Goal: Task Accomplishment & Management: Manage account settings

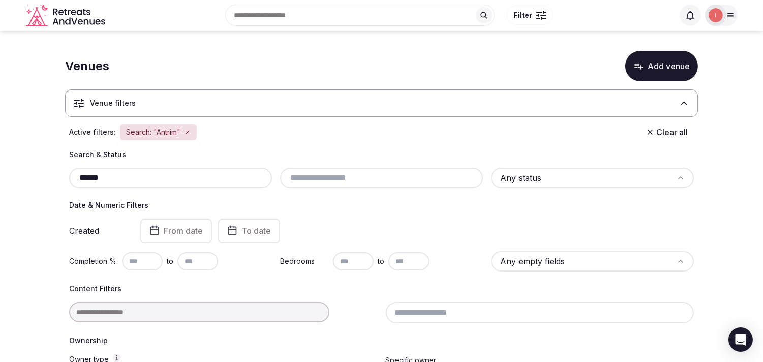
drag, startPoint x: 95, startPoint y: 171, endPoint x: 44, endPoint y: 171, distance: 51.4
click at [44, 171] on section "Venues Add venue Venue filters Active filters: Search: "Antrim" Clear all Searc…" at bounding box center [381, 336] width 763 height 611
paste input "**********"
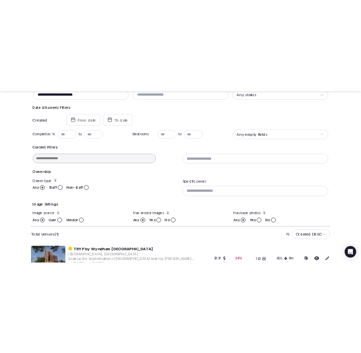
scroll to position [206, 0]
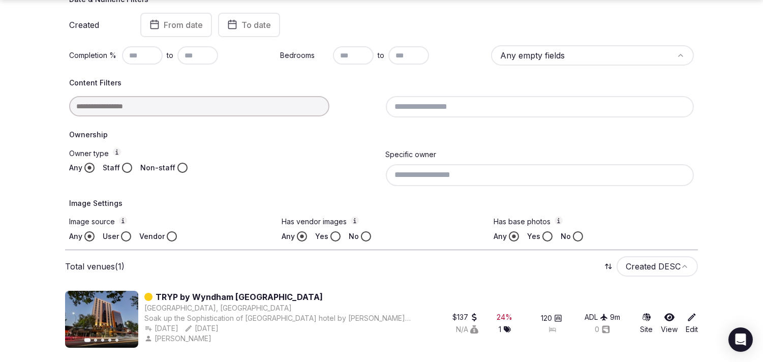
type input "**********"
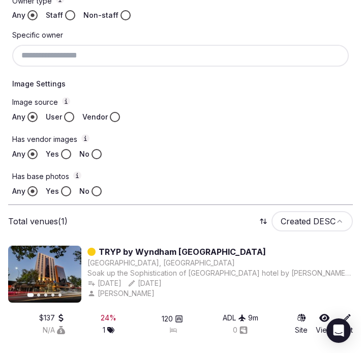
scroll to position [415, 0]
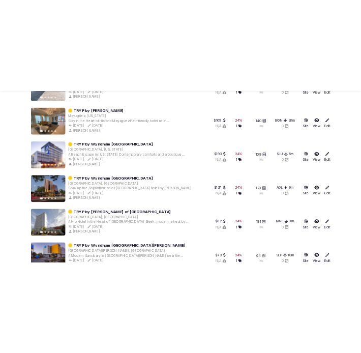
scroll to position [2723, 0]
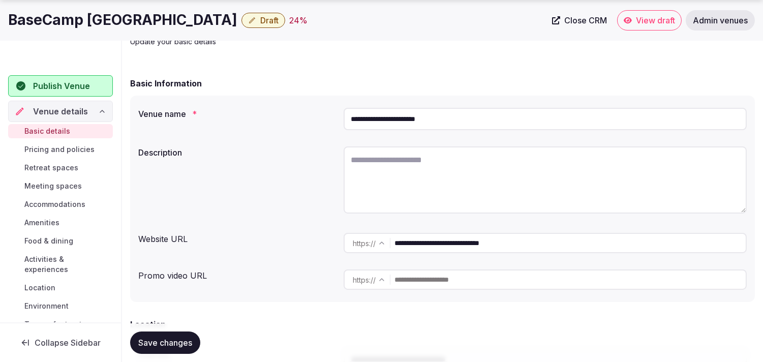
scroll to position [113, 0]
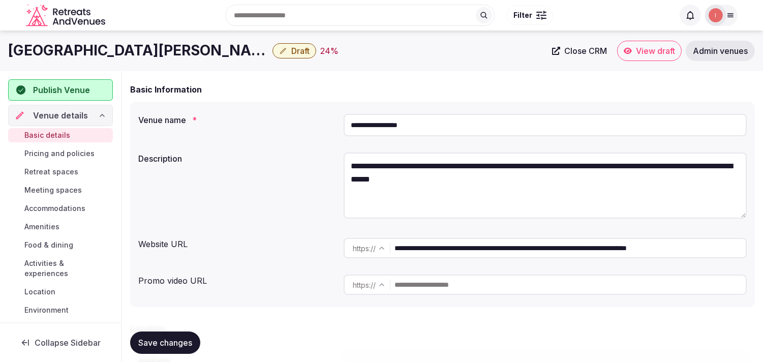
scroll to position [56, 0]
click at [467, 252] on input "**********" at bounding box center [570, 249] width 351 height 20
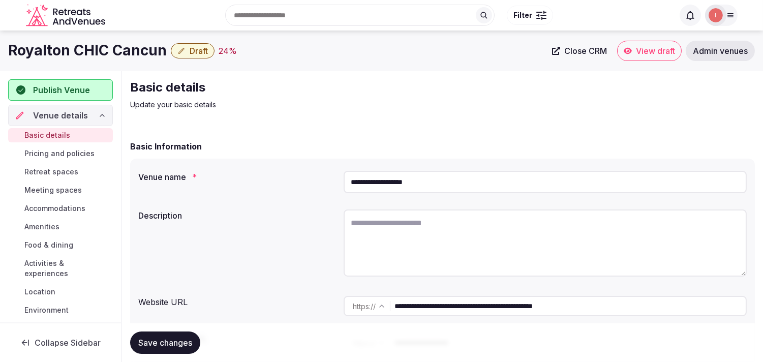
scroll to position [113, 0]
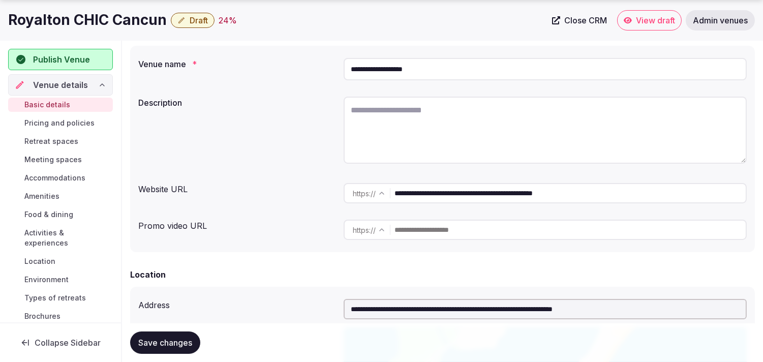
click at [443, 192] on input "**********" at bounding box center [570, 193] width 351 height 20
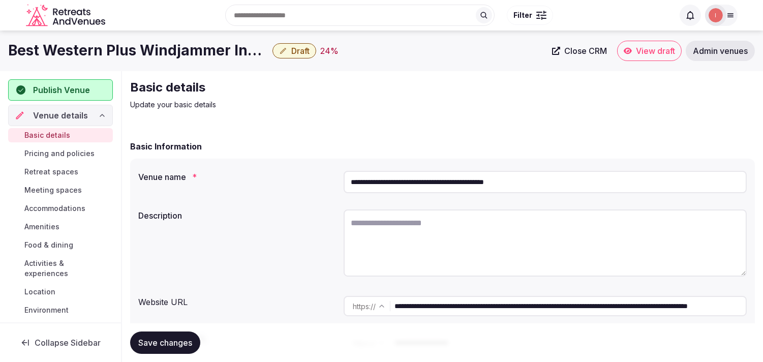
click at [513, 309] on input "**********" at bounding box center [570, 306] width 351 height 20
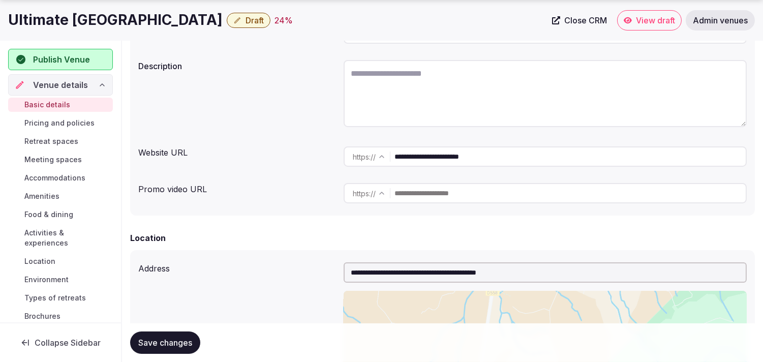
scroll to position [169, 0]
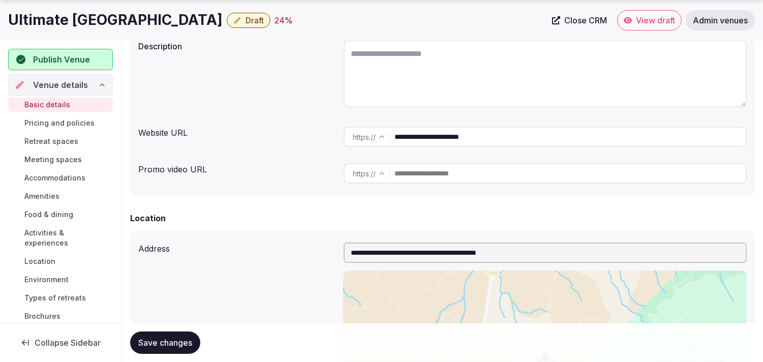
click at [432, 129] on input "**********" at bounding box center [570, 137] width 351 height 20
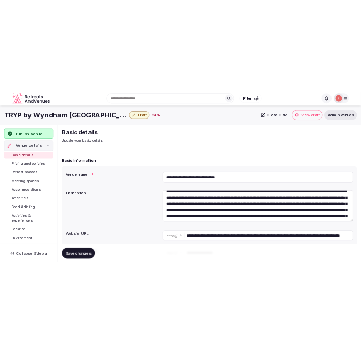
scroll to position [66, 0]
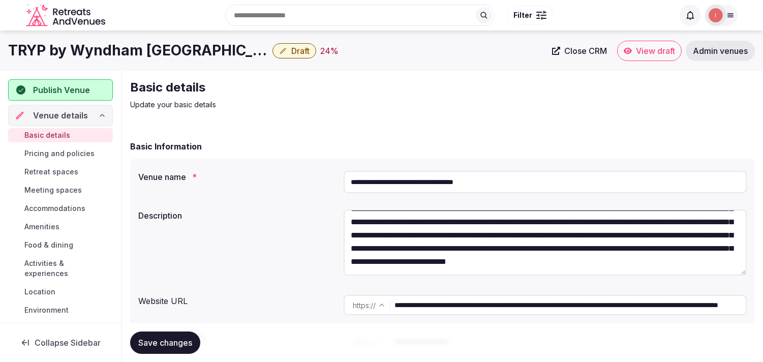
click at [480, 309] on input "**********" at bounding box center [570, 305] width 351 height 20
click at [479, 309] on input "**********" at bounding box center [570, 305] width 351 height 20
drag, startPoint x: 421, startPoint y: 179, endPoint x: 507, endPoint y: 191, distance: 87.3
click at [512, 192] on input "**********" at bounding box center [545, 182] width 403 height 22
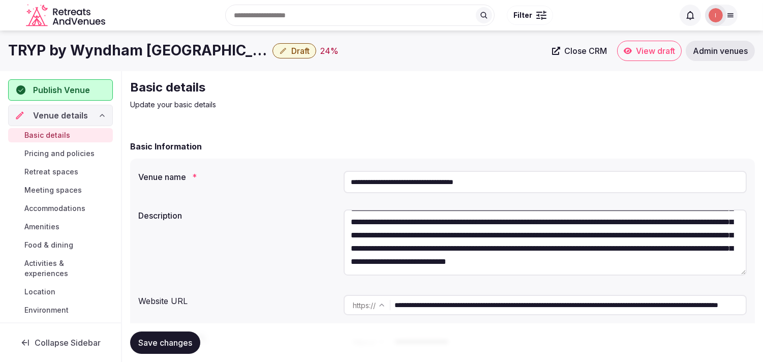
drag, startPoint x: 382, startPoint y: 181, endPoint x: 488, endPoint y: 188, distance: 106.0
click at [490, 189] on input "**********" at bounding box center [545, 182] width 403 height 22
drag, startPoint x: 507, startPoint y: 184, endPoint x: 418, endPoint y: 180, distance: 89.1
click at [418, 180] on input "**********" at bounding box center [545, 182] width 403 height 22
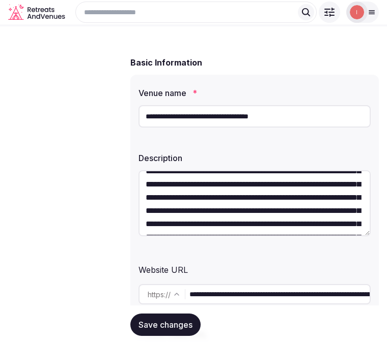
scroll to position [113, 0]
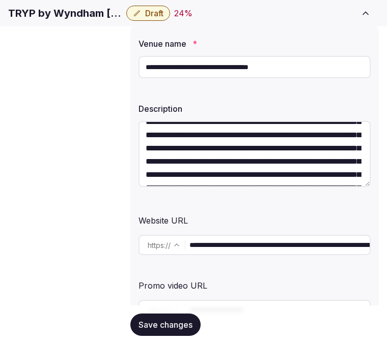
click at [222, 78] on input "**********" at bounding box center [254, 67] width 232 height 22
click at [221, 78] on input "**********" at bounding box center [254, 67] width 232 height 22
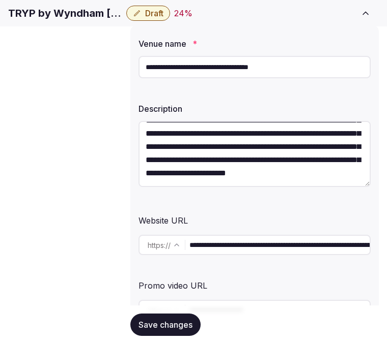
scroll to position [159, 0]
click at [224, 252] on input "**********" at bounding box center [279, 245] width 180 height 20
click at [224, 251] on input "**********" at bounding box center [279, 245] width 180 height 20
click at [224, 249] on input "**********" at bounding box center [279, 245] width 180 height 20
click at [225, 247] on input "**********" at bounding box center [279, 245] width 180 height 20
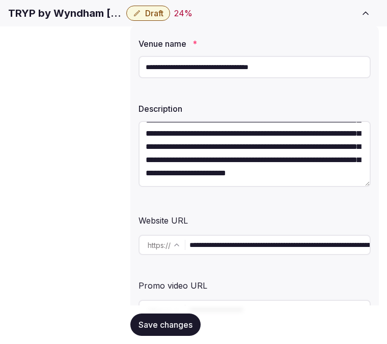
click at [225, 247] on input "**********" at bounding box center [279, 245] width 180 height 20
click at [291, 216] on div "Website URL" at bounding box center [254, 219] width 232 height 16
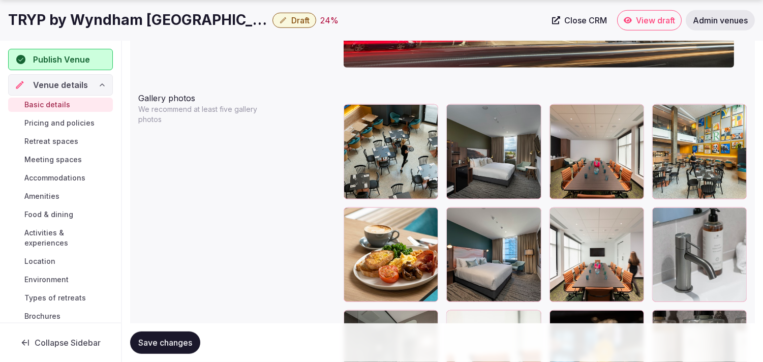
scroll to position [1187, 0]
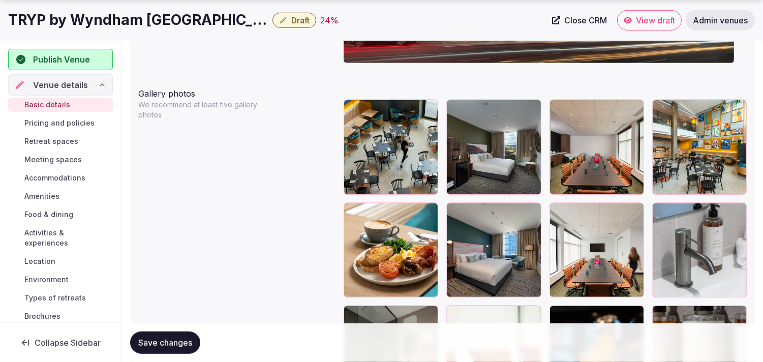
drag, startPoint x: 450, startPoint y: 204, endPoint x: 458, endPoint y: 204, distance: 8.6
click at [455, 205] on icon at bounding box center [455, 211] width 12 height 12
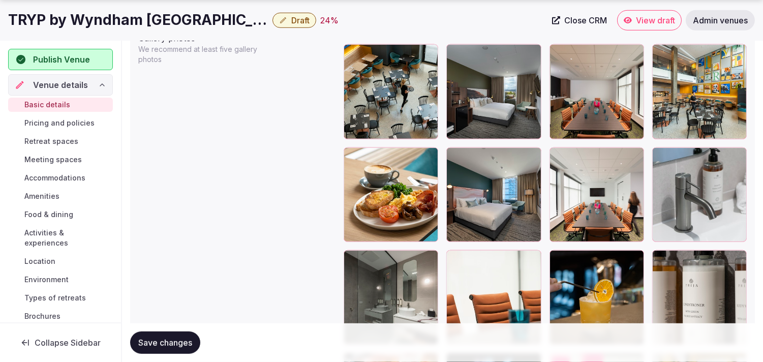
scroll to position [1243, 0]
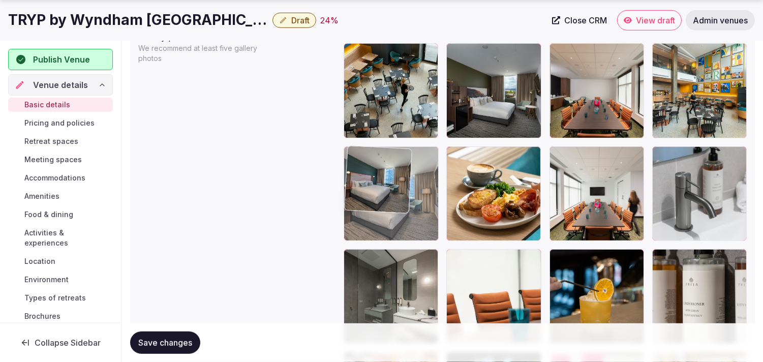
drag, startPoint x: 454, startPoint y: 149, endPoint x: 479, endPoint y: 169, distance: 32.2
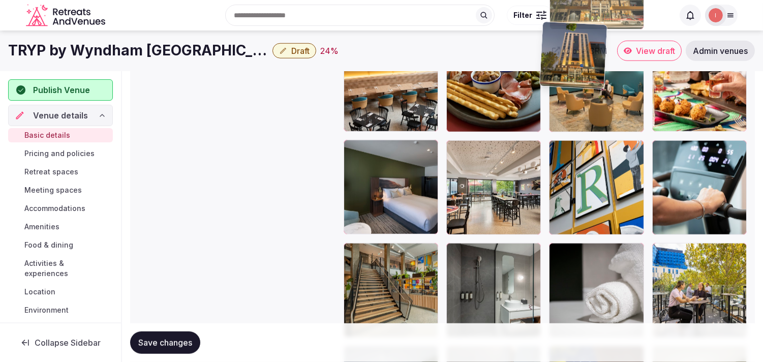
scroll to position [1714, 0]
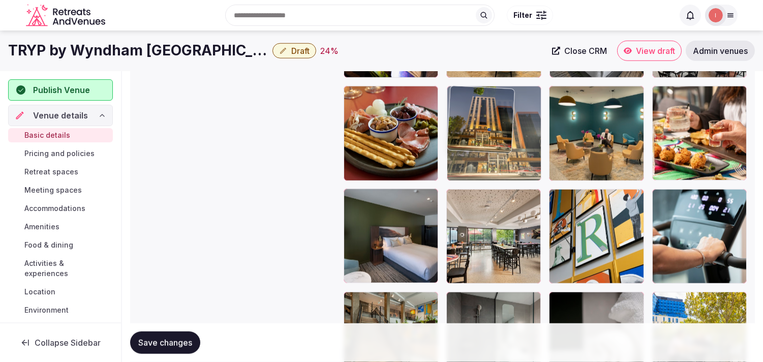
drag, startPoint x: 558, startPoint y: 166, endPoint x: 456, endPoint y: 120, distance: 112.0
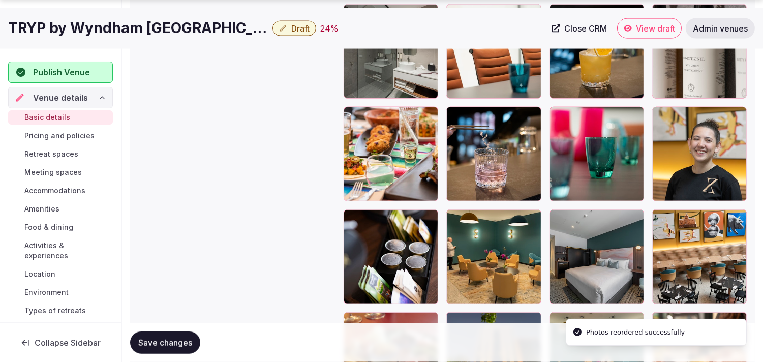
scroll to position [1545, 0]
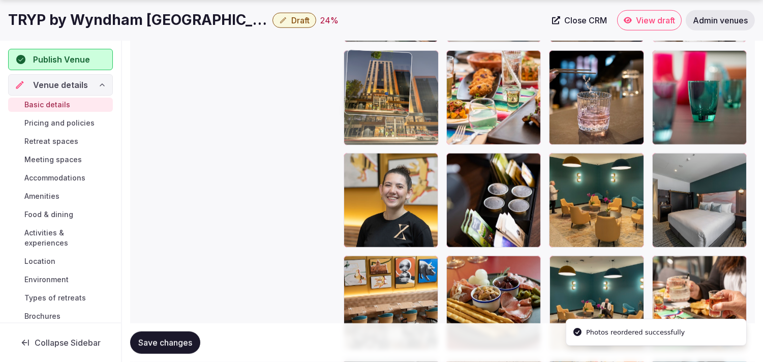
drag, startPoint x: 461, startPoint y: 263, endPoint x: 367, endPoint y: 78, distance: 207.4
click at [367, 78] on body "**********" at bounding box center [381, 211] width 763 height 3513
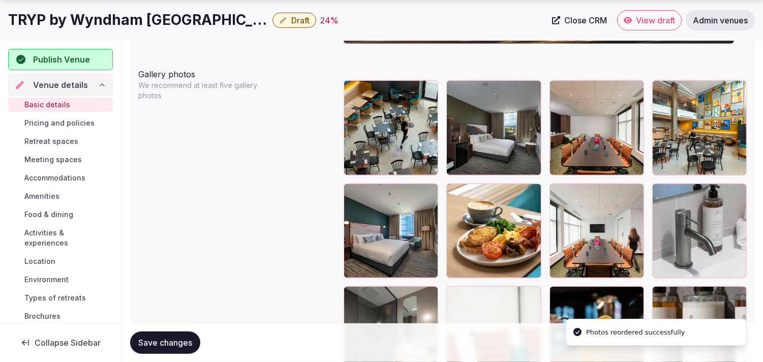
scroll to position [1319, 0]
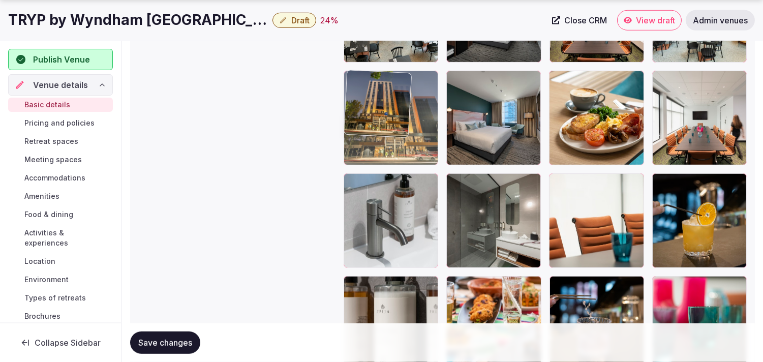
drag, startPoint x: 352, startPoint y: 284, endPoint x: 382, endPoint y: 105, distance: 181.4
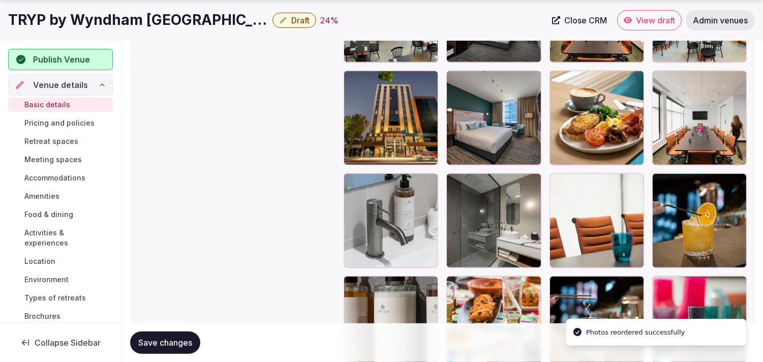
click at [700, 133] on div at bounding box center [700, 118] width 95 height 95
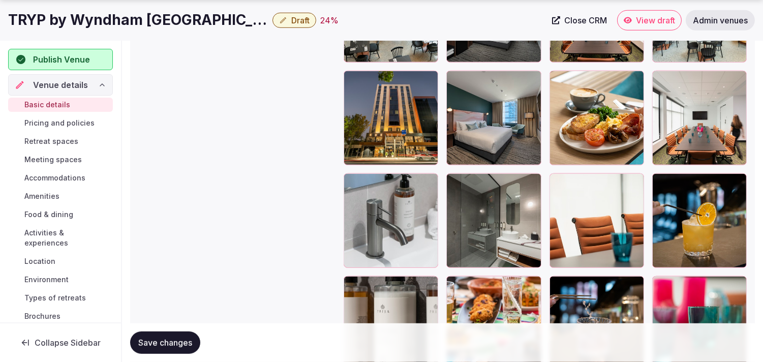
drag, startPoint x: 687, startPoint y: 121, endPoint x: 580, endPoint y: 79, distance: 114.0
click at [580, 79] on div at bounding box center [597, 118] width 95 height 95
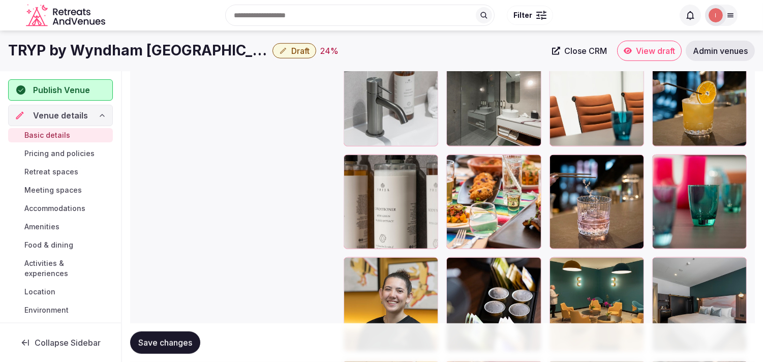
scroll to position [1432, 0]
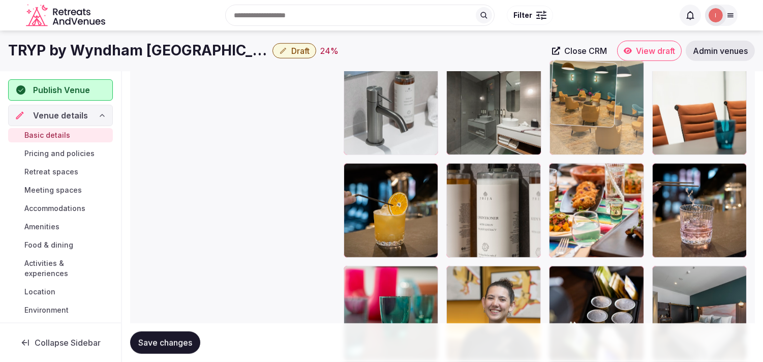
drag, startPoint x: 551, startPoint y: 272, endPoint x: 591, endPoint y: 97, distance: 179.5
click at [588, 85] on body "**********" at bounding box center [381, 324] width 763 height 3513
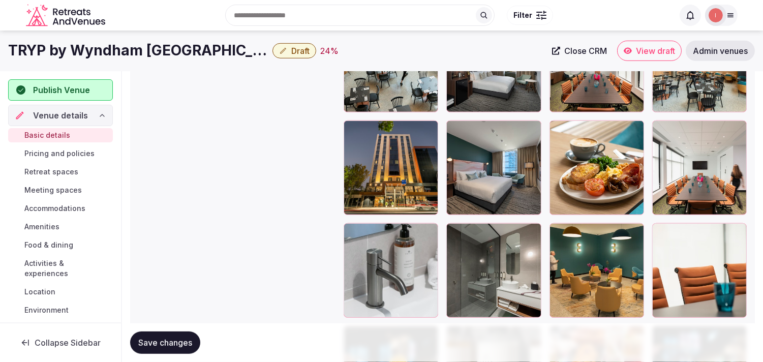
scroll to position [1262, 0]
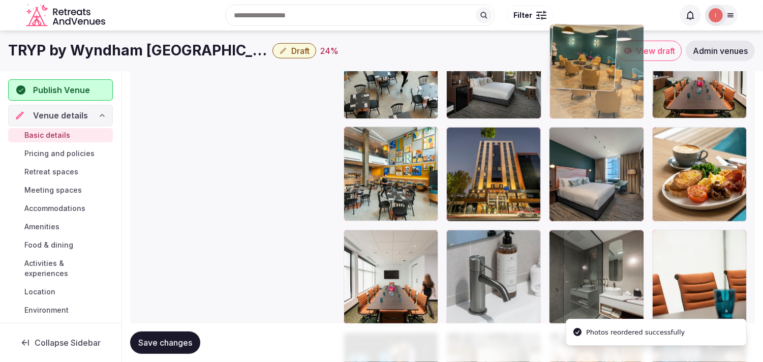
drag, startPoint x: 557, startPoint y: 242, endPoint x: 592, endPoint y: 112, distance: 134.2
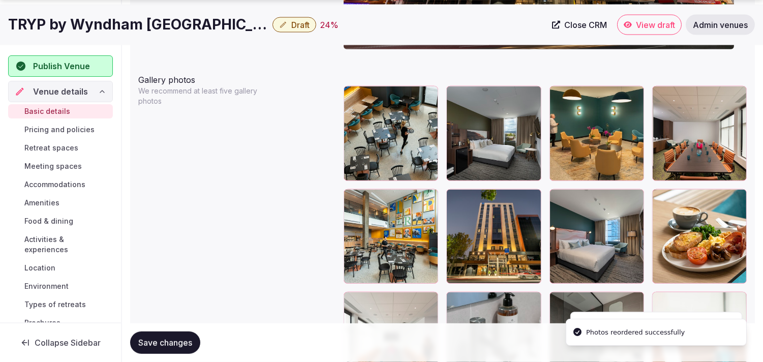
scroll to position [1206, 0]
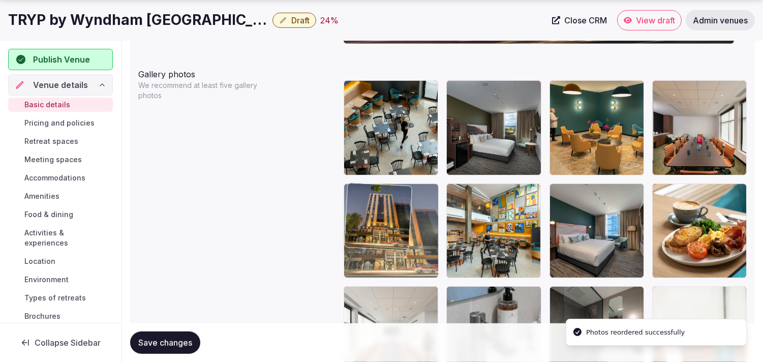
drag, startPoint x: 456, startPoint y: 191, endPoint x: 340, endPoint y: 199, distance: 116.2
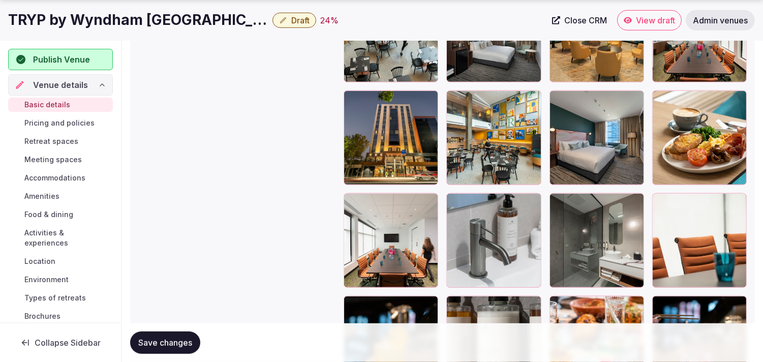
scroll to position [1319, 0]
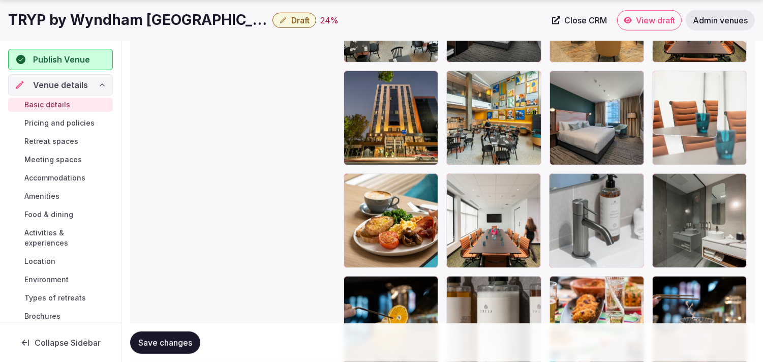
drag, startPoint x: 665, startPoint y: 187, endPoint x: 678, endPoint y: 92, distance: 96.5
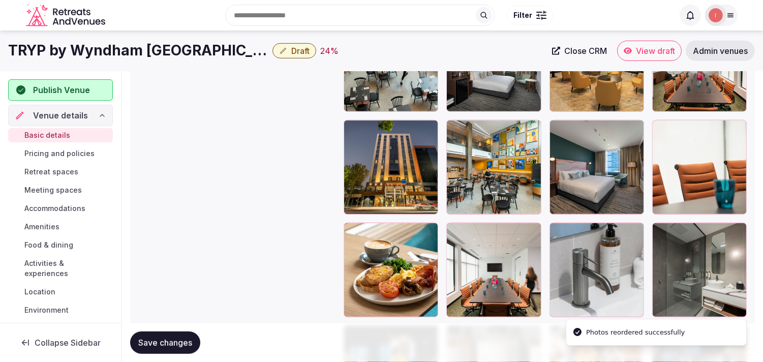
scroll to position [1206, 0]
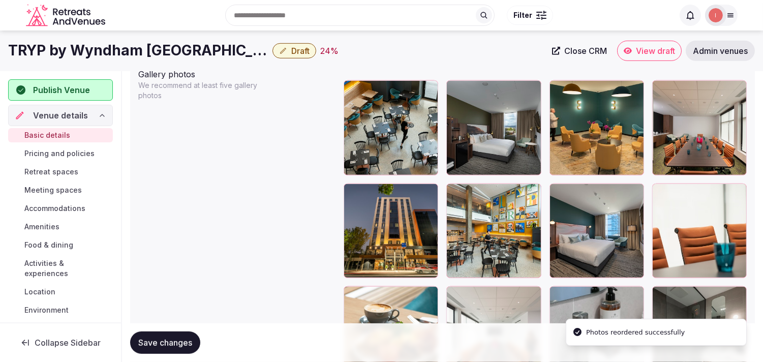
click at [163, 342] on span "Save changes" at bounding box center [165, 343] width 54 height 10
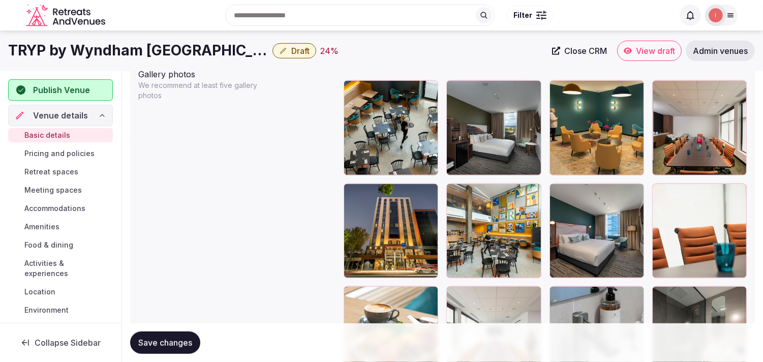
click at [181, 343] on span "Save changes" at bounding box center [165, 343] width 54 height 10
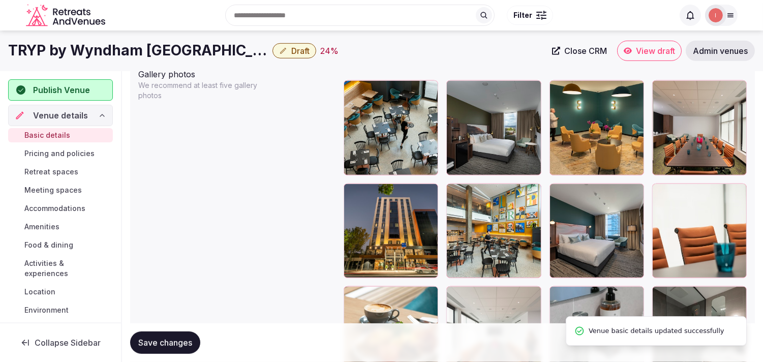
click at [73, 153] on span "Pricing and policies" at bounding box center [59, 154] width 70 height 10
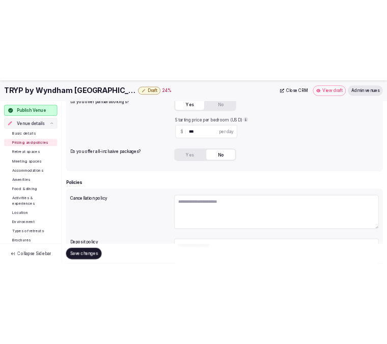
scroll to position [282, 0]
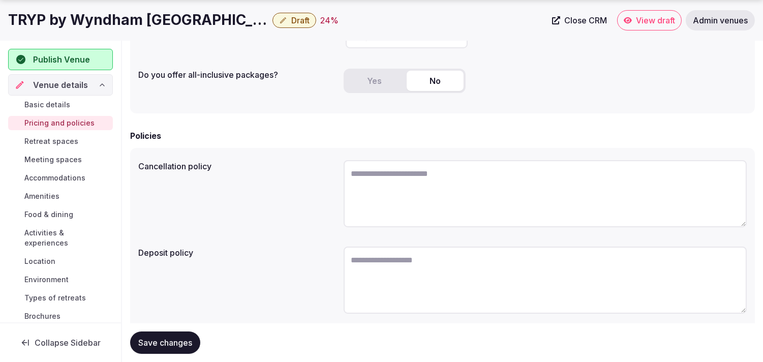
click at [105, 25] on h1 "TRYP by Wyndham [GEOGRAPHIC_DATA]" at bounding box center [138, 20] width 260 height 20
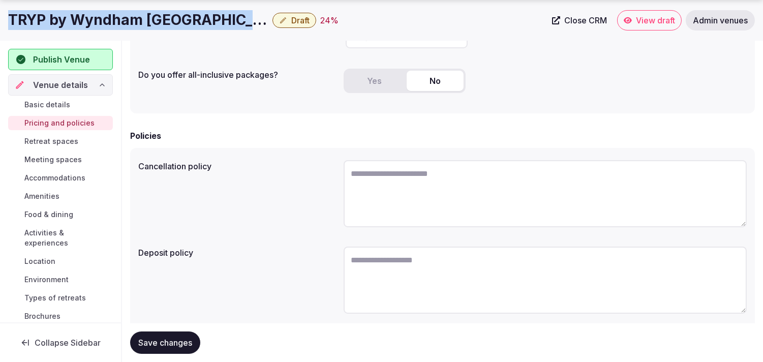
click at [105, 25] on h1 "TRYP by Wyndham [GEOGRAPHIC_DATA]" at bounding box center [138, 20] width 260 height 20
copy div "TRYP by Wyndham [GEOGRAPHIC_DATA]"
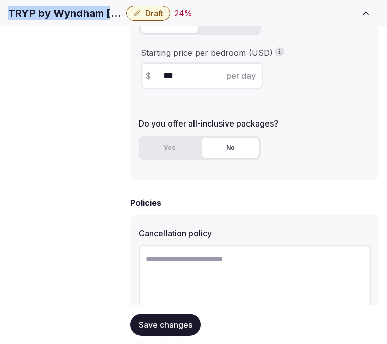
scroll to position [339, 0]
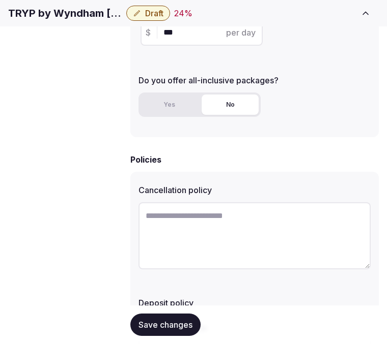
click at [230, 214] on textarea at bounding box center [254, 235] width 232 height 67
paste textarea "**********"
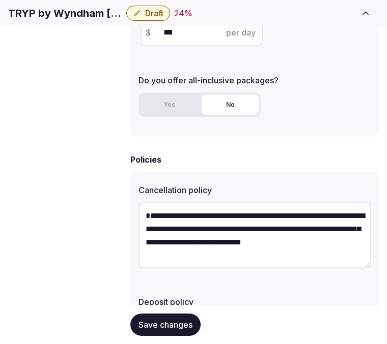
type textarea "**********"
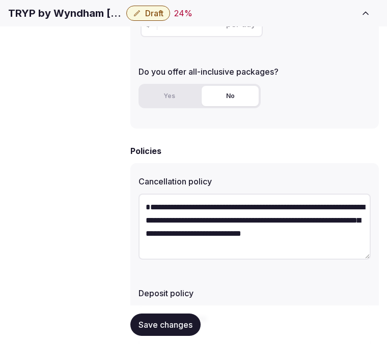
scroll to position [439, 0]
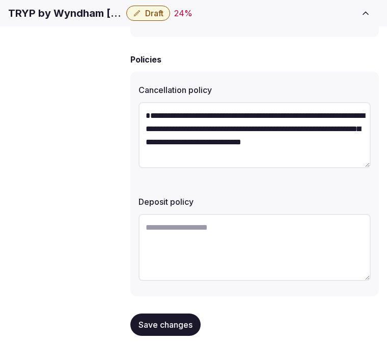
click at [223, 232] on textarea at bounding box center [254, 247] width 232 height 67
drag, startPoint x: 223, startPoint y: 231, endPoint x: 229, endPoint y: 230, distance: 6.2
paste textarea "**********"
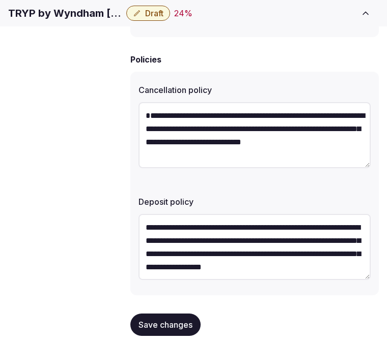
scroll to position [6, 0]
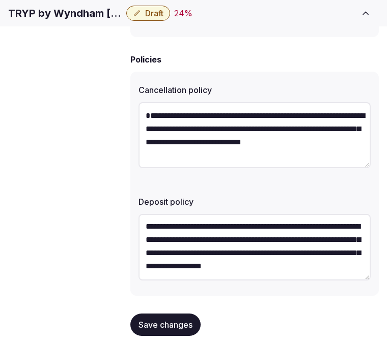
type textarea "**********"
click at [171, 320] on span "Save changes" at bounding box center [165, 325] width 54 height 10
click at [146, 327] on button "Save changes" at bounding box center [165, 325] width 70 height 22
click at [0, 0] on span "Retreat spaces" at bounding box center [0, 0] width 0 height 0
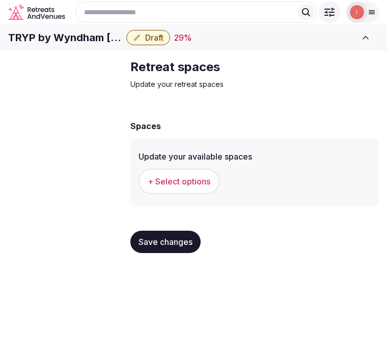
click at [175, 187] on span "+ Select options" at bounding box center [178, 181] width 63 height 11
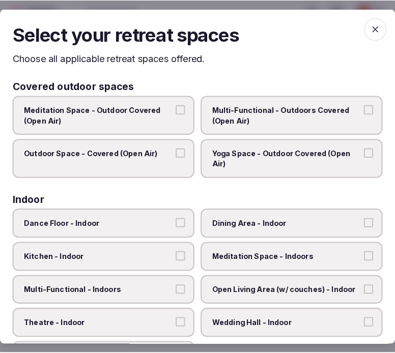
scroll to position [0, 0]
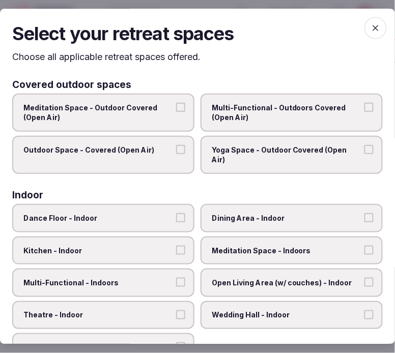
click at [253, 213] on span "Dining Area - Indoor" at bounding box center [287, 218] width 150 height 10
click at [364, 213] on button "Dining Area - Indoor" at bounding box center [368, 217] width 9 height 9
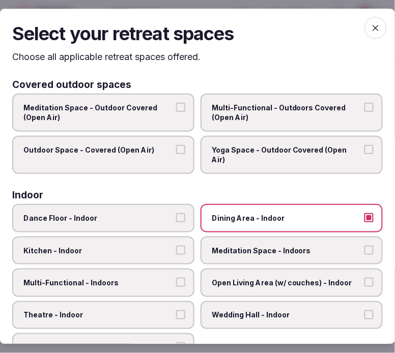
click at [127, 113] on span "Meditation Space - Outdoor Covered (Open Air)" at bounding box center [98, 113] width 150 height 20
click at [176, 112] on button "Meditation Space - Outdoor Covered (Open Air)" at bounding box center [180, 107] width 9 height 9
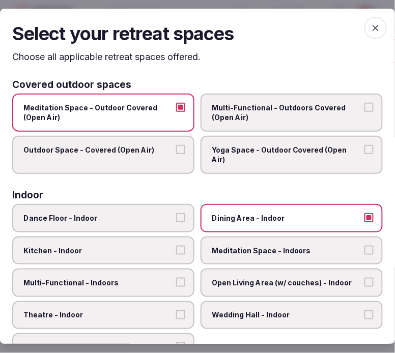
click at [184, 109] on label "Meditation Space - Outdoor Covered (Open Air)" at bounding box center [103, 113] width 182 height 38
click at [184, 109] on button "Meditation Space - Outdoor Covered (Open Air)" at bounding box center [180, 107] width 9 height 9
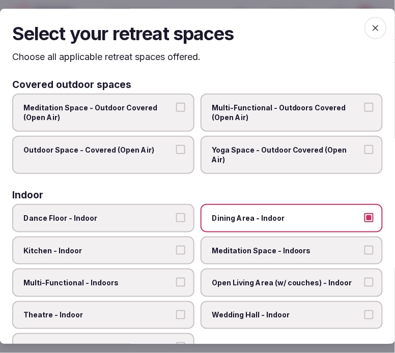
click at [257, 115] on span "Multi-Functional - Outdoors Covered (Open Air)" at bounding box center [287, 113] width 150 height 20
click at [364, 112] on button "Multi-Functional - Outdoors Covered (Open Air)" at bounding box center [368, 107] width 9 height 9
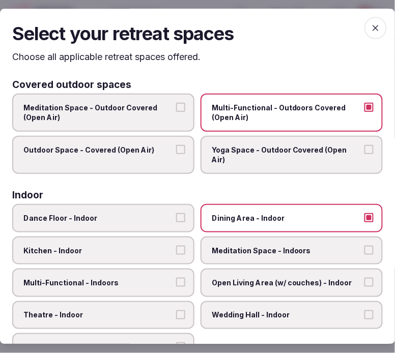
click at [169, 150] on label "Outdoor Space - Covered (Open Air)" at bounding box center [103, 155] width 182 height 38
click at [176, 150] on button "Outdoor Space - Covered (Open Air)" at bounding box center [180, 149] width 9 height 9
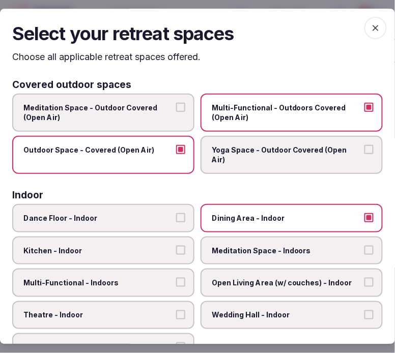
click at [183, 147] on label "Outdoor Space - Covered (Open Air)" at bounding box center [103, 155] width 182 height 38
click at [183, 147] on button "Outdoor Space - Covered (Open Air)" at bounding box center [180, 149] width 9 height 9
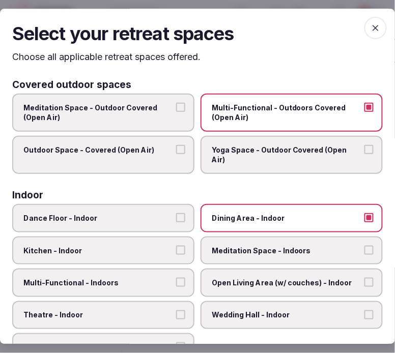
click at [239, 114] on span "Multi-Functional - Outdoors Covered (Open Air)" at bounding box center [287, 113] width 150 height 20
click at [364, 112] on button "Multi-Functional - Outdoors Covered (Open Air)" at bounding box center [368, 107] width 9 height 9
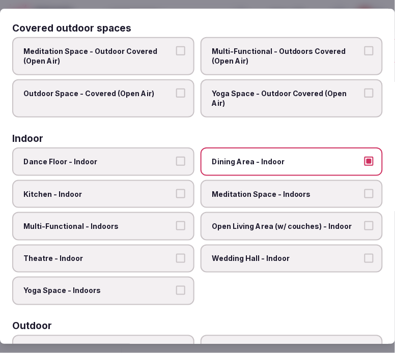
scroll to position [113, 0]
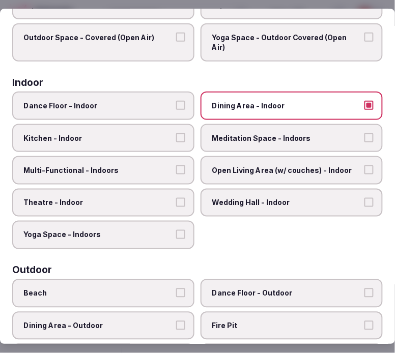
click at [170, 156] on label "Multi-Functional - Indoors" at bounding box center [103, 170] width 182 height 28
click at [176, 165] on button "Multi-Functional - Indoors" at bounding box center [180, 169] width 9 height 9
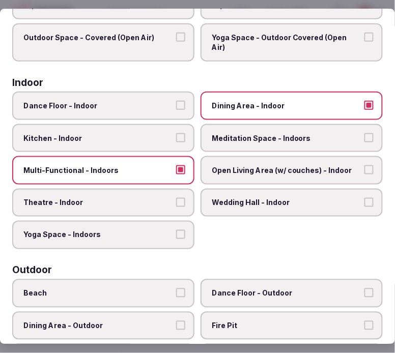
click at [167, 197] on span "Theatre - Indoor" at bounding box center [98, 202] width 150 height 10
click at [176, 197] on button "Theatre - Indoor" at bounding box center [180, 201] width 9 height 9
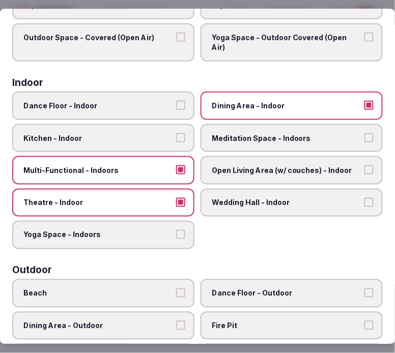
click at [247, 161] on label "Open Living Area (w/ couches) - Indoor" at bounding box center [291, 170] width 182 height 28
click at [364, 165] on button "Open Living Area (w/ couches) - Indoor" at bounding box center [368, 169] width 9 height 9
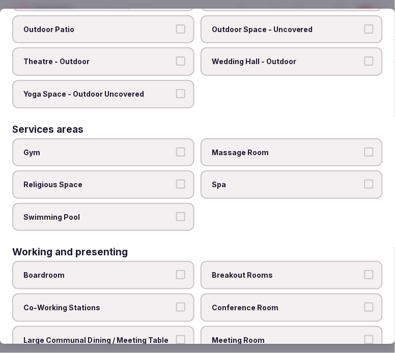
scroll to position [562, 0]
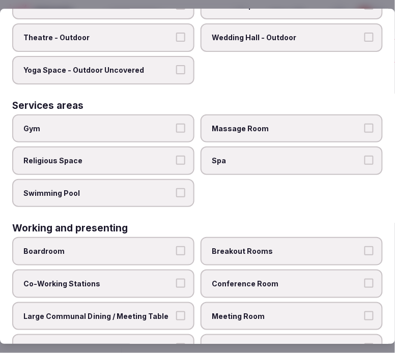
click at [182, 114] on label "Gym" at bounding box center [103, 128] width 182 height 28
click at [182, 124] on button "Gym" at bounding box center [180, 128] width 9 height 9
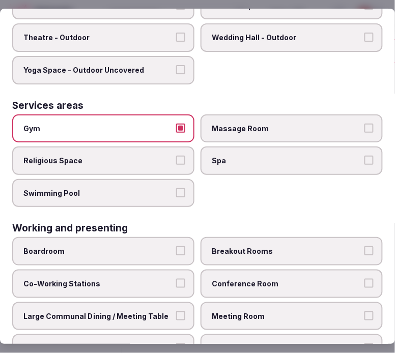
click at [291, 165] on div "Gym Massage Room Religious Space Spa Swimming Pool" at bounding box center [197, 160] width 370 height 93
click at [282, 279] on span "Conference Room" at bounding box center [287, 284] width 150 height 10
click at [364, 279] on button "Conference Room" at bounding box center [368, 283] width 9 height 9
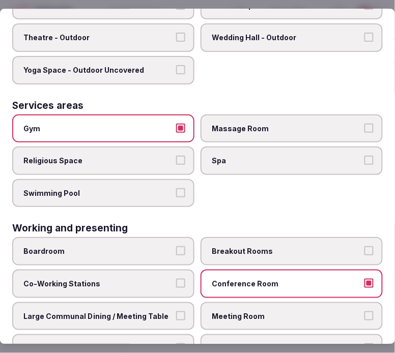
drag, startPoint x: 243, startPoint y: 283, endPoint x: 252, endPoint y: 274, distance: 13.3
click at [244, 311] on span "Meeting Room" at bounding box center [287, 316] width 150 height 10
click at [260, 279] on span "Conference Room" at bounding box center [287, 284] width 150 height 10
click at [364, 279] on button "Conference Room" at bounding box center [368, 283] width 9 height 9
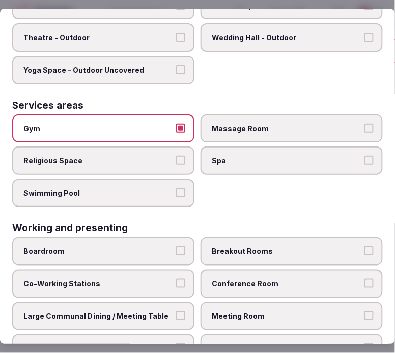
click at [344, 311] on span "Meeting Room" at bounding box center [287, 316] width 150 height 10
click at [364, 311] on button "Meeting Room" at bounding box center [368, 315] width 9 height 9
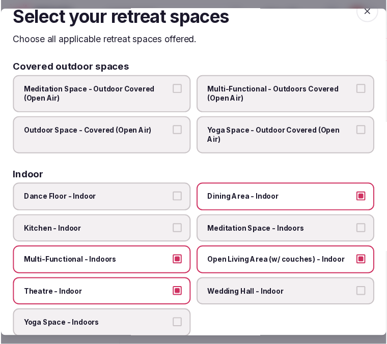
scroll to position [0, 0]
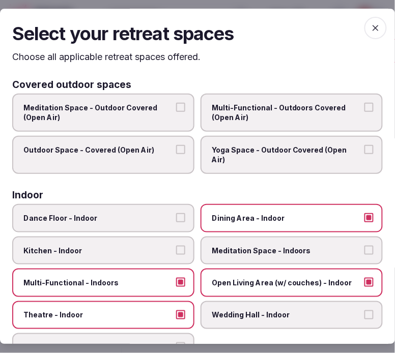
click at [135, 310] on span "Theatre - Indoor" at bounding box center [98, 315] width 150 height 10
click at [176, 310] on button "Theatre - Indoor" at bounding box center [180, 314] width 9 height 9
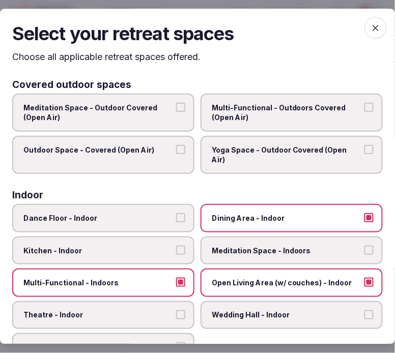
click at [370, 21] on span "button" at bounding box center [375, 28] width 22 height 22
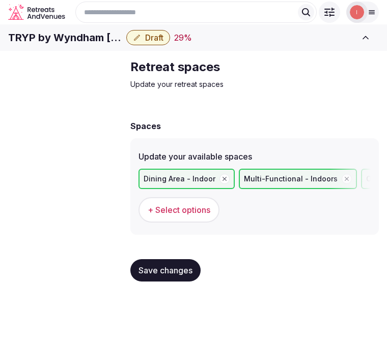
click at [143, 276] on span "Save changes" at bounding box center [165, 270] width 54 height 10
click at [0, 0] on link "Meeting spaces" at bounding box center [0, 0] width 0 height 0
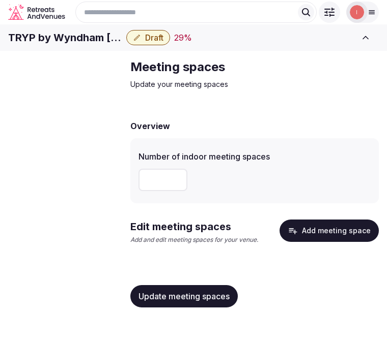
click at [151, 191] on input "number" at bounding box center [162, 180] width 49 height 22
type input "*"
click at [192, 308] on button "Update meeting spaces" at bounding box center [183, 296] width 107 height 22
click at [306, 242] on button "Add meeting space" at bounding box center [328, 231] width 99 height 22
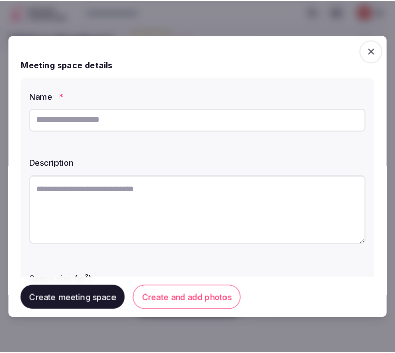
scroll to position [0, 0]
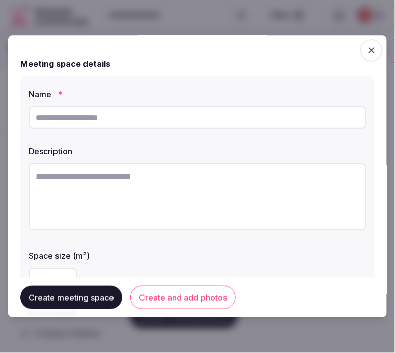
click at [170, 112] on input "text" at bounding box center [197, 117] width 338 height 22
type input "**********"
click at [136, 194] on textarea at bounding box center [197, 196] width 338 height 67
paste textarea "**********"
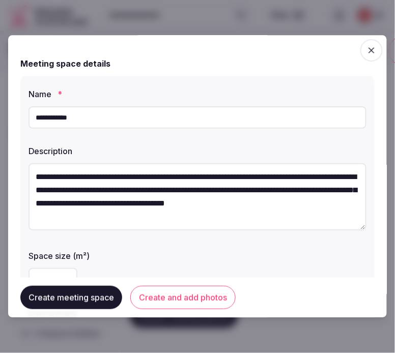
scroll to position [19, 0]
type textarea "**********"
click at [152, 251] on label "Space size (m²)" at bounding box center [197, 255] width 338 height 8
click at [165, 296] on button "Create and add photos" at bounding box center [182, 297] width 105 height 23
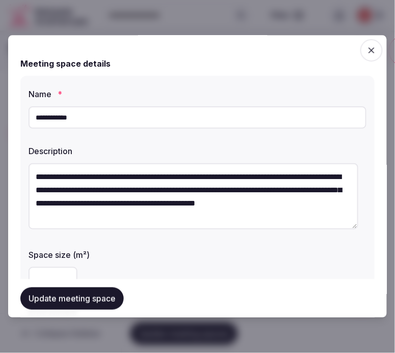
scroll to position [56, 0]
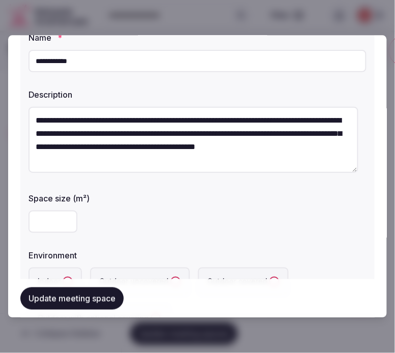
click at [54, 228] on input "number" at bounding box center [52, 222] width 49 height 22
type input "**"
click at [125, 229] on div "**" at bounding box center [197, 222] width 338 height 22
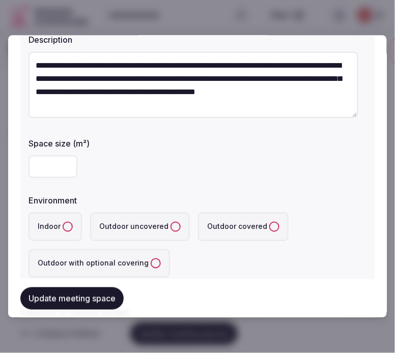
scroll to position [113, 0]
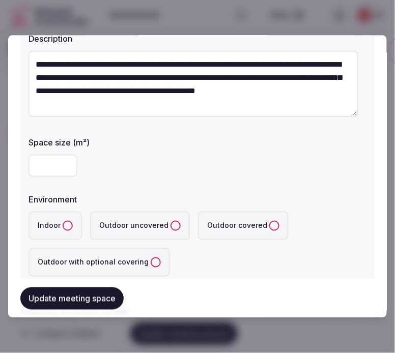
click at [72, 226] on label "Indoor" at bounding box center [54, 226] width 53 height 28
click at [72, 226] on button "Indoor" at bounding box center [68, 226] width 10 height 10
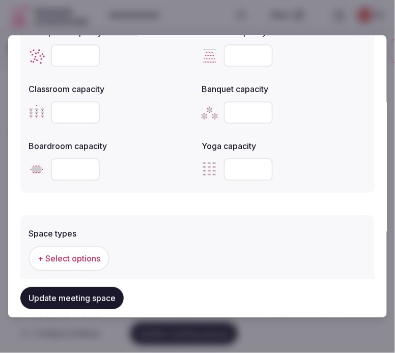
scroll to position [452, 0]
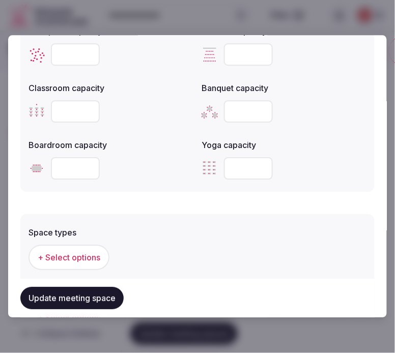
click at [76, 171] on input "number" at bounding box center [75, 169] width 49 height 22
type input "**"
click at [133, 182] on div "The maximum number of people that can be accommodated each layout. Leave blank …" at bounding box center [197, 89] width 354 height 208
click at [96, 252] on span "+ Select options" at bounding box center [69, 257] width 63 height 11
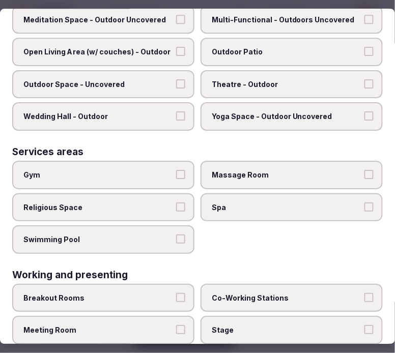
scroll to position [499, 0]
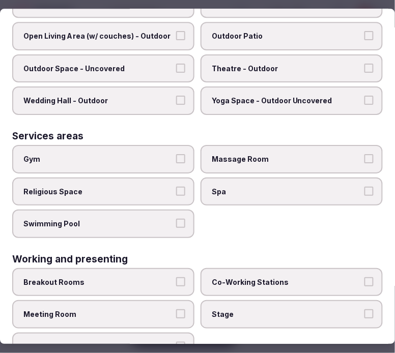
click at [183, 301] on label "Meeting Room" at bounding box center [103, 315] width 182 height 28
click at [183, 310] on button "Meeting Room" at bounding box center [180, 314] width 9 height 9
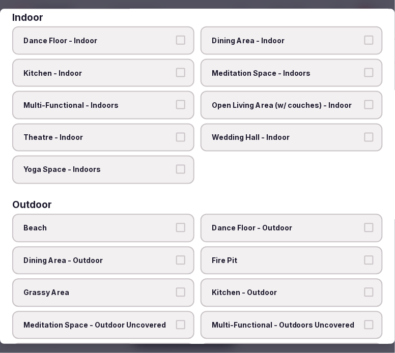
scroll to position [103, 0]
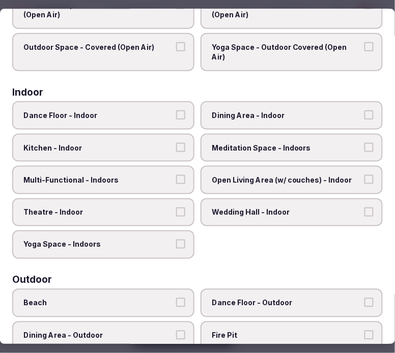
click at [235, 110] on span "Dining Area - Indoor" at bounding box center [287, 115] width 150 height 10
click at [364, 110] on button "Dining Area - Indoor" at bounding box center [368, 114] width 9 height 9
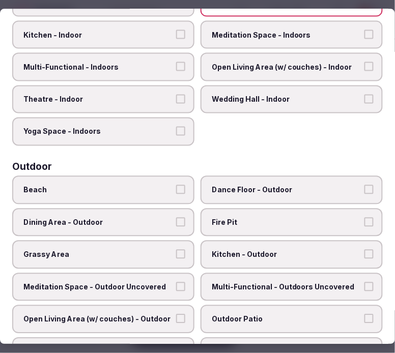
scroll to position [0, 0]
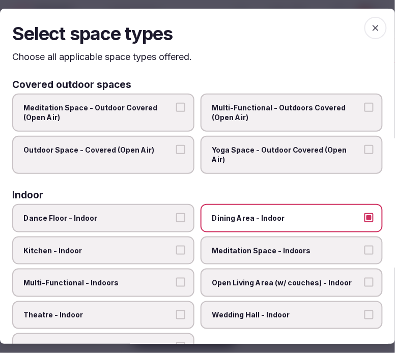
click at [370, 29] on icon "button" at bounding box center [375, 28] width 10 height 10
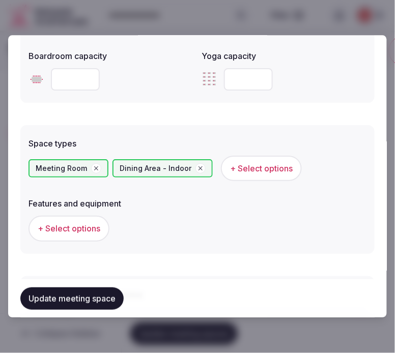
scroll to position [565, 0]
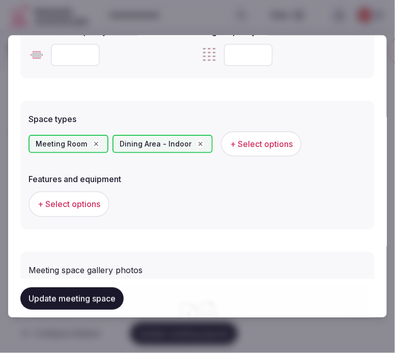
click at [72, 199] on span "+ Select options" at bounding box center [69, 204] width 63 height 11
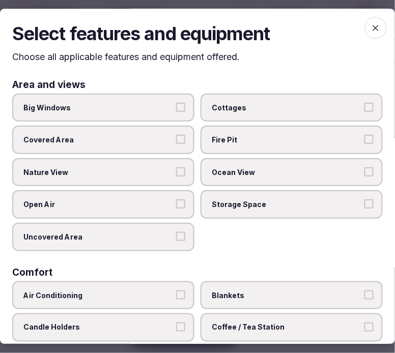
click at [170, 106] on label "Big Windows" at bounding box center [103, 108] width 182 height 28
click at [176, 106] on button "Big Windows" at bounding box center [180, 107] width 9 height 9
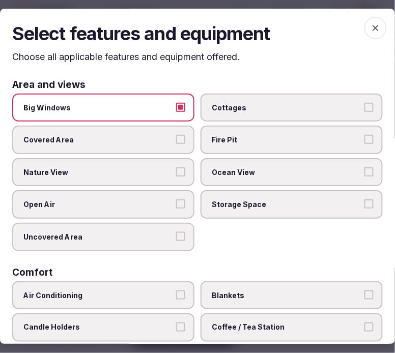
click at [170, 106] on label "Big Windows" at bounding box center [103, 108] width 182 height 28
click at [176, 106] on button "Big Windows" at bounding box center [180, 107] width 9 height 9
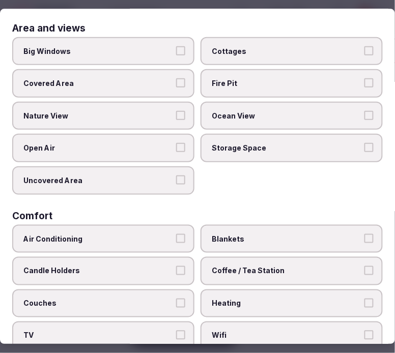
scroll to position [113, 0]
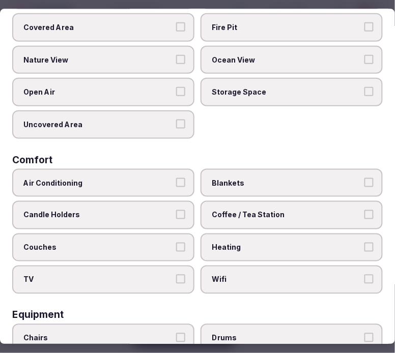
click at [155, 170] on label "Air Conditioning" at bounding box center [103, 182] width 182 height 28
click at [176, 177] on button "Air Conditioning" at bounding box center [180, 181] width 9 height 9
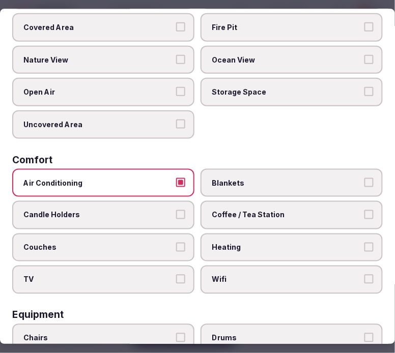
click at [251, 275] on span "Wifi" at bounding box center [287, 280] width 150 height 10
click at [364, 275] on button "Wifi" at bounding box center [368, 279] width 9 height 9
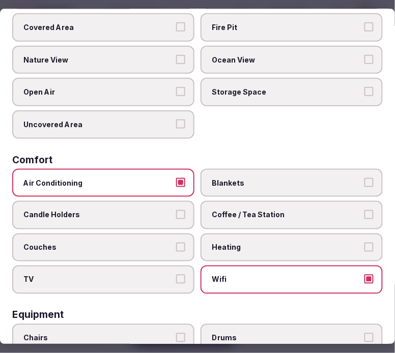
drag, startPoint x: 231, startPoint y: 206, endPoint x: 236, endPoint y: 203, distance: 5.9
click at [235, 210] on span "Coffee / Tea Station" at bounding box center [287, 215] width 150 height 10
drag, startPoint x: 238, startPoint y: 202, endPoint x: 392, endPoint y: 224, distance: 155.6
click at [240, 201] on label "Coffee / Tea Station" at bounding box center [291, 214] width 182 height 28
click at [364, 210] on button "Coffee / Tea Station" at bounding box center [368, 214] width 9 height 9
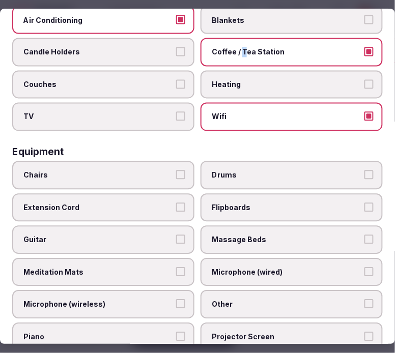
scroll to position [339, 0]
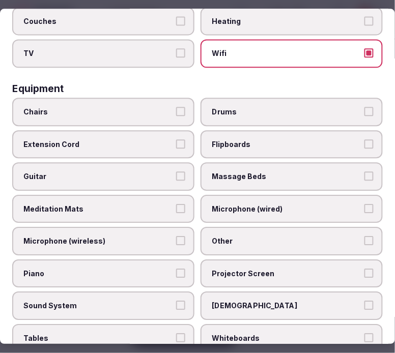
click at [127, 107] on span "Chairs" at bounding box center [98, 112] width 150 height 10
click at [176, 107] on button "Chairs" at bounding box center [180, 111] width 9 height 9
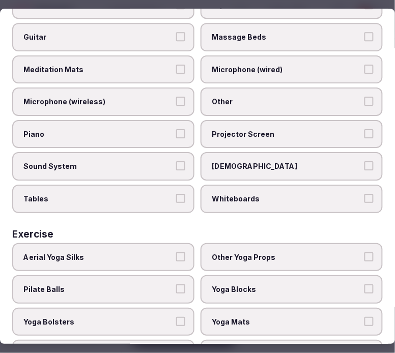
scroll to position [494, 0]
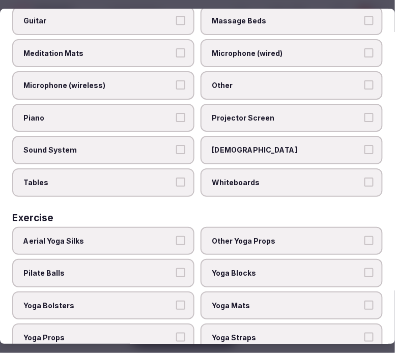
click at [275, 81] on span "Other" at bounding box center [287, 86] width 150 height 10
click at [364, 81] on button "Other" at bounding box center [368, 85] width 9 height 9
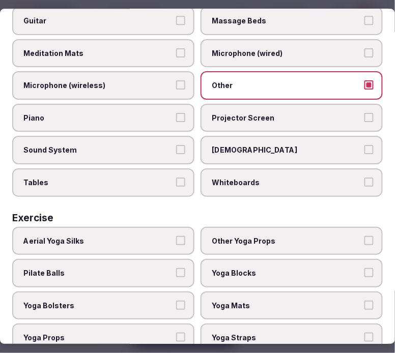
click at [153, 174] on label "Tables" at bounding box center [103, 182] width 182 height 28
click at [176, 177] on button "Tables" at bounding box center [180, 181] width 9 height 9
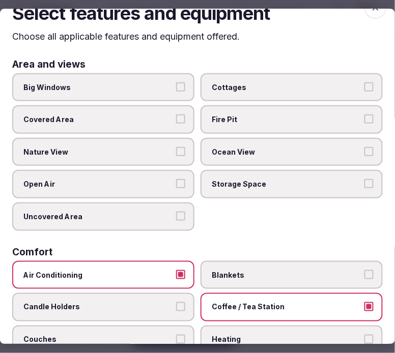
scroll to position [0, 0]
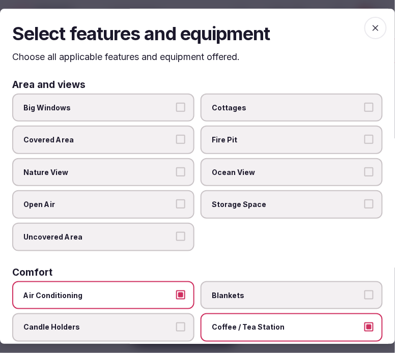
click at [370, 28] on icon "button" at bounding box center [375, 28] width 10 height 10
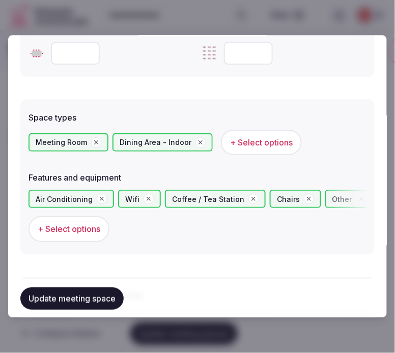
scroll to position [565, 0]
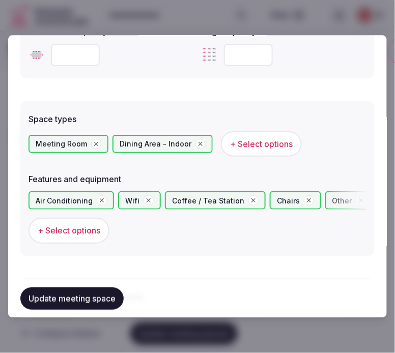
click at [95, 301] on button "Update meeting space" at bounding box center [71, 298] width 103 height 22
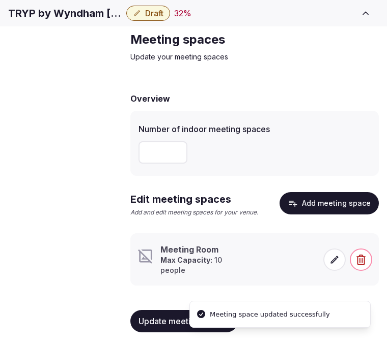
scroll to position [52, 0]
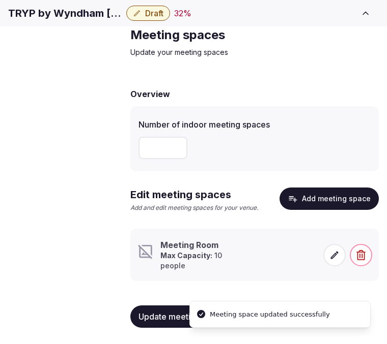
click at [337, 251] on icon at bounding box center [334, 255] width 10 height 10
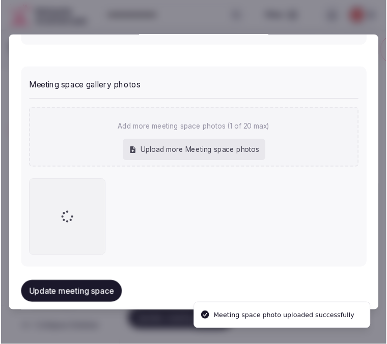
scroll to position [783, 0]
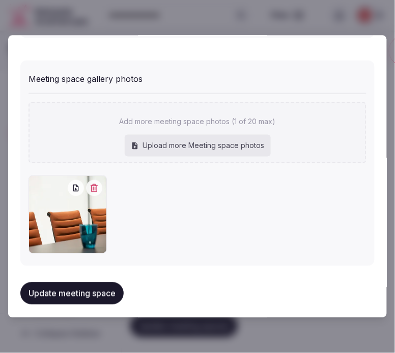
click at [74, 287] on button "Update meeting space" at bounding box center [71, 293] width 103 height 22
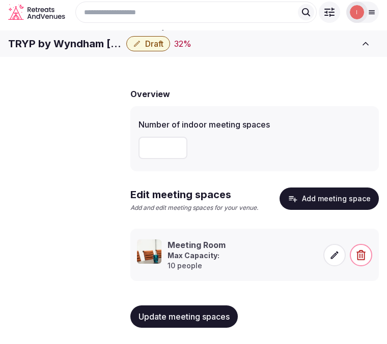
click at [170, 322] on span "Update meeting spaces" at bounding box center [183, 317] width 91 height 10
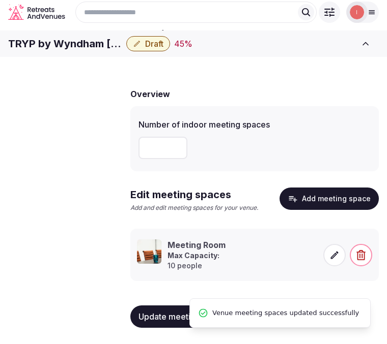
click at [122, 48] on h1 "TRYP by Wyndham Pulteney Street Adelaide" at bounding box center [65, 44] width 114 height 14
copy div "TRYP by Wyndham Pulteney Street Adelaide"
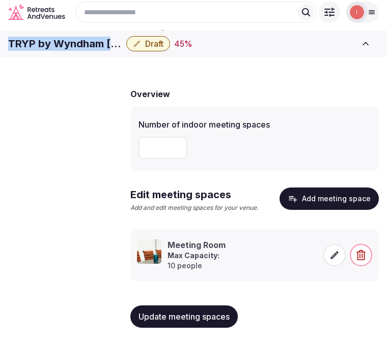
click at [164, 322] on span "Update meeting spaces" at bounding box center [183, 317] width 91 height 10
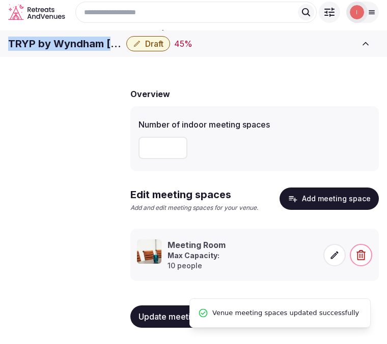
click at [0, 0] on span "Accommodations" at bounding box center [0, 0] width 0 height 0
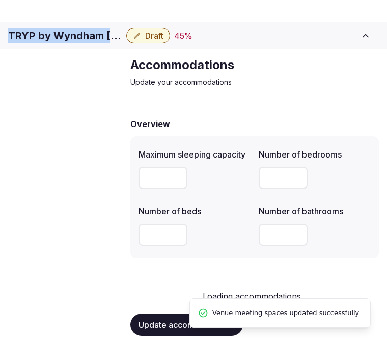
scroll to position [43, 0]
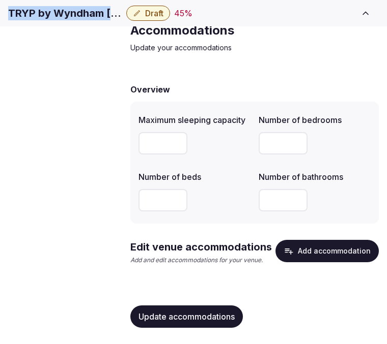
click at [324, 257] on button "Add accommodation" at bounding box center [326, 251] width 103 height 22
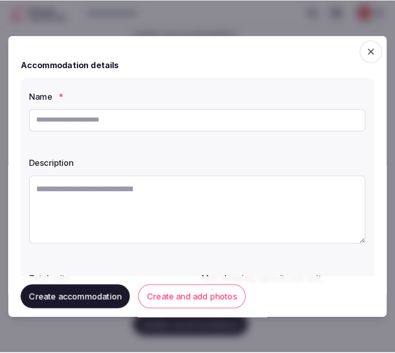
scroll to position [48, 0]
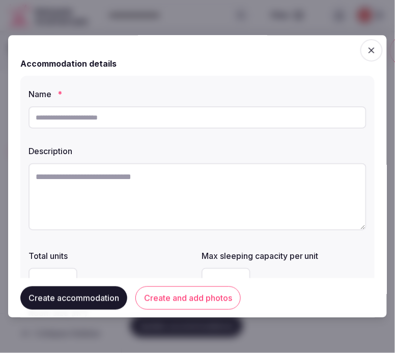
click at [219, 119] on input "text" at bounding box center [197, 117] width 338 height 22
drag, startPoint x: 219, startPoint y: 119, endPoint x: 224, endPoint y: 117, distance: 5.2
paste input "**********"
type input "**********"
click at [288, 180] on textarea at bounding box center [197, 196] width 338 height 67
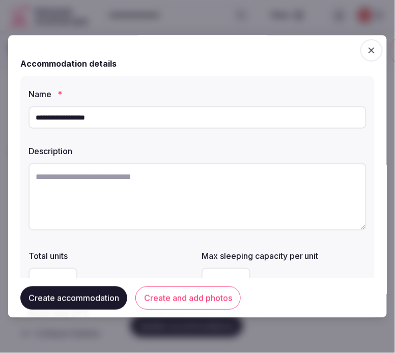
paste textarea "**********"
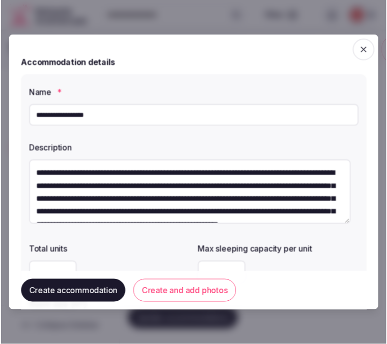
scroll to position [45, 0]
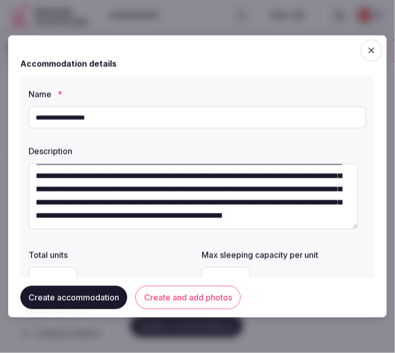
type textarea "**********"
click at [44, 291] on button "Create accommodation" at bounding box center [73, 297] width 107 height 23
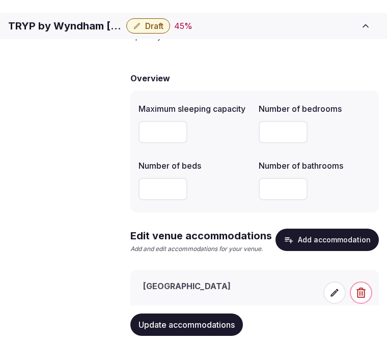
scroll to position [102, 0]
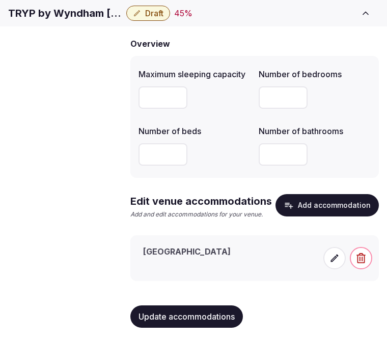
click at [336, 263] on icon at bounding box center [334, 258] width 10 height 10
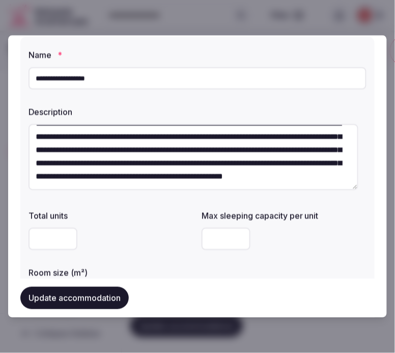
scroll to position [56, 0]
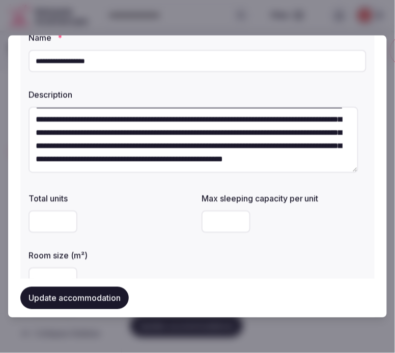
click at [231, 223] on input "*" at bounding box center [225, 222] width 49 height 22
click at [214, 220] on input "*" at bounding box center [225, 222] width 49 height 22
drag, startPoint x: 216, startPoint y: 221, endPoint x: 197, endPoint y: 216, distance: 19.6
click at [201, 216] on input "*" at bounding box center [225, 222] width 49 height 22
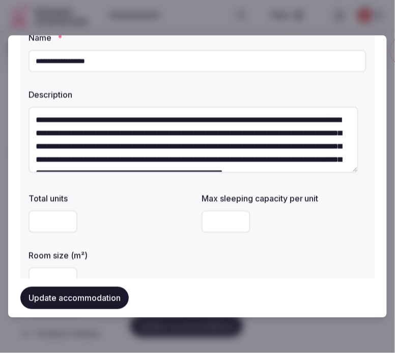
scroll to position [0, 0]
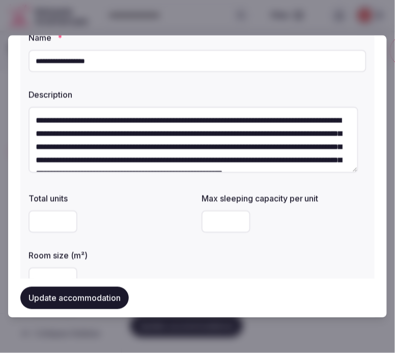
type input "*"
click at [92, 248] on div "Room size (m²)" at bounding box center [110, 253] width 165 height 14
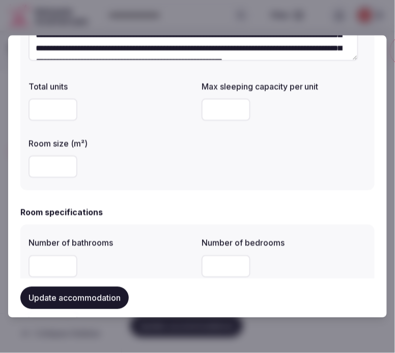
scroll to position [169, 0]
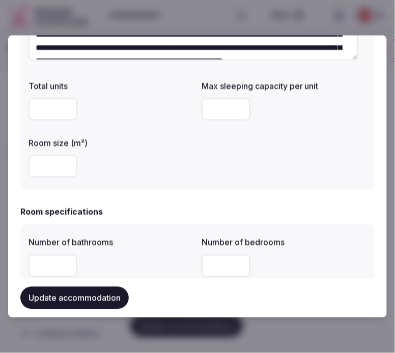
click at [52, 165] on input "number" at bounding box center [52, 166] width 49 height 22
type input "**"
click at [45, 261] on input "number" at bounding box center [52, 266] width 49 height 22
type input "*"
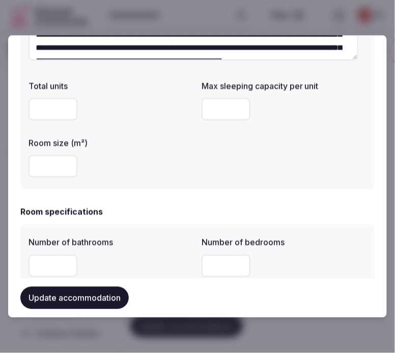
click at [203, 268] on input "number" at bounding box center [225, 266] width 49 height 22
type input "*"
click at [159, 209] on div "Room specifications" at bounding box center [197, 212] width 354 height 12
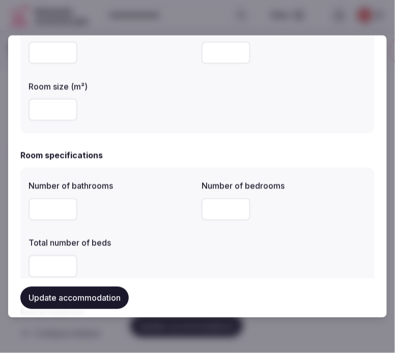
scroll to position [282, 0]
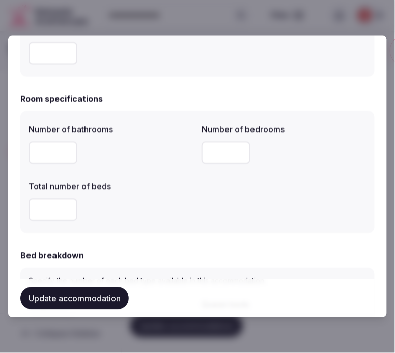
click at [37, 206] on input "number" at bounding box center [52, 210] width 49 height 22
type input "*"
click at [141, 215] on div "*" at bounding box center [110, 210] width 165 height 22
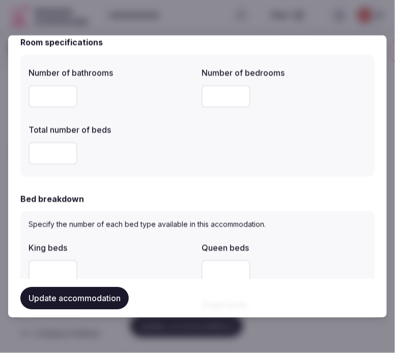
scroll to position [395, 0]
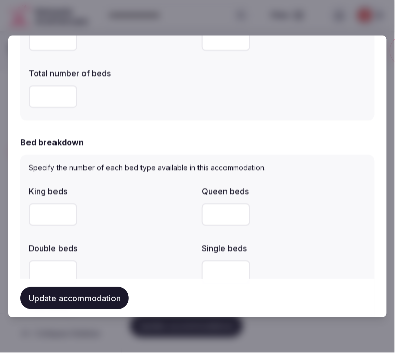
click at [49, 205] on input "number" at bounding box center [52, 215] width 49 height 22
type input "*"
click at [179, 146] on div "Bed breakdown" at bounding box center [197, 143] width 354 height 12
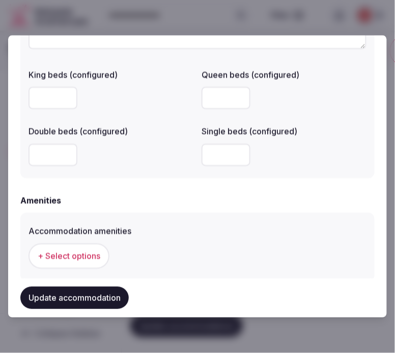
scroll to position [904, 0]
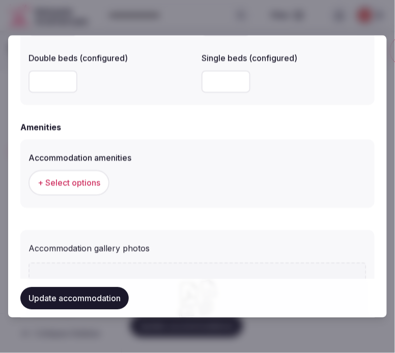
click at [95, 178] on span "+ Select options" at bounding box center [69, 182] width 63 height 11
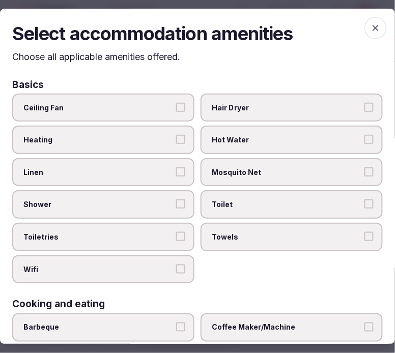
click at [138, 174] on span "Linen" at bounding box center [98, 172] width 150 height 10
click at [176, 174] on button "Linen" at bounding box center [180, 171] width 9 height 9
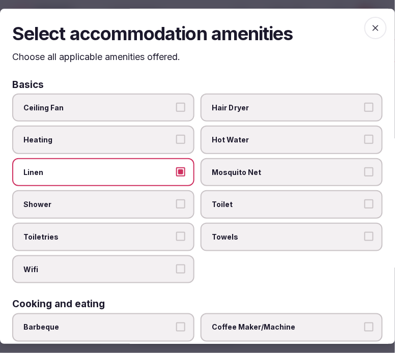
click at [181, 200] on button "Shower" at bounding box center [180, 204] width 9 height 9
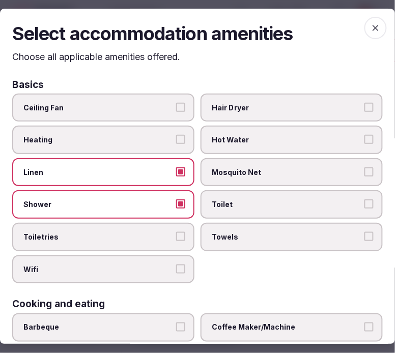
click at [176, 233] on button "Toiletries" at bounding box center [180, 236] width 9 height 9
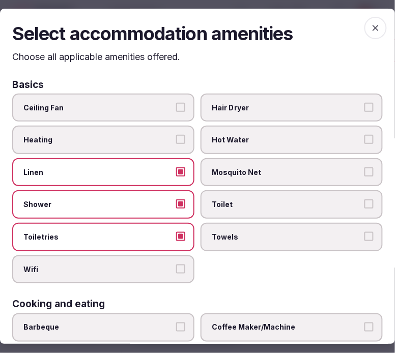
click at [176, 264] on button "Wifi" at bounding box center [180, 268] width 9 height 9
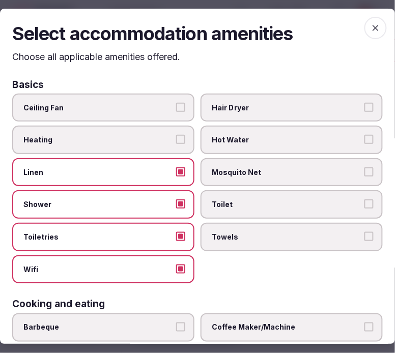
click at [232, 235] on span "Towels" at bounding box center [287, 237] width 150 height 10
click at [364, 235] on button "Towels" at bounding box center [368, 236] width 9 height 9
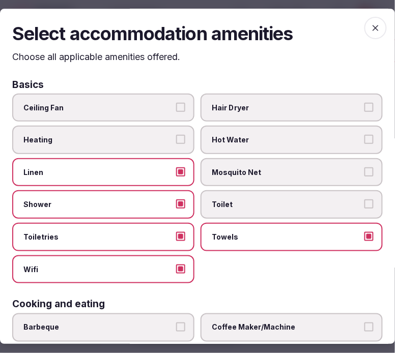
click at [295, 206] on span "Toilet" at bounding box center [287, 205] width 150 height 10
click at [364, 206] on button "Toilet" at bounding box center [368, 204] width 9 height 9
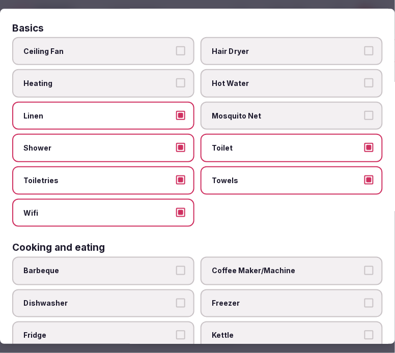
scroll to position [113, 0]
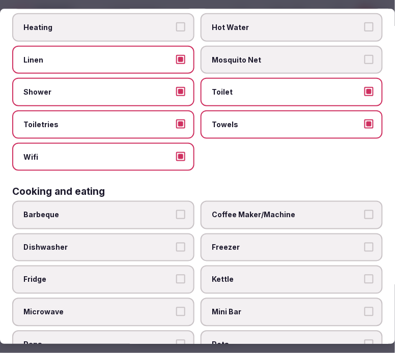
click at [311, 210] on span "Coffee Maker/Machine" at bounding box center [287, 215] width 150 height 10
click at [364, 210] on button "Coffee Maker/Machine" at bounding box center [368, 214] width 9 height 9
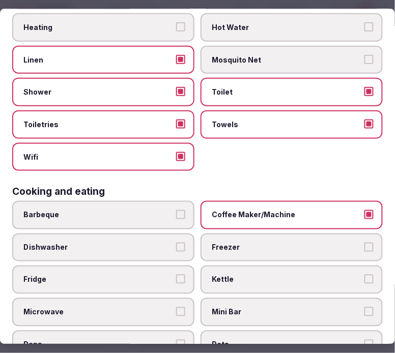
click at [160, 275] on span "Fridge" at bounding box center [98, 280] width 150 height 10
click at [176, 275] on button "Fridge" at bounding box center [180, 279] width 9 height 9
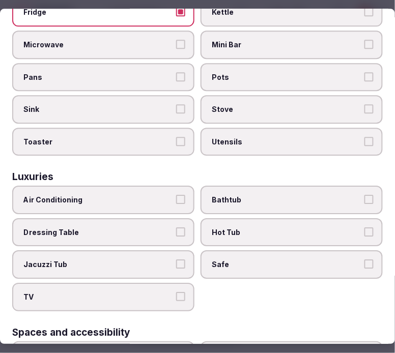
scroll to position [395, 0]
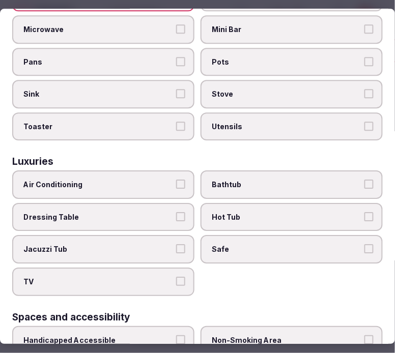
click at [337, 245] on span "Safe" at bounding box center [287, 250] width 150 height 10
click at [364, 245] on button "Safe" at bounding box center [368, 249] width 9 height 9
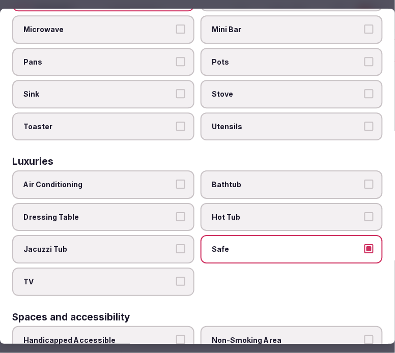
drag, startPoint x: 118, startPoint y: 263, endPoint x: 124, endPoint y: 257, distance: 9.0
click at [119, 277] on span "TV" at bounding box center [98, 282] width 150 height 10
click at [176, 277] on button "TV" at bounding box center [180, 281] width 9 height 9
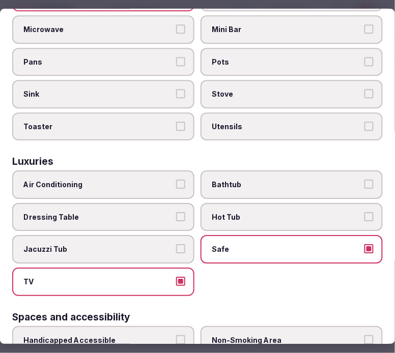
click at [174, 171] on label "Air Conditioning" at bounding box center [103, 185] width 182 height 28
click at [176, 180] on button "Air Conditioning" at bounding box center [180, 184] width 9 height 9
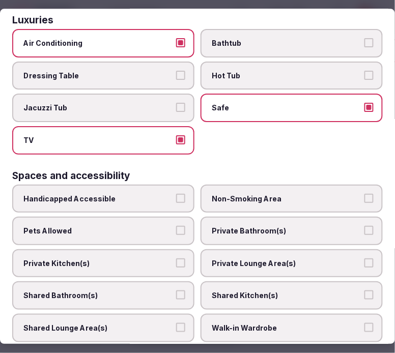
scroll to position [565, 0]
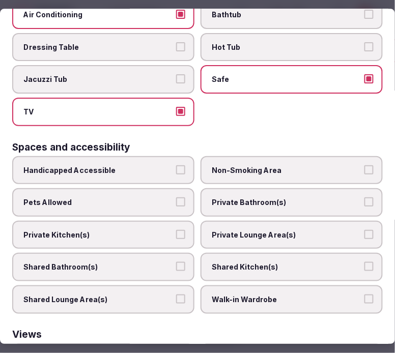
click at [269, 198] on span "Private Bathroom(s)" at bounding box center [287, 203] width 150 height 10
click at [283, 230] on span "Private Lounge Area(s)" at bounding box center [287, 235] width 150 height 10
click at [364, 230] on button "Private Lounge Area(s)" at bounding box center [368, 234] width 9 height 9
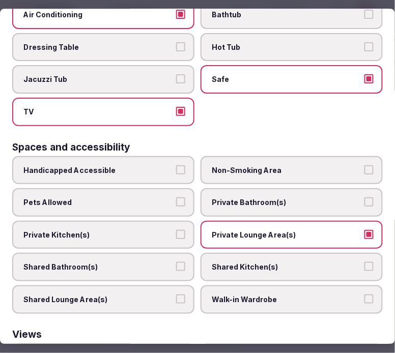
click at [363, 191] on label "Private Bathroom(s)" at bounding box center [291, 203] width 182 height 28
click at [364, 198] on button "Private Bathroom(s)" at bounding box center [368, 202] width 9 height 9
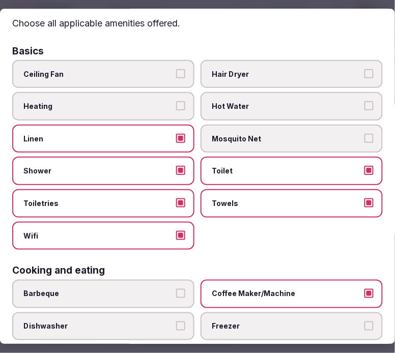
scroll to position [0, 0]
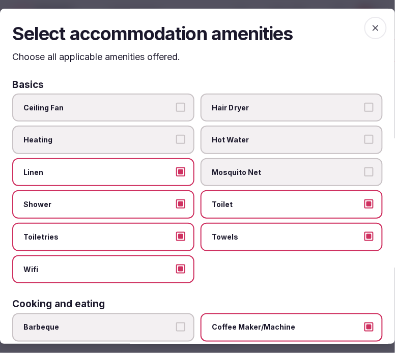
click at [373, 24] on span "button" at bounding box center [375, 28] width 22 height 22
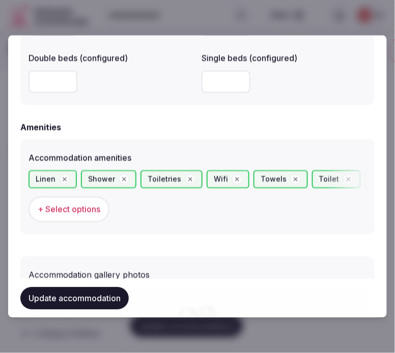
click at [110, 295] on button "Update accommodation" at bounding box center [74, 298] width 108 height 22
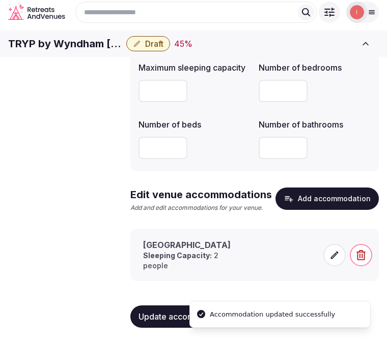
click at [333, 263] on span at bounding box center [334, 255] width 22 height 22
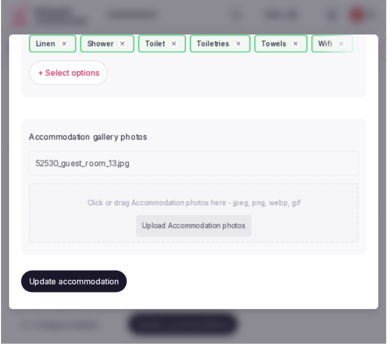
scroll to position [1064, 0]
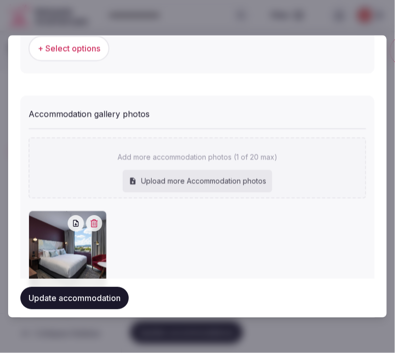
click at [104, 299] on button "Update accommodation" at bounding box center [74, 298] width 108 height 22
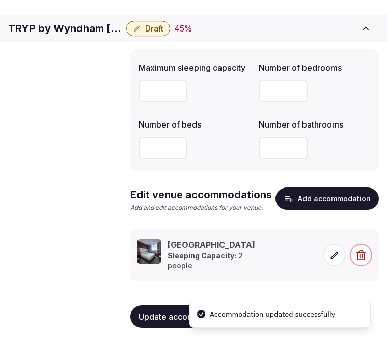
scroll to position [109, 0]
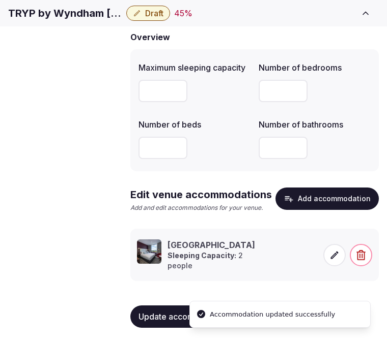
click at [0, 0] on span "Amenities" at bounding box center [0, 0] width 0 height 0
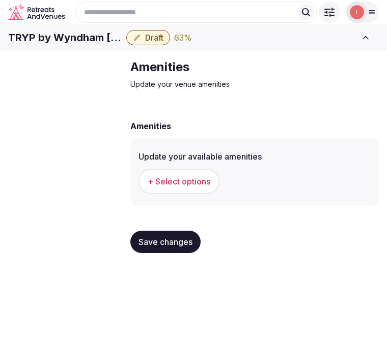
click at [202, 187] on span "+ Select options" at bounding box center [178, 181] width 63 height 11
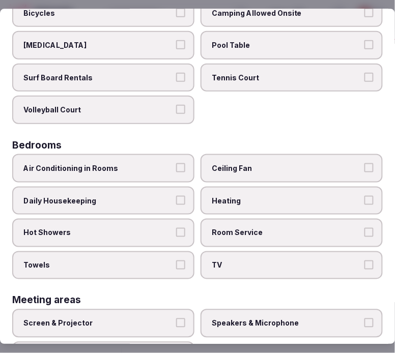
scroll to position [113, 0]
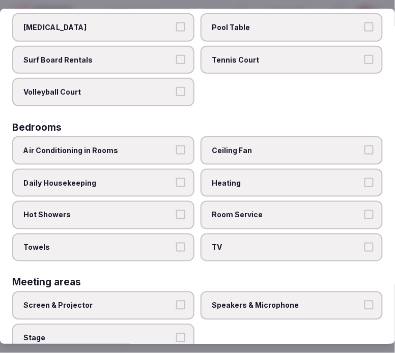
click at [181, 146] on button "Air Conditioning in Rooms" at bounding box center [180, 149] width 9 height 9
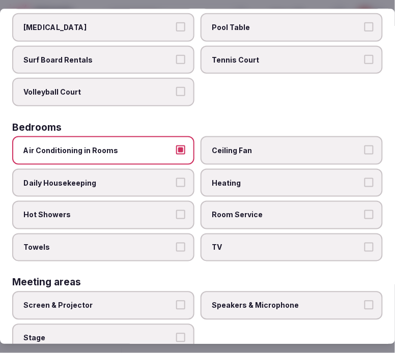
click at [176, 180] on button "Daily Housekeeping" at bounding box center [180, 181] width 9 height 9
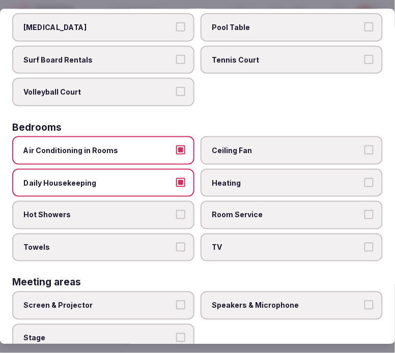
click at [187, 200] on label "Hot Showers" at bounding box center [103, 214] width 182 height 28
click at [185, 210] on button "Hot Showers" at bounding box center [180, 214] width 9 height 9
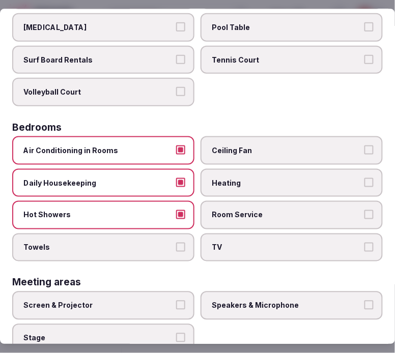
drag, startPoint x: 173, startPoint y: 240, endPoint x: 180, endPoint y: 242, distance: 6.9
click at [176, 242] on button "Towels" at bounding box center [180, 246] width 9 height 9
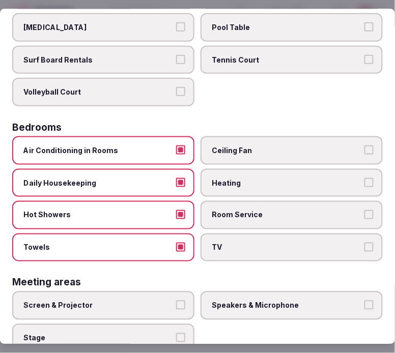
drag, startPoint x: 247, startPoint y: 241, endPoint x: 267, endPoint y: 232, distance: 21.0
click at [248, 242] on span "TV" at bounding box center [287, 247] width 150 height 10
click at [364, 242] on button "TV" at bounding box center [368, 246] width 9 height 9
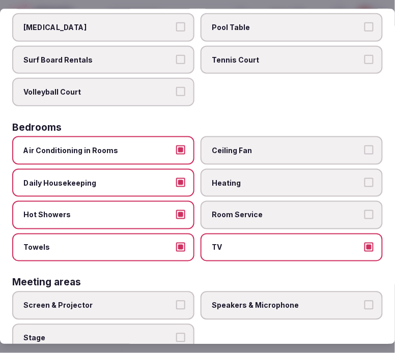
drag, startPoint x: 362, startPoint y: 213, endPoint x: 364, endPoint y: 207, distance: 6.1
click at [363, 211] on label "Room Service" at bounding box center [291, 214] width 182 height 28
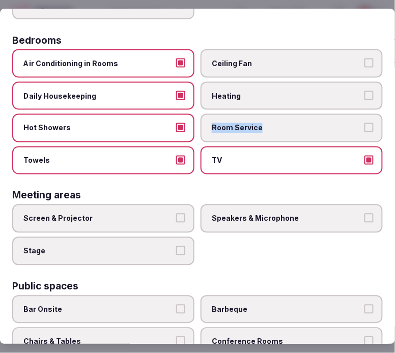
scroll to position [226, 0]
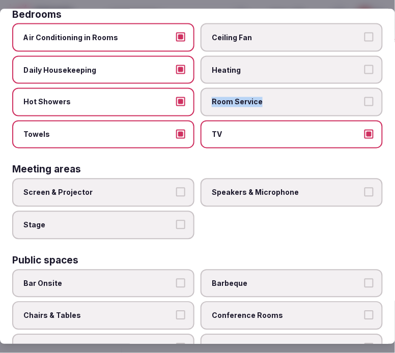
click at [364, 97] on button "Room Service" at bounding box center [368, 101] width 9 height 9
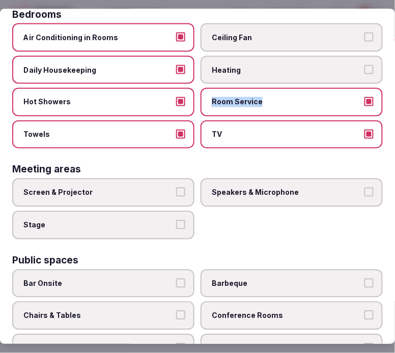
scroll to position [282, 0]
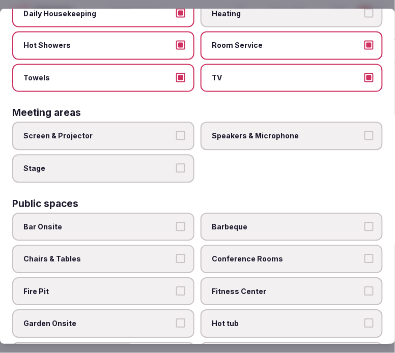
click at [355, 129] on label "Speakers & Microphone" at bounding box center [291, 136] width 182 height 28
click at [364, 131] on button "Speakers & Microphone" at bounding box center [368, 135] width 9 height 9
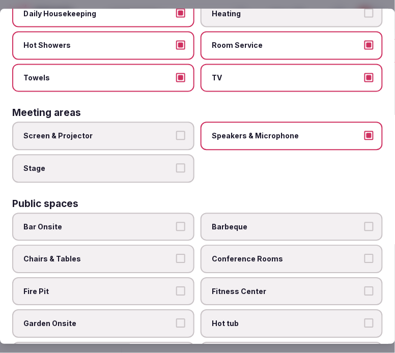
click at [178, 131] on button "Screen & Projector" at bounding box center [180, 135] width 9 height 9
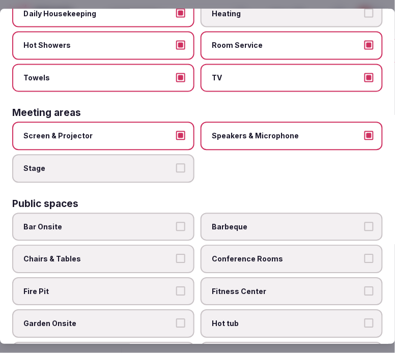
scroll to position [339, 0]
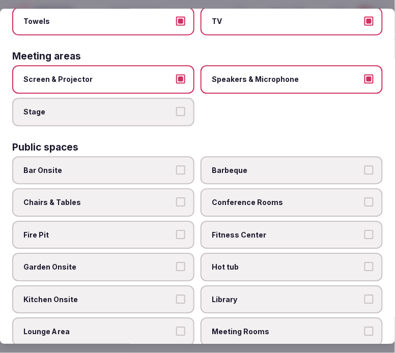
click at [364, 75] on button "Speakers & Microphone" at bounding box center [368, 79] width 9 height 9
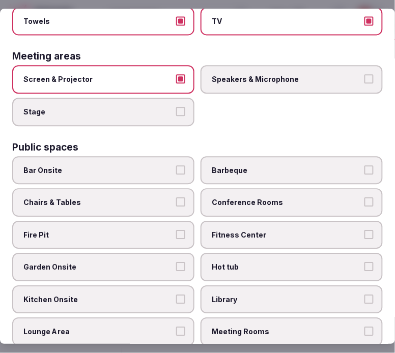
click at [176, 75] on button "Screen & Projector" at bounding box center [180, 79] width 9 height 9
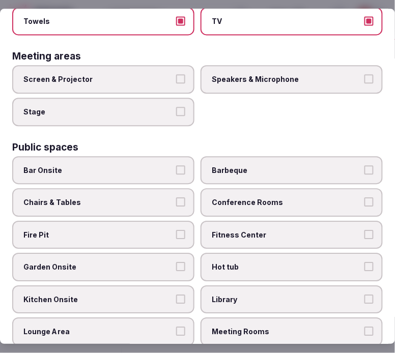
scroll to position [395, 0]
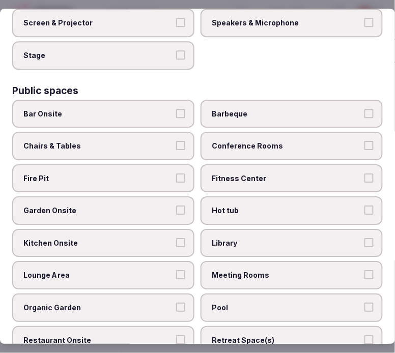
click at [149, 141] on span "Chairs & Tables" at bounding box center [98, 146] width 150 height 10
click at [176, 141] on button "Chairs & Tables" at bounding box center [180, 145] width 9 height 9
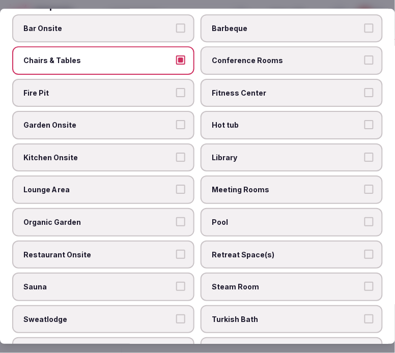
scroll to position [509, 0]
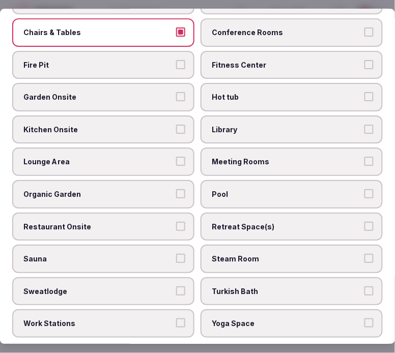
click at [263, 157] on span "Meeting Rooms" at bounding box center [287, 162] width 150 height 10
click at [364, 157] on button "Meeting Rooms" at bounding box center [368, 161] width 9 height 9
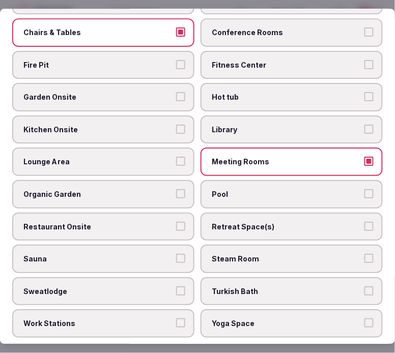
click at [176, 148] on label "Lounge Area" at bounding box center [103, 162] width 182 height 28
click at [176, 157] on button "Lounge Area" at bounding box center [180, 161] width 9 height 9
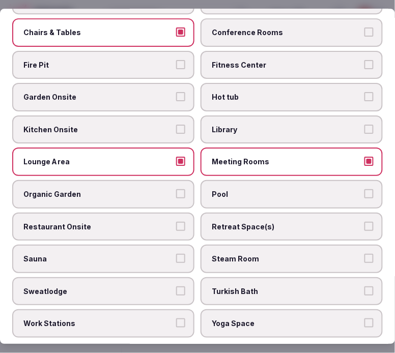
click at [181, 88] on label "Garden Onsite" at bounding box center [103, 97] width 182 height 28
click at [181, 93] on button "Garden Onsite" at bounding box center [180, 97] width 9 height 9
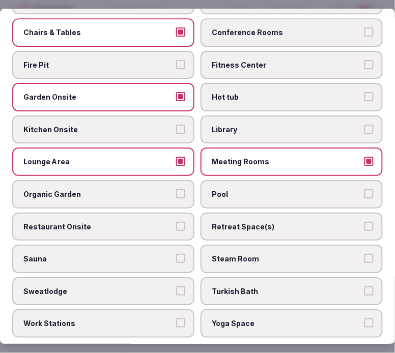
click at [181, 88] on label "Garden Onsite" at bounding box center [103, 97] width 182 height 28
click at [181, 93] on button "Garden Onsite" at bounding box center [180, 97] width 9 height 9
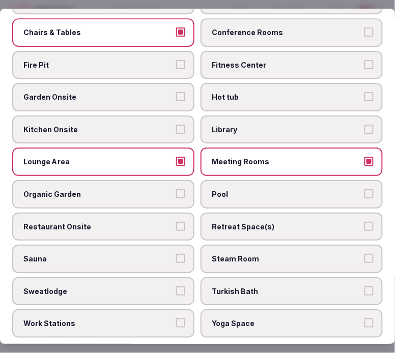
click at [237, 59] on label "Fitness Center" at bounding box center [291, 65] width 182 height 28
click at [364, 60] on button "Fitness Center" at bounding box center [368, 64] width 9 height 9
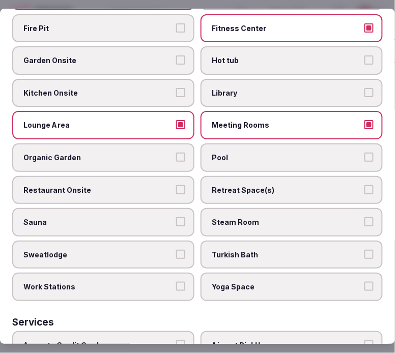
scroll to position [565, 0]
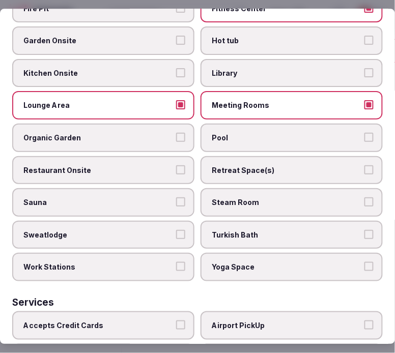
click at [181, 165] on button "Restaurant Onsite" at bounding box center [180, 169] width 9 height 9
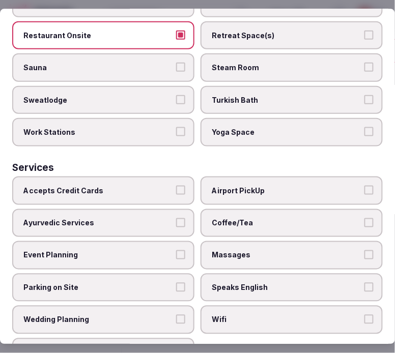
scroll to position [709, 0]
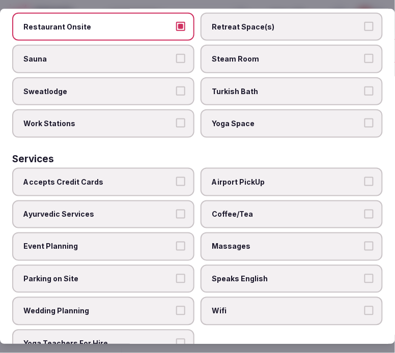
click at [261, 242] on span "Massages" at bounding box center [287, 247] width 150 height 10
click at [364, 242] on button "Massages" at bounding box center [368, 246] width 9 height 9
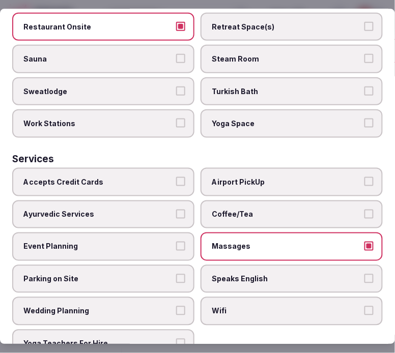
click at [270, 232] on label "Massages" at bounding box center [291, 246] width 182 height 28
click at [364, 242] on button "Massages" at bounding box center [368, 246] width 9 height 9
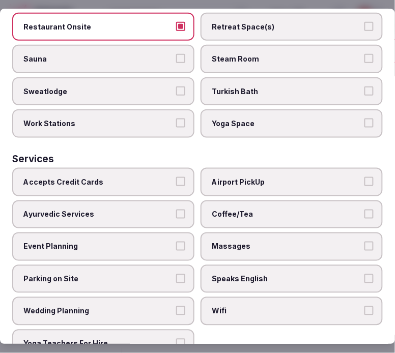
click at [250, 306] on span "Wifi" at bounding box center [287, 311] width 150 height 10
click at [364, 306] on button "Wifi" at bounding box center [368, 310] width 9 height 9
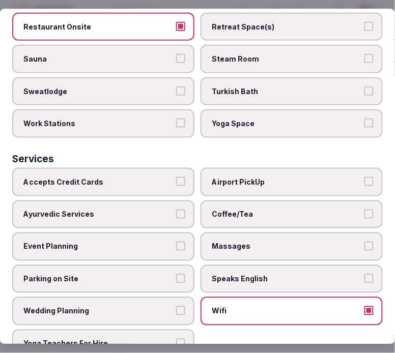
click at [256, 274] on span "Speaks English" at bounding box center [287, 279] width 150 height 10
click at [364, 274] on button "Speaks English" at bounding box center [368, 278] width 9 height 9
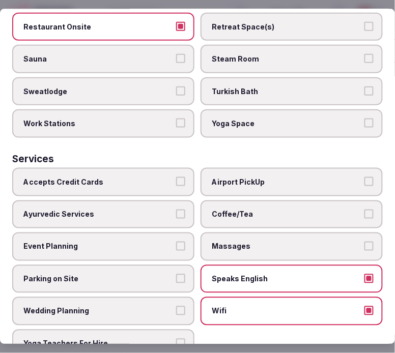
click at [263, 209] on span "Coffee/Tea" at bounding box center [287, 214] width 150 height 10
click at [364, 209] on button "Coffee/Tea" at bounding box center [368, 213] width 9 height 9
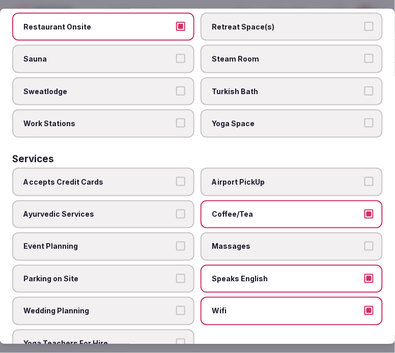
click at [168, 176] on span "Accepts Credit Cards" at bounding box center [98, 181] width 150 height 10
click at [176, 176] on button "Accepts Credit Cards" at bounding box center [180, 180] width 9 height 9
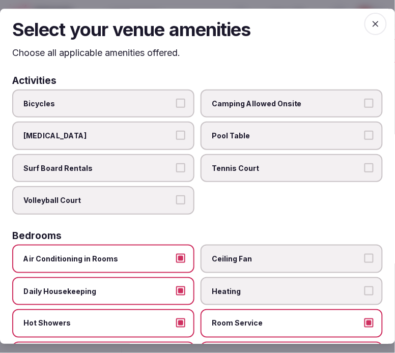
scroll to position [0, 0]
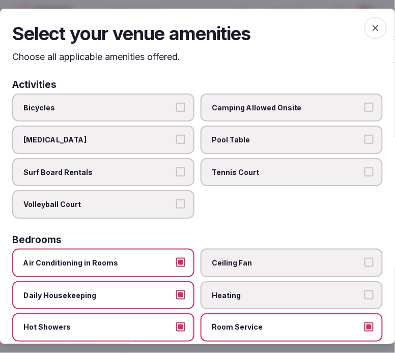
click at [370, 31] on icon "button" at bounding box center [375, 28] width 10 height 10
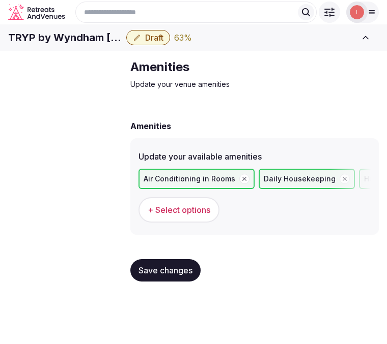
click at [159, 280] on button "Save changes" at bounding box center [165, 270] width 70 height 22
click at [192, 216] on span "+ Select options" at bounding box center [178, 209] width 63 height 11
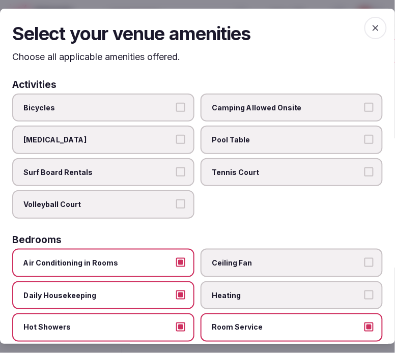
click at [370, 26] on icon "button" at bounding box center [375, 28] width 10 height 10
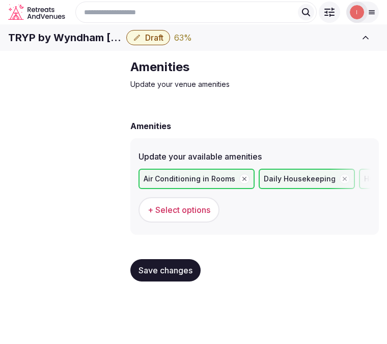
click at [0, 0] on span "Food & dining" at bounding box center [0, 0] width 0 height 0
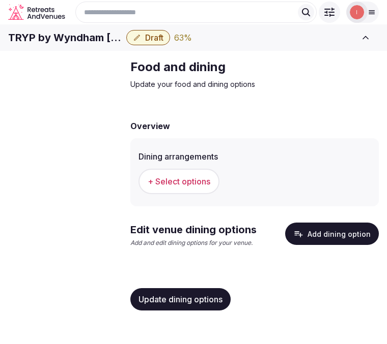
click at [173, 187] on span "+ Select options" at bounding box center [178, 181] width 63 height 11
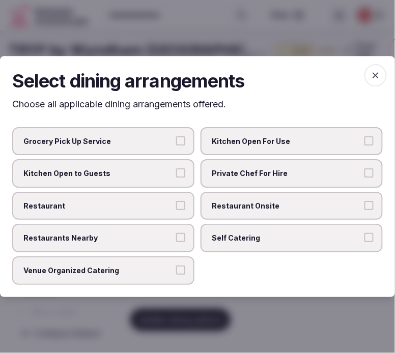
click at [262, 203] on span "Restaurant Onsite" at bounding box center [287, 206] width 150 height 10
click at [364, 203] on button "Restaurant Onsite" at bounding box center [368, 205] width 9 height 9
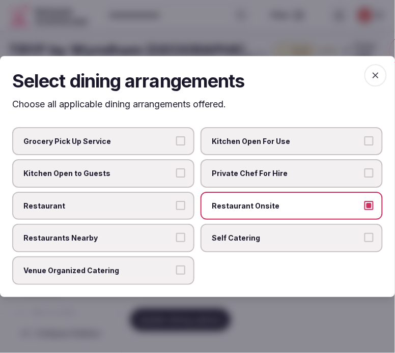
click at [161, 196] on label "Restaurant" at bounding box center [103, 206] width 182 height 28
click at [176, 201] on button "Restaurant" at bounding box center [180, 205] width 9 height 9
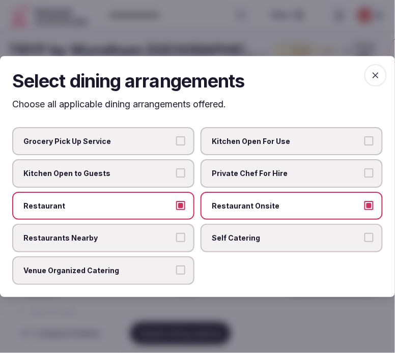
click at [378, 75] on icon "button" at bounding box center [375, 75] width 10 height 10
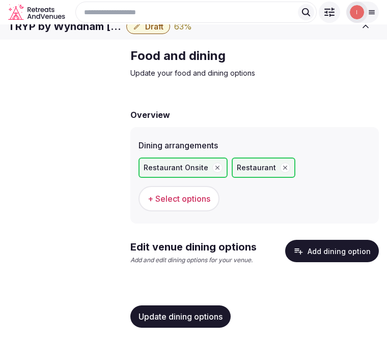
click at [325, 246] on button "Add dining option" at bounding box center [332, 251] width 94 height 22
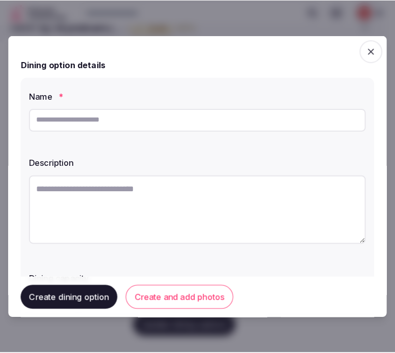
scroll to position [18, 0]
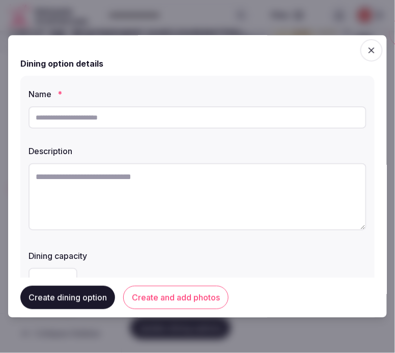
click at [293, 117] on input "text" at bounding box center [197, 117] width 338 height 22
paste input "**********"
type input "**********"
click at [233, 172] on textarea at bounding box center [197, 196] width 338 height 67
paste textarea "**********"
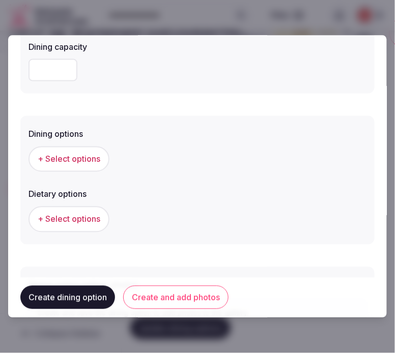
scroll to position [226, 0]
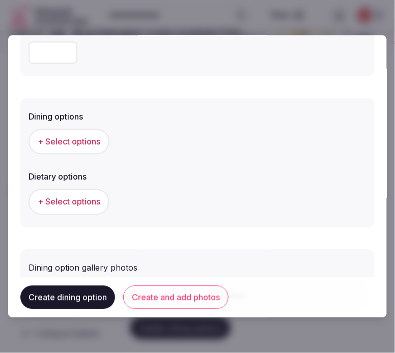
type textarea "**********"
click at [78, 148] on button "+ Select options" at bounding box center [68, 141] width 81 height 25
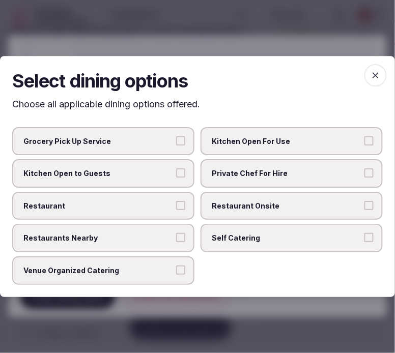
click at [56, 141] on label "Grocery Pick Up Service" at bounding box center [103, 141] width 182 height 28
click at [176, 141] on button "Grocery Pick Up Service" at bounding box center [180, 140] width 9 height 9
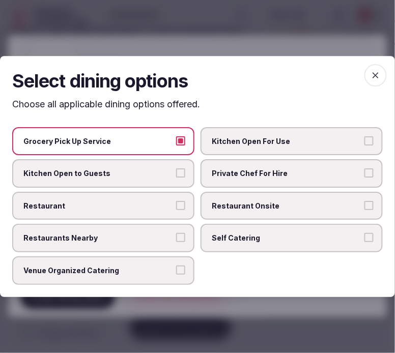
click at [182, 141] on button "Grocery Pick Up Service" at bounding box center [180, 140] width 9 height 9
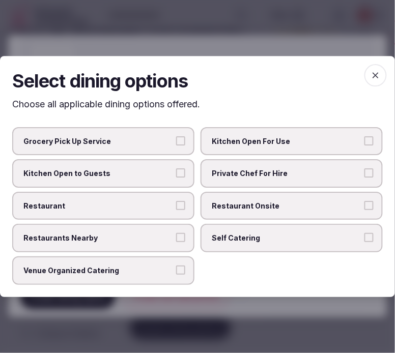
click at [307, 176] on span "Private Chef For Hire" at bounding box center [287, 173] width 150 height 10
click at [364, 176] on button "Private Chef For Hire" at bounding box center [368, 172] width 9 height 9
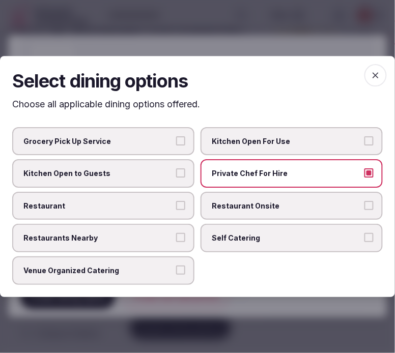
click at [334, 176] on span "Private Chef For Hire" at bounding box center [287, 173] width 150 height 10
click at [364, 176] on button "Private Chef For Hire" at bounding box center [368, 172] width 9 height 9
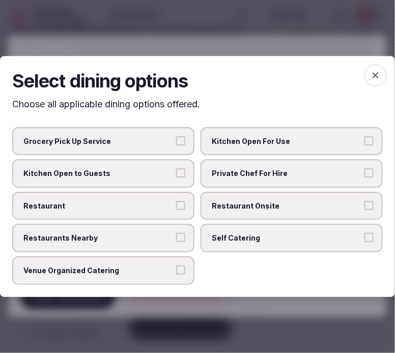
click at [322, 197] on label "Restaurant Onsite" at bounding box center [291, 206] width 182 height 28
click at [364, 201] on button "Restaurant Onsite" at bounding box center [368, 205] width 9 height 9
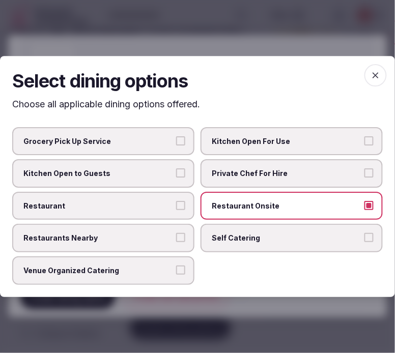
click at [155, 201] on span "Restaurant" at bounding box center [98, 206] width 150 height 10
click at [176, 201] on button "Restaurant" at bounding box center [180, 205] width 9 height 9
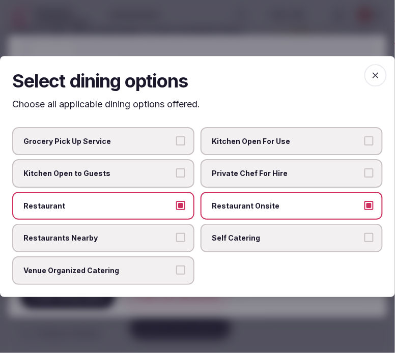
click at [380, 77] on icon "button" at bounding box center [375, 75] width 10 height 10
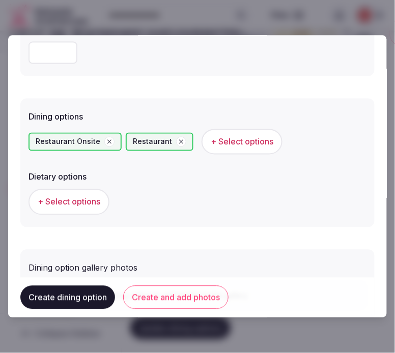
click at [77, 202] on span "+ Select options" at bounding box center [69, 201] width 63 height 11
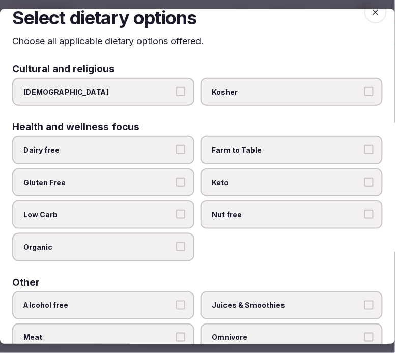
scroll to position [0, 0]
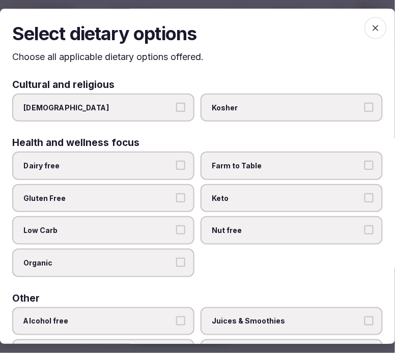
click at [370, 26] on icon "button" at bounding box center [375, 28] width 10 height 10
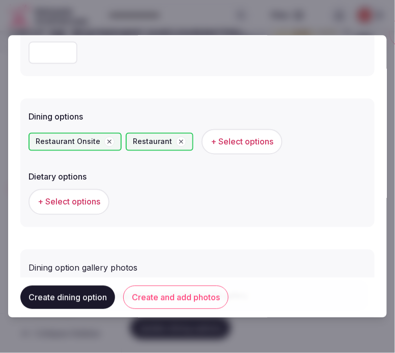
click at [165, 293] on button "Create and add photos" at bounding box center [175, 297] width 105 height 23
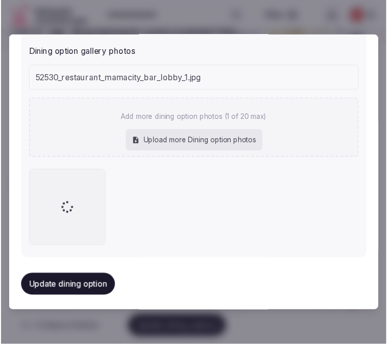
scroll to position [418, 0]
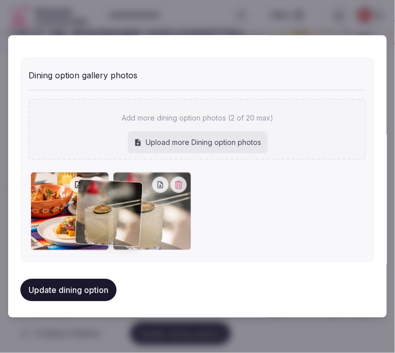
drag, startPoint x: 36, startPoint y: 174, endPoint x: 128, endPoint y: 192, distance: 93.2
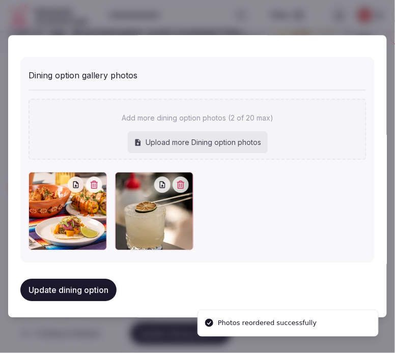
click at [84, 290] on button "Update dining option" at bounding box center [68, 290] width 96 height 22
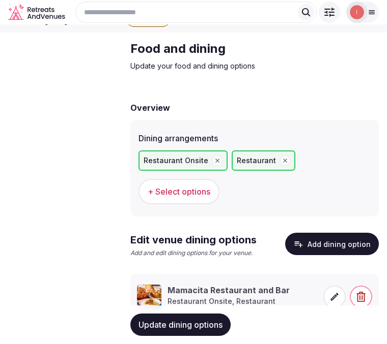
click at [210, 316] on button "Update dining options" at bounding box center [180, 325] width 100 height 22
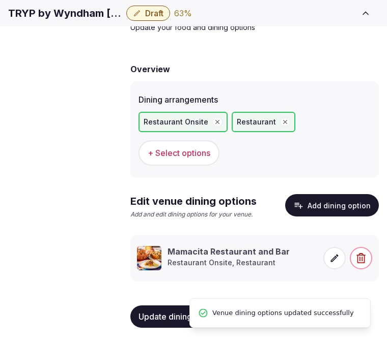
scroll to position [73, 0]
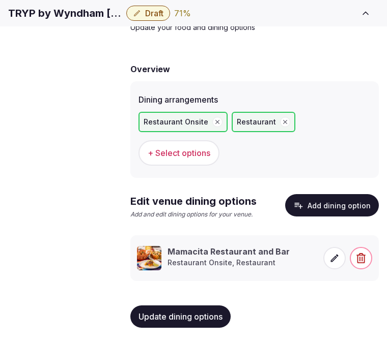
click at [0, 0] on span "Activities & experiences" at bounding box center [0, 0] width 0 height 0
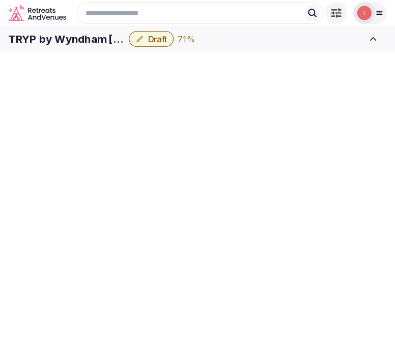
scroll to position [73, 0]
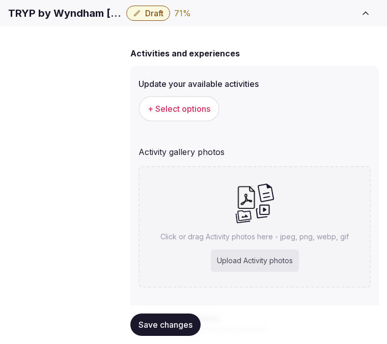
click at [188, 114] on span "+ Select options" at bounding box center [178, 108] width 63 height 11
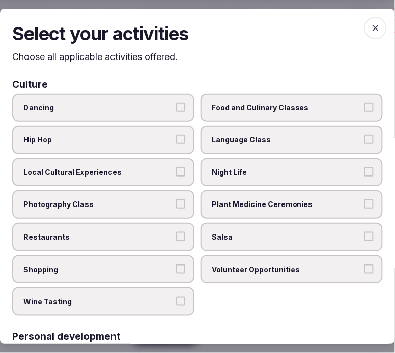
click at [171, 171] on label "Local Cultural Experiences" at bounding box center [103, 172] width 182 height 28
click at [176, 171] on button "Local Cultural Experiences" at bounding box center [180, 171] width 9 height 9
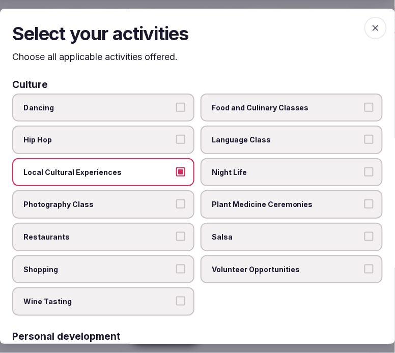
click at [171, 231] on label "Restaurants" at bounding box center [103, 237] width 182 height 28
click at [176, 232] on button "Restaurants" at bounding box center [180, 236] width 9 height 9
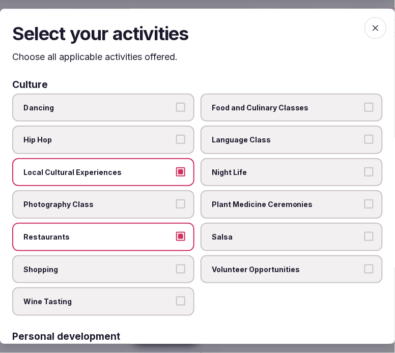
click at [291, 168] on span "Night Life" at bounding box center [287, 172] width 150 height 10
click at [364, 168] on button "Night Life" at bounding box center [368, 171] width 9 height 9
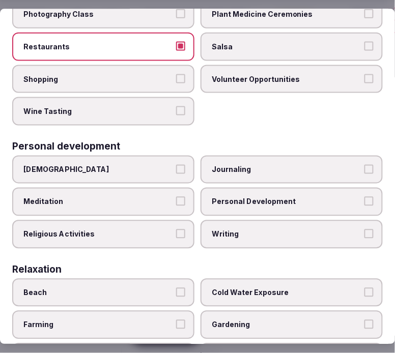
scroll to position [226, 0]
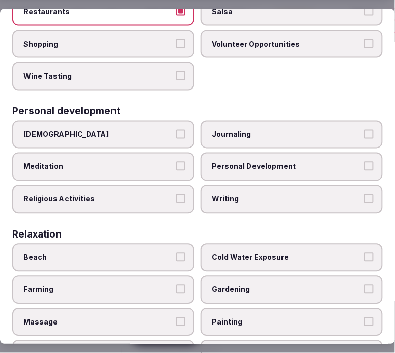
click at [261, 162] on span "Personal Development" at bounding box center [287, 167] width 150 height 10
click at [364, 162] on button "Personal Development" at bounding box center [368, 166] width 9 height 9
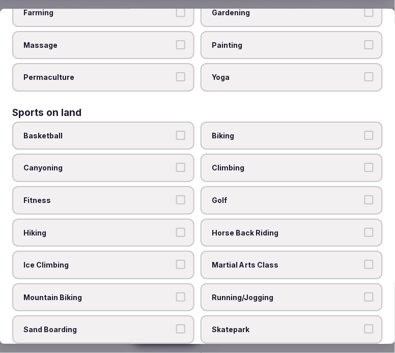
scroll to position [509, 0]
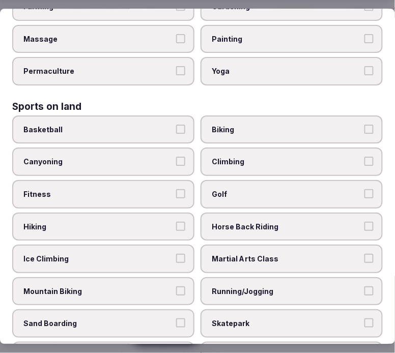
click at [129, 189] on span "Fitness" at bounding box center [98, 194] width 150 height 10
click at [176, 189] on button "Fitness" at bounding box center [180, 193] width 9 height 9
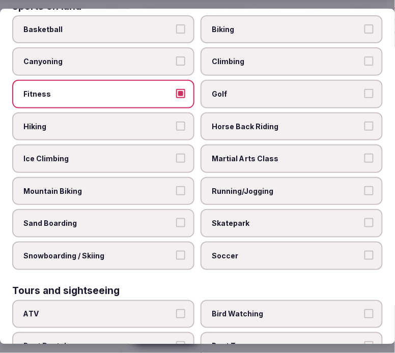
scroll to position [621, 0]
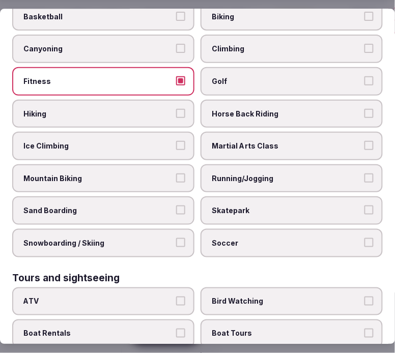
click at [104, 109] on span "Hiking" at bounding box center [98, 114] width 150 height 10
click at [176, 109] on button "Hiking" at bounding box center [180, 113] width 9 height 9
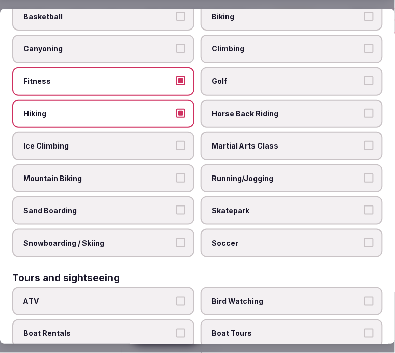
click at [105, 109] on span "Hiking" at bounding box center [98, 114] width 150 height 10
click at [176, 109] on button "Hiking" at bounding box center [180, 113] width 9 height 9
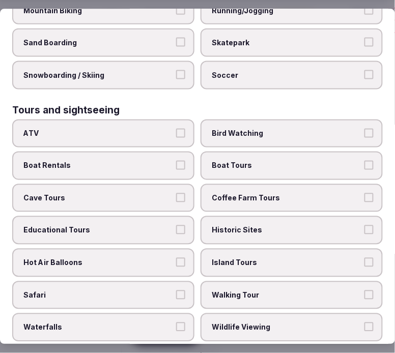
scroll to position [791, 0]
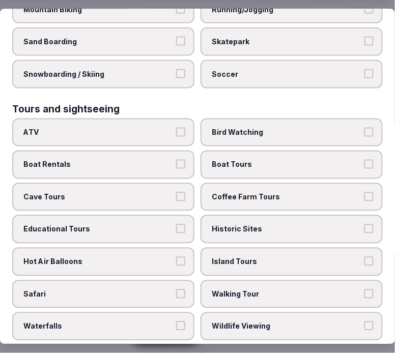
click at [267, 280] on label "Walking Tour" at bounding box center [291, 294] width 182 height 28
click at [364, 289] on button "Walking Tour" at bounding box center [368, 293] width 9 height 9
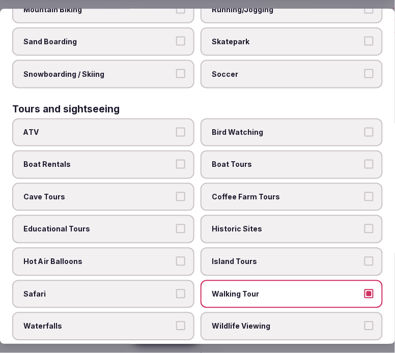
click at [289, 216] on label "Historic Sites" at bounding box center [291, 229] width 182 height 28
click at [364, 224] on button "Historic Sites" at bounding box center [368, 228] width 9 height 9
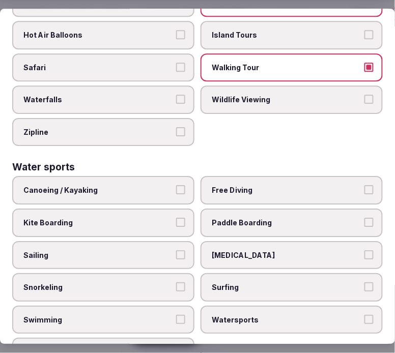
scroll to position [1018, 0]
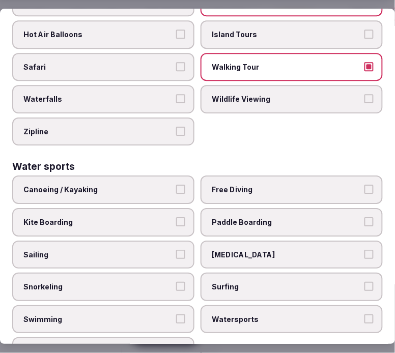
click at [146, 305] on label "Swimming" at bounding box center [103, 319] width 182 height 28
click at [176, 314] on button "Swimming" at bounding box center [180, 318] width 9 height 9
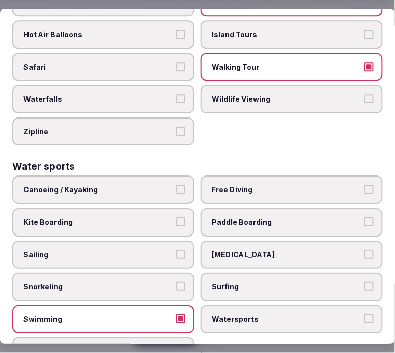
click at [177, 314] on button "Swimming" at bounding box center [180, 318] width 9 height 9
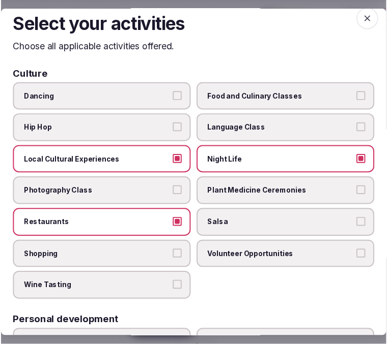
scroll to position [0, 0]
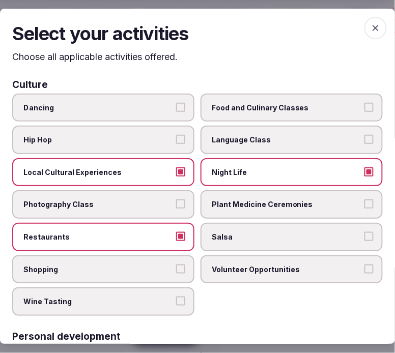
click at [364, 31] on span "button" at bounding box center [375, 28] width 22 height 22
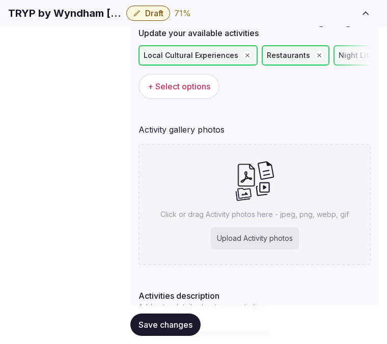
scroll to position [242, 0]
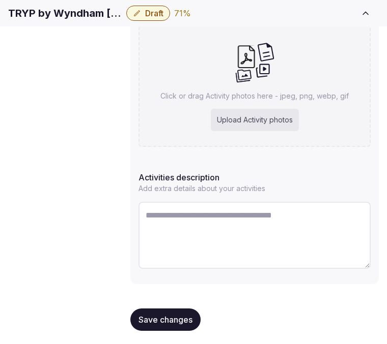
click at [242, 215] on textarea at bounding box center [254, 235] width 232 height 67
paste textarea "**********"
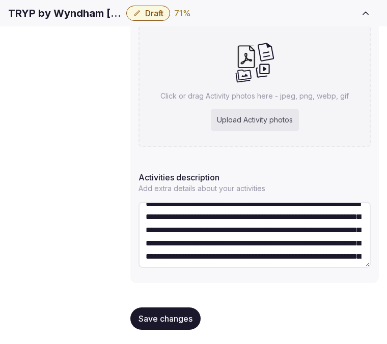
scroll to position [0, 0]
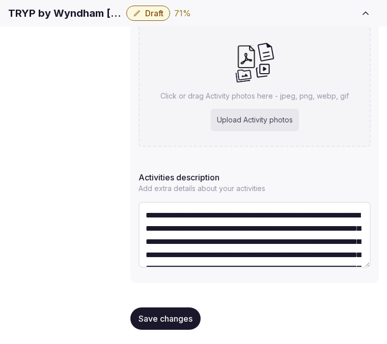
type textarea "**********"
click at [122, 20] on h1 "TRYP by Wyndham Pulteney Street Adelaide" at bounding box center [65, 13] width 114 height 14
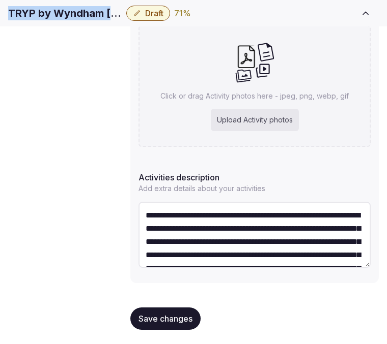
click at [122, 19] on h1 "TRYP by Wyndham Pulteney Street Adelaide" at bounding box center [65, 13] width 114 height 14
copy div "TRYP by Wyndham Pulteney Street Adelaide"
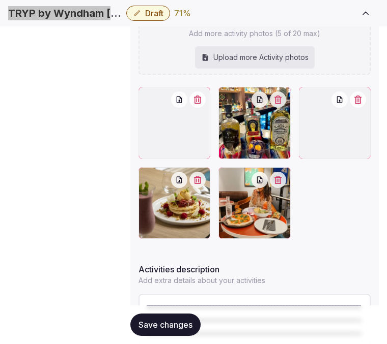
scroll to position [317, 0]
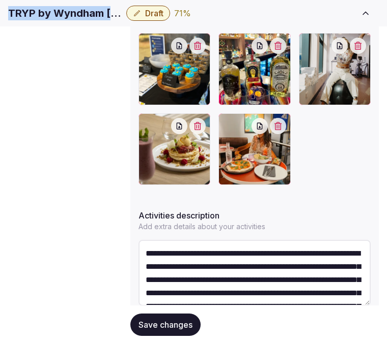
click at [165, 314] on button "Save changes" at bounding box center [165, 325] width 70 height 22
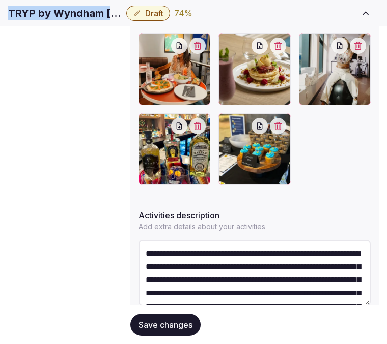
drag, startPoint x: 156, startPoint y: 319, endPoint x: 159, endPoint y: 314, distance: 5.9
click at [159, 320] on span "Save changes" at bounding box center [165, 325] width 54 height 10
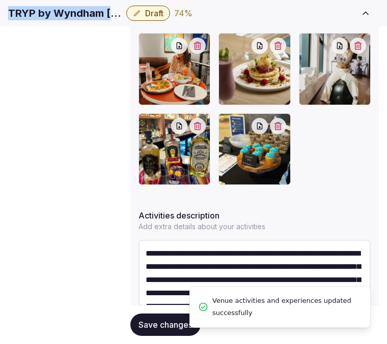
click at [0, 0] on span "Location" at bounding box center [0, 0] width 0 height 0
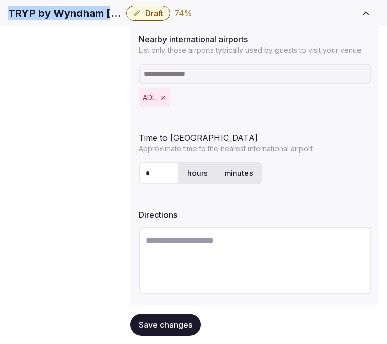
scroll to position [364, 0]
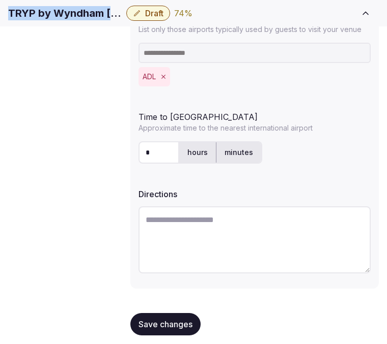
click at [0, 0] on span "Environment" at bounding box center [0, 0] width 0 height 0
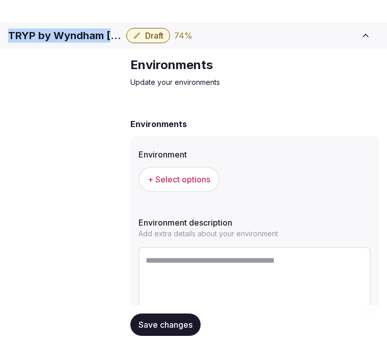
scroll to position [60, 0]
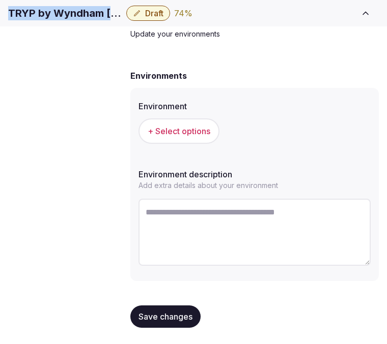
click at [187, 137] on span "+ Select options" at bounding box center [178, 131] width 63 height 11
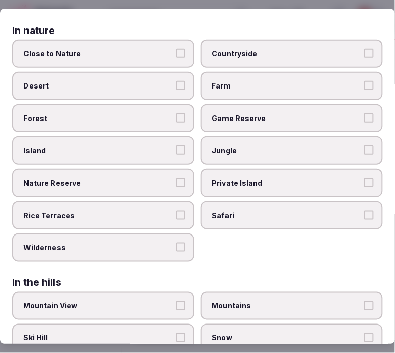
scroll to position [56, 0]
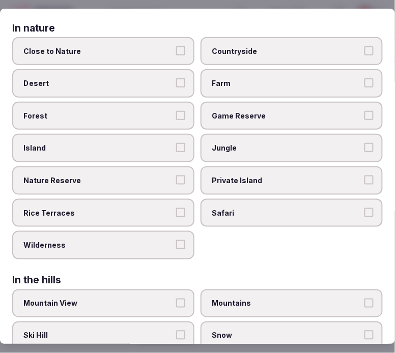
click at [152, 51] on span "Close to Nature" at bounding box center [98, 51] width 150 height 10
click at [176, 51] on button "Close to Nature" at bounding box center [180, 50] width 9 height 9
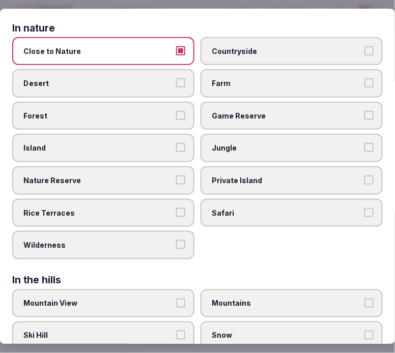
click at [171, 47] on label "Close to Nature" at bounding box center [103, 51] width 182 height 28
click at [176, 47] on button "Close to Nature" at bounding box center [180, 50] width 9 height 9
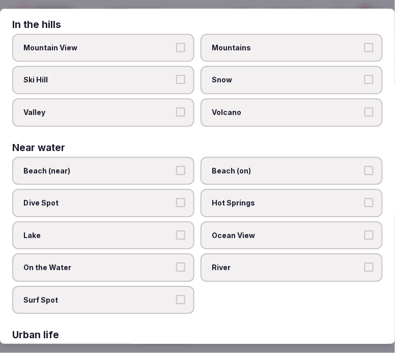
scroll to position [400, 0]
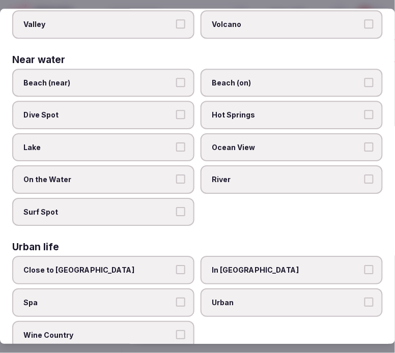
click at [299, 265] on span "In City Center" at bounding box center [287, 270] width 150 height 10
click at [364, 265] on button "In City Center" at bounding box center [368, 269] width 9 height 9
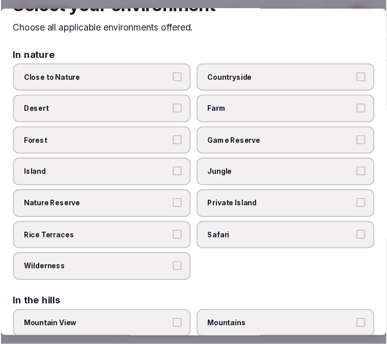
scroll to position [0, 0]
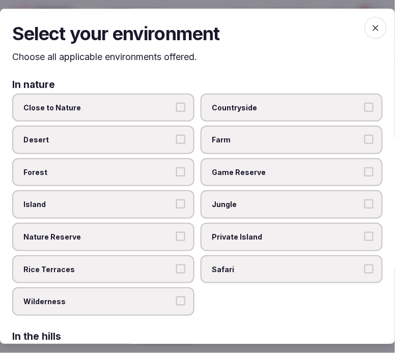
click at [372, 17] on span "button" at bounding box center [375, 28] width 22 height 22
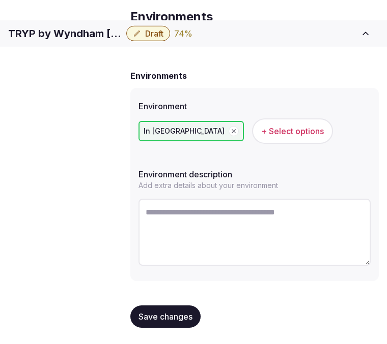
scroll to position [60, 0]
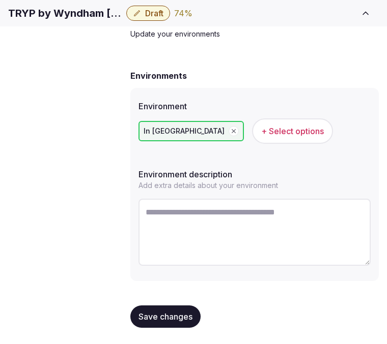
click at [140, 317] on span "Save changes" at bounding box center [165, 317] width 54 height 10
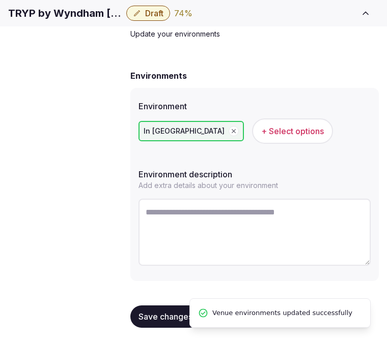
click at [162, 323] on button "Save changes" at bounding box center [165, 317] width 70 height 22
click at [0, 0] on span "Types of retreats" at bounding box center [0, 0] width 0 height 0
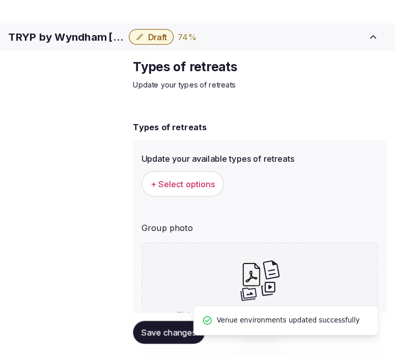
scroll to position [60, 0]
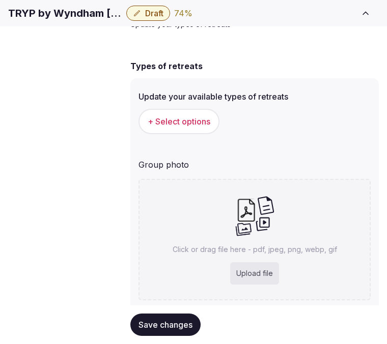
click at [162, 127] on span "+ Select options" at bounding box center [178, 121] width 63 height 11
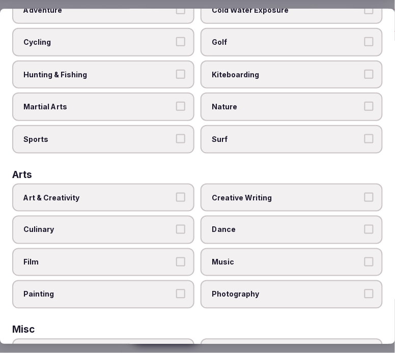
scroll to position [113, 0]
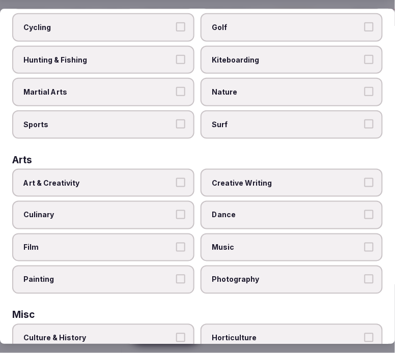
click at [179, 177] on button "Art & Creativity" at bounding box center [180, 181] width 9 height 9
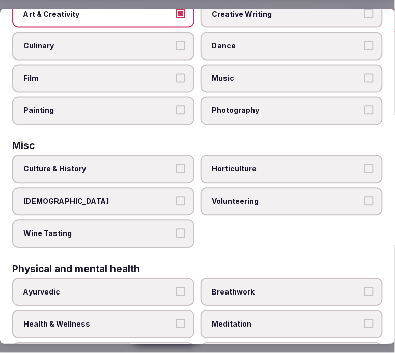
scroll to position [282, 0]
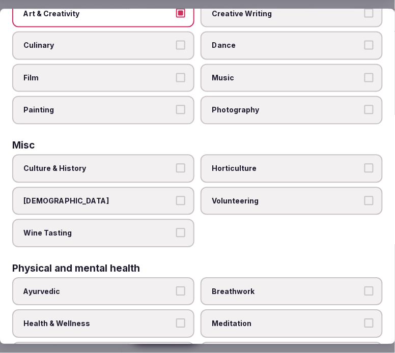
click at [164, 168] on label "Culture & History" at bounding box center [103, 168] width 182 height 28
click at [176, 168] on button "Culture & History" at bounding box center [180, 167] width 9 height 9
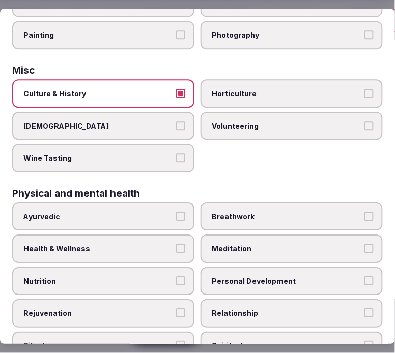
scroll to position [395, 0]
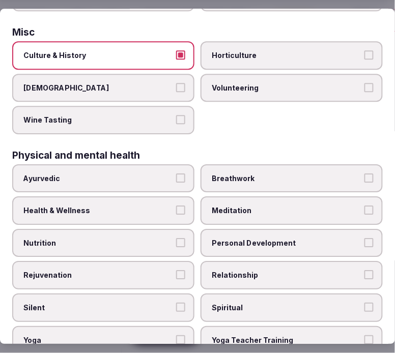
click at [180, 206] on button "Health & Wellness" at bounding box center [180, 210] width 9 height 9
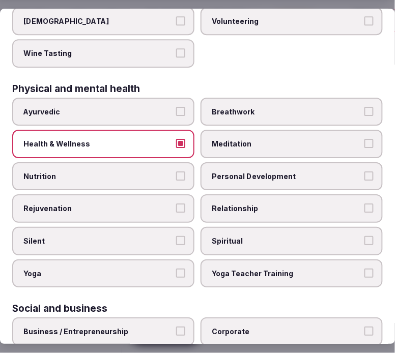
scroll to position [509, 0]
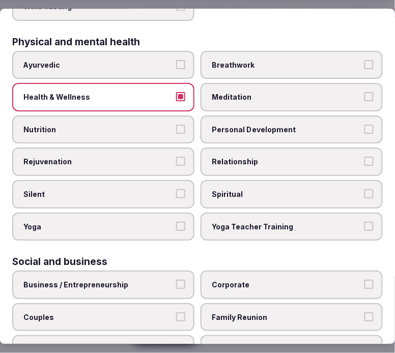
drag, startPoint x: 240, startPoint y: 124, endPoint x: 251, endPoint y: 153, distance: 31.1
click at [241, 125] on label "Personal Development" at bounding box center [291, 129] width 182 height 28
click at [364, 125] on button "Personal Development" at bounding box center [368, 129] width 9 height 9
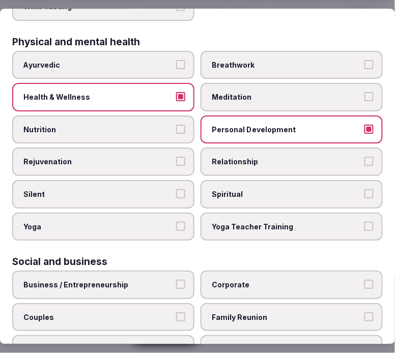
click at [250, 156] on label "Relationship" at bounding box center [291, 162] width 182 height 28
click at [364, 157] on button "Relationship" at bounding box center [368, 161] width 9 height 9
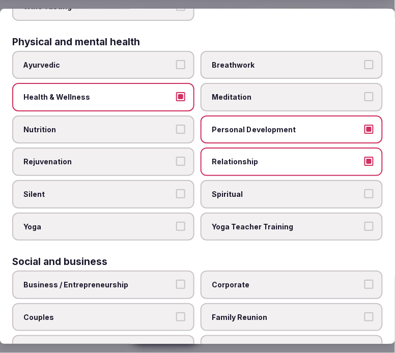
click at [254, 184] on label "Spiritual" at bounding box center [291, 194] width 182 height 28
click at [364, 189] on button "Spiritual" at bounding box center [368, 193] width 9 height 9
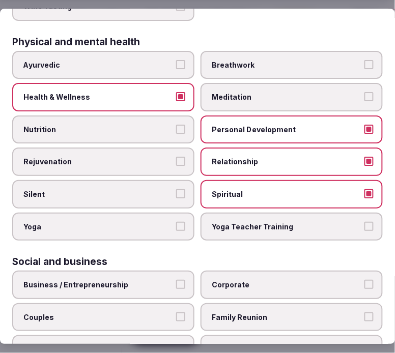
click at [251, 189] on span "Spiritual" at bounding box center [287, 194] width 150 height 10
click at [364, 189] on button "Spiritual" at bounding box center [368, 193] width 9 height 9
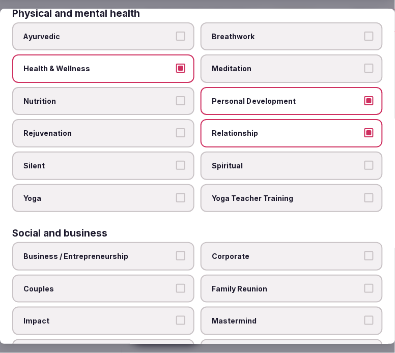
scroll to position [583, 0]
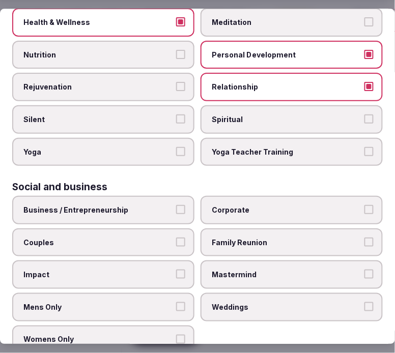
drag, startPoint x: 238, startPoint y: 189, endPoint x: 233, endPoint y: 189, distance: 5.1
click at [234, 205] on span "Corporate" at bounding box center [287, 210] width 150 height 10
click at [174, 196] on label "Business / Entrepreneurship" at bounding box center [103, 210] width 182 height 28
click at [180, 205] on button "Business / Entrepreneurship" at bounding box center [180, 209] width 9 height 9
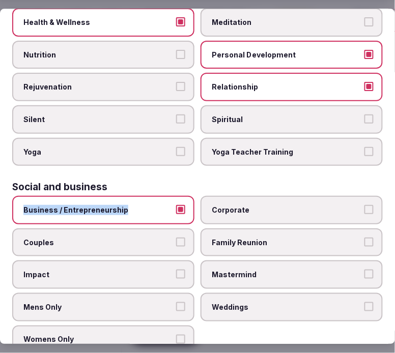
click at [364, 205] on button "Corporate" at bounding box center [368, 209] width 9 height 9
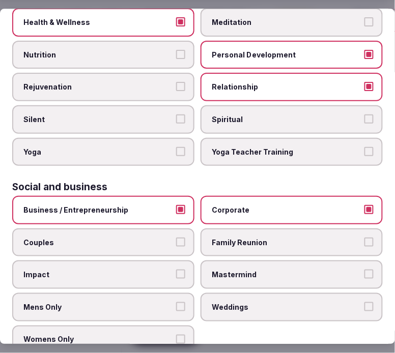
click at [364, 228] on label "Family Reunion" at bounding box center [291, 242] width 182 height 28
click at [364, 238] on button "Family Reunion" at bounding box center [368, 242] width 9 height 9
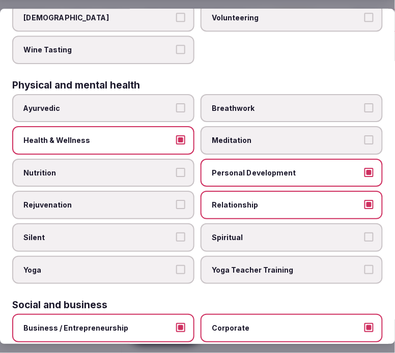
scroll to position [527, 0]
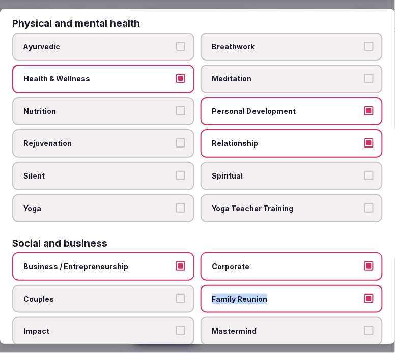
click at [179, 294] on button "Couples" at bounding box center [180, 298] width 9 height 9
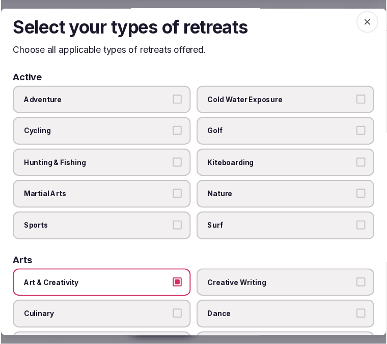
scroll to position [0, 0]
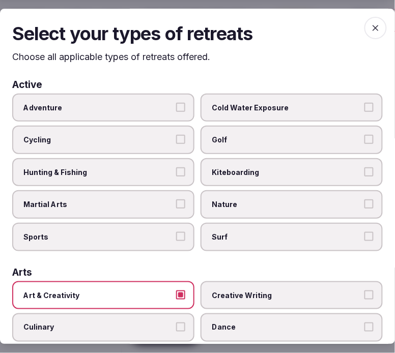
click at [364, 27] on span "button" at bounding box center [375, 28] width 22 height 22
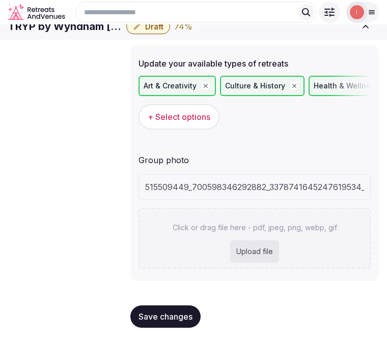
scroll to position [101, 0]
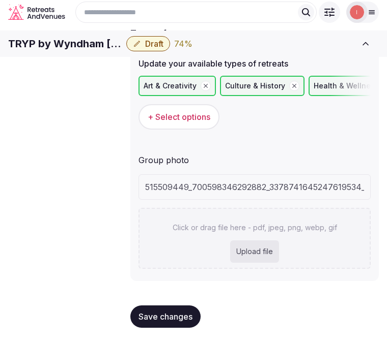
click at [174, 314] on span "Save changes" at bounding box center [165, 317] width 54 height 10
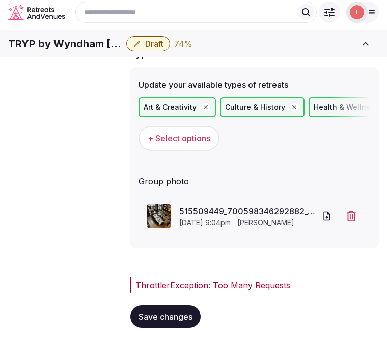
scroll to position [87, 0]
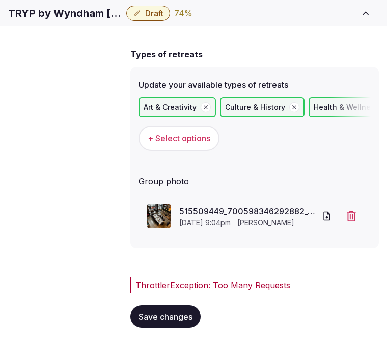
click at [158, 314] on span "Save changes" at bounding box center [165, 317] width 54 height 10
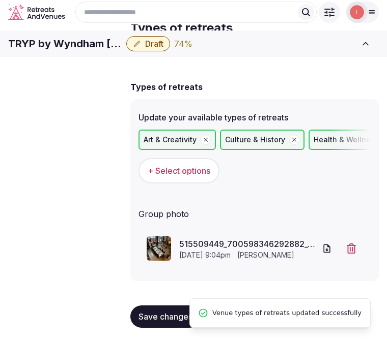
click at [158, 313] on span "Save changes" at bounding box center [165, 317] width 54 height 10
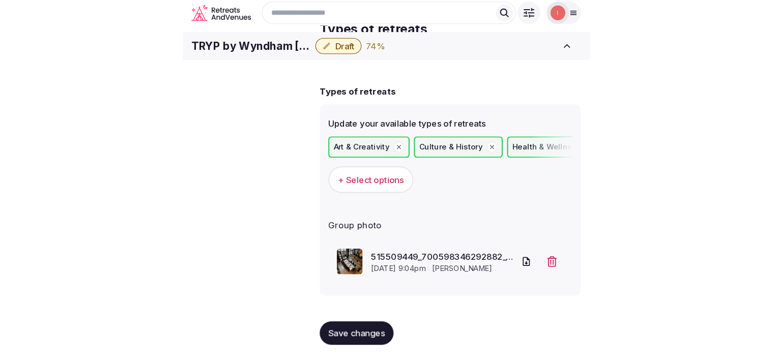
scroll to position [0, 0]
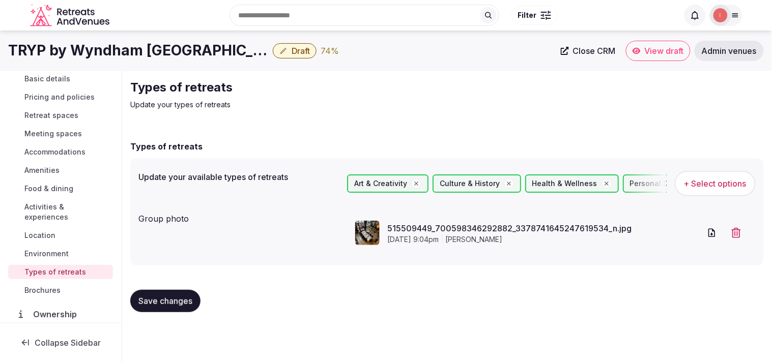
click at [285, 49] on icon "button" at bounding box center [283, 51] width 8 height 8
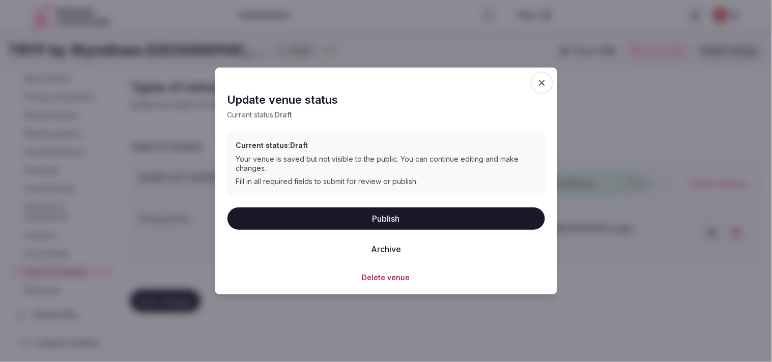
click at [444, 217] on button "Publish" at bounding box center [385, 218] width 317 height 22
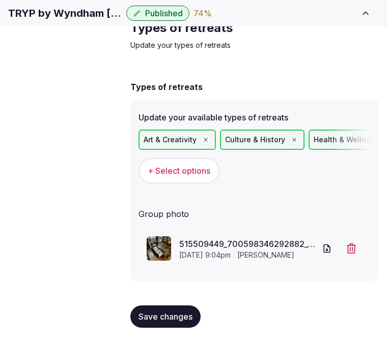
scroll to position [104, 0]
click at [183, 315] on span "Save changes" at bounding box center [165, 317] width 54 height 10
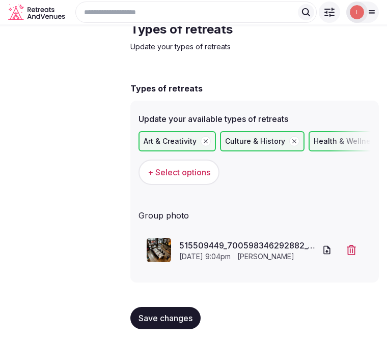
scroll to position [54, 0]
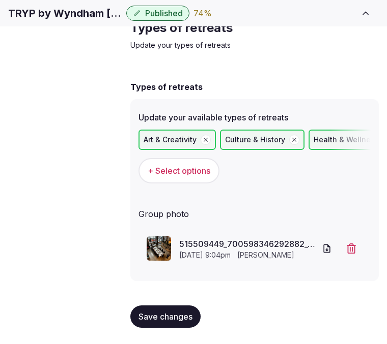
drag, startPoint x: 144, startPoint y: 317, endPoint x: 166, endPoint y: 319, distance: 22.0
click at [145, 317] on span "Save changes" at bounding box center [165, 317] width 54 height 10
click at [166, 319] on div "Save changes" at bounding box center [165, 317] width 70 height 22
click at [166, 319] on div "Saving..." at bounding box center [161, 317] width 63 height 22
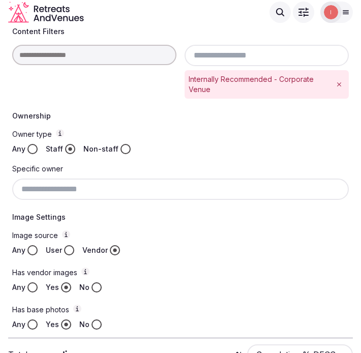
scroll to position [351, 0]
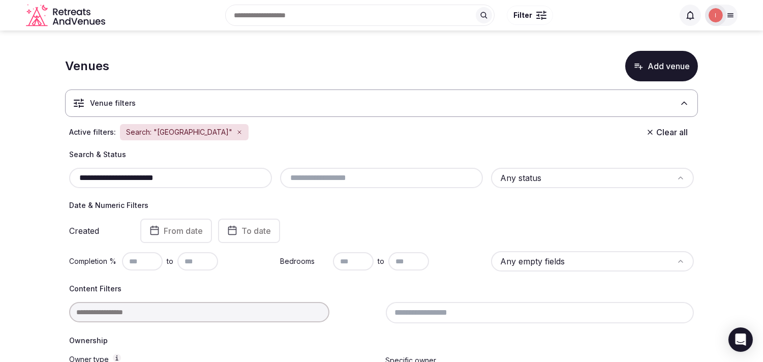
drag, startPoint x: 175, startPoint y: 175, endPoint x: 70, endPoint y: 160, distance: 106.4
click at [52, 173] on section "**********" at bounding box center [381, 301] width 763 height 540
paste input "text"
drag, startPoint x: 98, startPoint y: 176, endPoint x: 35, endPoint y: 179, distance: 63.1
click at [35, 180] on section "**********" at bounding box center [381, 301] width 763 height 540
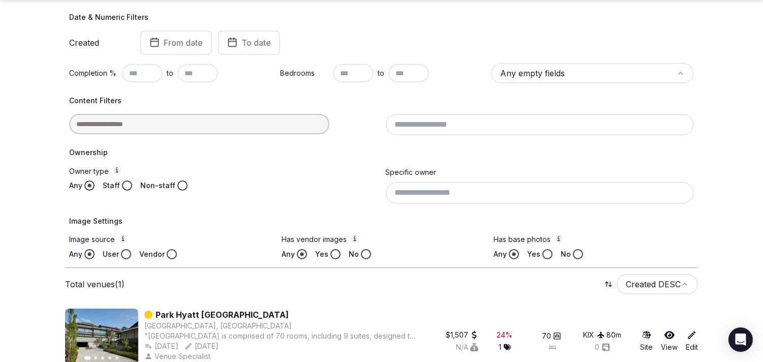
scroll to position [206, 0]
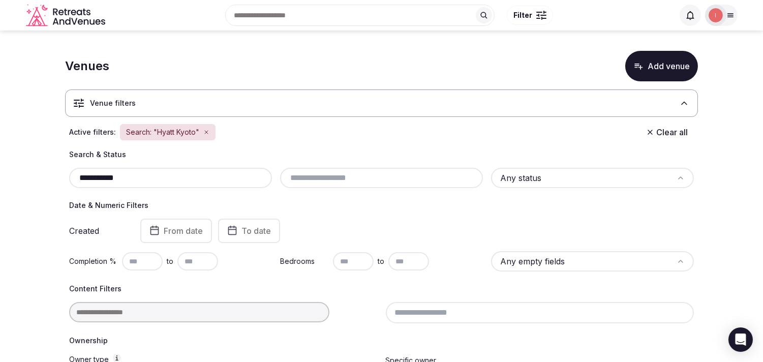
drag, startPoint x: 46, startPoint y: 185, endPoint x: 32, endPoint y: 183, distance: 14.4
click at [32, 183] on section "**********" at bounding box center [381, 301] width 763 height 540
paste input "********"
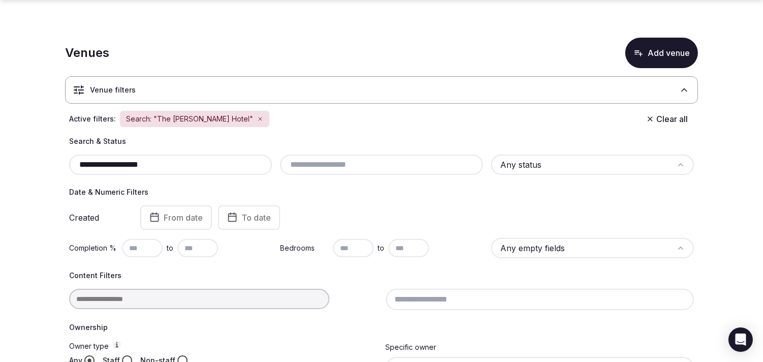
scroll to position [56, 0]
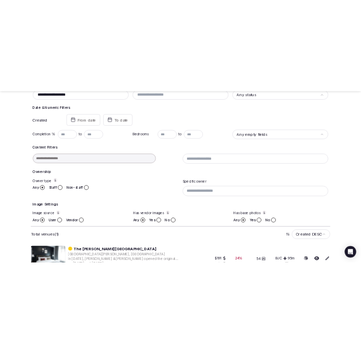
scroll to position [206, 0]
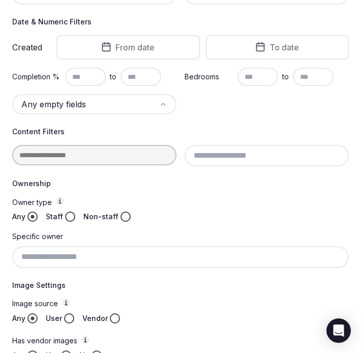
type input "**********"
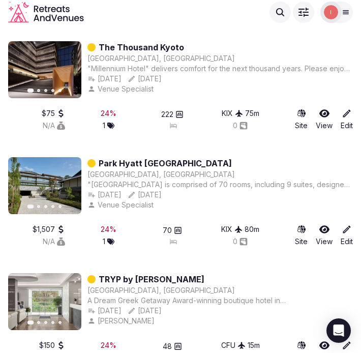
scroll to position [3763, 0]
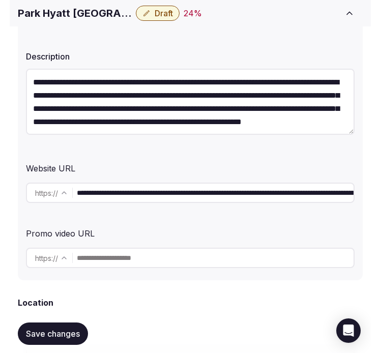
scroll to position [169, 0]
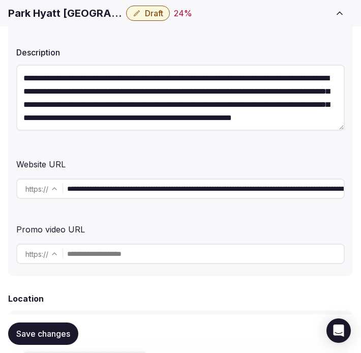
click at [122, 194] on input "**********" at bounding box center [205, 189] width 277 height 20
click at [118, 179] on input "**********" at bounding box center [205, 189] width 277 height 20
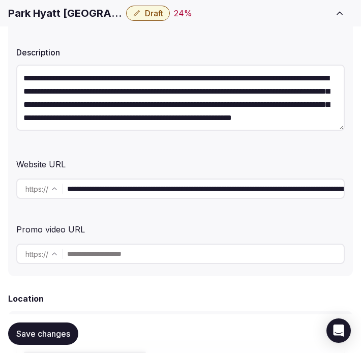
click at [118, 179] on input "**********" at bounding box center [205, 189] width 277 height 20
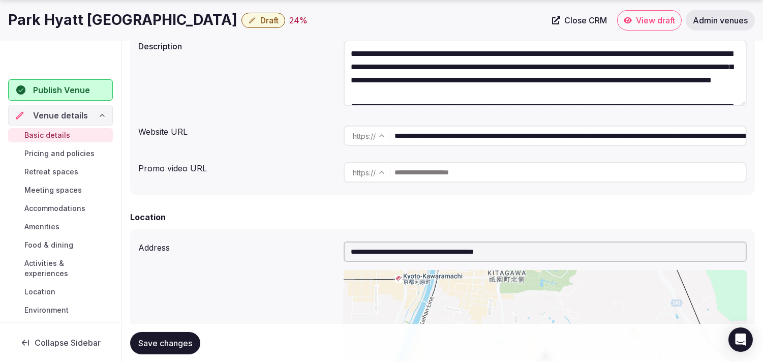
drag, startPoint x: 34, startPoint y: 26, endPoint x: 38, endPoint y: 23, distance: 5.5
click at [36, 24] on h1 "Park Hyatt [GEOGRAPHIC_DATA]" at bounding box center [122, 20] width 229 height 20
click at [38, 22] on h1 "Park Hyatt [GEOGRAPHIC_DATA]" at bounding box center [122, 20] width 229 height 20
click at [39, 22] on h1 "Park Hyatt Kyoto" at bounding box center [122, 20] width 229 height 20
click at [45, 21] on h1 "Park Hyatt Kyoto" at bounding box center [122, 20] width 229 height 20
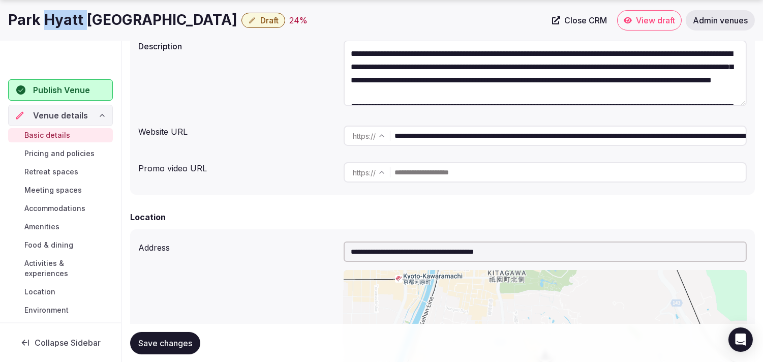
click at [46, 21] on h1 "Park Hyatt Kyoto" at bounding box center [122, 20] width 229 height 20
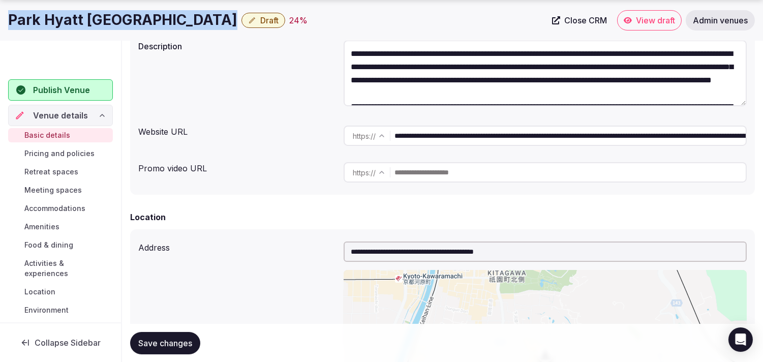
click at [46, 21] on h1 "Park Hyatt Kyoto" at bounding box center [122, 20] width 229 height 20
drag, startPoint x: 46, startPoint y: 21, endPoint x: 56, endPoint y: 18, distance: 11.1
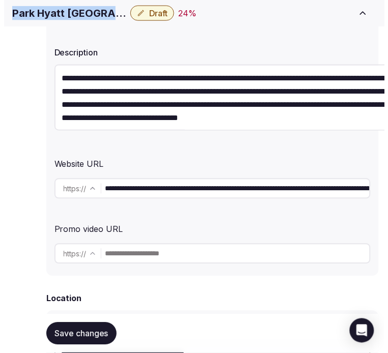
scroll to position [190, 0]
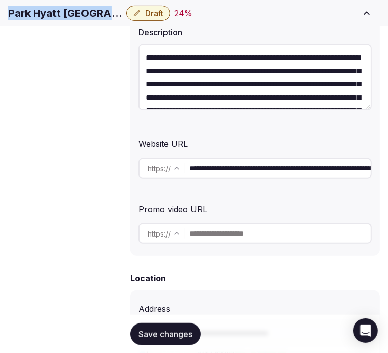
drag, startPoint x: 46, startPoint y: 21, endPoint x: 49, endPoint y: 16, distance: 5.9
click at [214, 170] on input "**********" at bounding box center [279, 168] width 181 height 20
drag, startPoint x: 150, startPoint y: 331, endPoint x: 284, endPoint y: 294, distance: 139.2
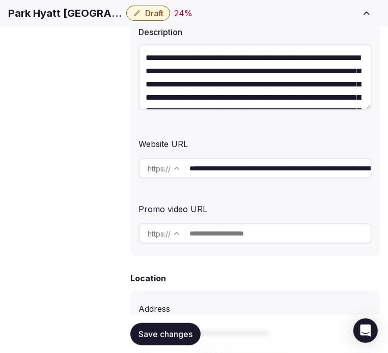
click at [153, 329] on span "Save changes" at bounding box center [165, 334] width 54 height 10
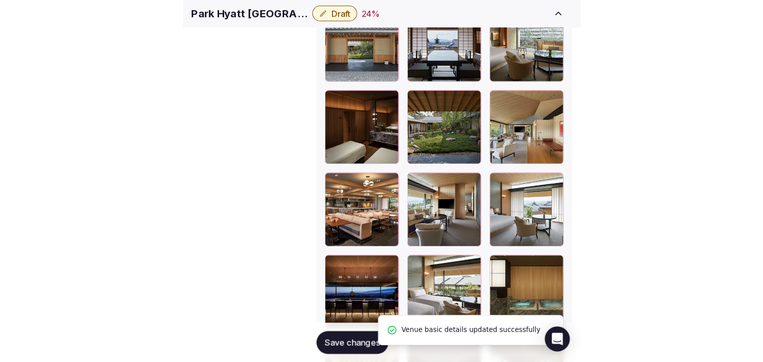
scroll to position [1546, 0]
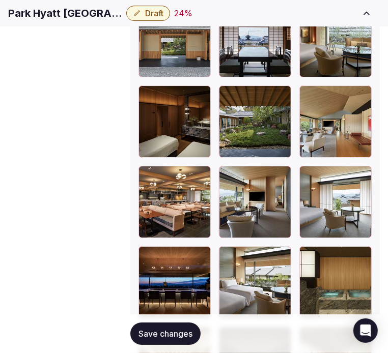
click at [151, 329] on span "Save changes" at bounding box center [165, 334] width 54 height 10
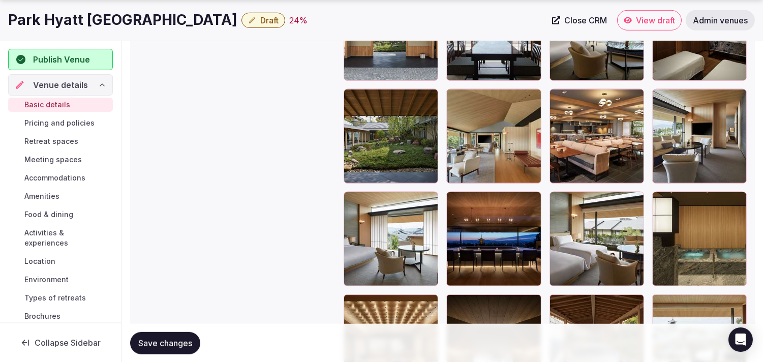
scroll to position [1320, 0]
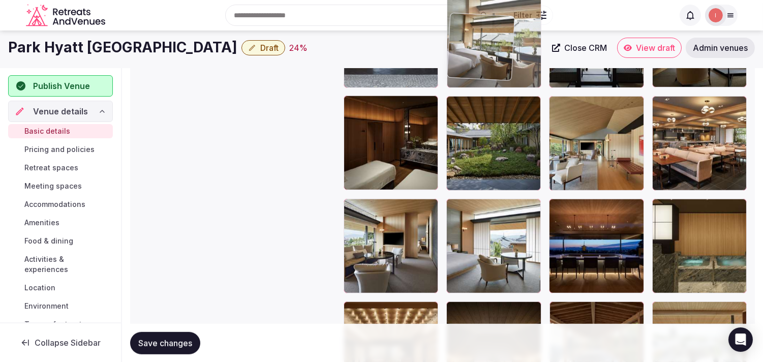
drag, startPoint x: 558, startPoint y: 182, endPoint x: 494, endPoint y: 47, distance: 149.2
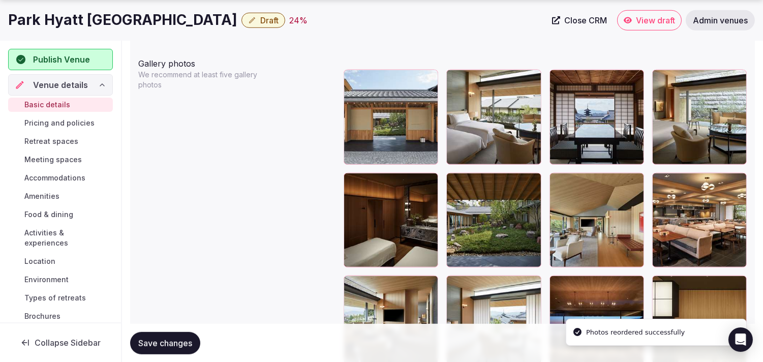
scroll to position [1273, 0]
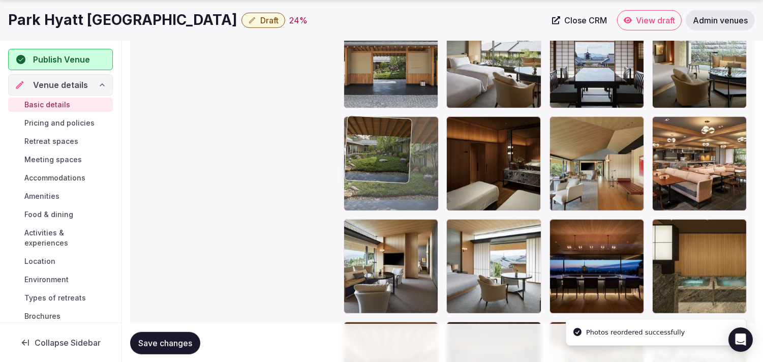
drag, startPoint x: 461, startPoint y: 124, endPoint x: 365, endPoint y: 129, distance: 95.8
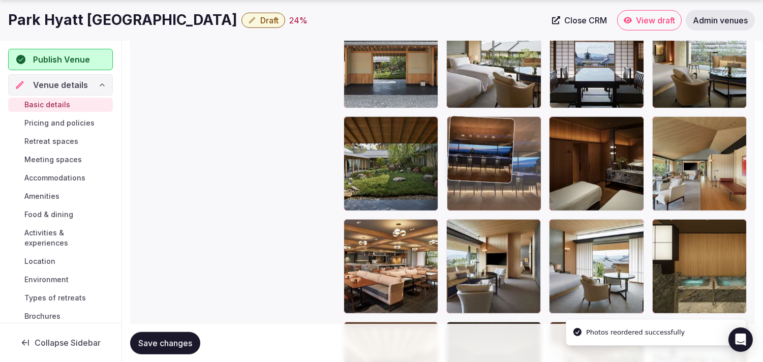
drag, startPoint x: 556, startPoint y: 227, endPoint x: 490, endPoint y: 166, distance: 89.6
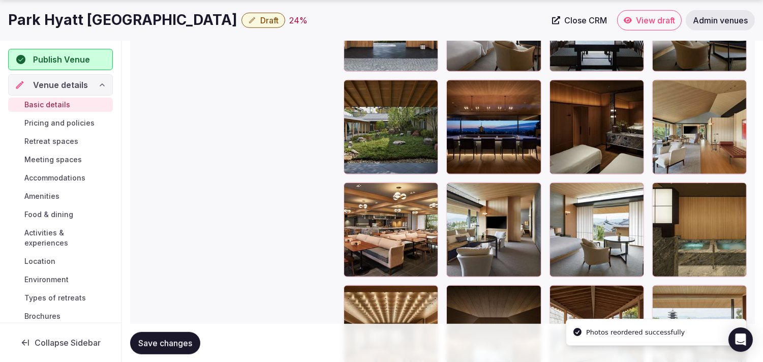
scroll to position [1329, 0]
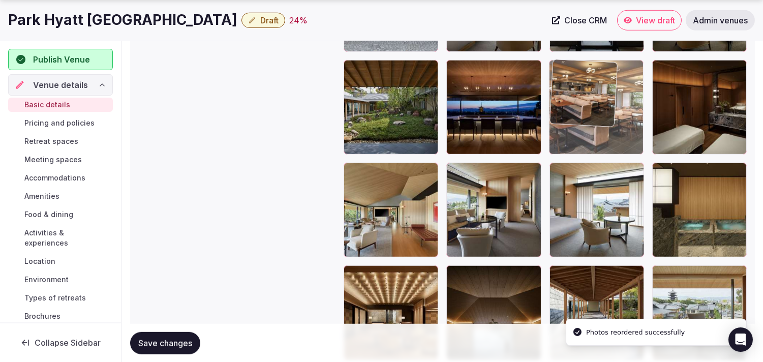
drag, startPoint x: 355, startPoint y: 171, endPoint x: 546, endPoint y: 88, distance: 207.8
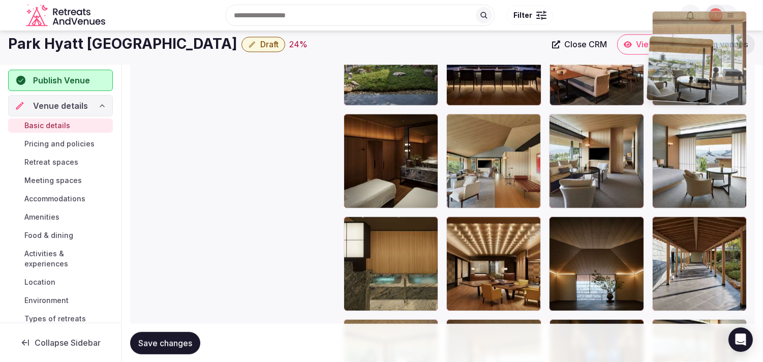
scroll to position [1365, 0]
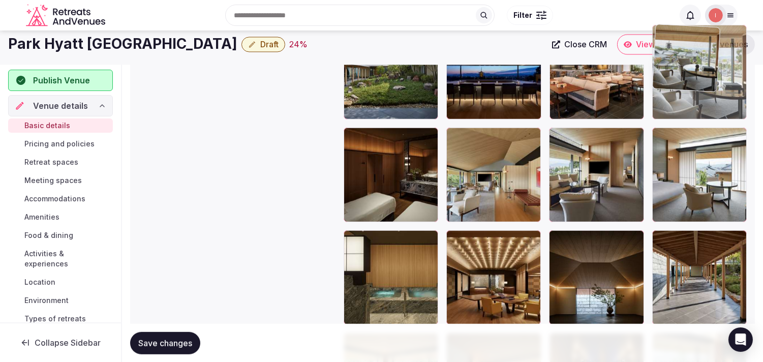
drag, startPoint x: 657, startPoint y: 217, endPoint x: 654, endPoint y: 46, distance: 170.4
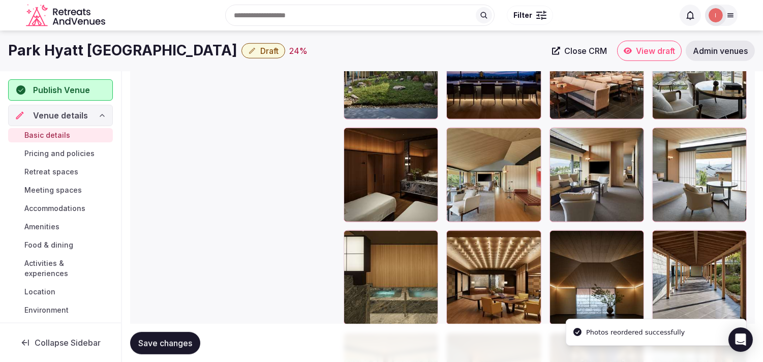
click at [185, 345] on span "Save changes" at bounding box center [165, 343] width 54 height 10
click at [176, 343] on span "Save changes" at bounding box center [165, 343] width 54 height 10
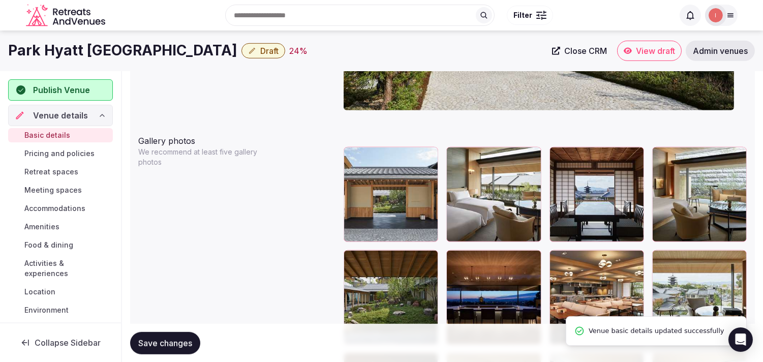
scroll to position [1138, 0]
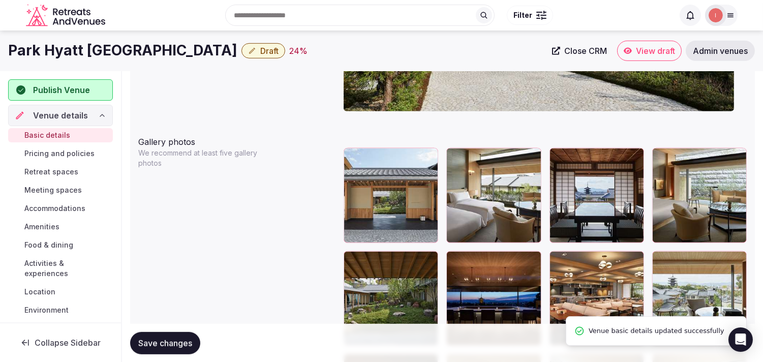
click at [260, 51] on span "Draft" at bounding box center [269, 51] width 18 height 10
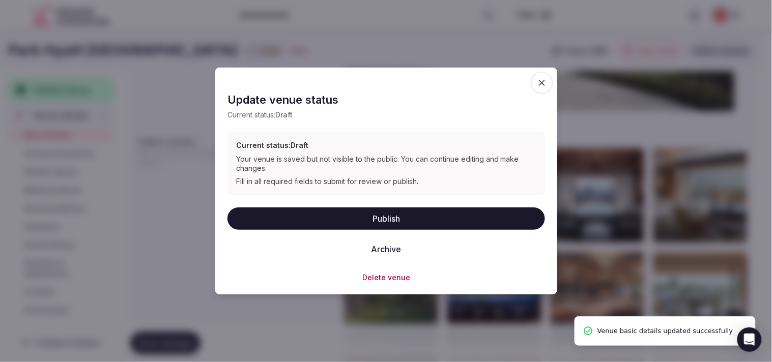
click at [361, 221] on button "Publish" at bounding box center [385, 218] width 317 height 22
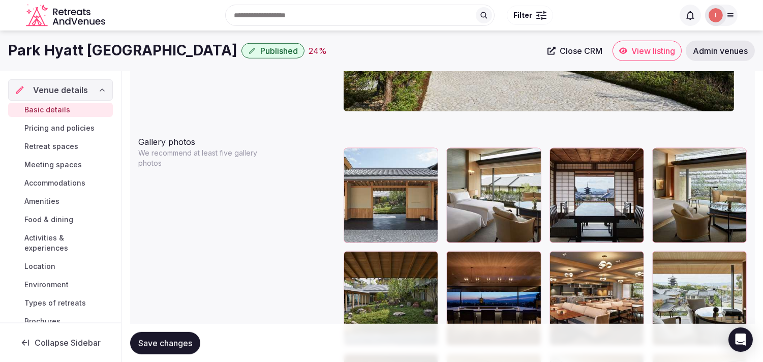
click at [80, 125] on span "Pricing and policies" at bounding box center [59, 128] width 70 height 10
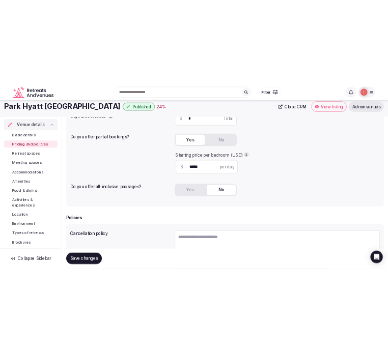
scroll to position [113, 0]
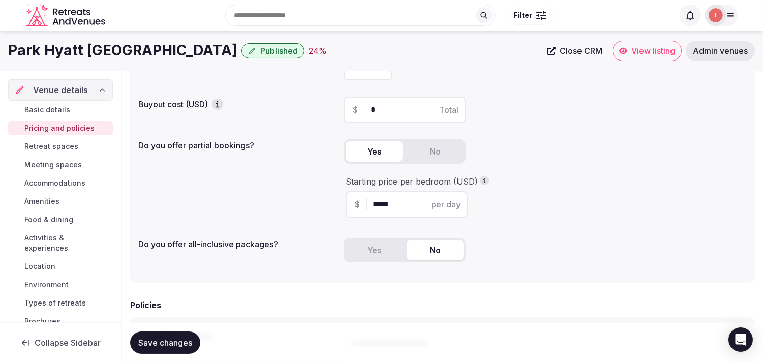
click at [54, 48] on h1 "Park Hyatt Kyoto" at bounding box center [122, 51] width 229 height 20
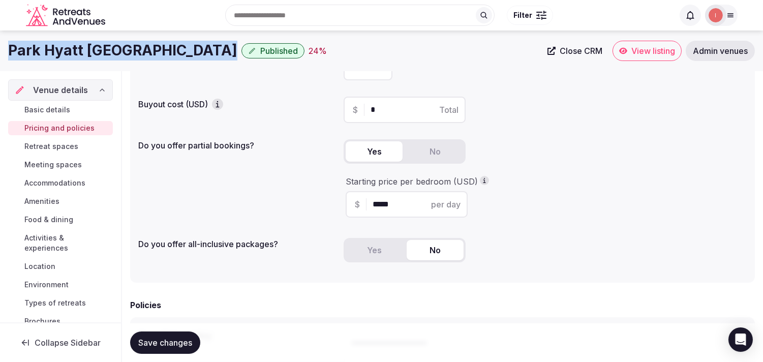
click at [54, 48] on h1 "Park Hyatt Kyoto" at bounding box center [122, 51] width 229 height 20
copy div "Park Hyatt Kyoto"
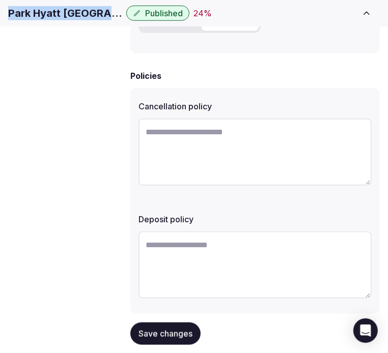
scroll to position [430, 0]
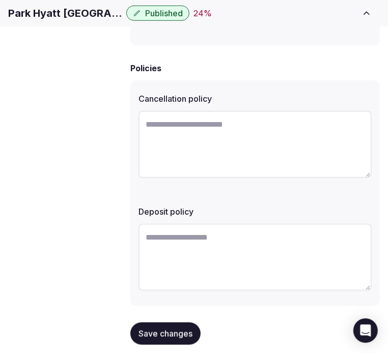
click at [189, 139] on textarea at bounding box center [254, 144] width 233 height 67
paste textarea "**********"
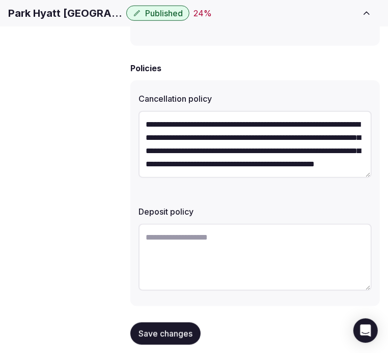
scroll to position [18, 0]
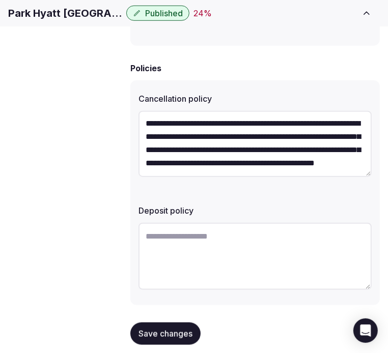
type textarea "**********"
click at [195, 230] on textarea at bounding box center [254, 256] width 233 height 67
paste textarea "**********"
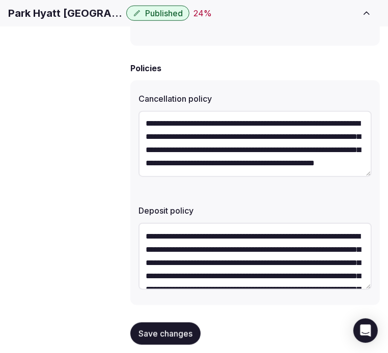
scroll to position [58, 0]
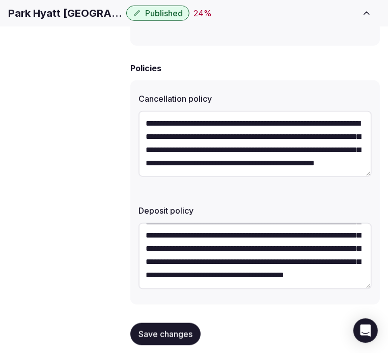
type textarea "**********"
click at [194, 329] on button "Save changes" at bounding box center [165, 333] width 70 height 22
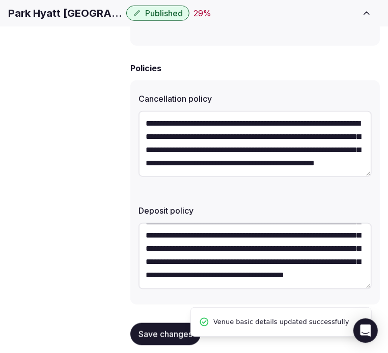
click at [0, 0] on span "Retreat spaces" at bounding box center [0, 0] width 0 height 0
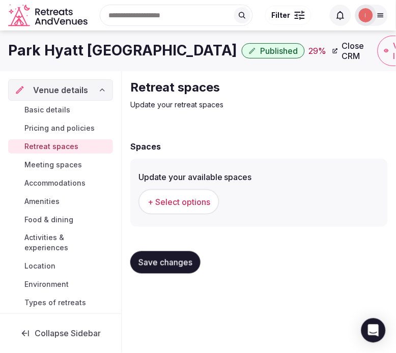
click at [160, 204] on span "+ Select options" at bounding box center [178, 201] width 63 height 11
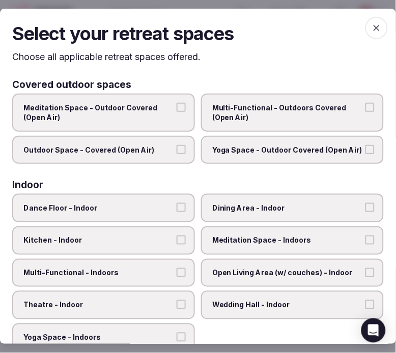
click at [290, 203] on span "Dining Area - Indoor" at bounding box center [287, 208] width 150 height 10
click at [361, 203] on button "Dining Area - Indoor" at bounding box center [369, 207] width 9 height 9
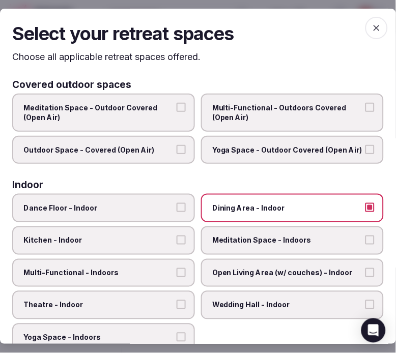
click at [172, 267] on label "Multi-Functional - Indoors" at bounding box center [103, 273] width 183 height 28
click at [176, 268] on button "Multi-Functional - Indoors" at bounding box center [180, 272] width 9 height 9
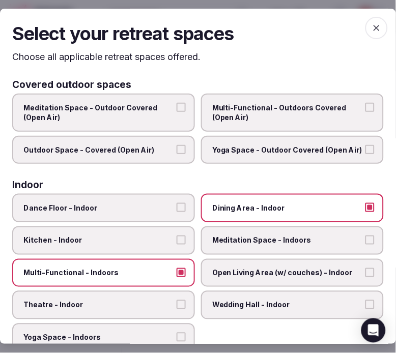
drag, startPoint x: 165, startPoint y: 302, endPoint x: 176, endPoint y: 299, distance: 11.0
click at [166, 301] on span "Theatre - Indoor" at bounding box center [98, 305] width 150 height 10
click at [176, 301] on button "Theatre - Indoor" at bounding box center [180, 304] width 9 height 9
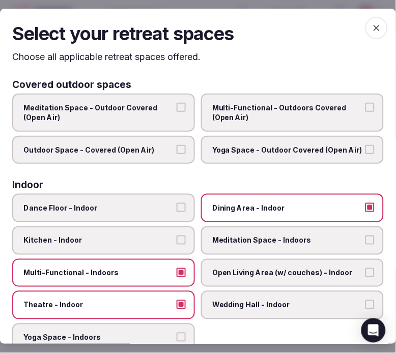
click at [238, 277] on label "Open Living Area (w/ couches) - Indoor" at bounding box center [292, 273] width 183 height 28
click at [361, 277] on button "Open Living Area (w/ couches) - Indoor" at bounding box center [369, 272] width 9 height 9
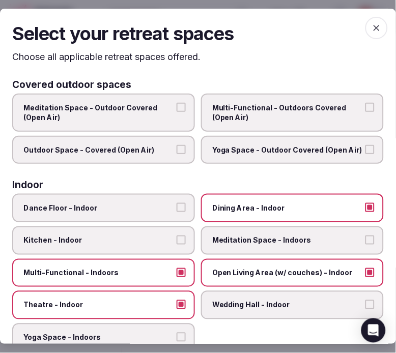
drag, startPoint x: 365, startPoint y: 29, endPoint x: 291, endPoint y: 84, distance: 92.4
click at [361, 33] on span "button" at bounding box center [376, 28] width 22 height 22
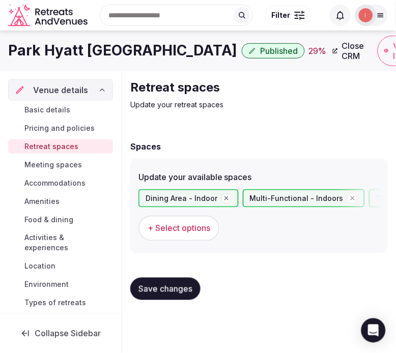
click at [179, 230] on span "+ Select options" at bounding box center [178, 228] width 63 height 11
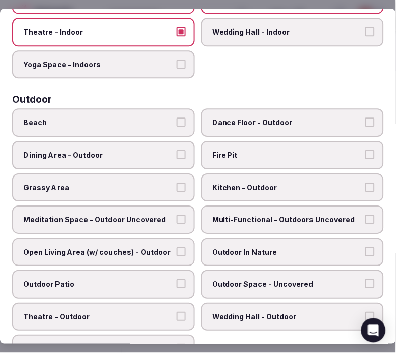
scroll to position [282, 0]
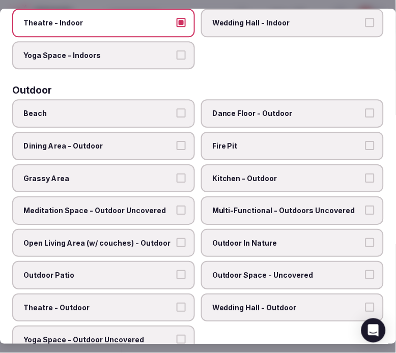
click at [170, 170] on label "Grassy Area" at bounding box center [103, 178] width 183 height 28
click at [176, 173] on button "Grassy Area" at bounding box center [180, 177] width 9 height 9
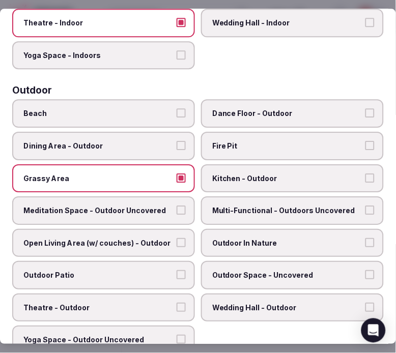
click at [231, 239] on label "Outdoor In Nature" at bounding box center [292, 243] width 183 height 28
click at [361, 239] on button "Outdoor In Nature" at bounding box center [369, 242] width 9 height 9
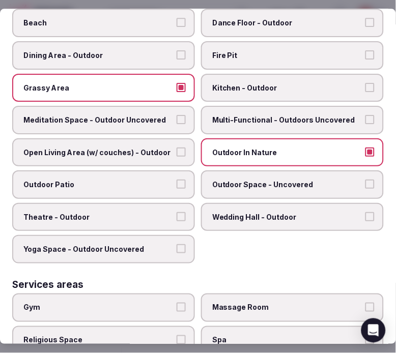
scroll to position [395, 0]
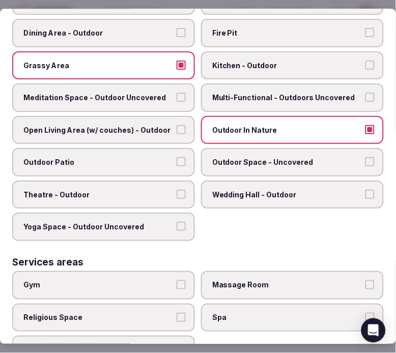
click at [260, 158] on span "Outdoor Space - Uncovered" at bounding box center [287, 163] width 150 height 10
click at [361, 158] on button "Outdoor Space - Uncovered" at bounding box center [369, 162] width 9 height 9
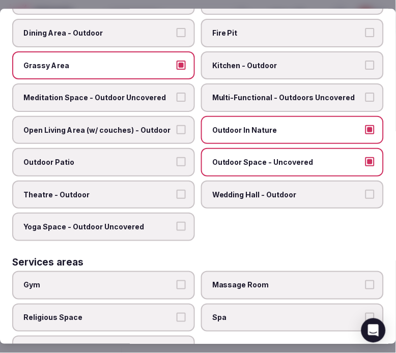
click at [156, 158] on span "Outdoor Patio" at bounding box center [98, 163] width 150 height 10
click at [176, 158] on button "Outdoor Patio" at bounding box center [180, 162] width 9 height 9
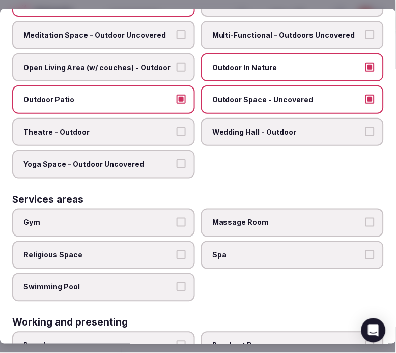
scroll to position [509, 0]
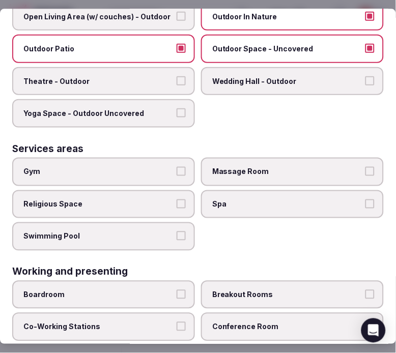
drag, startPoint x: 54, startPoint y: 165, endPoint x: 58, endPoint y: 172, distance: 7.8
click at [55, 167] on label "Gym" at bounding box center [103, 172] width 183 height 28
click at [176, 167] on button "Gym" at bounding box center [180, 171] width 9 height 9
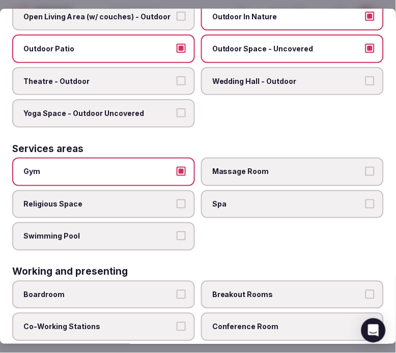
click at [111, 232] on span "Swimming Pool" at bounding box center [98, 237] width 150 height 10
click at [176, 232] on button "Swimming Pool" at bounding box center [180, 236] width 9 height 9
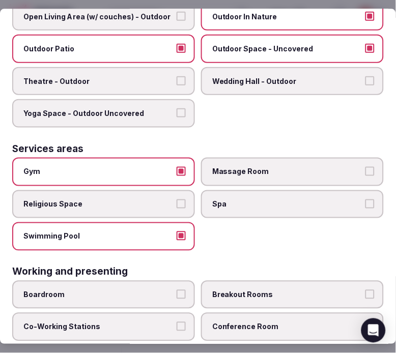
click at [155, 232] on span "Swimming Pool" at bounding box center [98, 237] width 150 height 10
click at [176, 232] on button "Swimming Pool" at bounding box center [180, 236] width 9 height 9
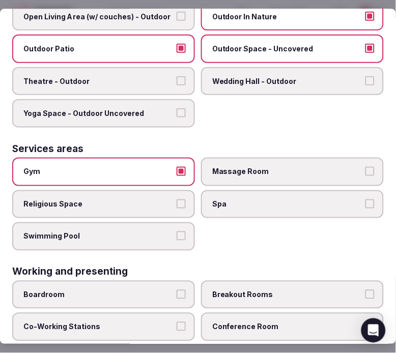
click at [248, 199] on span "Spa" at bounding box center [287, 204] width 150 height 10
click at [361, 199] on button "Spa" at bounding box center [369, 203] width 9 height 9
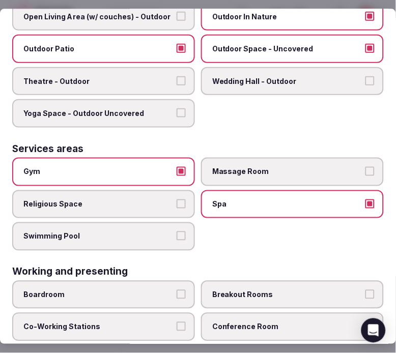
click at [276, 167] on span "Massage Room" at bounding box center [287, 172] width 150 height 10
click at [361, 167] on button "Massage Room" at bounding box center [369, 171] width 9 height 9
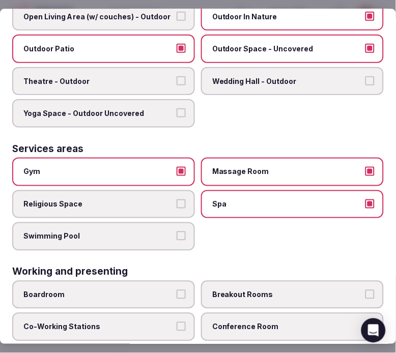
scroll to position [562, 0]
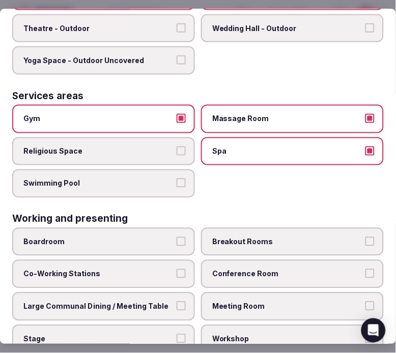
click at [241, 301] on span "Meeting Room" at bounding box center [287, 306] width 150 height 10
click at [361, 301] on button "Meeting Room" at bounding box center [369, 305] width 9 height 9
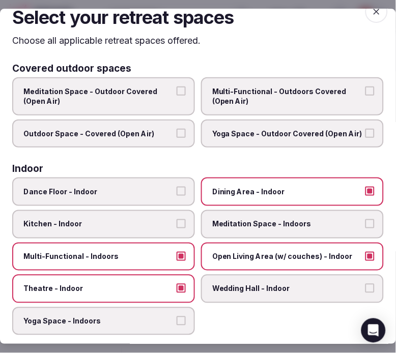
scroll to position [0, 0]
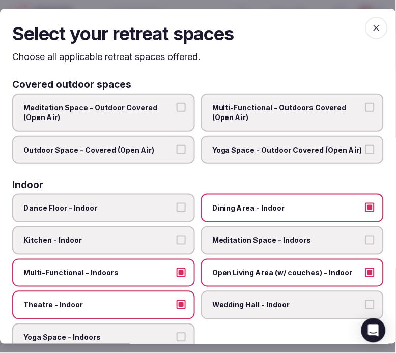
click at [361, 23] on span "button" at bounding box center [376, 28] width 22 height 22
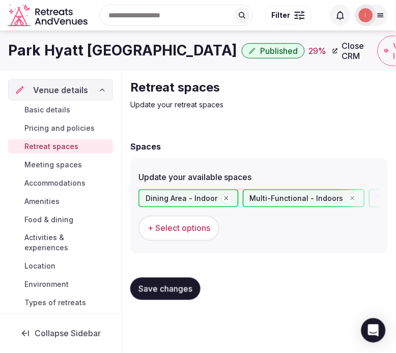
click at [190, 284] on span "Save changes" at bounding box center [165, 289] width 54 height 10
click at [54, 144] on span "Retreat spaces" at bounding box center [51, 146] width 54 height 10
click at [68, 161] on span "Meeting spaces" at bounding box center [52, 165] width 57 height 10
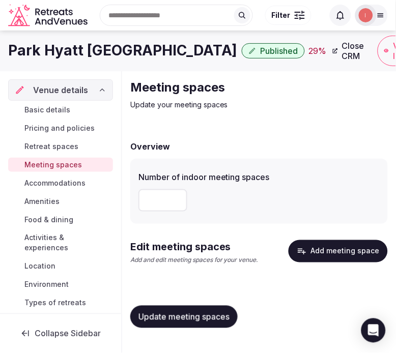
click at [157, 207] on input "number" at bounding box center [162, 200] width 49 height 22
type input "*"
drag, startPoint x: 175, startPoint y: 316, endPoint x: 187, endPoint y: 308, distance: 14.2
click at [179, 313] on span "Update meeting spaces" at bounding box center [183, 317] width 91 height 10
click at [311, 243] on button "Add meeting space" at bounding box center [337, 251] width 99 height 22
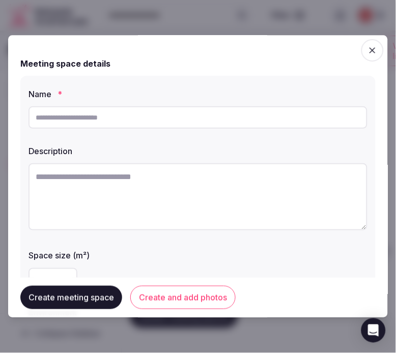
click at [154, 114] on input "text" at bounding box center [197, 117] width 339 height 22
paste input "**********"
type input "**********"
click at [277, 207] on textarea at bounding box center [197, 196] width 339 height 67
paste textarea "**********"
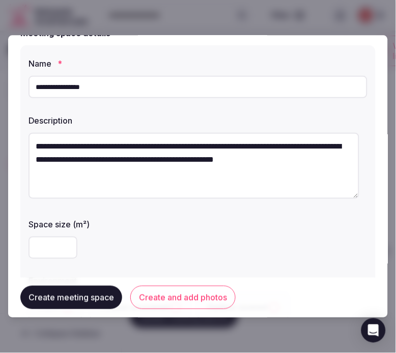
scroll to position [56, 0]
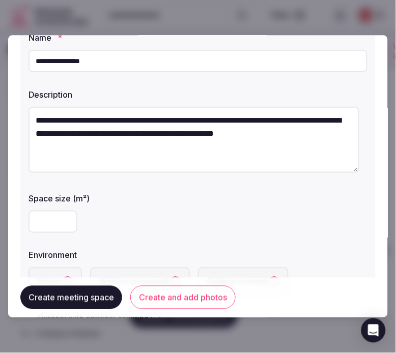
type textarea "**********"
click at [49, 224] on input "number" at bounding box center [52, 222] width 49 height 22
type input "***"
drag, startPoint x: 163, startPoint y: 239, endPoint x: 175, endPoint y: 222, distance: 20.8
click at [167, 232] on div "**********" at bounding box center [197, 181] width 355 height 325
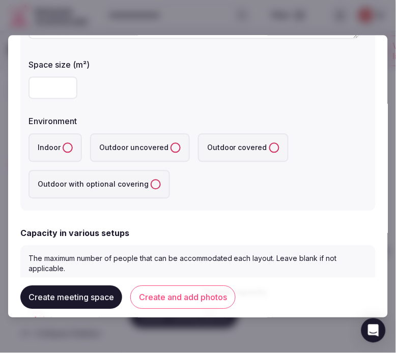
scroll to position [226, 0]
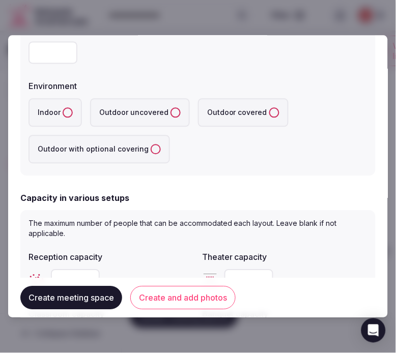
drag, startPoint x: 63, startPoint y: 110, endPoint x: 80, endPoint y: 124, distance: 21.4
click at [65, 110] on button "Indoor" at bounding box center [68, 113] width 10 height 10
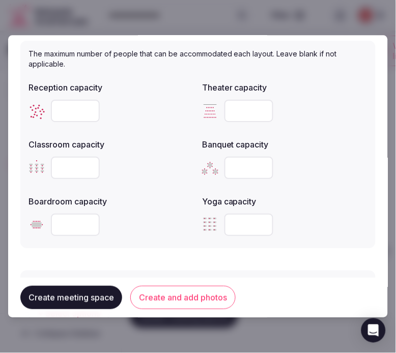
scroll to position [452, 0]
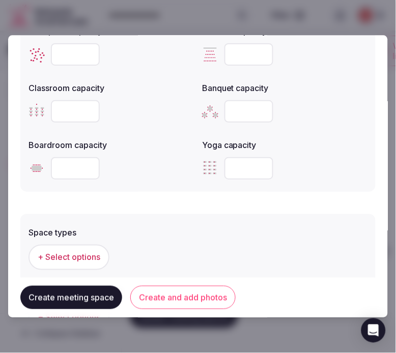
click at [199, 302] on button "Create and add photos" at bounding box center [182, 297] width 105 height 23
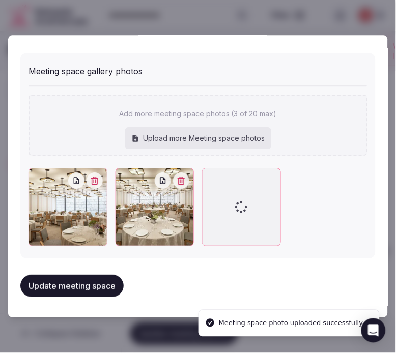
scroll to position [758, 0]
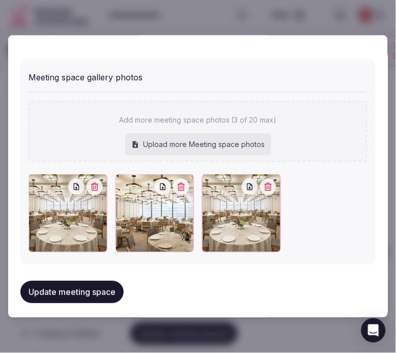
click at [90, 190] on div at bounding box center [85, 187] width 35 height 16
click at [92, 183] on icon "button" at bounding box center [94, 187] width 7 height 8
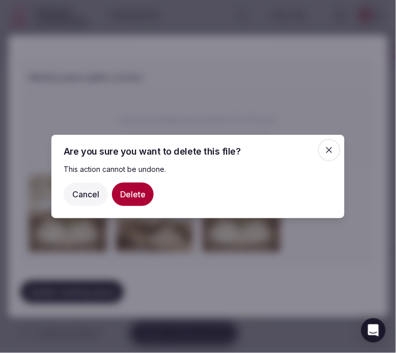
click at [113, 195] on button "Delete" at bounding box center [133, 194] width 42 height 23
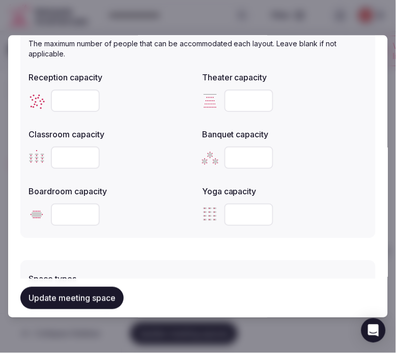
scroll to position [419, 0]
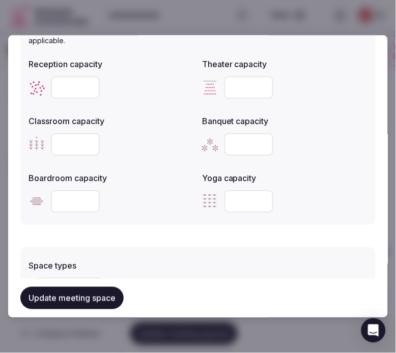
click at [232, 139] on input "number" at bounding box center [248, 145] width 49 height 22
type input "***"
click at [70, 84] on input "number" at bounding box center [75, 88] width 49 height 22
type input "***"
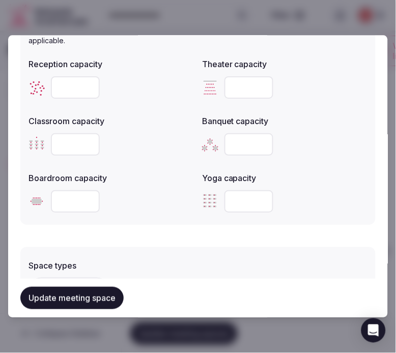
click at [233, 88] on input "number" at bounding box center [248, 88] width 49 height 22
type input "***"
click at [73, 150] on input "number" at bounding box center [75, 145] width 49 height 22
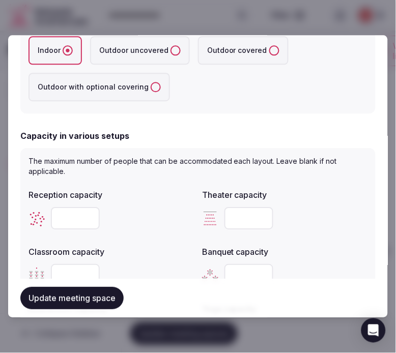
scroll to position [306, 0]
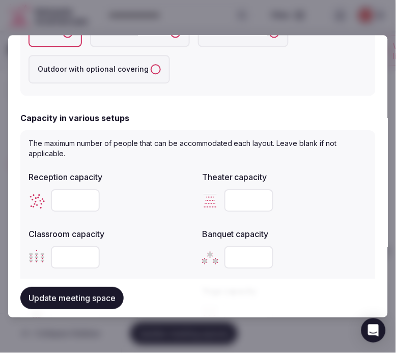
click at [68, 197] on input "number" at bounding box center [75, 201] width 49 height 22
type input "***"
click at [231, 257] on input "number" at bounding box center [248, 258] width 49 height 22
type input "***"
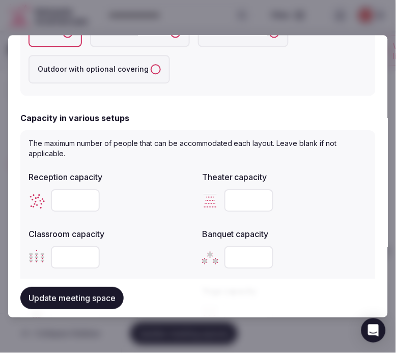
click at [232, 201] on input "number" at bounding box center [248, 201] width 49 height 22
click at [231, 199] on input "number" at bounding box center [248, 201] width 49 height 22
type input "***"
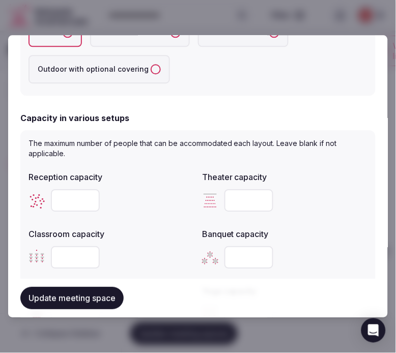
click at [69, 248] on input "number" at bounding box center [75, 258] width 49 height 22
type input "***"
click at [166, 236] on label "Classroom capacity" at bounding box center [110, 234] width 165 height 8
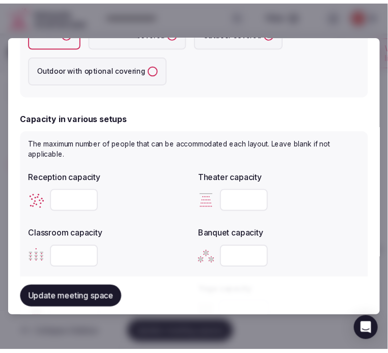
scroll to position [362, 0]
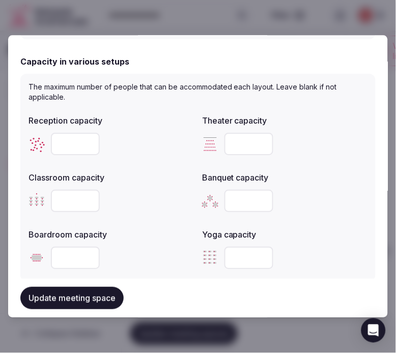
click at [75, 257] on input "number" at bounding box center [75, 258] width 49 height 22
type input "**"
click at [105, 293] on button "Update meeting space" at bounding box center [71, 298] width 103 height 22
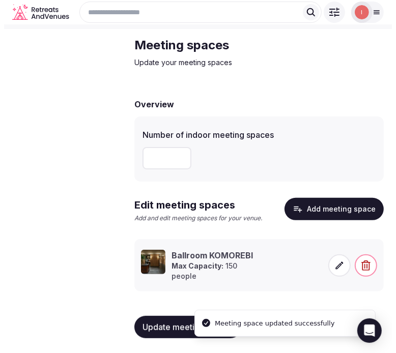
scroll to position [43, 0]
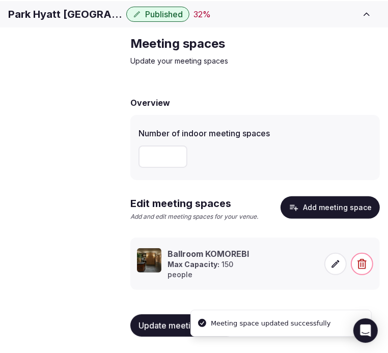
click at [327, 263] on span at bounding box center [335, 264] width 22 height 22
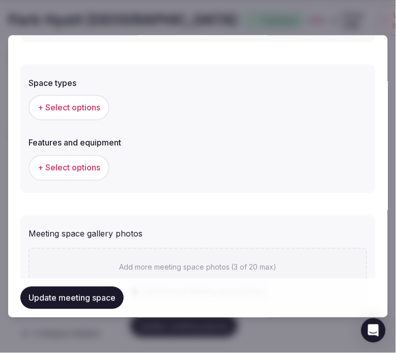
scroll to position [621, 0]
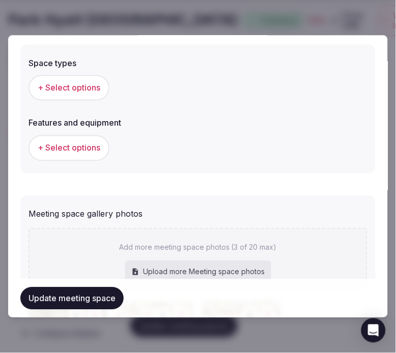
click at [92, 87] on span "+ Select options" at bounding box center [69, 87] width 63 height 11
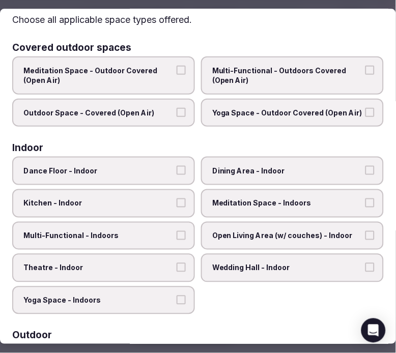
scroll to position [56, 0]
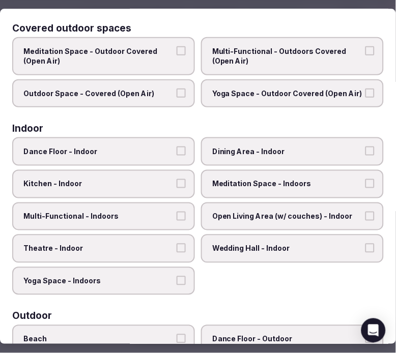
click at [243, 156] on label "Dining Area - Indoor" at bounding box center [292, 152] width 183 height 28
click at [361, 156] on button "Dining Area - Indoor" at bounding box center [369, 151] width 9 height 9
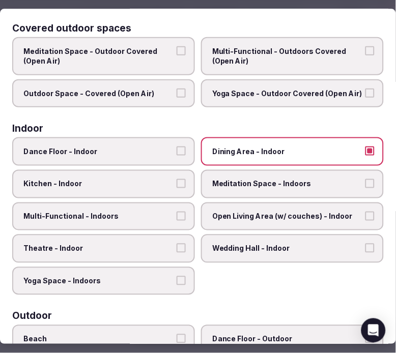
click at [231, 212] on span "Open Living Area (w/ couches) - Indoor" at bounding box center [287, 217] width 150 height 10
click at [361, 212] on button "Open Living Area (w/ couches) - Indoor" at bounding box center [369, 216] width 9 height 9
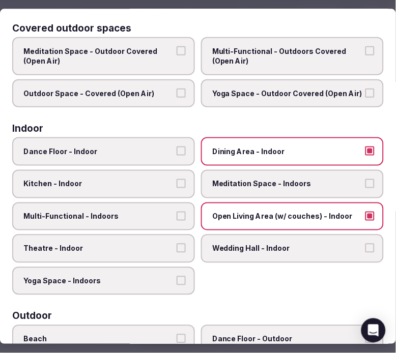
click at [154, 208] on label "Multi-Functional - Indoors" at bounding box center [103, 216] width 183 height 28
click at [176, 212] on button "Multi-Functional - Indoors" at bounding box center [180, 216] width 9 height 9
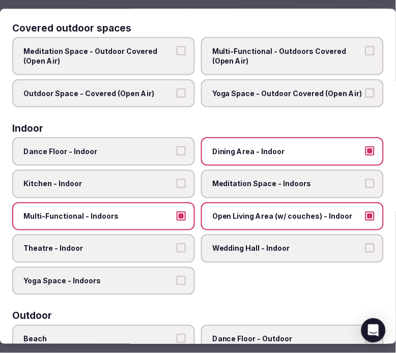
click at [156, 236] on label "Theatre - Indoor" at bounding box center [103, 248] width 183 height 28
click at [176, 244] on button "Theatre - Indoor" at bounding box center [180, 248] width 9 height 9
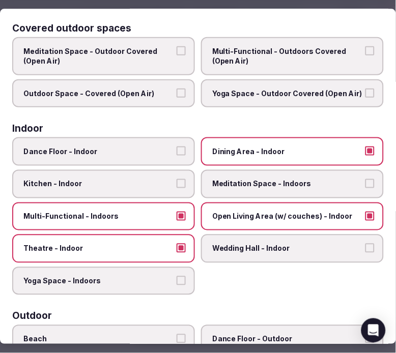
click at [312, 212] on span "Open Living Area (w/ couches) - Indoor" at bounding box center [287, 217] width 150 height 10
click at [361, 212] on button "Open Living Area (w/ couches) - Indoor" at bounding box center [369, 216] width 9 height 9
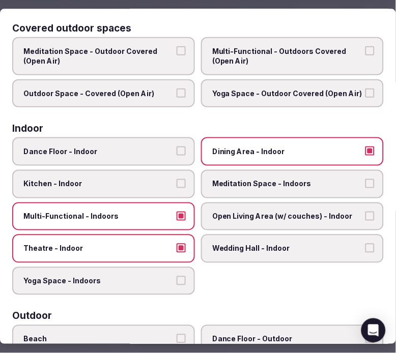
scroll to position [0, 0]
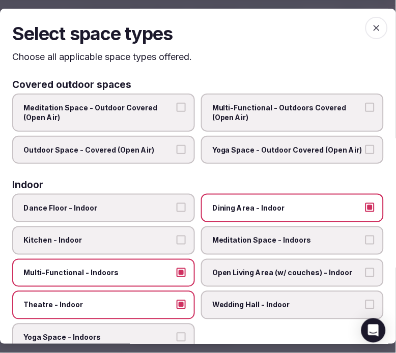
click at [361, 34] on span "button" at bounding box center [376, 28] width 22 height 22
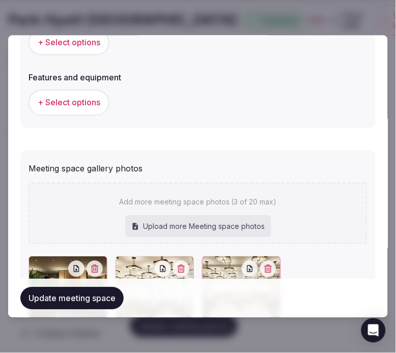
scroll to position [774, 0]
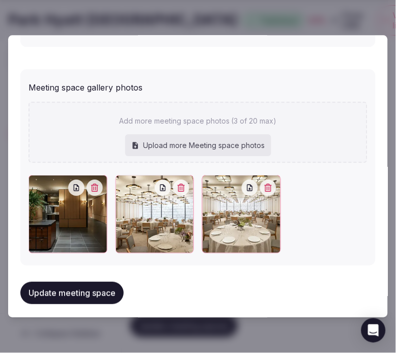
click at [92, 282] on button "Update meeting space" at bounding box center [71, 293] width 103 height 22
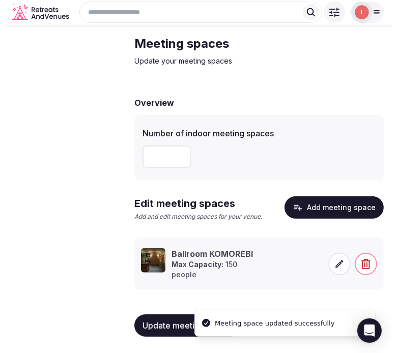
scroll to position [43, 0]
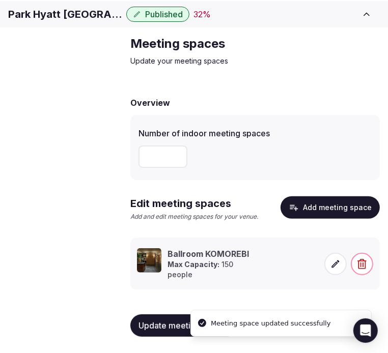
click at [328, 269] on span at bounding box center [335, 264] width 22 height 22
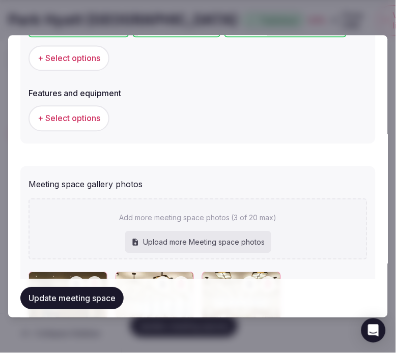
scroll to position [604, 0]
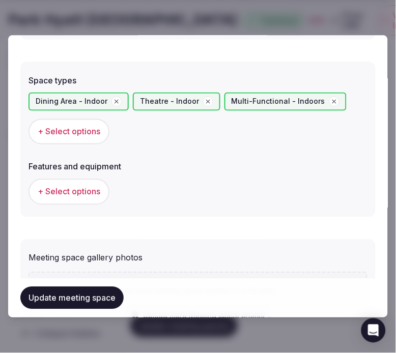
click at [85, 186] on span "+ Select options" at bounding box center [69, 191] width 63 height 11
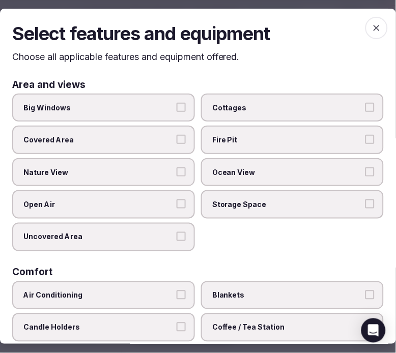
click at [159, 100] on label "Big Windows" at bounding box center [103, 108] width 183 height 28
click at [176, 103] on button "Big Windows" at bounding box center [180, 107] width 9 height 9
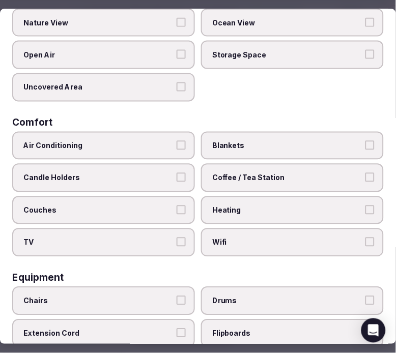
scroll to position [169, 0]
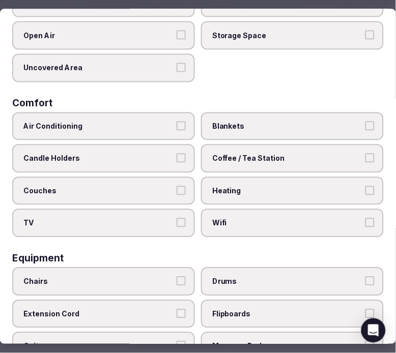
click at [171, 120] on label "Air Conditioning" at bounding box center [103, 126] width 183 height 28
click at [176, 121] on button "Air Conditioning" at bounding box center [180, 125] width 9 height 9
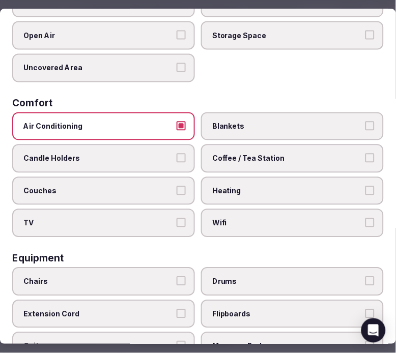
click at [230, 153] on span "Coffee / Tea Station" at bounding box center [287, 158] width 150 height 10
click at [361, 153] on button "Coffee / Tea Station" at bounding box center [369, 157] width 9 height 9
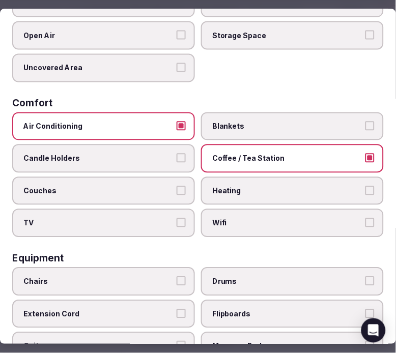
click at [221, 218] on span "Wifi" at bounding box center [287, 223] width 150 height 10
click at [361, 218] on button "Wifi" at bounding box center [369, 222] width 9 height 9
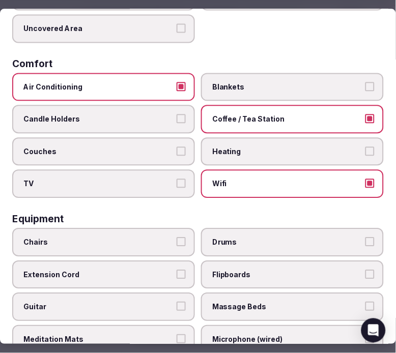
scroll to position [339, 0]
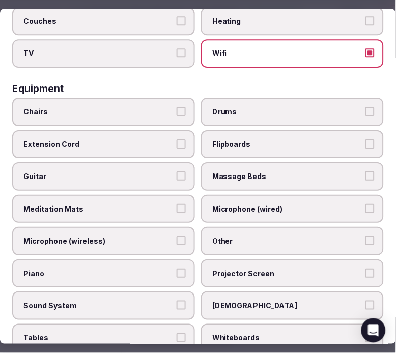
click at [150, 112] on label "Chairs" at bounding box center [103, 112] width 183 height 28
click at [176, 112] on button "Chairs" at bounding box center [180, 111] width 9 height 9
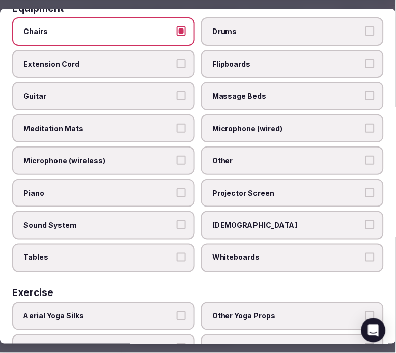
scroll to position [452, 0]
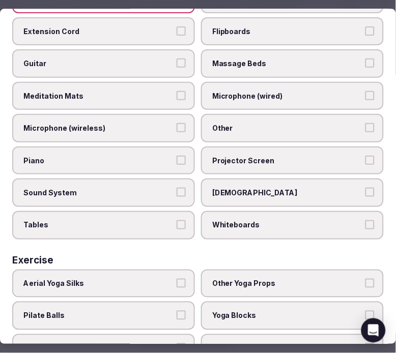
click at [229, 114] on label "Other" at bounding box center [292, 128] width 183 height 28
click at [361, 124] on button "Other" at bounding box center [369, 128] width 9 height 9
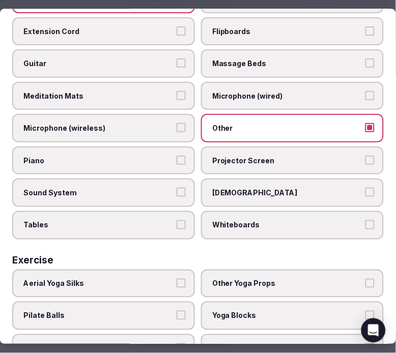
click at [242, 156] on span "Projector Screen" at bounding box center [287, 161] width 150 height 10
click at [361, 156] on button "Projector Screen" at bounding box center [369, 160] width 9 height 9
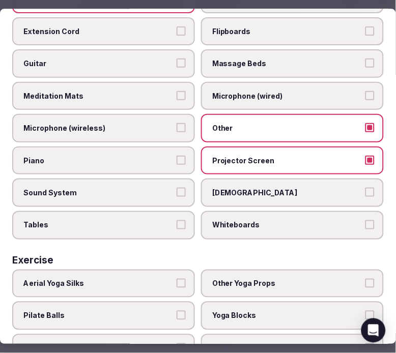
click at [146, 188] on span "Sound System" at bounding box center [98, 193] width 150 height 10
click at [176, 188] on button "Sound System" at bounding box center [180, 192] width 9 height 9
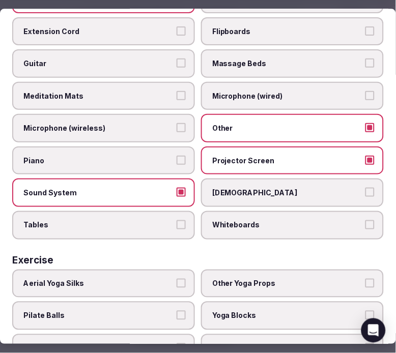
click at [164, 220] on span "Tables" at bounding box center [98, 225] width 150 height 10
click at [176, 220] on button "Tables" at bounding box center [180, 224] width 9 height 9
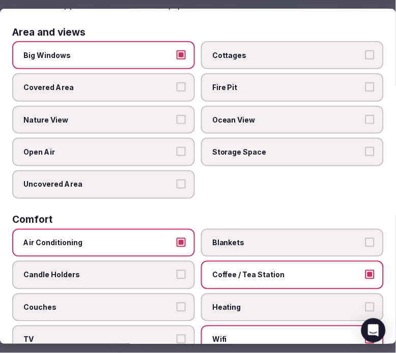
scroll to position [0, 0]
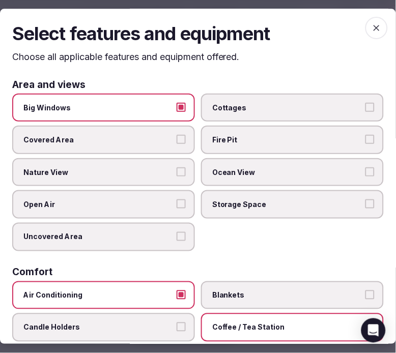
click at [361, 29] on icon "button" at bounding box center [376, 28] width 10 height 10
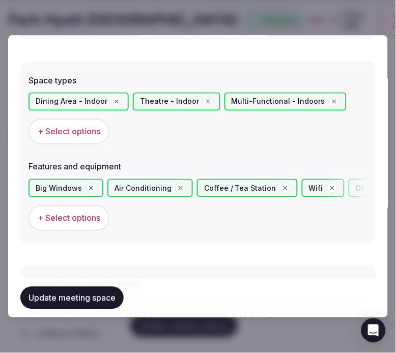
click at [69, 297] on button "Update meeting space" at bounding box center [71, 298] width 103 height 22
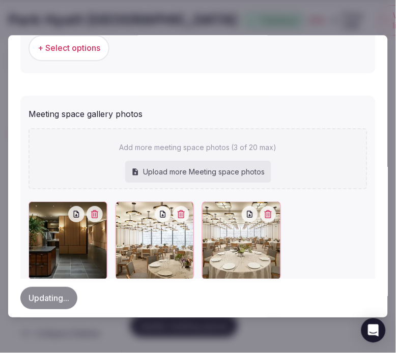
scroll to position [800, 0]
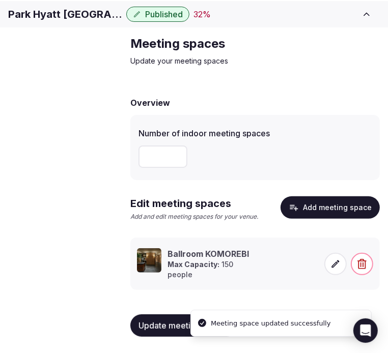
click at [335, 264] on icon at bounding box center [336, 264] width 8 height 8
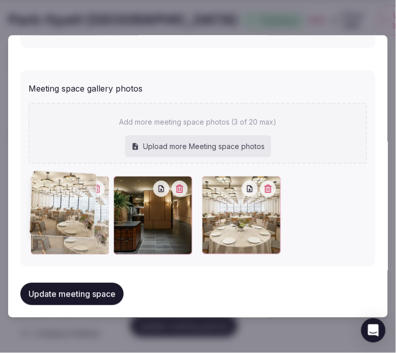
drag, startPoint x: 125, startPoint y: 185, endPoint x: 56, endPoint y: 189, distance: 68.8
click at [56, 189] on div at bounding box center [70, 215] width 78 height 79
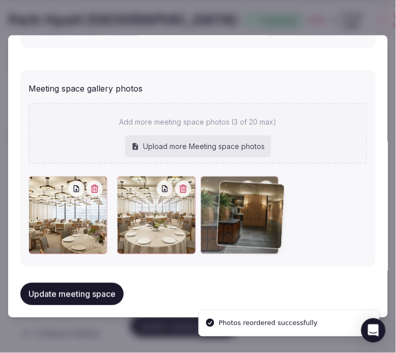
drag, startPoint x: 117, startPoint y: 177, endPoint x: 167, endPoint y: 205, distance: 56.7
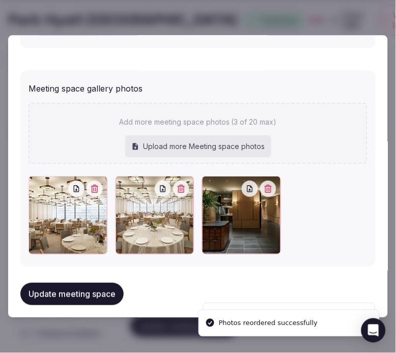
click at [91, 283] on button "Update meeting space" at bounding box center [71, 294] width 103 height 22
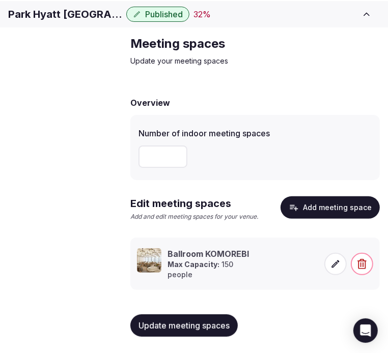
click at [173, 324] on span "Update meeting spaces" at bounding box center [183, 325] width 91 height 10
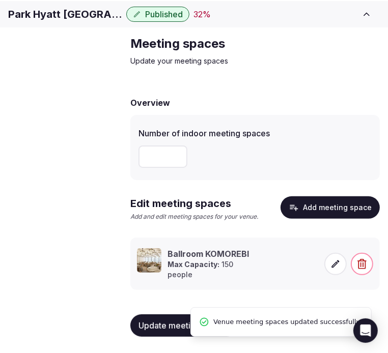
click at [0, 0] on span "Accommodations" at bounding box center [0, 0] width 0 height 0
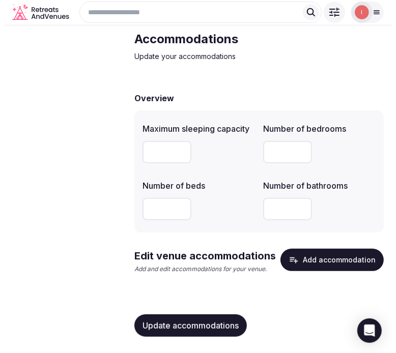
scroll to position [48, 0]
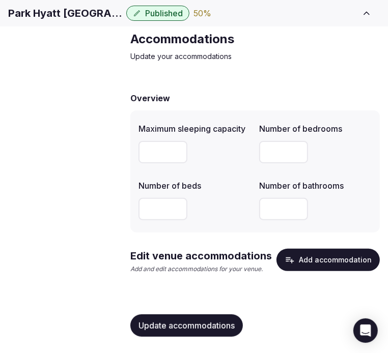
click at [324, 261] on button "Add accommodation" at bounding box center [327, 260] width 103 height 22
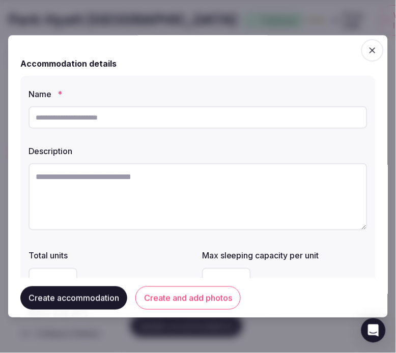
click at [174, 124] on input "text" at bounding box center [197, 117] width 339 height 22
paste input "**********"
type input "**********"
click at [183, 180] on textarea at bounding box center [197, 196] width 339 height 67
paste textarea "**********"
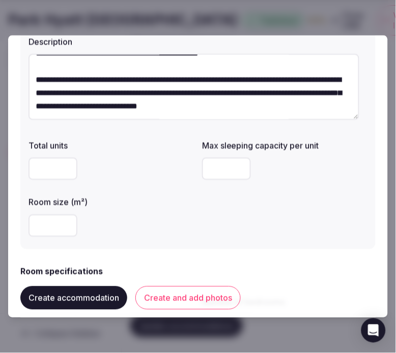
scroll to position [113, 0]
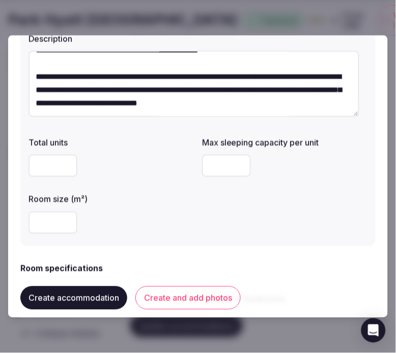
type textarea "**********"
click at [225, 158] on input "number" at bounding box center [226, 166] width 49 height 22
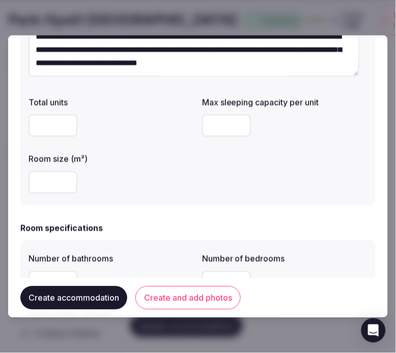
scroll to position [169, 0]
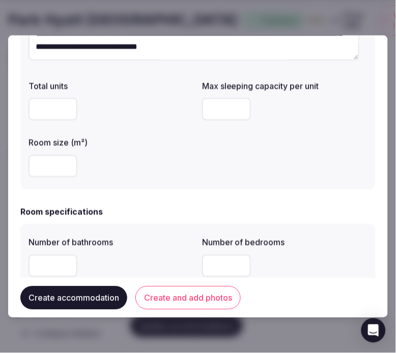
type input "*"
click at [46, 164] on input "number" at bounding box center [52, 166] width 49 height 22
type input "***"
click at [171, 187] on div "**********" at bounding box center [197, 47] width 355 height 283
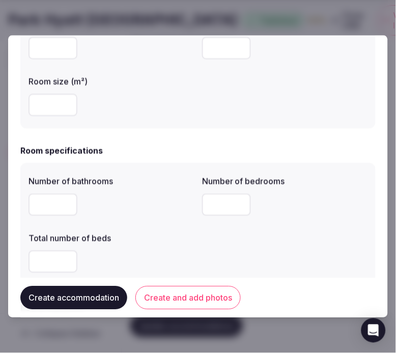
scroll to position [282, 0]
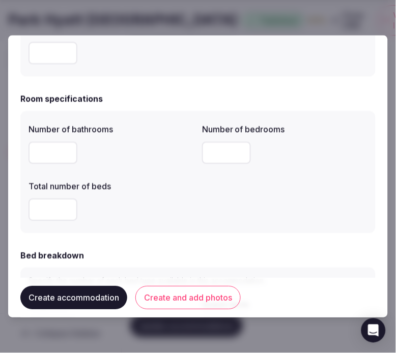
click at [52, 160] on input "number" at bounding box center [52, 153] width 49 height 22
type input "*"
click at [215, 150] on input "number" at bounding box center [226, 153] width 49 height 22
type input "*"
click at [41, 218] on input "number" at bounding box center [52, 210] width 49 height 22
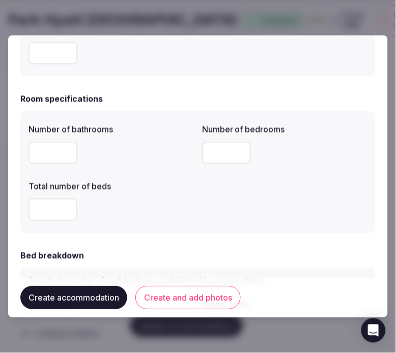
type input "*"
click at [187, 205] on div "*" at bounding box center [110, 210] width 165 height 22
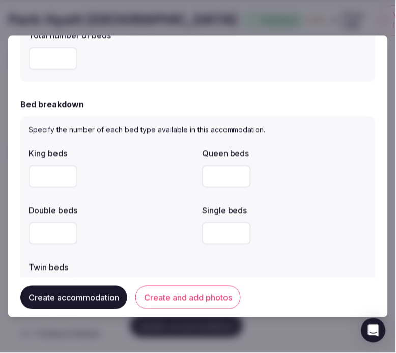
scroll to position [452, 0]
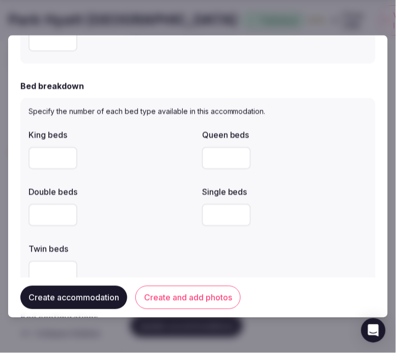
click at [45, 149] on input "number" at bounding box center [52, 158] width 49 height 22
type input "*"
drag, startPoint x: 141, startPoint y: 168, endPoint x: 174, endPoint y: 179, distance: 34.3
click at [143, 168] on div "*" at bounding box center [110, 158] width 165 height 22
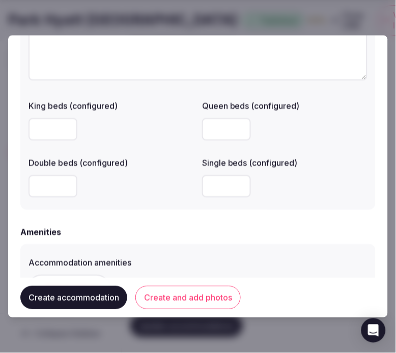
scroll to position [904, 0]
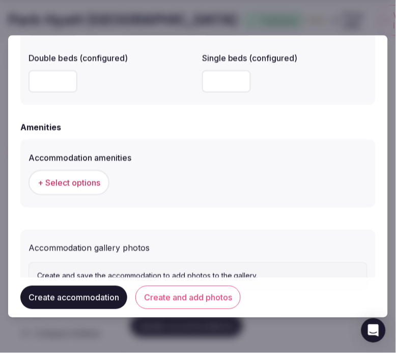
click at [92, 177] on span "+ Select options" at bounding box center [69, 182] width 63 height 11
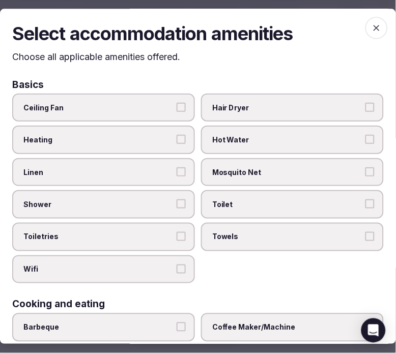
click at [361, 26] on icon "button" at bounding box center [376, 28] width 10 height 10
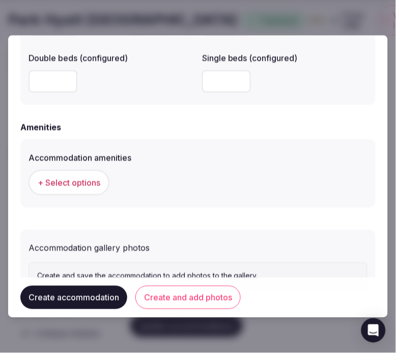
click at [185, 295] on button "Create and add photos" at bounding box center [187, 297] width 105 height 23
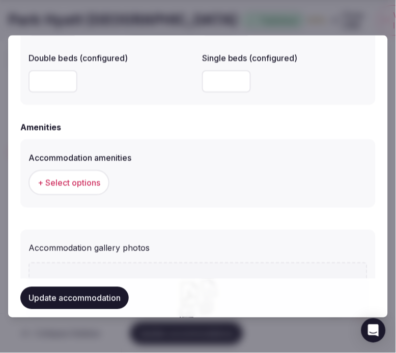
click at [85, 170] on button "+ Select options" at bounding box center [68, 182] width 81 height 25
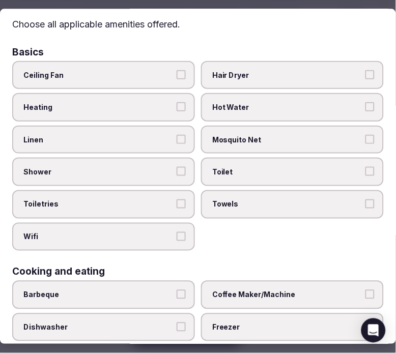
scroll to position [56, 0]
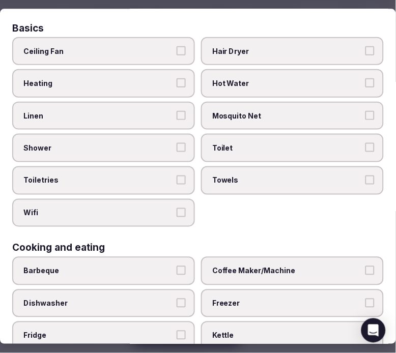
click at [186, 114] on label "Linen" at bounding box center [103, 116] width 183 height 28
click at [186, 114] on button "Linen" at bounding box center [180, 115] width 9 height 9
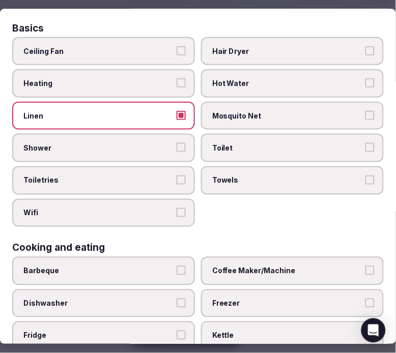
click at [176, 143] on button "Shower" at bounding box center [180, 147] width 9 height 9
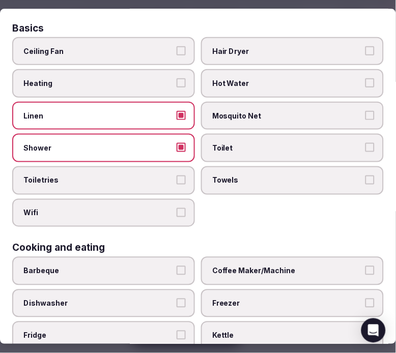
click at [183, 183] on label "Toiletries" at bounding box center [103, 180] width 183 height 28
click at [183, 183] on button "Toiletries" at bounding box center [180, 179] width 9 height 9
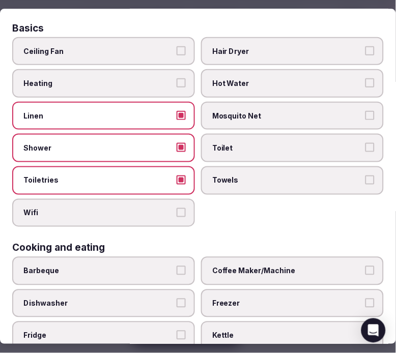
click at [177, 209] on button "Wifi" at bounding box center [180, 212] width 9 height 9
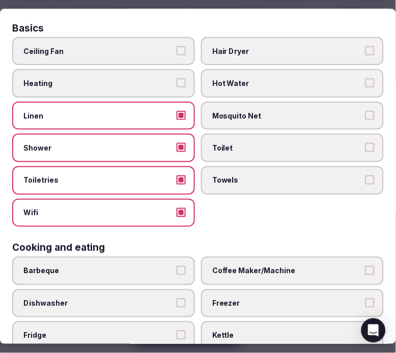
click at [252, 175] on span "Towels" at bounding box center [287, 180] width 150 height 10
click at [361, 175] on button "Towels" at bounding box center [369, 179] width 9 height 9
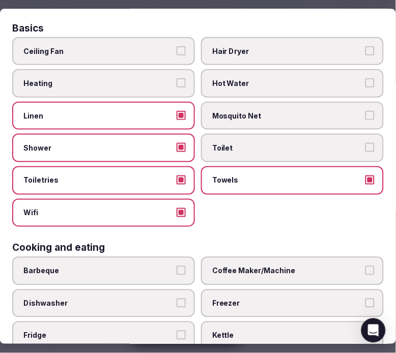
click at [275, 153] on label "Toilet" at bounding box center [292, 148] width 183 height 28
click at [361, 153] on button "Toilet" at bounding box center [369, 147] width 9 height 9
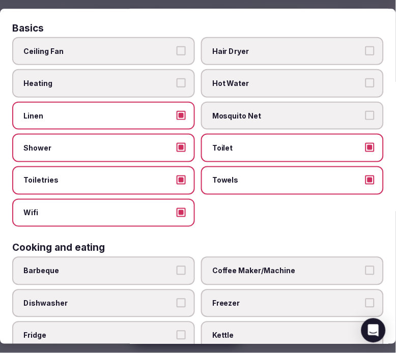
click at [276, 266] on span "Coffee Maker/Machine" at bounding box center [287, 271] width 150 height 10
click at [361, 266] on button "Coffee Maker/Machine" at bounding box center [369, 270] width 9 height 9
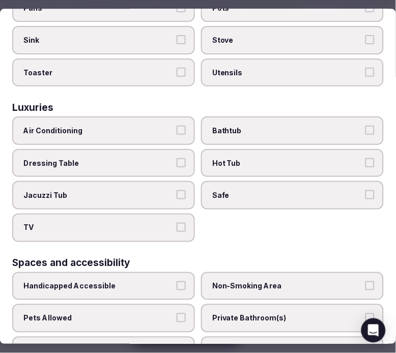
scroll to position [452, 0]
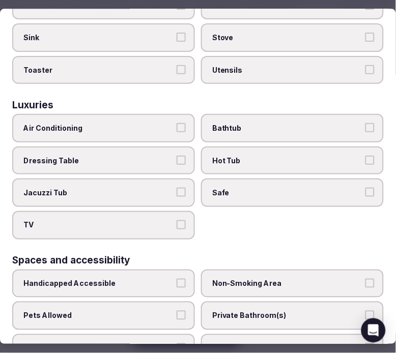
click at [272, 124] on span "Bathtub" at bounding box center [287, 129] width 150 height 10
click at [361, 124] on button "Bathtub" at bounding box center [369, 128] width 9 height 9
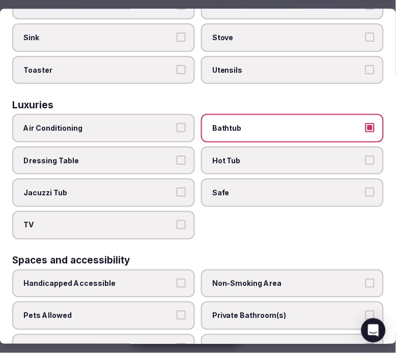
click at [285, 184] on label "Safe" at bounding box center [292, 193] width 183 height 28
click at [361, 188] on button "Safe" at bounding box center [369, 192] width 9 height 9
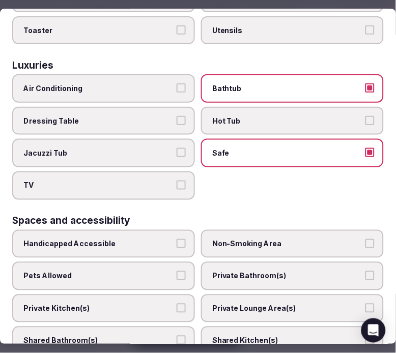
scroll to position [509, 0]
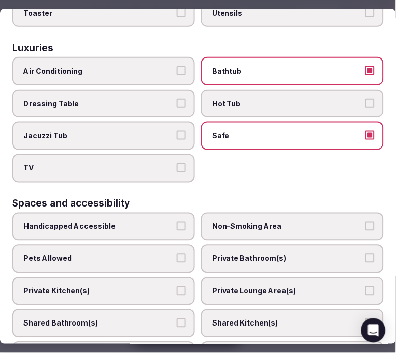
click at [165, 163] on span "TV" at bounding box center [98, 168] width 150 height 10
click at [176, 163] on button "TV" at bounding box center [180, 167] width 9 height 9
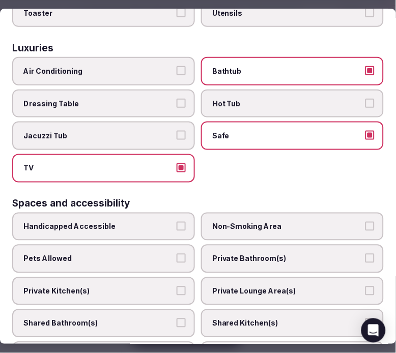
click at [337, 245] on label "Private Bathroom(s)" at bounding box center [292, 259] width 183 height 28
click at [361, 254] on button "Private Bathroom(s)" at bounding box center [369, 258] width 9 height 9
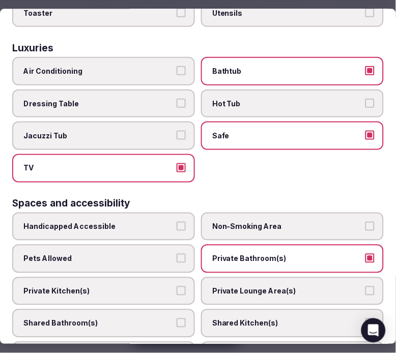
click at [361, 286] on button "Private Lounge Area(s)" at bounding box center [369, 290] width 9 height 9
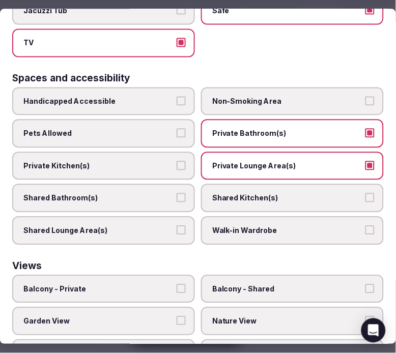
scroll to position [621, 0]
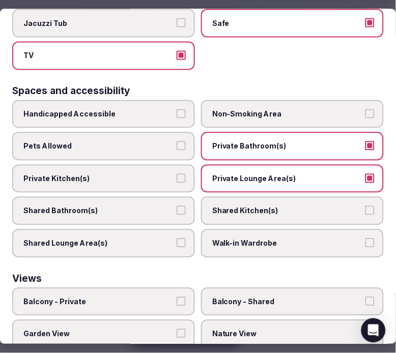
drag, startPoint x: 153, startPoint y: 283, endPoint x: 203, endPoint y: 298, distance: 52.5
click at [157, 297] on span "Balcony - Private" at bounding box center [98, 302] width 150 height 10
click at [176, 297] on button "Balcony - Private" at bounding box center [180, 301] width 9 height 9
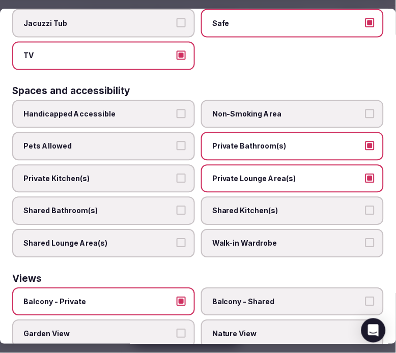
click at [212, 329] on span "Nature View" at bounding box center [287, 334] width 150 height 10
click at [361, 329] on button "Nature View" at bounding box center [369, 333] width 9 height 9
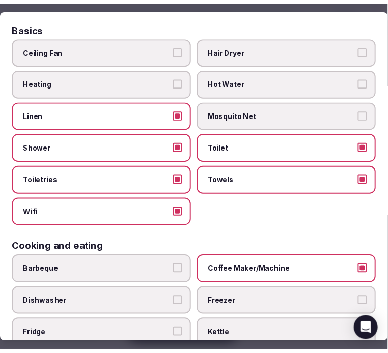
scroll to position [0, 0]
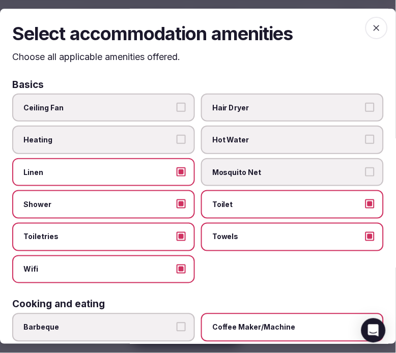
drag, startPoint x: 367, startPoint y: 29, endPoint x: 323, endPoint y: 46, distance: 46.8
click at [361, 31] on icon "button" at bounding box center [376, 28] width 10 height 10
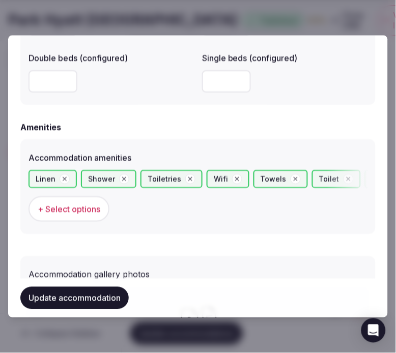
click at [105, 292] on button "Update accommodation" at bounding box center [74, 298] width 108 height 22
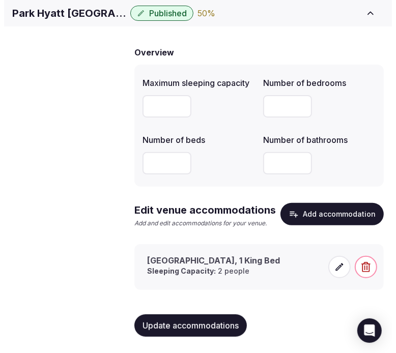
scroll to position [94, 0]
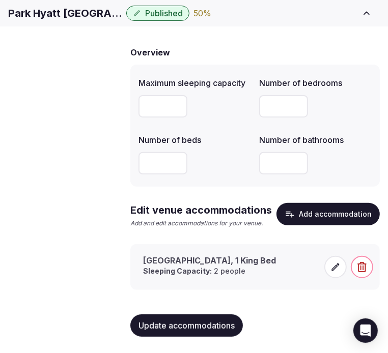
click at [341, 282] on li "Pagoda House, 1 King Bed Sleeping Capacity: 2 people" at bounding box center [254, 267] width 249 height 46
click at [337, 274] on span at bounding box center [335, 267] width 22 height 22
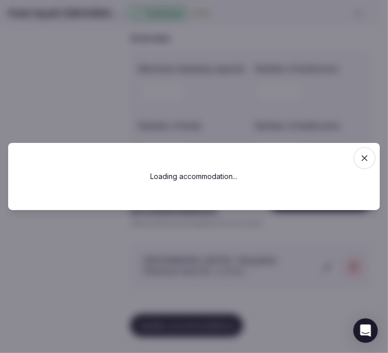
click at [331, 261] on div at bounding box center [194, 176] width 388 height 353
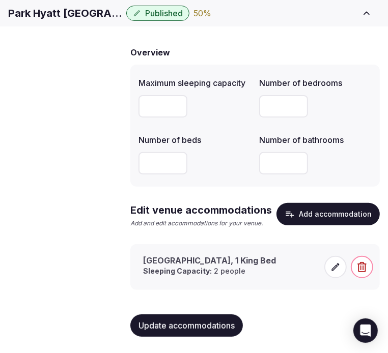
click at [339, 269] on icon at bounding box center [335, 267] width 10 height 10
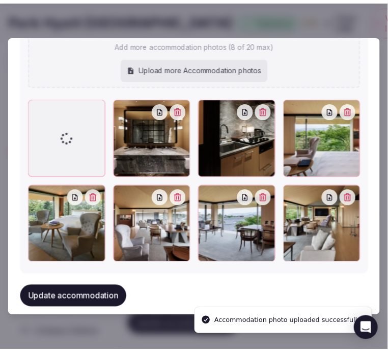
scroll to position [1187, 0]
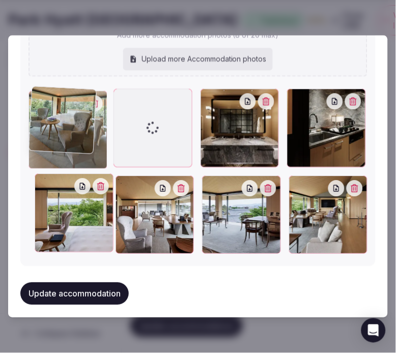
drag, startPoint x: 40, startPoint y: 186, endPoint x: 44, endPoint y: 102, distance: 83.5
click at [44, 102] on div at bounding box center [67, 130] width 79 height 79
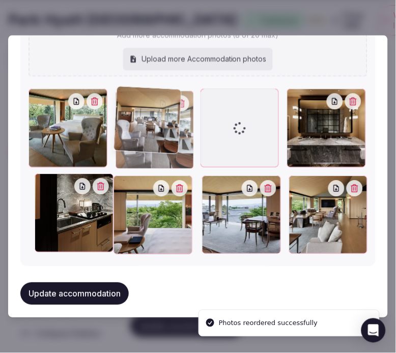
drag, startPoint x: 123, startPoint y: 181, endPoint x: 149, endPoint y: 117, distance: 69.1
click at [135, 116] on div at bounding box center [154, 130] width 79 height 79
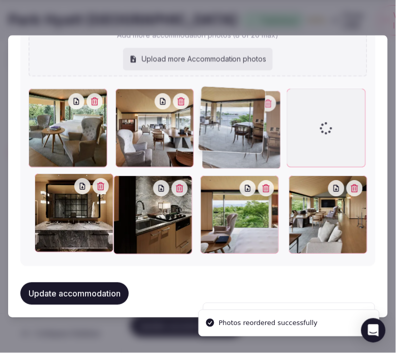
drag, startPoint x: 210, startPoint y: 145, endPoint x: 230, endPoint y: 115, distance: 36.4
click at [211, 114] on div at bounding box center [241, 130] width 79 height 79
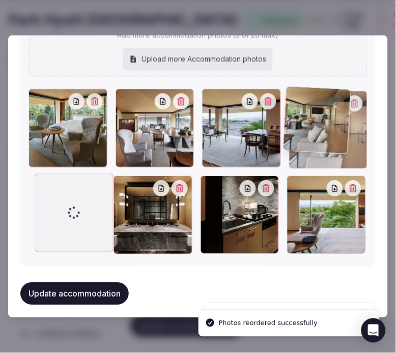
drag, startPoint x: 299, startPoint y: 165, endPoint x: 294, endPoint y: 105, distance: 59.7
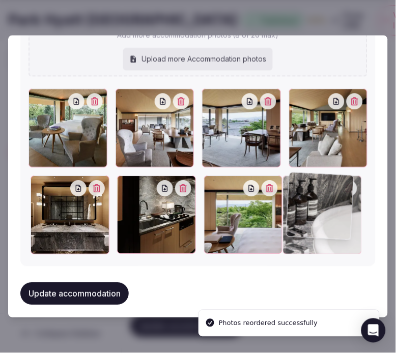
drag, startPoint x: 39, startPoint y: 175, endPoint x: 298, endPoint y: 178, distance: 258.9
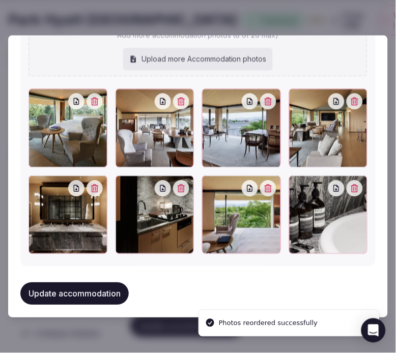
click at [75, 283] on button "Update accommodation" at bounding box center [74, 294] width 108 height 22
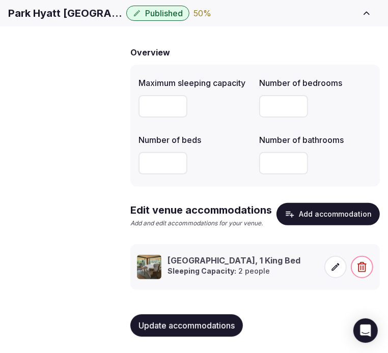
click at [0, 0] on span "Amenities" at bounding box center [0, 0] width 0 height 0
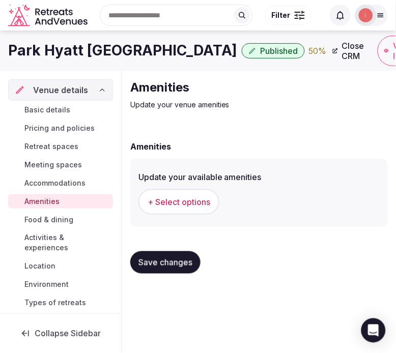
click at [194, 201] on span "+ Select options" at bounding box center [178, 201] width 63 height 11
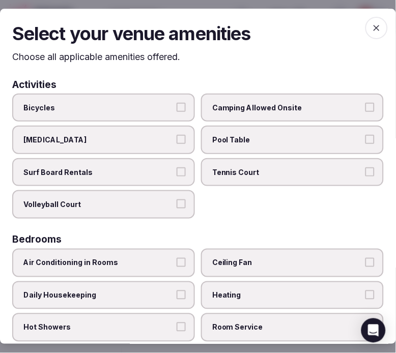
scroll to position [56, 0]
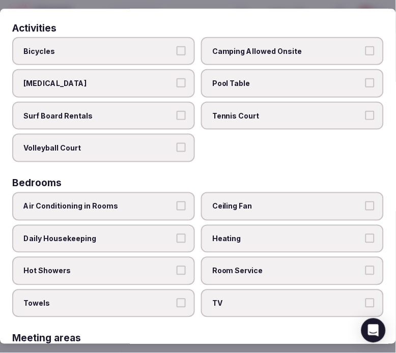
click at [184, 202] on label "Air Conditioning in Rooms" at bounding box center [103, 206] width 183 height 28
click at [184, 202] on button "Air Conditioning in Rooms" at bounding box center [180, 205] width 9 height 9
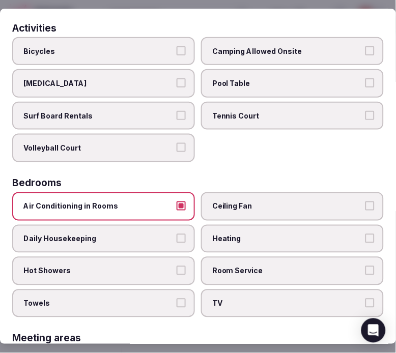
click at [158, 202] on span "Air Conditioning in Rooms" at bounding box center [98, 206] width 150 height 10
click at [176, 202] on button "Air Conditioning in Rooms" at bounding box center [180, 205] width 9 height 9
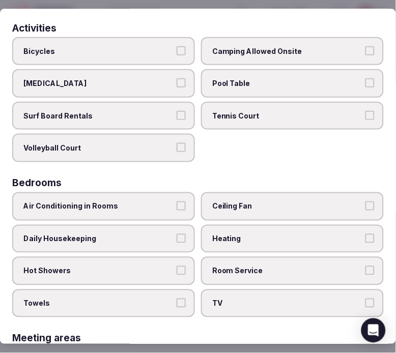
click at [170, 229] on label "Daily Housekeeping" at bounding box center [103, 239] width 183 height 28
click at [176, 234] on button "Daily Housekeeping" at bounding box center [180, 238] width 9 height 9
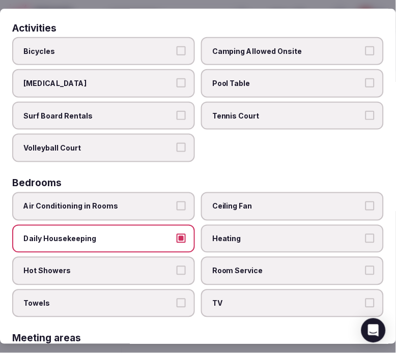
drag, startPoint x: 183, startPoint y: 252, endPoint x: 176, endPoint y: 260, distance: 10.9
click at [177, 260] on div "Air Conditioning in Rooms Ceiling Fan Daily Housekeeping Heating Hot Showers Ro…" at bounding box center [197, 254] width 371 height 125
click at [179, 268] on button "Hot Showers" at bounding box center [180, 270] width 9 height 9
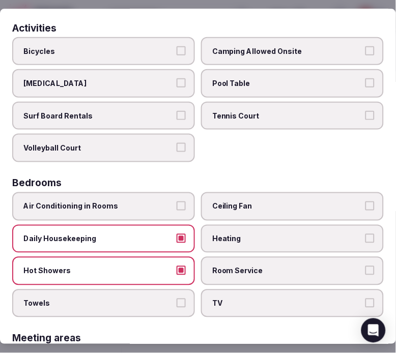
click at [179, 290] on label "Towels" at bounding box center [103, 303] width 183 height 28
click at [179, 299] on button "Towels" at bounding box center [180, 303] width 9 height 9
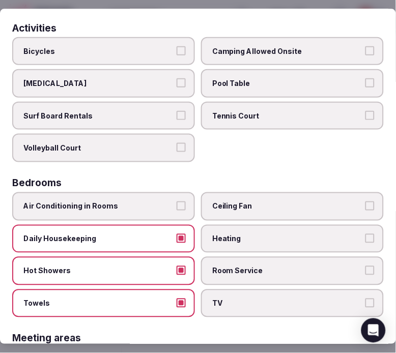
click at [290, 272] on label "Room Service" at bounding box center [292, 271] width 183 height 28
click at [361, 272] on button "Room Service" at bounding box center [369, 270] width 9 height 9
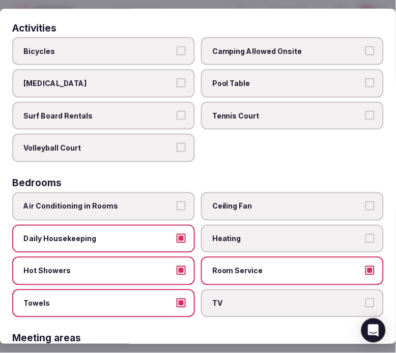
click at [325, 299] on span "TV" at bounding box center [287, 304] width 150 height 10
click at [361, 299] on button "TV" at bounding box center [369, 303] width 9 height 9
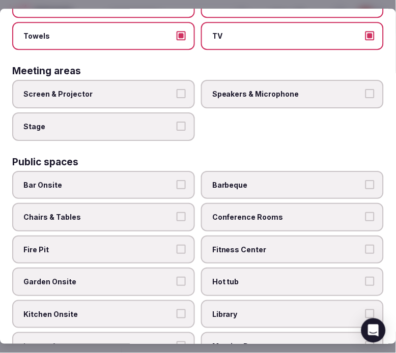
scroll to position [339, 0]
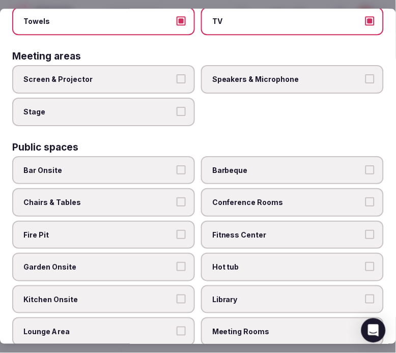
click at [181, 75] on button "Screen & Projector" at bounding box center [180, 79] width 9 height 9
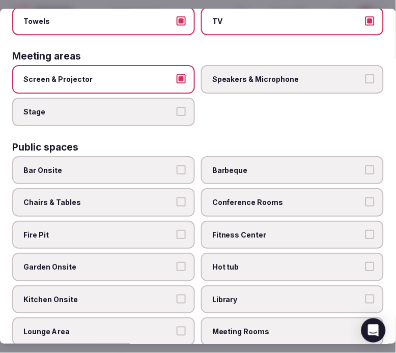
click at [269, 75] on span "Speakers & Microphone" at bounding box center [287, 80] width 150 height 10
click at [361, 75] on button "Speakers & Microphone" at bounding box center [369, 79] width 9 height 9
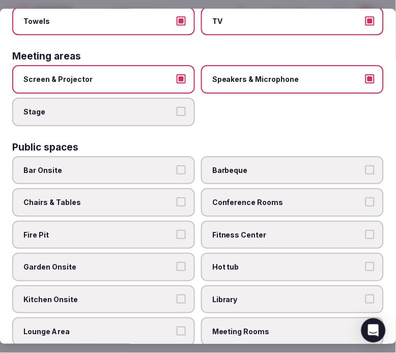
scroll to position [395, 0]
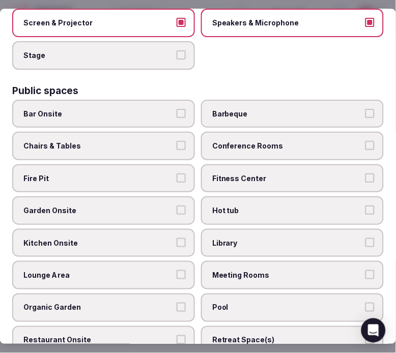
click at [260, 173] on span "Fitness Center" at bounding box center [287, 178] width 150 height 10
click at [361, 173] on button "Fitness Center" at bounding box center [369, 177] width 9 height 9
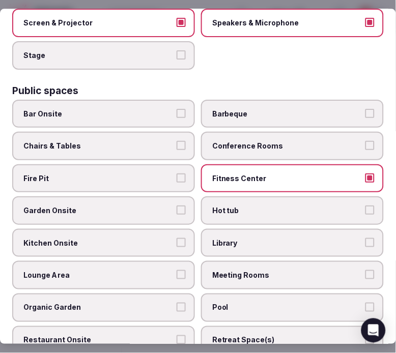
click at [264, 164] on label "Fitness Center" at bounding box center [292, 178] width 183 height 28
click at [361, 173] on button "Fitness Center" at bounding box center [369, 177] width 9 height 9
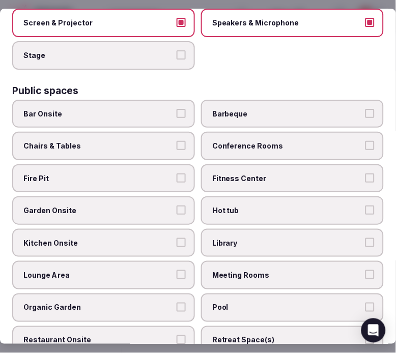
click at [282, 173] on span "Fitness Center" at bounding box center [287, 178] width 150 height 10
click at [361, 173] on button "Fitness Center" at bounding box center [369, 177] width 9 height 9
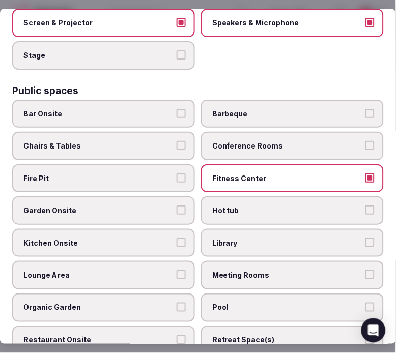
click at [181, 109] on button "Bar Onsite" at bounding box center [180, 113] width 9 height 9
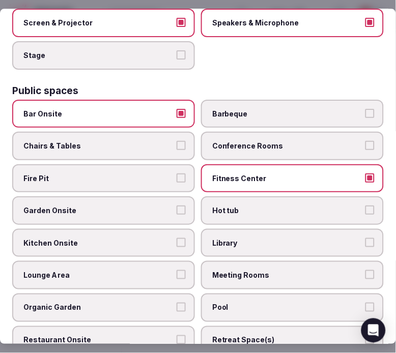
click at [266, 206] on span "Hot tub" at bounding box center [287, 211] width 150 height 10
click at [361, 206] on button "Hot tub" at bounding box center [369, 210] width 9 height 9
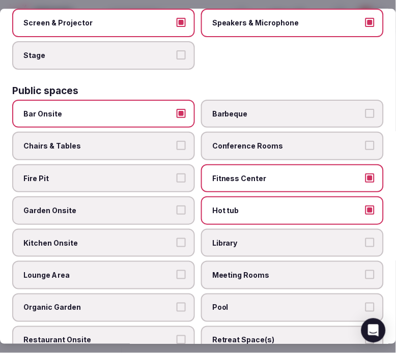
click at [160, 229] on label "Kitchen Onsite" at bounding box center [103, 243] width 183 height 28
click at [176, 238] on button "Kitchen Onsite" at bounding box center [180, 242] width 9 height 9
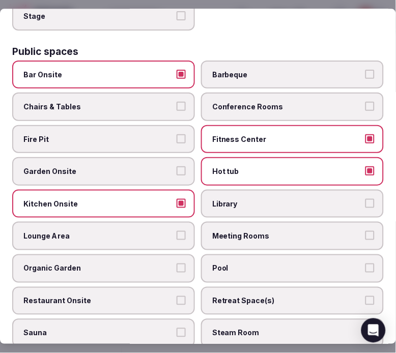
scroll to position [452, 0]
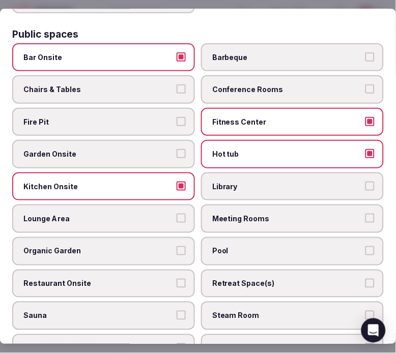
click at [167, 214] on span "Lounge Area" at bounding box center [98, 219] width 150 height 10
click at [176, 214] on button "Lounge Area" at bounding box center [180, 218] width 9 height 9
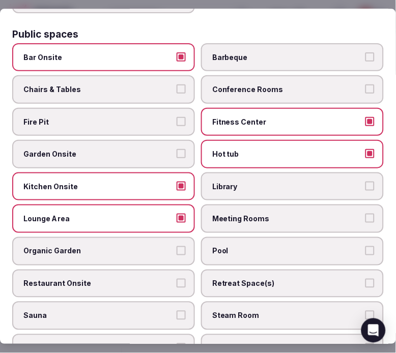
click at [226, 210] on label "Meeting Rooms" at bounding box center [292, 219] width 183 height 28
click at [361, 214] on button "Meeting Rooms" at bounding box center [369, 218] width 9 height 9
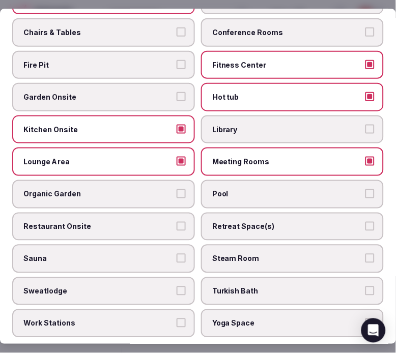
scroll to position [565, 0]
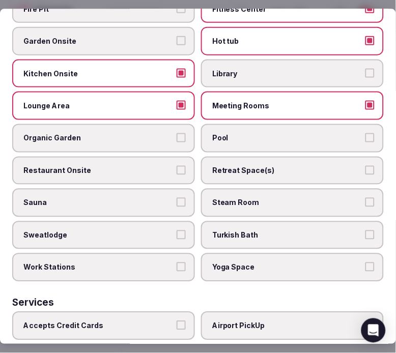
click at [139, 165] on span "Restaurant Onsite" at bounding box center [98, 170] width 150 height 10
click at [176, 165] on button "Restaurant Onsite" at bounding box center [180, 169] width 9 height 9
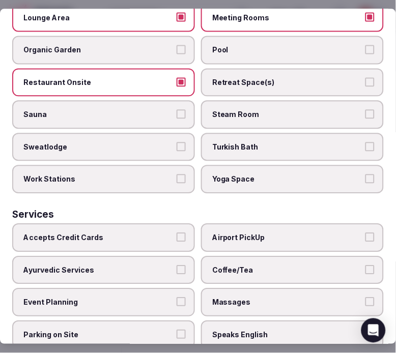
scroll to position [678, 0]
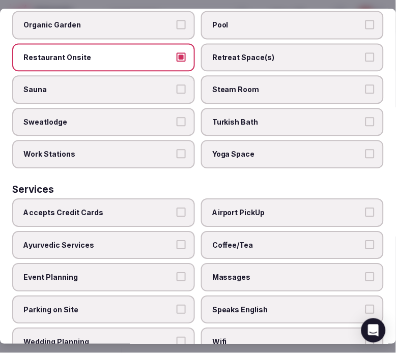
click at [317, 263] on label "Massages" at bounding box center [292, 277] width 183 height 28
click at [361, 273] on button "Massages" at bounding box center [369, 277] width 9 height 9
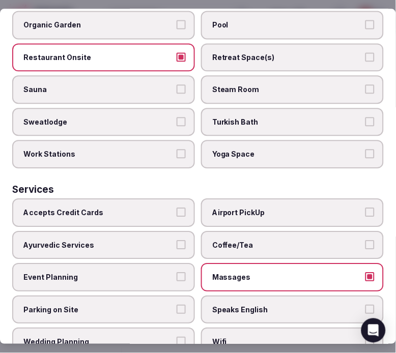
click at [316, 263] on label "Massages" at bounding box center [292, 277] width 183 height 28
click at [361, 273] on button "Massages" at bounding box center [369, 277] width 9 height 9
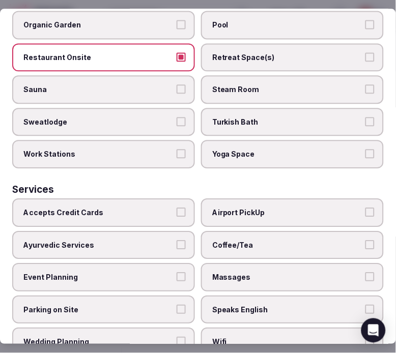
click at [331, 273] on span "Massages" at bounding box center [287, 278] width 150 height 10
click at [361, 273] on button "Massages" at bounding box center [369, 277] width 9 height 9
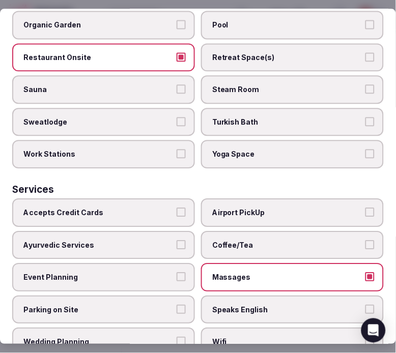
click at [316, 231] on label "Coffee/Tea" at bounding box center [292, 245] width 183 height 28
click at [361, 240] on button "Coffee/Tea" at bounding box center [369, 244] width 9 height 9
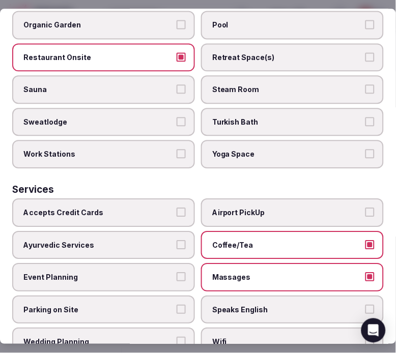
drag, startPoint x: 318, startPoint y: 287, endPoint x: 320, endPoint y: 298, distance: 10.5
click at [317, 305] on span "Speaks English" at bounding box center [287, 310] width 150 height 10
click at [361, 305] on button "Speaks English" at bounding box center [369, 309] width 9 height 9
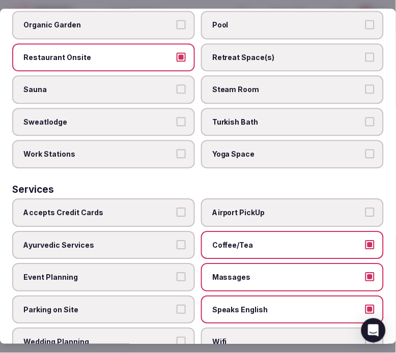
click at [321, 296] on label "Speaks English" at bounding box center [292, 309] width 183 height 28
click at [361, 305] on button "Speaks English" at bounding box center [369, 309] width 9 height 9
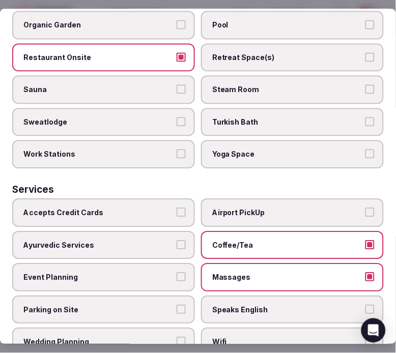
drag, startPoint x: 316, startPoint y: 316, endPoint x: 304, endPoint y: 306, distance: 15.8
click at [314, 337] on span "Wifi" at bounding box center [287, 342] width 150 height 10
click at [361, 337] on button "Wifi" at bounding box center [369, 341] width 9 height 9
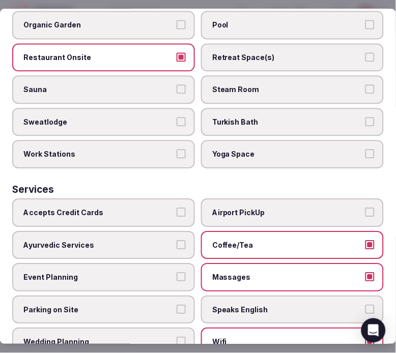
click at [103, 199] on label "Accepts Credit Cards" at bounding box center [103, 212] width 183 height 28
click at [176, 208] on button "Accepts Credit Cards" at bounding box center [180, 212] width 9 height 9
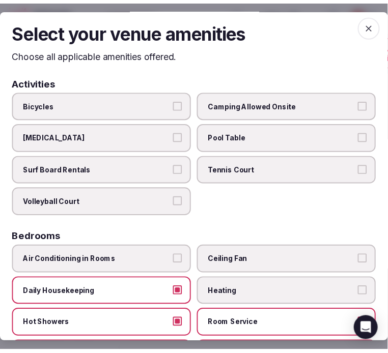
scroll to position [0, 0]
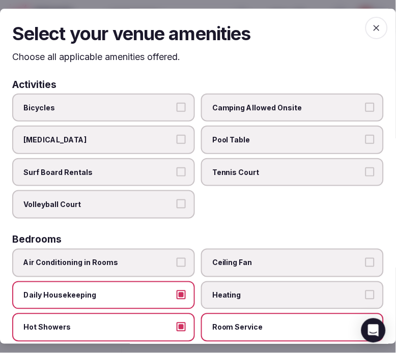
click at [361, 33] on span "button" at bounding box center [376, 28] width 22 height 22
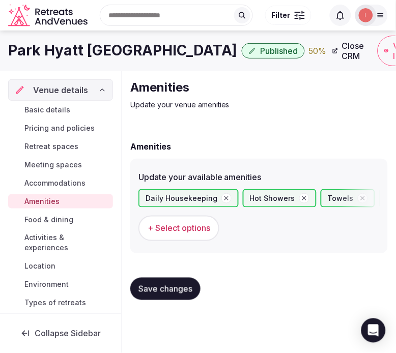
click at [177, 286] on span "Save changes" at bounding box center [165, 289] width 54 height 10
click at [177, 224] on span "+ Select options" at bounding box center [178, 228] width 63 height 11
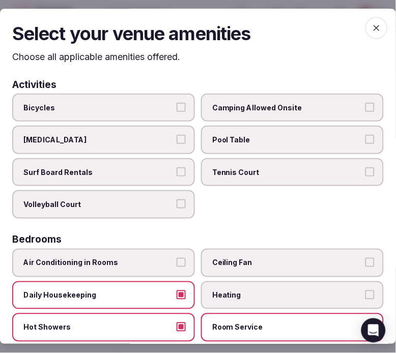
drag, startPoint x: 369, startPoint y: 32, endPoint x: 358, endPoint y: 38, distance: 12.6
click at [361, 36] on span "button" at bounding box center [376, 28] width 22 height 22
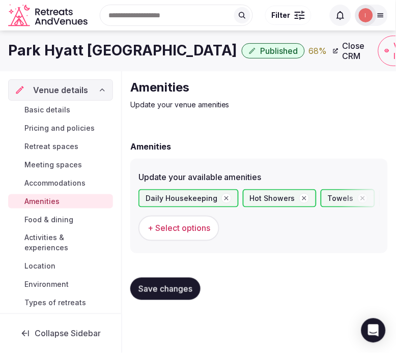
click at [69, 218] on span "Food & dining" at bounding box center [48, 220] width 49 height 10
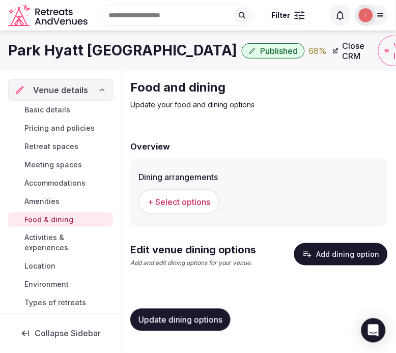
click at [184, 201] on span "+ Select options" at bounding box center [178, 201] width 63 height 11
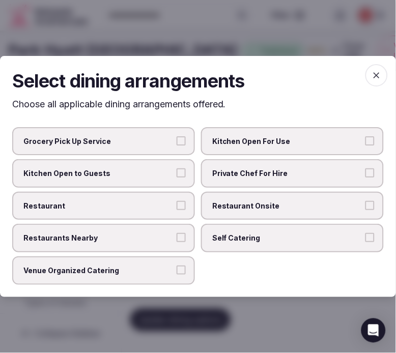
click at [245, 206] on span "Restaurant Onsite" at bounding box center [287, 206] width 150 height 10
click at [361, 206] on button "Restaurant Onsite" at bounding box center [369, 205] width 9 height 9
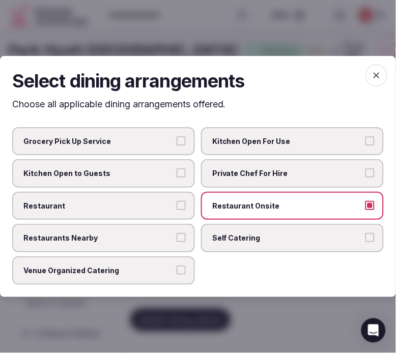
click at [176, 200] on label "Restaurant" at bounding box center [103, 206] width 183 height 28
click at [176, 201] on button "Restaurant" at bounding box center [180, 205] width 9 height 9
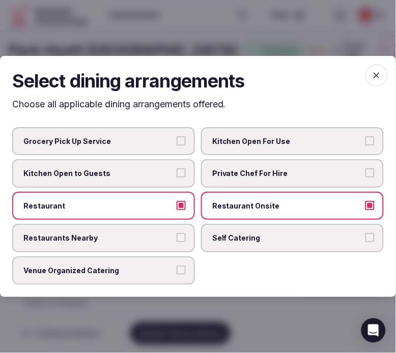
click at [146, 265] on span "Venue Organized Catering" at bounding box center [98, 270] width 150 height 10
click at [176, 265] on button "Venue Organized Catering" at bounding box center [180, 269] width 9 height 9
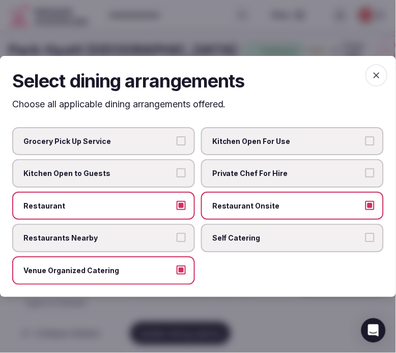
click at [361, 64] on div "Select dining arrangements Choose all applicable dining arrangements offered. G…" at bounding box center [198, 176] width 396 height 241
click at [361, 75] on icon "button" at bounding box center [376, 75] width 10 height 10
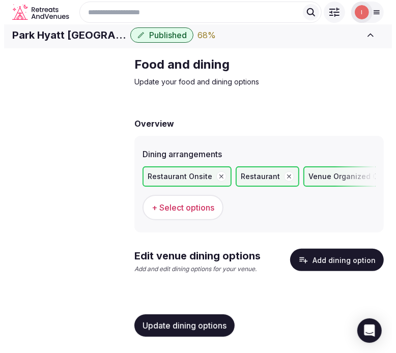
scroll to position [18, 0]
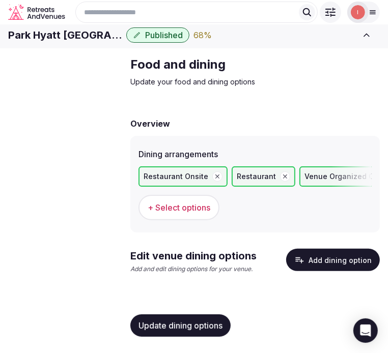
click at [344, 262] on button "Add dining option" at bounding box center [333, 260] width 94 height 22
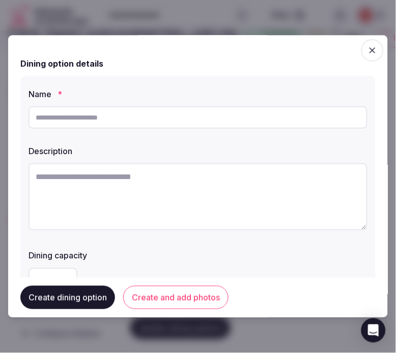
drag, startPoint x: 84, startPoint y: 112, endPoint x: 92, endPoint y: 119, distance: 10.8
click at [89, 115] on input "text" at bounding box center [197, 117] width 339 height 22
paste input "******"
type input "******"
click at [177, 175] on textarea at bounding box center [197, 196] width 339 height 67
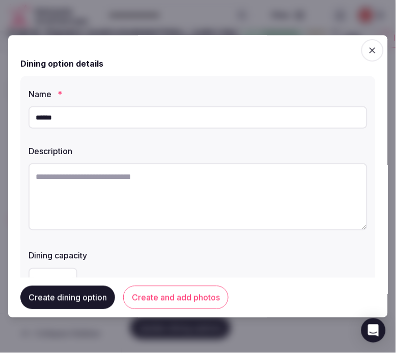
paste textarea "**********"
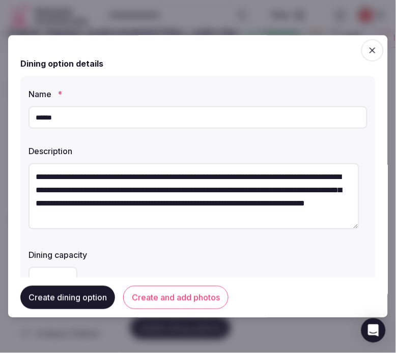
scroll to position [13, 0]
type textarea "**********"
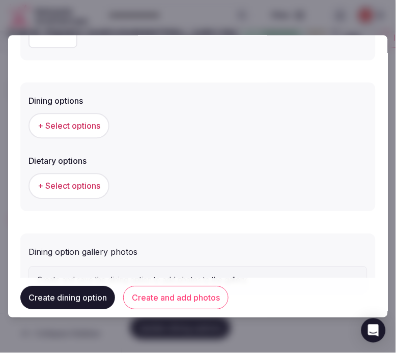
scroll to position [282, 0]
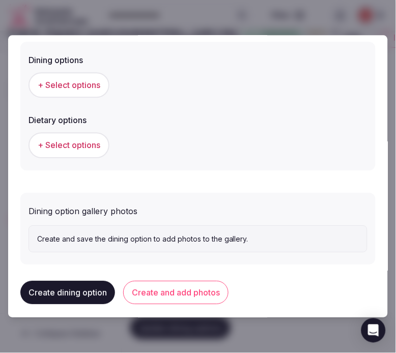
click at [75, 90] on span "+ Select options" at bounding box center [69, 85] width 63 height 11
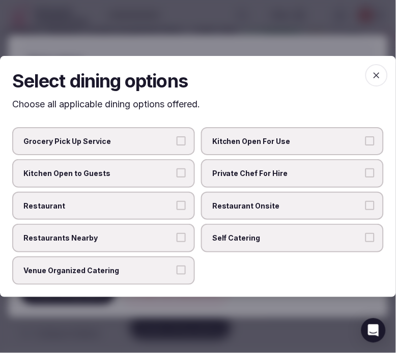
click at [256, 204] on span "Restaurant Onsite" at bounding box center [287, 206] width 150 height 10
click at [361, 204] on button "Restaurant Onsite" at bounding box center [369, 205] width 9 height 9
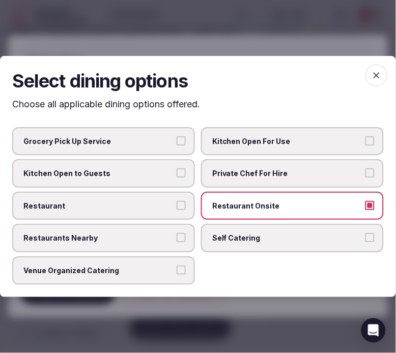
click at [160, 209] on span "Restaurant" at bounding box center [98, 206] width 150 height 10
click at [176, 209] on button "Restaurant" at bounding box center [180, 205] width 9 height 9
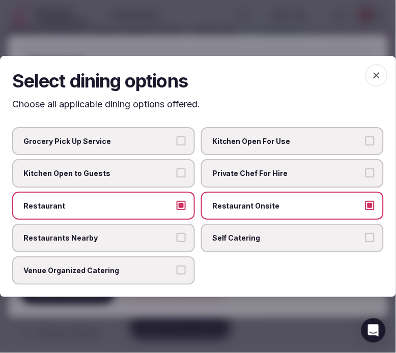
click at [361, 73] on icon "button" at bounding box center [376, 75] width 10 height 10
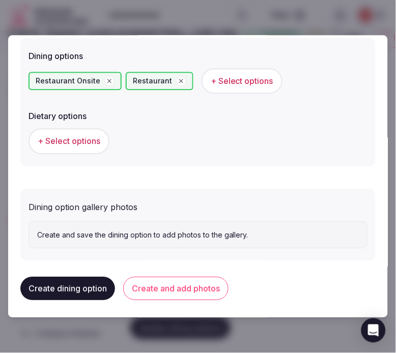
scroll to position [287, 0]
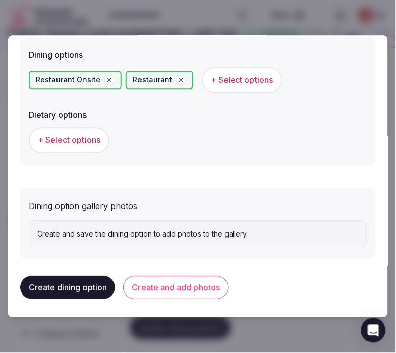
click at [170, 282] on button "Create and add photos" at bounding box center [175, 287] width 105 height 23
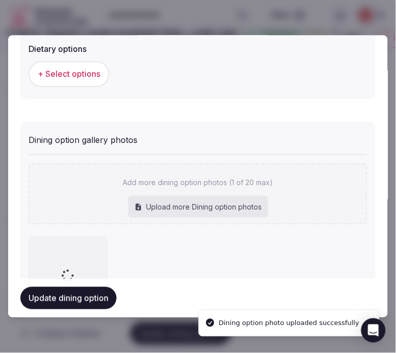
scroll to position [380, 0]
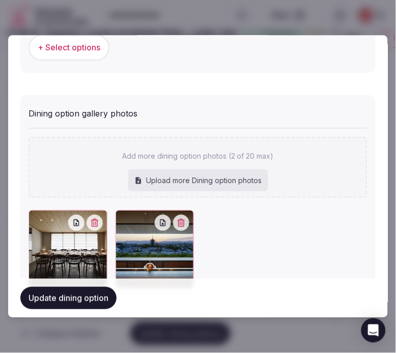
drag, startPoint x: 66, startPoint y: 297, endPoint x: 71, endPoint y: 302, distance: 7.2
click at [67, 298] on button "Update dining option" at bounding box center [68, 298] width 96 height 22
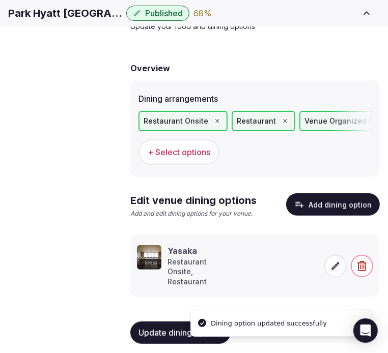
scroll to position [81, 0]
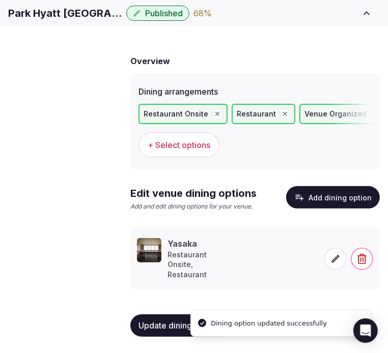
click at [0, 0] on span "Activities & experiences" at bounding box center [0, 0] width 0 height 0
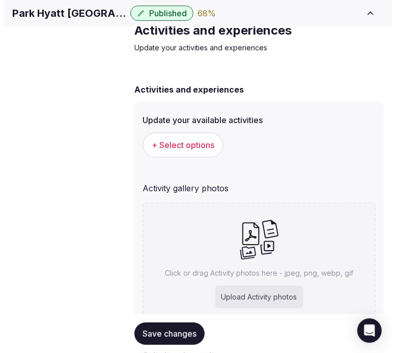
scroll to position [56, 0]
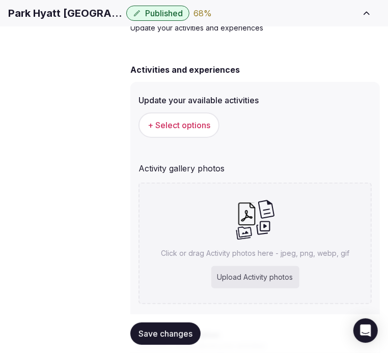
click at [182, 138] on button "+ Select options" at bounding box center [178, 124] width 81 height 25
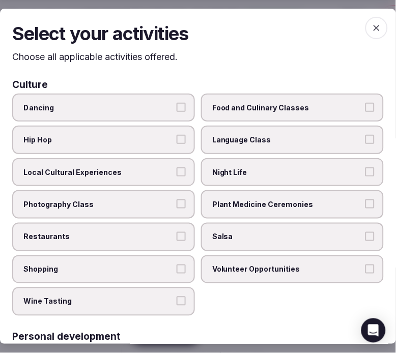
click at [256, 181] on label "Night Life" at bounding box center [292, 172] width 183 height 28
click at [361, 176] on button "Night Life" at bounding box center [369, 171] width 9 height 9
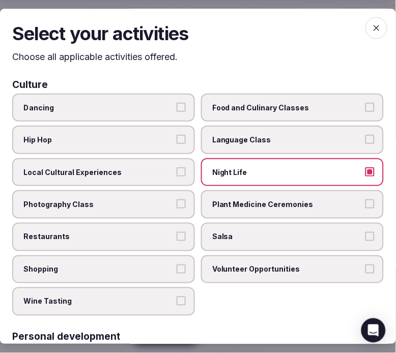
click at [164, 171] on span "Local Cultural Experiences" at bounding box center [98, 172] width 150 height 10
click at [176, 171] on button "Local Cultural Experiences" at bounding box center [180, 171] width 9 height 9
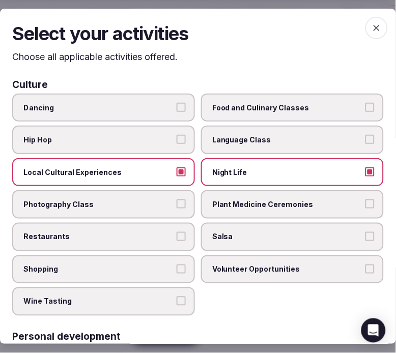
click at [174, 227] on label "Restaurants" at bounding box center [103, 237] width 183 height 28
click at [176, 232] on button "Restaurants" at bounding box center [180, 236] width 9 height 9
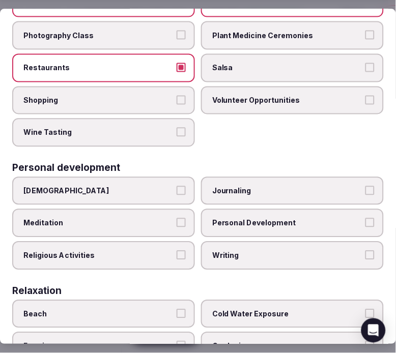
scroll to position [226, 0]
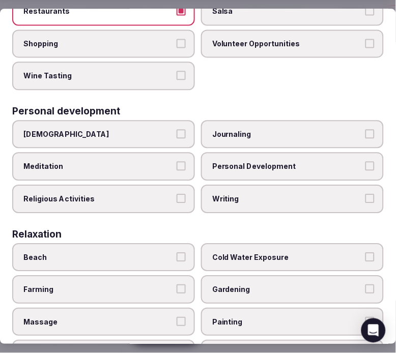
click at [228, 164] on label "Personal Development" at bounding box center [292, 167] width 183 height 28
click at [361, 164] on button "Personal Development" at bounding box center [369, 166] width 9 height 9
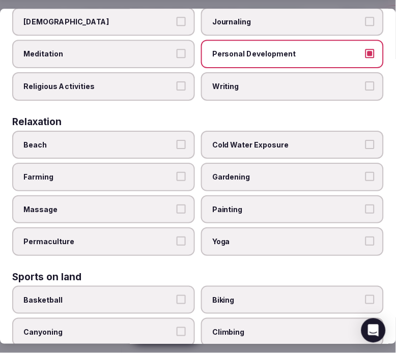
scroll to position [339, 0]
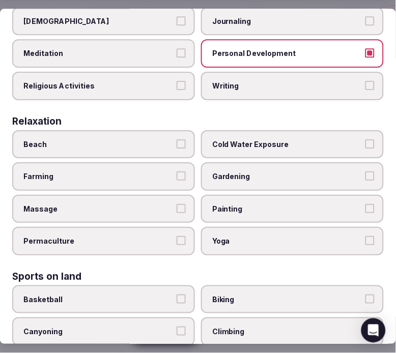
click at [156, 204] on span "Massage" at bounding box center [98, 209] width 150 height 10
click at [176, 204] on button "Massage" at bounding box center [180, 208] width 9 height 9
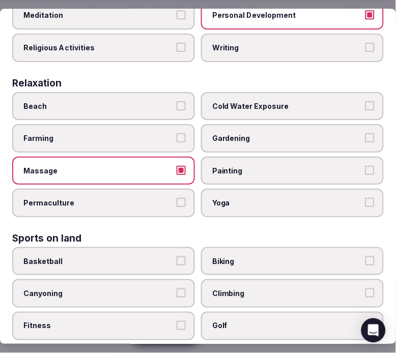
scroll to position [395, 0]
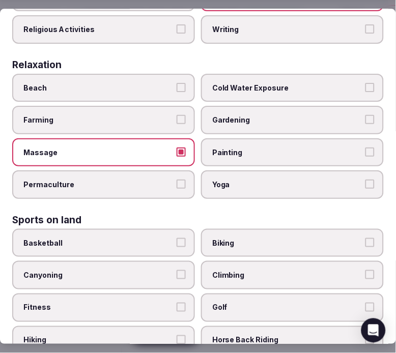
click at [143, 83] on span "Beach" at bounding box center [98, 88] width 150 height 10
click at [176, 83] on button "Beach" at bounding box center [180, 87] width 9 height 9
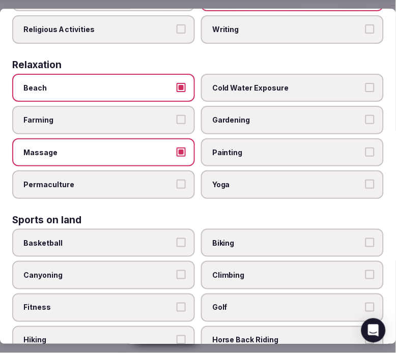
click at [152, 83] on span "Beach" at bounding box center [98, 88] width 150 height 10
click at [176, 83] on button "Beach" at bounding box center [180, 87] width 9 height 9
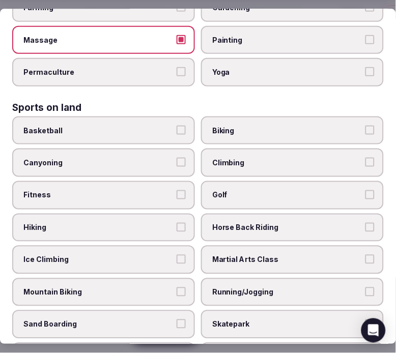
scroll to position [509, 0]
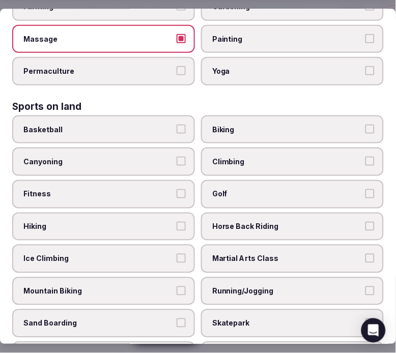
click at [163, 184] on label "Fitness" at bounding box center [103, 194] width 183 height 28
click at [176, 189] on button "Fitness" at bounding box center [180, 193] width 9 height 9
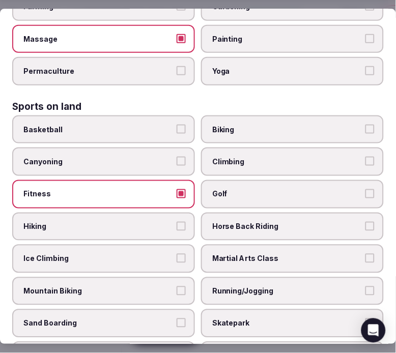
click at [258, 157] on span "Climbing" at bounding box center [287, 162] width 150 height 10
click at [361, 157] on button "Climbing" at bounding box center [369, 161] width 9 height 9
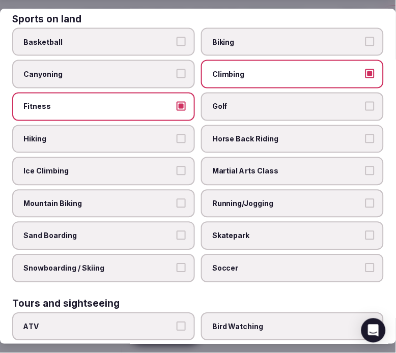
scroll to position [621, 0]
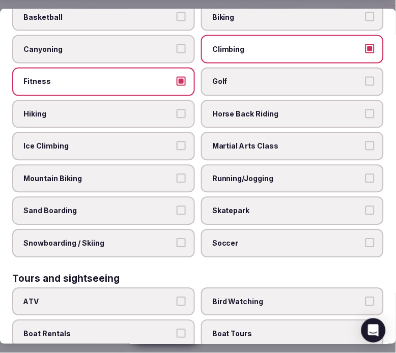
click at [238, 44] on span "Climbing" at bounding box center [287, 49] width 150 height 10
click at [361, 44] on button "Climbing" at bounding box center [369, 48] width 9 height 9
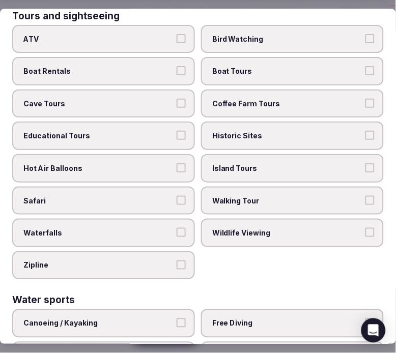
scroll to position [904, 0]
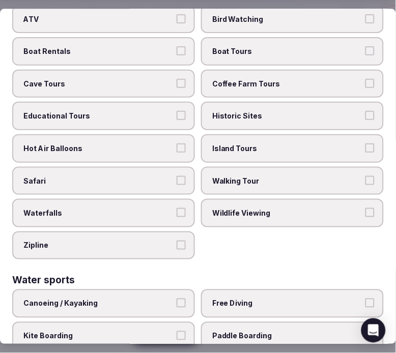
click at [263, 167] on label "Walking Tour" at bounding box center [292, 181] width 183 height 28
click at [361, 176] on button "Walking Tour" at bounding box center [369, 180] width 9 height 9
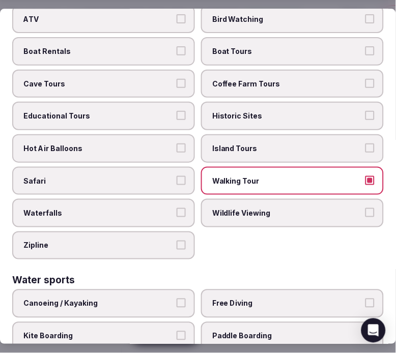
click at [252, 111] on span "Historic Sites" at bounding box center [287, 116] width 150 height 10
click at [361, 111] on button "Historic Sites" at bounding box center [369, 115] width 9 height 9
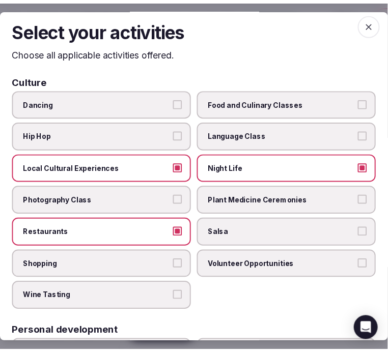
scroll to position [0, 0]
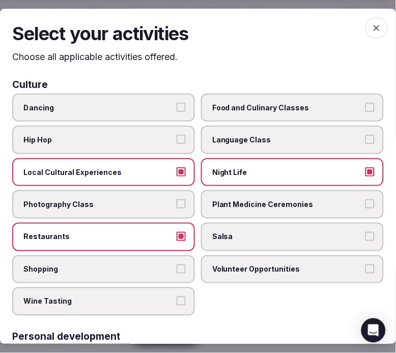
click at [361, 26] on icon "button" at bounding box center [376, 28] width 6 height 6
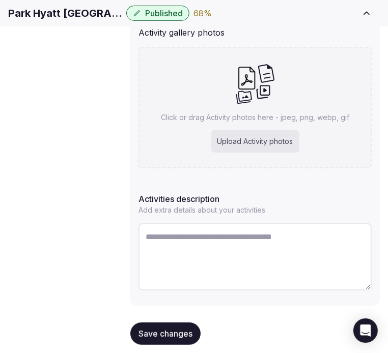
scroll to position [226, 0]
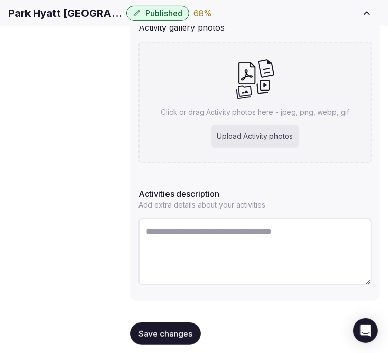
click at [161, 341] on button "Save changes" at bounding box center [165, 333] width 70 height 22
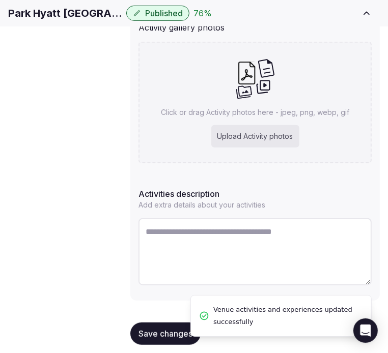
click at [270, 261] on textarea at bounding box center [254, 251] width 233 height 67
paste textarea "**********"
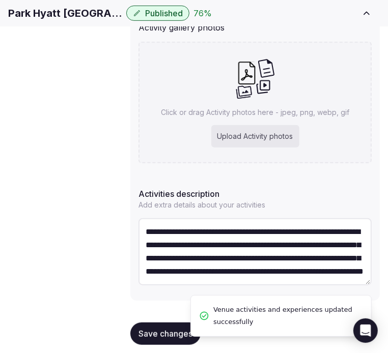
scroll to position [45, 0]
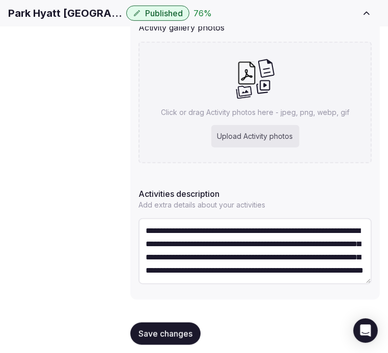
type textarea "**********"
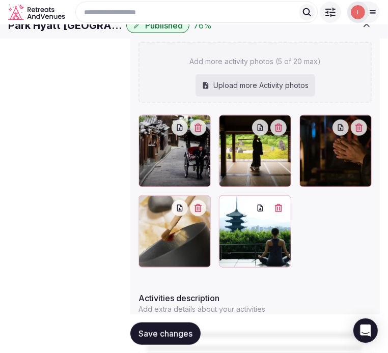
scroll to position [153, 0]
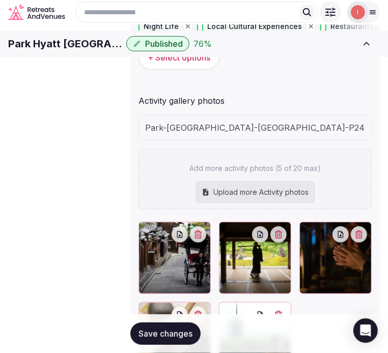
click at [51, 47] on h1 "Park Hyatt Kyoto" at bounding box center [65, 44] width 114 height 14
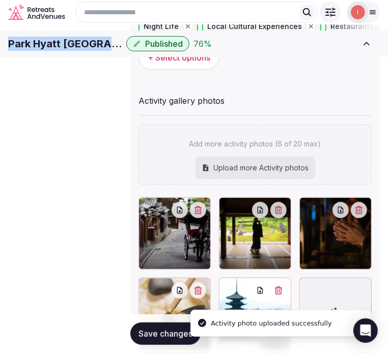
copy div "Park Hyatt Kyoto"
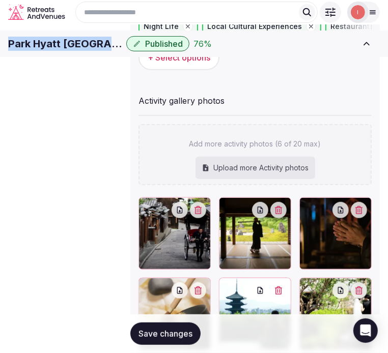
click at [177, 330] on span "Save changes" at bounding box center [165, 334] width 54 height 10
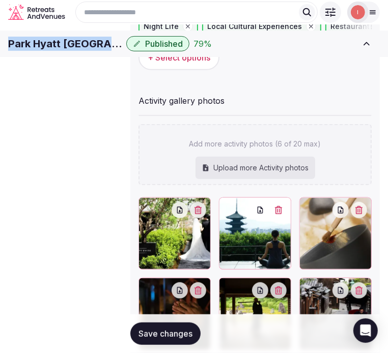
click at [149, 346] on div "Save changes" at bounding box center [254, 333] width 249 height 39
click at [160, 334] on span "Save changes" at bounding box center [165, 334] width 54 height 10
click at [0, 0] on link "Location" at bounding box center [0, 0] width 0 height 0
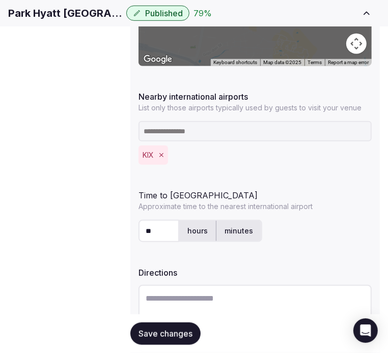
scroll to position [356, 0]
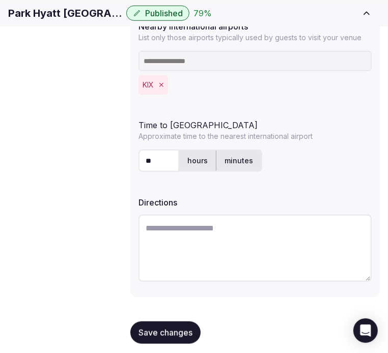
click at [0, 0] on span "Environment" at bounding box center [0, 0] width 0 height 0
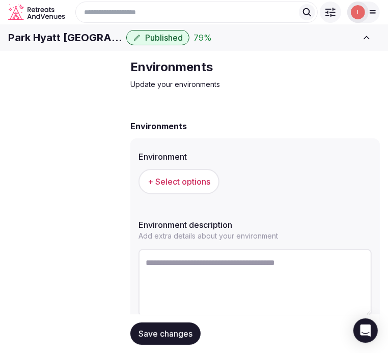
click at [191, 187] on span "+ Select options" at bounding box center [178, 181] width 63 height 11
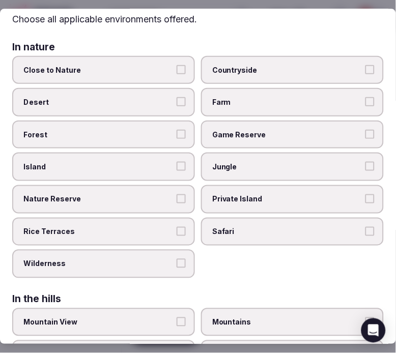
scroll to position [56, 0]
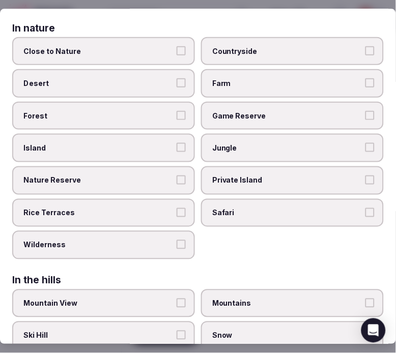
click at [180, 177] on button "Nature Reserve" at bounding box center [180, 179] width 9 height 9
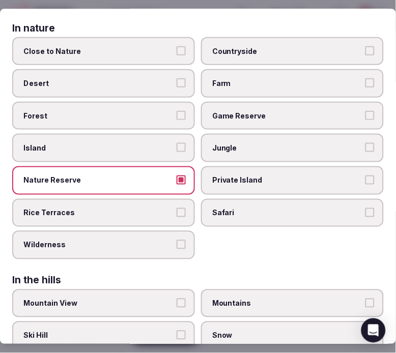
click at [176, 46] on button "Close to Nature" at bounding box center [180, 50] width 9 height 9
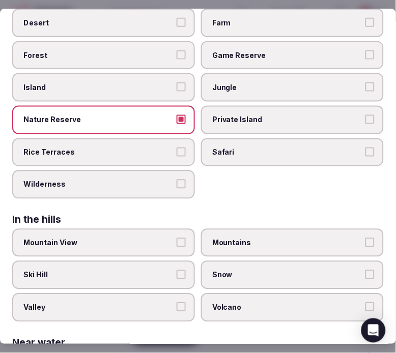
scroll to position [113, 0]
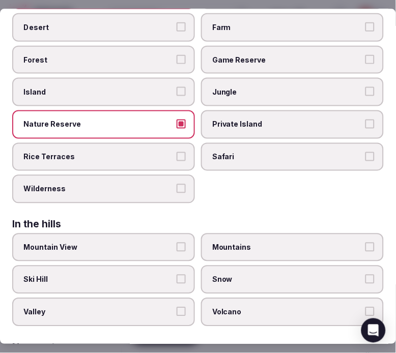
click at [176, 119] on button "Nature Reserve" at bounding box center [180, 123] width 9 height 9
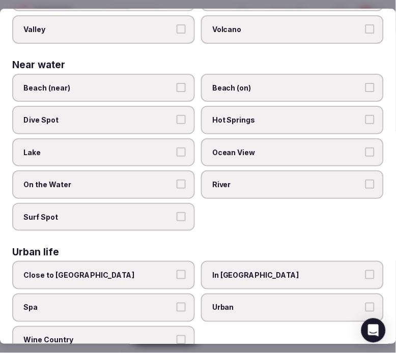
scroll to position [400, 0]
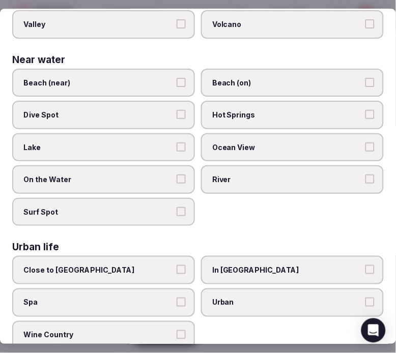
click at [278, 298] on span "Urban" at bounding box center [287, 303] width 150 height 10
click at [361, 298] on button "Urban" at bounding box center [369, 302] width 9 height 9
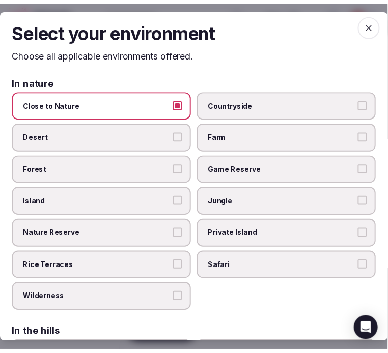
scroll to position [0, 0]
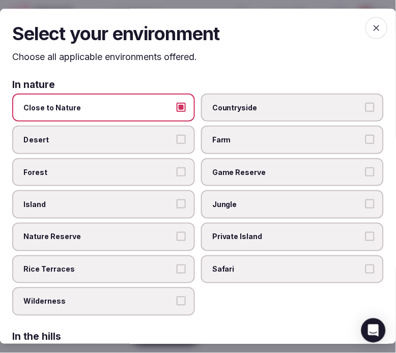
click at [361, 28] on icon "button" at bounding box center [376, 28] width 10 height 10
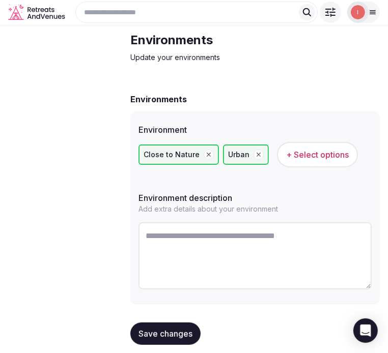
scroll to position [52, 0]
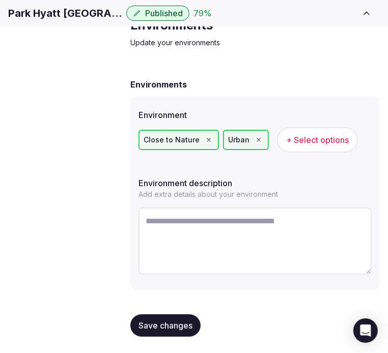
click at [180, 324] on span "Save changes" at bounding box center [165, 325] width 54 height 10
drag, startPoint x: 144, startPoint y: 327, endPoint x: 150, endPoint y: 322, distance: 7.2
click at [145, 327] on span "Save changes" at bounding box center [165, 325] width 54 height 10
click at [202, 78] on div "Environments Environment Close to Nature Urban + Select options Environment des…" at bounding box center [254, 206] width 249 height 277
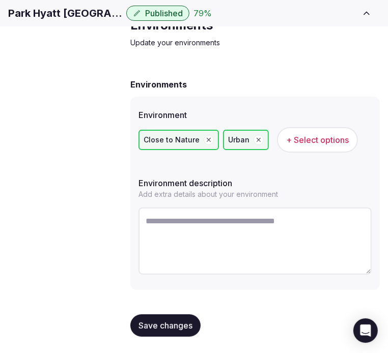
drag, startPoint x: 151, startPoint y: 331, endPoint x: 158, endPoint y: 329, distance: 6.9
click at [154, 329] on button "Save changes" at bounding box center [165, 325] width 70 height 22
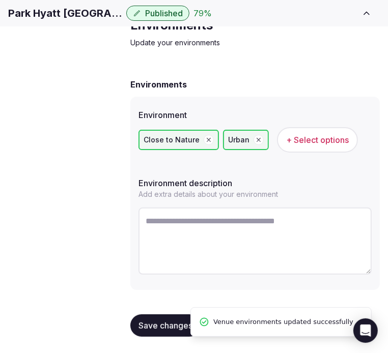
click at [278, 91] on div "Environments" at bounding box center [254, 84] width 249 height 12
click at [0, 0] on span "Types of retreats" at bounding box center [0, 0] width 0 height 0
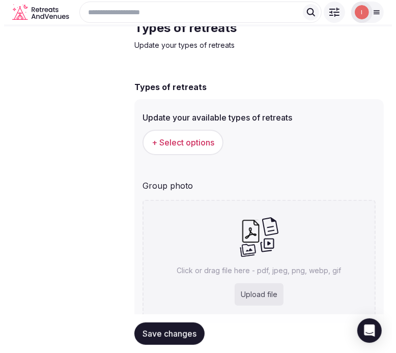
scroll to position [56, 0]
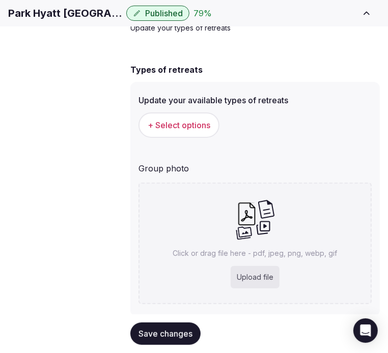
click at [204, 131] on span "+ Select options" at bounding box center [178, 125] width 63 height 11
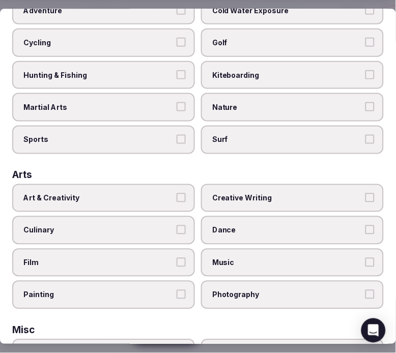
scroll to position [113, 0]
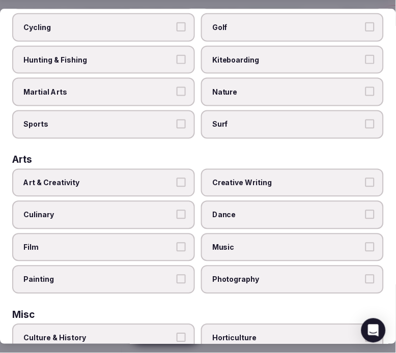
click at [122, 179] on span "Art & Creativity" at bounding box center [98, 182] width 150 height 10
click at [176, 179] on button "Art & Creativity" at bounding box center [180, 181] width 9 height 9
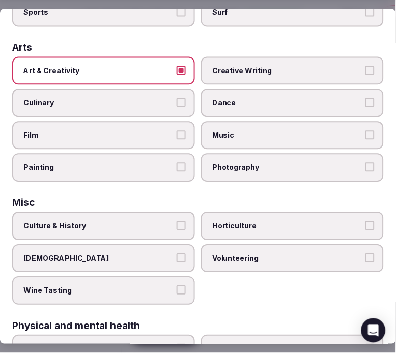
scroll to position [226, 0]
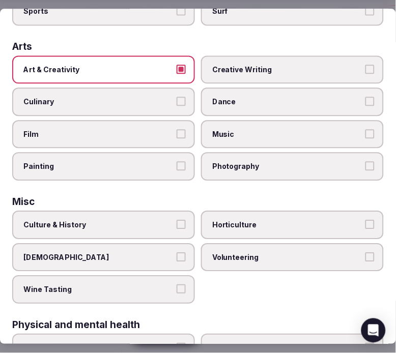
click at [156, 220] on span "Culture & History" at bounding box center [98, 225] width 150 height 10
click at [176, 220] on button "Culture & History" at bounding box center [180, 224] width 9 height 9
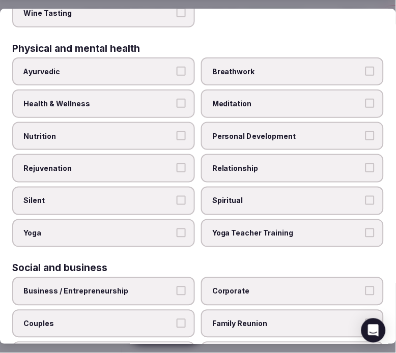
scroll to position [509, 0]
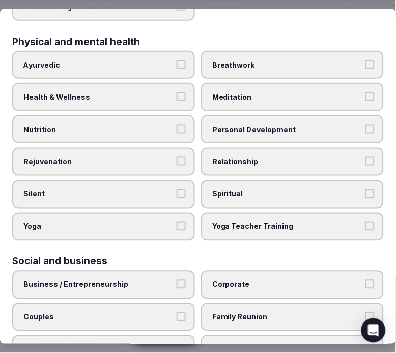
drag, startPoint x: 159, startPoint y: 88, endPoint x: 240, endPoint y: 113, distance: 84.6
click at [160, 93] on span "Health & Wellness" at bounding box center [98, 98] width 150 height 10
click at [176, 93] on button "Health & Wellness" at bounding box center [180, 97] width 9 height 9
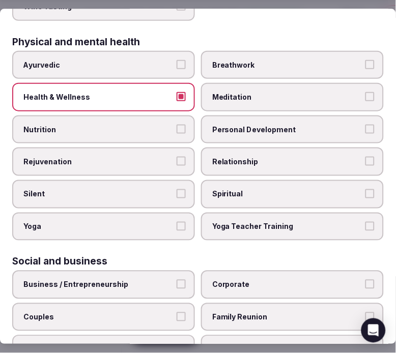
click at [257, 126] on label "Personal Development" at bounding box center [292, 129] width 183 height 28
click at [361, 126] on button "Personal Development" at bounding box center [369, 129] width 9 height 9
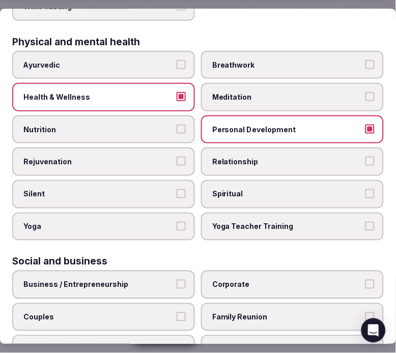
drag, startPoint x: 258, startPoint y: 150, endPoint x: 252, endPoint y: 154, distance: 7.8
click at [255, 157] on span "Relationship" at bounding box center [287, 162] width 150 height 10
click at [361, 157] on button "Relationship" at bounding box center [369, 161] width 9 height 9
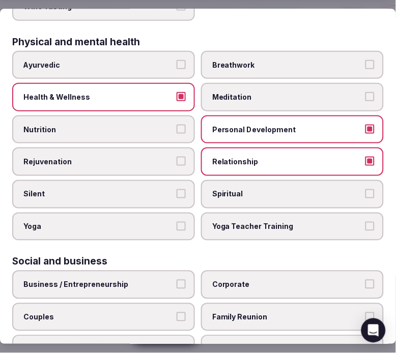
click at [247, 189] on span "Spiritual" at bounding box center [287, 194] width 150 height 10
click at [361, 189] on button "Spiritual" at bounding box center [369, 193] width 9 height 9
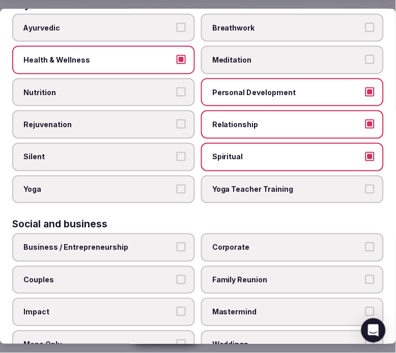
scroll to position [583, 0]
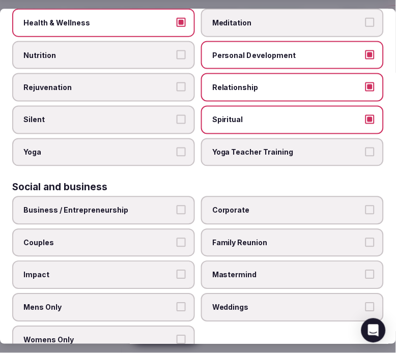
click at [149, 205] on span "Business / Entrepreneurship" at bounding box center [98, 210] width 150 height 10
click at [176, 205] on button "Business / Entrepreneurship" at bounding box center [180, 209] width 9 height 9
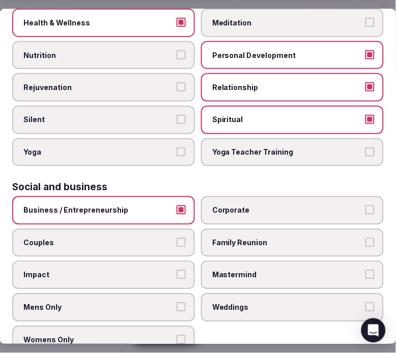
click at [221, 199] on label "Corporate" at bounding box center [292, 210] width 183 height 28
click at [361, 205] on button "Corporate" at bounding box center [369, 209] width 9 height 9
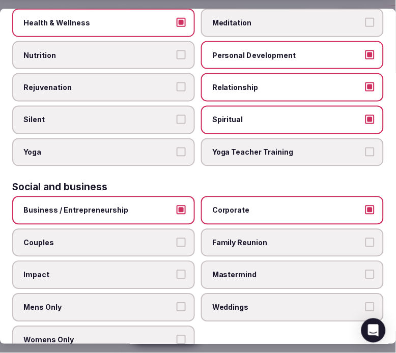
drag, startPoint x: 240, startPoint y: 228, endPoint x: 244, endPoint y: 242, distance: 14.3
click at [240, 229] on label "Family Reunion" at bounding box center [292, 242] width 183 height 28
click at [361, 238] on button "Family Reunion" at bounding box center [369, 242] width 9 height 9
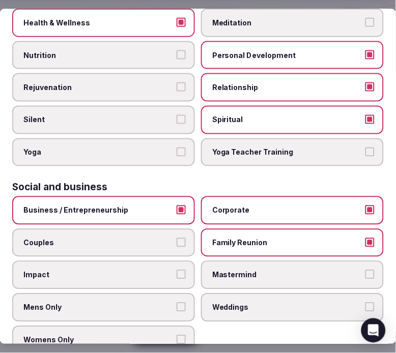
click at [276, 302] on span "Weddings" at bounding box center [287, 307] width 150 height 10
click at [361, 302] on button "Weddings" at bounding box center [369, 306] width 9 height 9
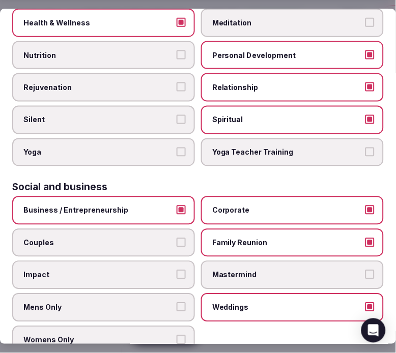
click at [138, 238] on span "Couples" at bounding box center [98, 243] width 150 height 10
click at [176, 238] on button "Couples" at bounding box center [180, 242] width 9 height 9
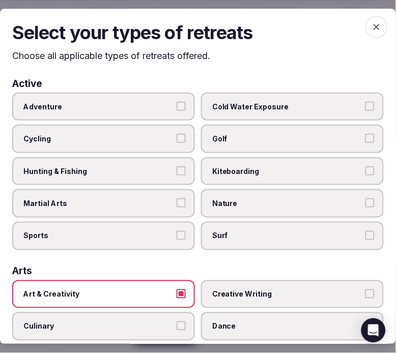
scroll to position [0, 0]
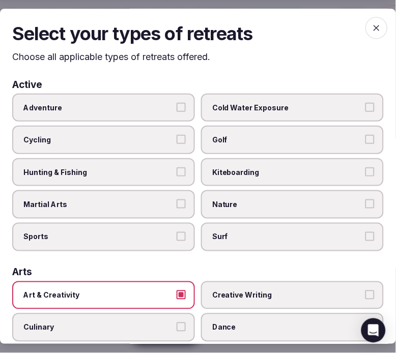
click at [361, 29] on icon "button" at bounding box center [376, 28] width 10 height 10
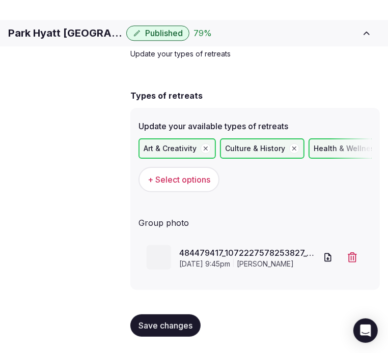
scroll to position [46, 0]
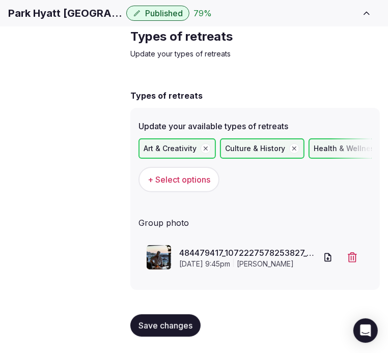
click at [164, 321] on span "Save changes" at bounding box center [165, 325] width 54 height 10
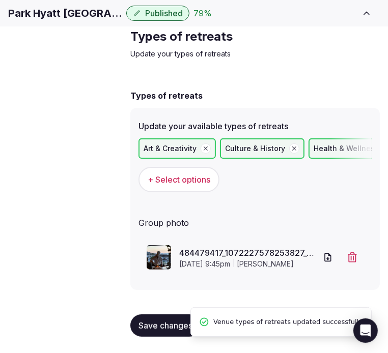
click at [165, 324] on span "Save changes" at bounding box center [165, 325] width 54 height 10
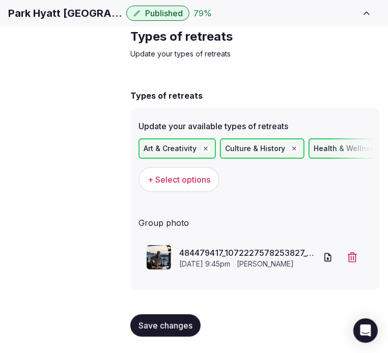
click at [196, 81] on div "Types of retreats Update your types of retreats Types of retreats Update your a…" at bounding box center [254, 186] width 265 height 333
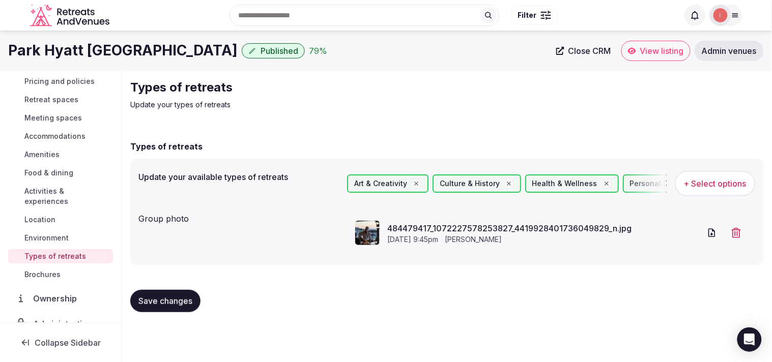
scroll to position [0, 0]
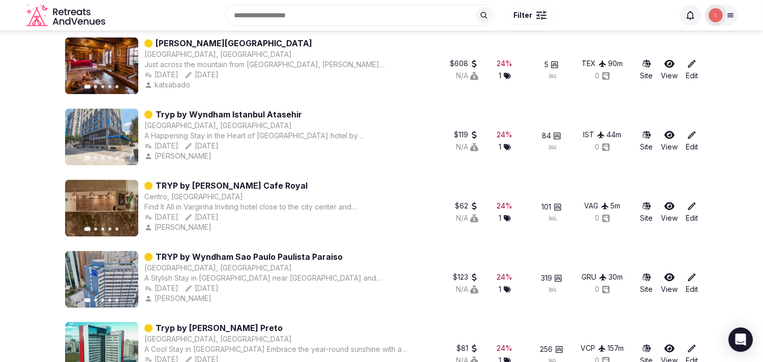
scroll to position [3818, 0]
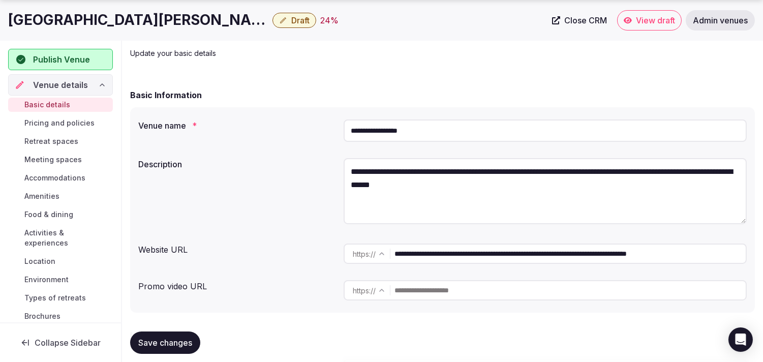
scroll to position [113, 0]
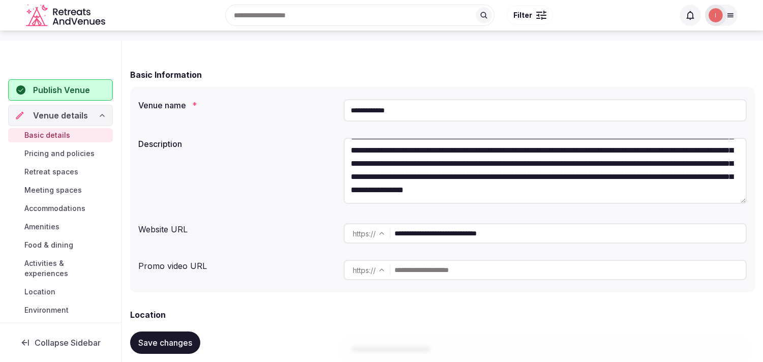
scroll to position [169, 0]
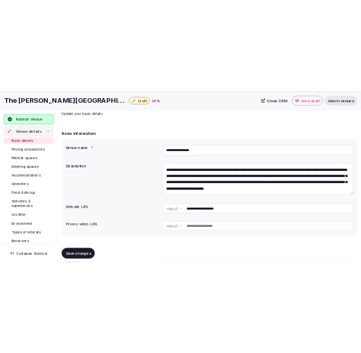
scroll to position [113, 0]
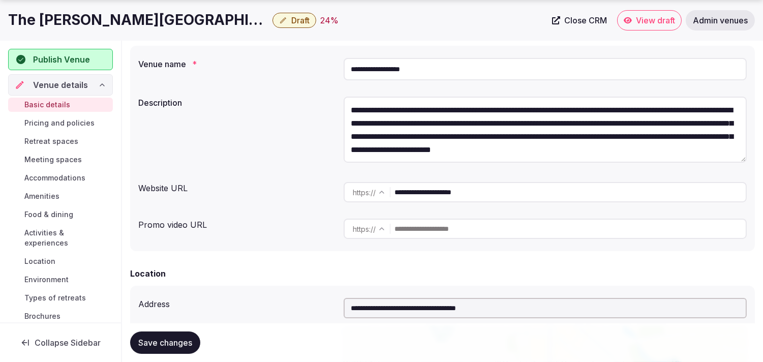
click at [448, 185] on input "**********" at bounding box center [570, 192] width 351 height 20
click at [93, 18] on h1 "The [PERSON_NAME][GEOGRAPHIC_DATA]" at bounding box center [138, 20] width 260 height 20
click at [93, 19] on h1 "The [PERSON_NAME][GEOGRAPHIC_DATA]" at bounding box center [138, 20] width 260 height 20
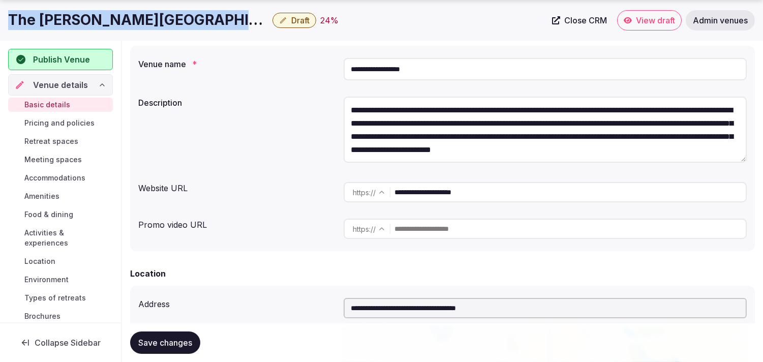
click at [94, 19] on h1 "The [PERSON_NAME][GEOGRAPHIC_DATA]" at bounding box center [138, 20] width 260 height 20
copy div "The [PERSON_NAME][GEOGRAPHIC_DATA]"
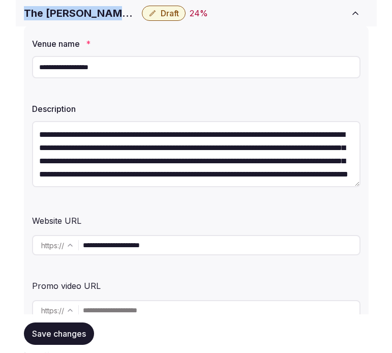
scroll to position [0, 0]
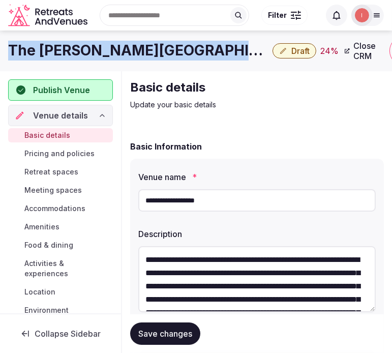
copy div "The [PERSON_NAME][GEOGRAPHIC_DATA]"
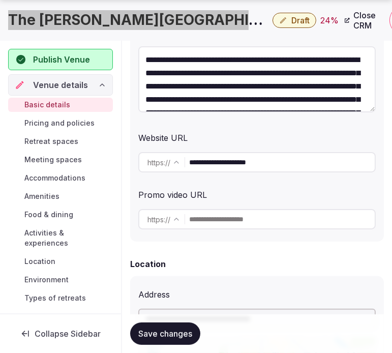
scroll to position [226, 0]
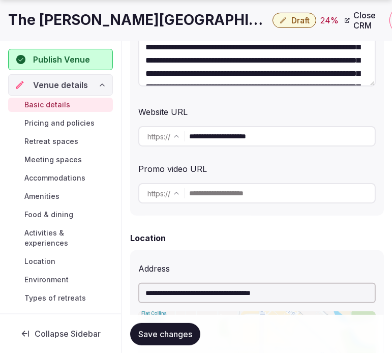
click at [221, 139] on input "**********" at bounding box center [282, 136] width 186 height 20
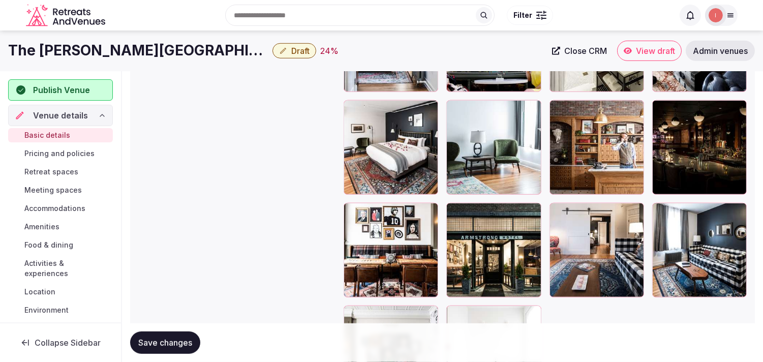
scroll to position [1289, 0]
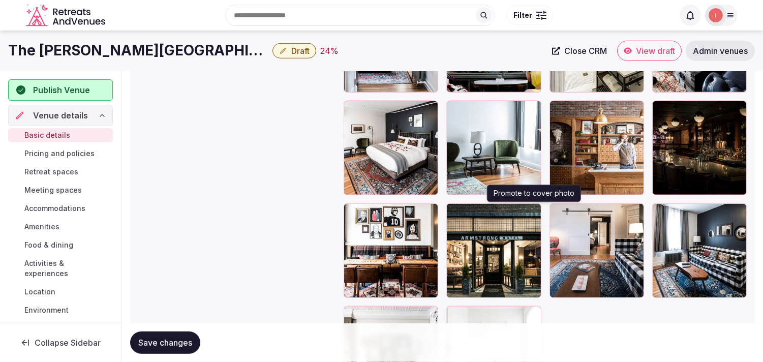
click at [536, 213] on icon "button" at bounding box center [531, 214] width 8 height 8
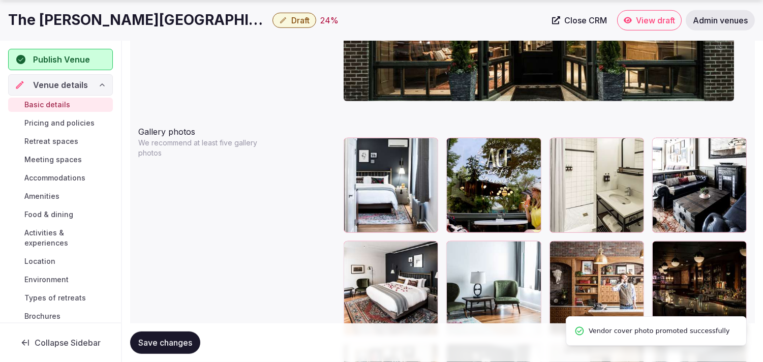
scroll to position [1176, 0]
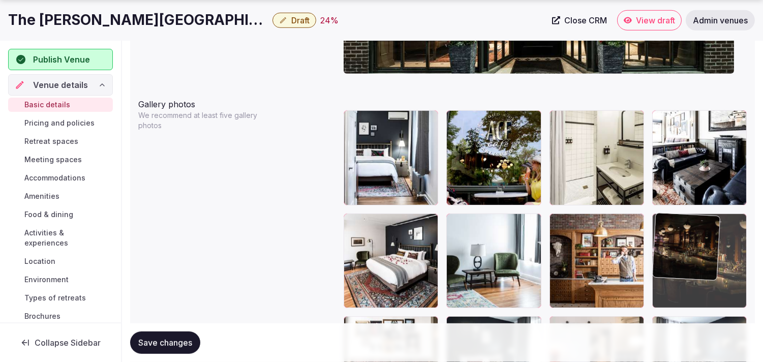
click at [596, 152] on div at bounding box center [545, 311] width 403 height 403
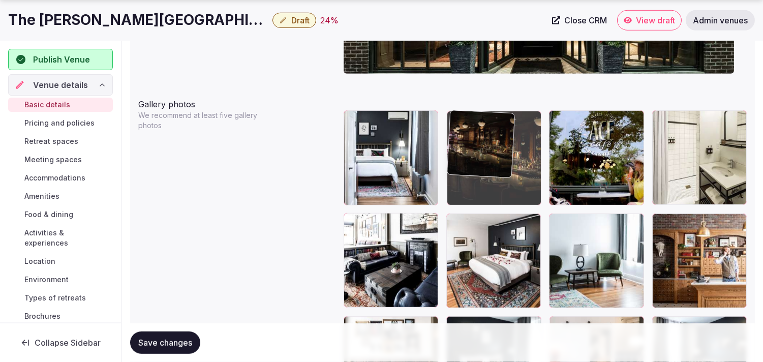
drag, startPoint x: 658, startPoint y: 219, endPoint x: 473, endPoint y: 140, distance: 200.7
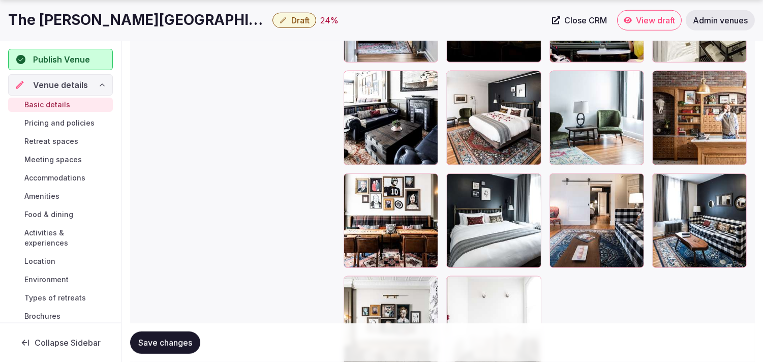
scroll to position [1345, 0]
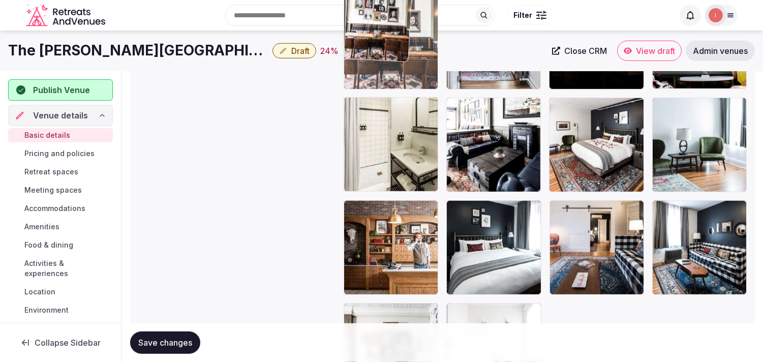
drag, startPoint x: 349, startPoint y: 159, endPoint x: 358, endPoint y: 38, distance: 121.4
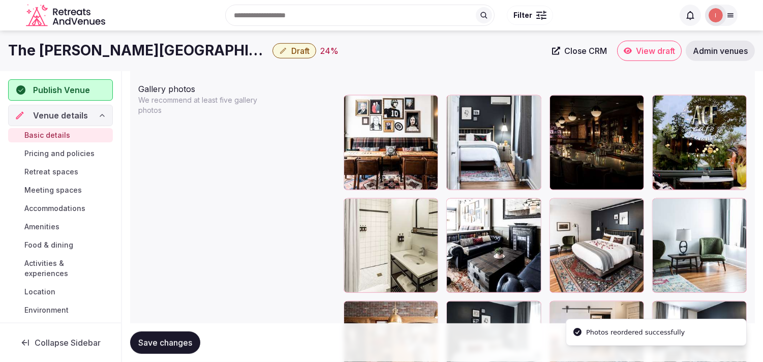
scroll to position [1178, 0]
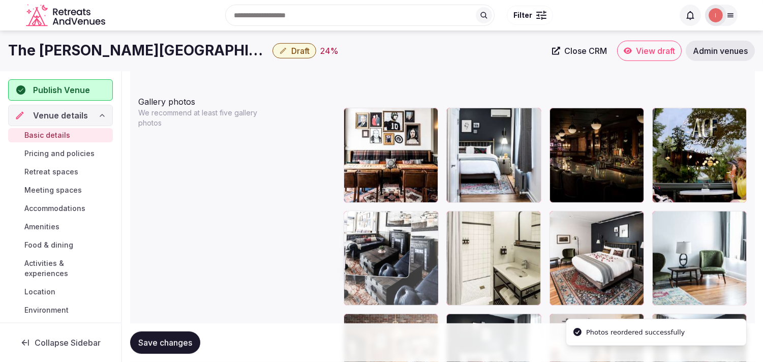
drag, startPoint x: 456, startPoint y: 214, endPoint x: 440, endPoint y: 221, distance: 17.5
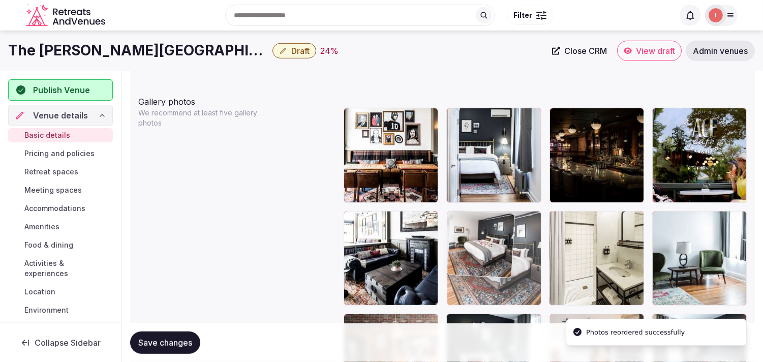
drag, startPoint x: 521, startPoint y: 221, endPoint x: 613, endPoint y: 224, distance: 91.6
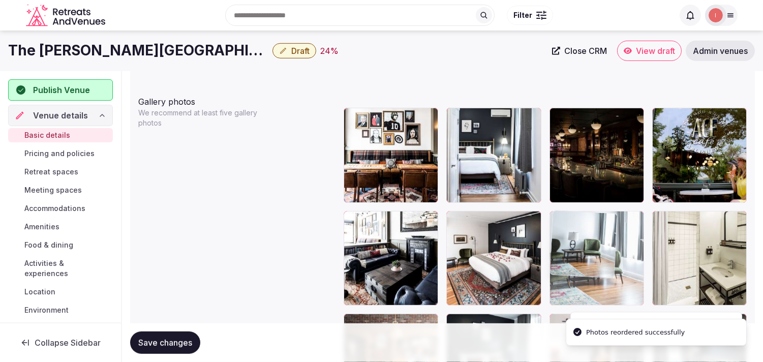
drag, startPoint x: 659, startPoint y: 220, endPoint x: 581, endPoint y: 229, distance: 78.4
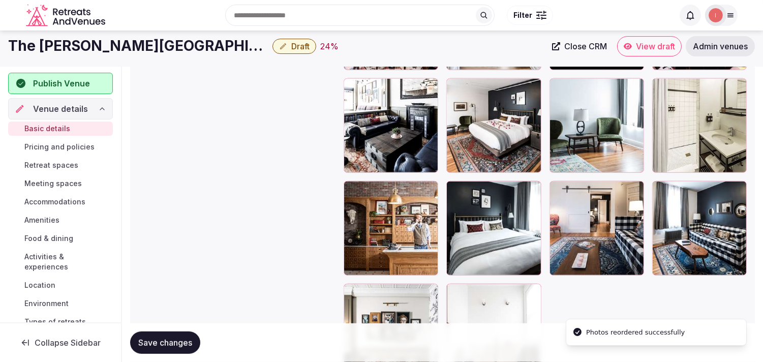
scroll to position [1292, 0]
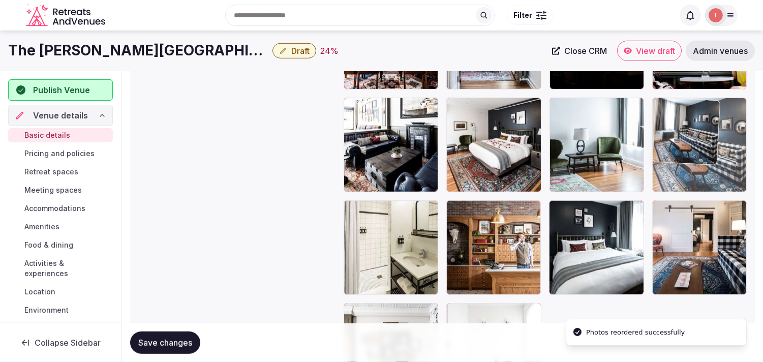
drag, startPoint x: 660, startPoint y: 205, endPoint x: 655, endPoint y: 116, distance: 89.1
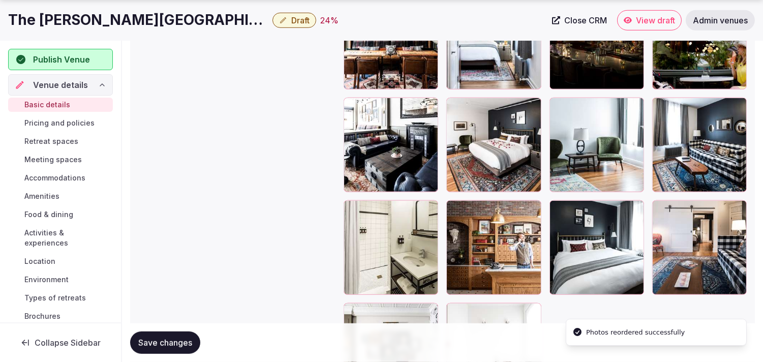
scroll to position [1402, 0]
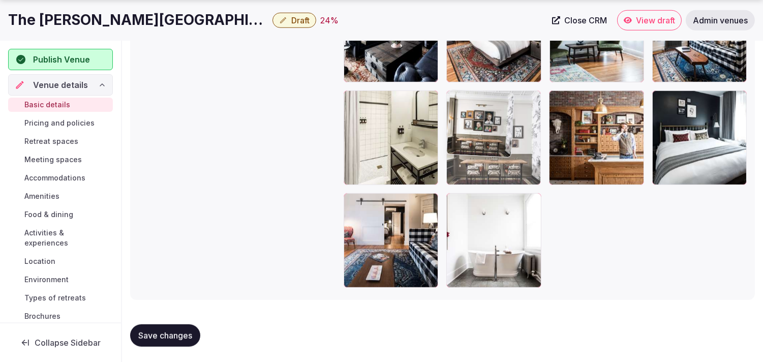
drag, startPoint x: 351, startPoint y: 207, endPoint x: 460, endPoint y: 140, distance: 127.2
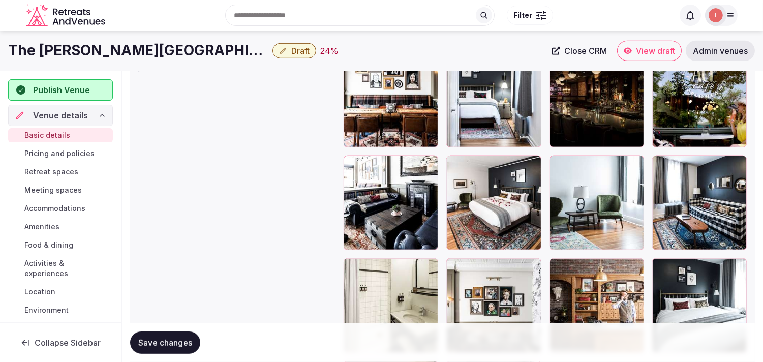
scroll to position [1232, 0]
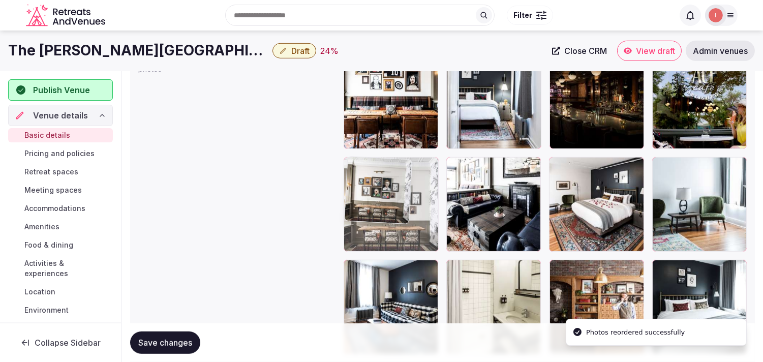
drag, startPoint x: 460, startPoint y: 267, endPoint x: 379, endPoint y: 185, distance: 115.1
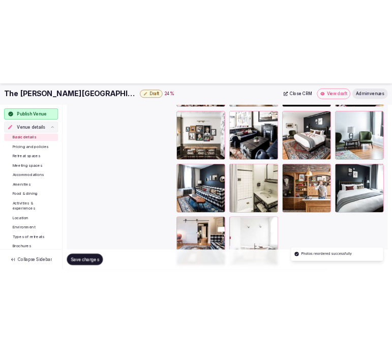
scroll to position [1345, 0]
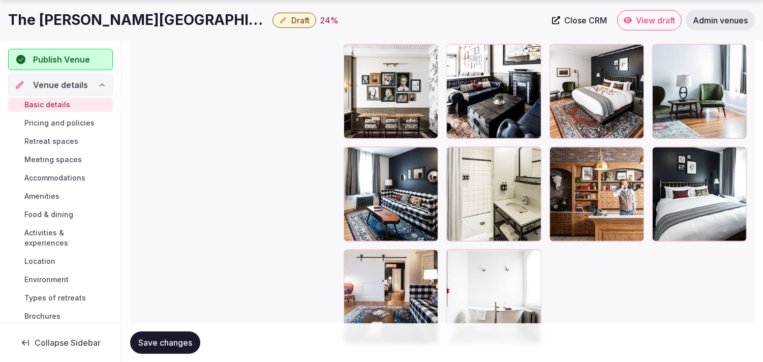
click at [185, 344] on span "Save changes" at bounding box center [165, 343] width 54 height 10
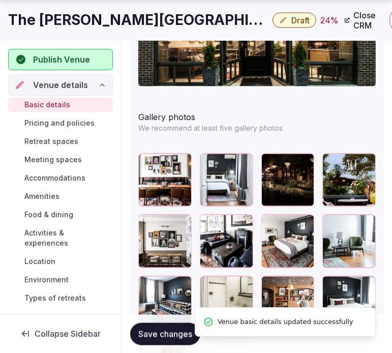
click at [170, 332] on span "Save changes" at bounding box center [165, 334] width 54 height 10
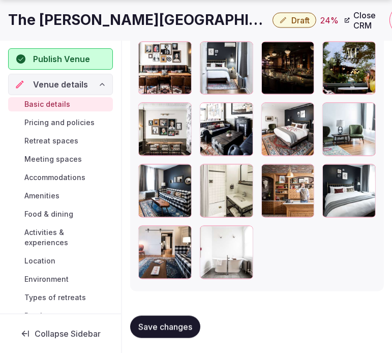
scroll to position [0, 0]
click at [54, 102] on span "Basic details" at bounding box center [47, 105] width 46 height 10
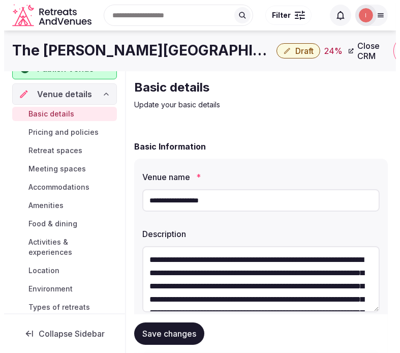
scroll to position [56, 0]
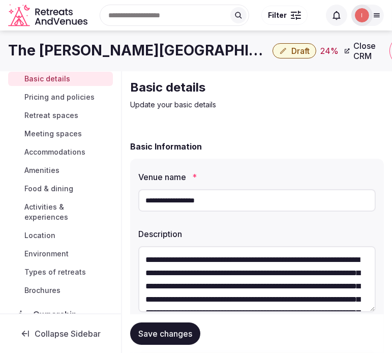
click at [58, 97] on span "Pricing and policies" at bounding box center [59, 97] width 70 height 10
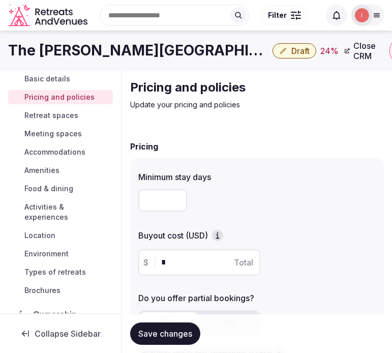
click at [291, 54] on span "Draft" at bounding box center [300, 51] width 18 height 10
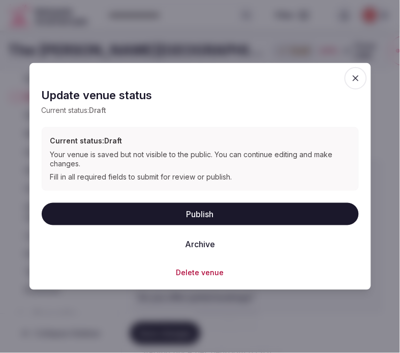
click at [250, 206] on button "Publish" at bounding box center [200, 213] width 317 height 22
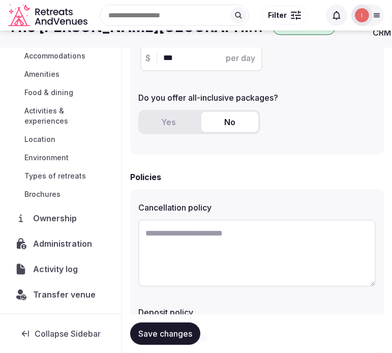
scroll to position [126, 0]
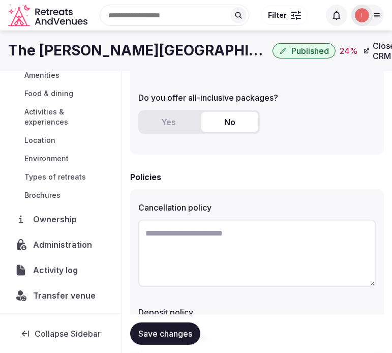
click at [110, 49] on h1 "The [PERSON_NAME][GEOGRAPHIC_DATA]" at bounding box center [138, 51] width 260 height 20
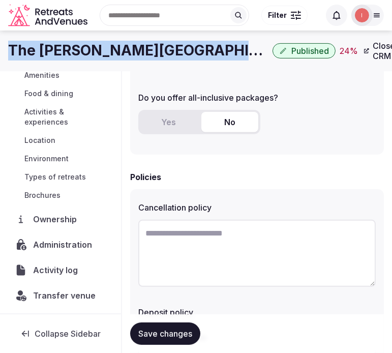
click at [110, 49] on h1 "The [PERSON_NAME][GEOGRAPHIC_DATA]" at bounding box center [138, 51] width 260 height 20
copy div "The [PERSON_NAME][GEOGRAPHIC_DATA]"
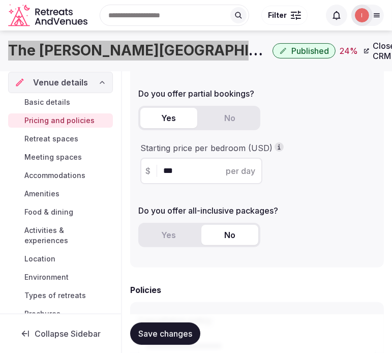
scroll to position [0, 0]
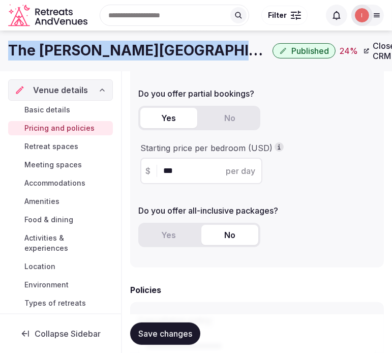
click at [45, 110] on span "Basic details" at bounding box center [47, 110] width 46 height 10
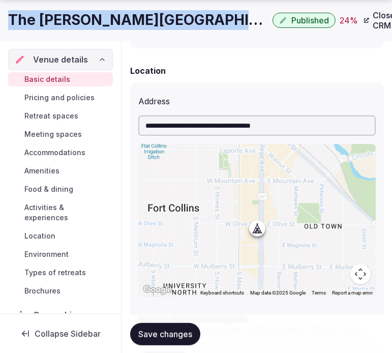
scroll to position [395, 0]
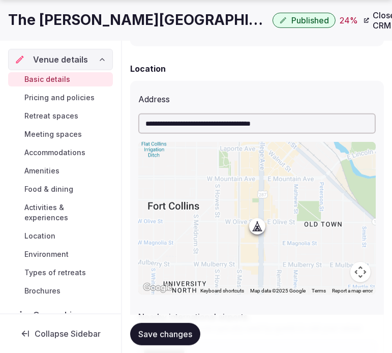
drag, startPoint x: 263, startPoint y: 120, endPoint x: 214, endPoint y: 113, distance: 50.2
click at [213, 113] on input "**********" at bounding box center [257, 123] width 238 height 20
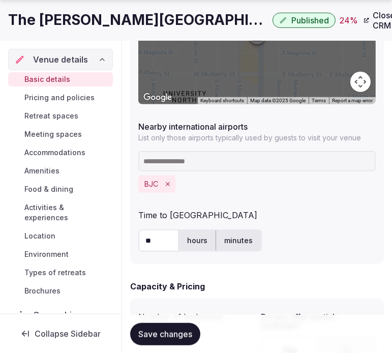
scroll to position [621, 0]
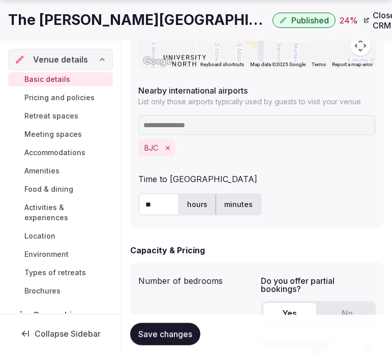
click at [73, 99] on span "Pricing and policies" at bounding box center [59, 98] width 70 height 10
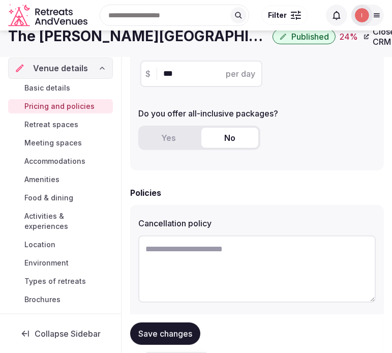
scroll to position [339, 0]
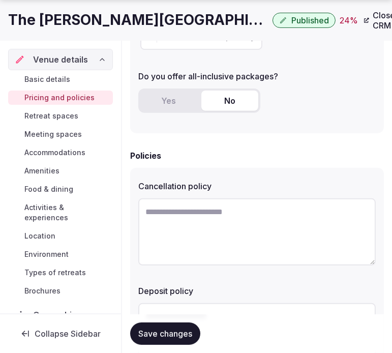
click at [288, 220] on textarea at bounding box center [257, 231] width 238 height 67
paste textarea "**********"
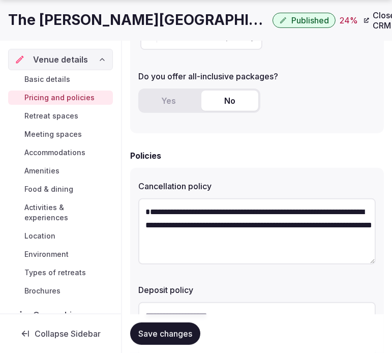
drag, startPoint x: 150, startPoint y: 201, endPoint x: 122, endPoint y: 200, distance: 27.5
click at [122, 200] on div "**********" at bounding box center [257, 89] width 270 height 715
type textarea "**********"
click at [164, 328] on button "Save changes" at bounding box center [165, 333] width 70 height 22
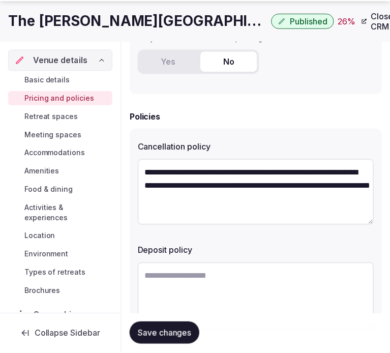
scroll to position [430, 0]
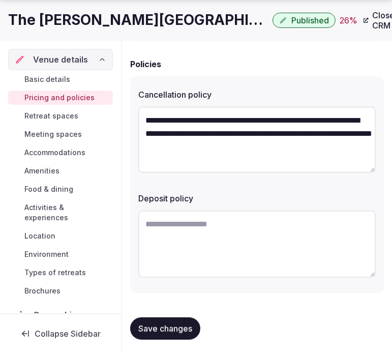
click at [221, 221] on textarea at bounding box center [257, 244] width 238 height 67
paste textarea "**********"
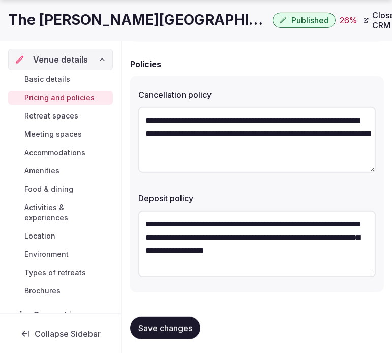
type textarea "**********"
click at [186, 331] on button "Save changes" at bounding box center [165, 328] width 70 height 22
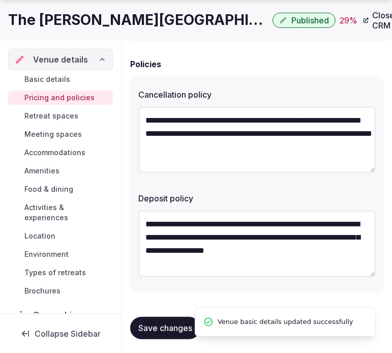
click at [312, 183] on div "**********" at bounding box center [257, 184] width 254 height 216
click at [144, 328] on span "Save changes" at bounding box center [165, 328] width 54 height 10
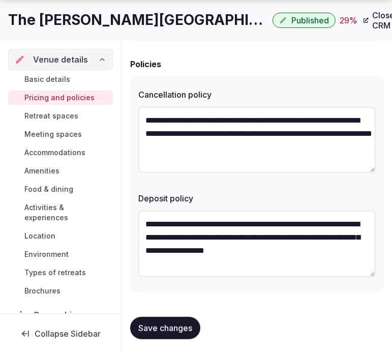
click at [146, 320] on button "Save changes" at bounding box center [165, 328] width 70 height 22
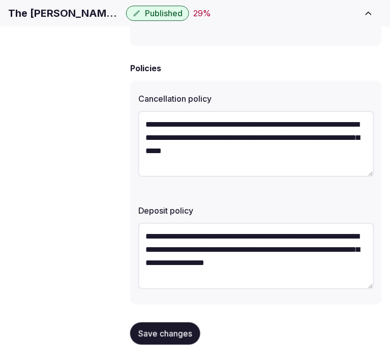
click at [191, 48] on form "**********" at bounding box center [256, 25] width 252 height 670
click at [0, 0] on span "Retreat spaces" at bounding box center [0, 0] width 0 height 0
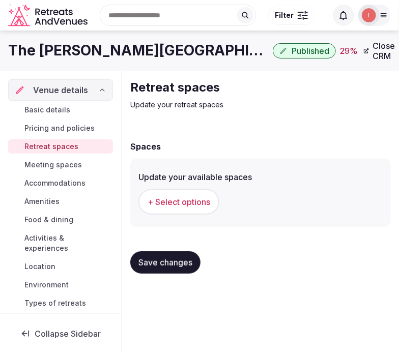
click at [160, 206] on span "+ Select options" at bounding box center [178, 201] width 63 height 11
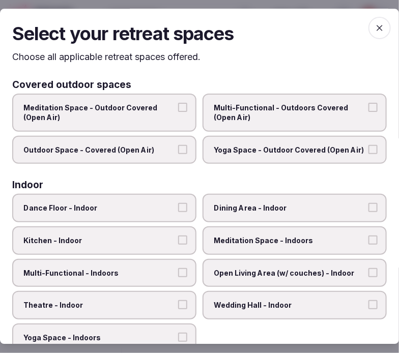
click at [368, 109] on button "Multi-Functional - Outdoors Covered (Open Air)" at bounding box center [372, 107] width 9 height 9
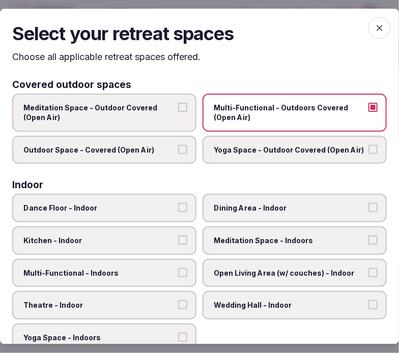
click at [178, 145] on button "Outdoor Space - Covered (Open Air)" at bounding box center [182, 149] width 9 height 9
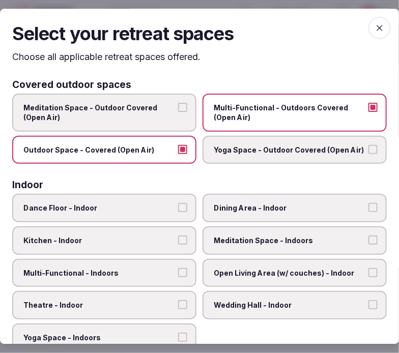
scroll to position [56, 0]
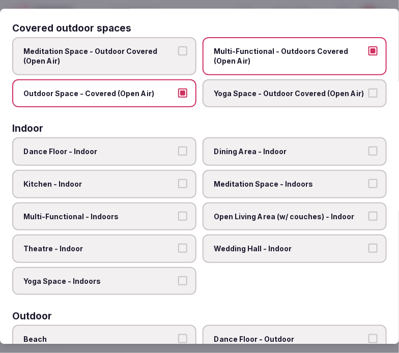
click at [291, 147] on span "Dining Area - Indoor" at bounding box center [290, 152] width 152 height 10
click at [368, 147] on button "Dining Area - Indoor" at bounding box center [372, 151] width 9 height 9
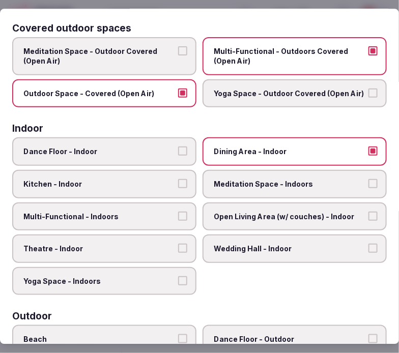
click at [182, 89] on button "Outdoor Space - Covered (Open Air)" at bounding box center [182, 92] width 9 height 9
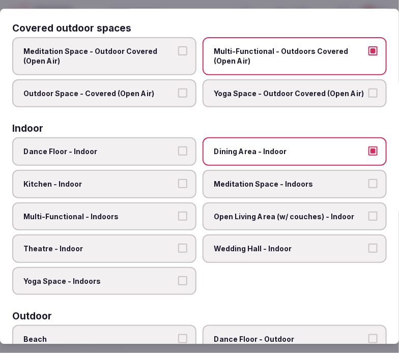
click at [299, 61] on span "Multi-Functional - Outdoors Covered (Open Air)" at bounding box center [290, 56] width 152 height 20
click at [368, 55] on button "Multi-Functional - Outdoors Covered (Open Air)" at bounding box center [372, 50] width 9 height 9
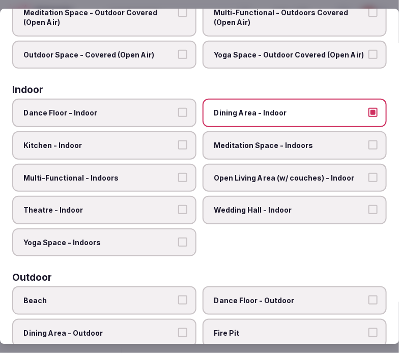
scroll to position [113, 0]
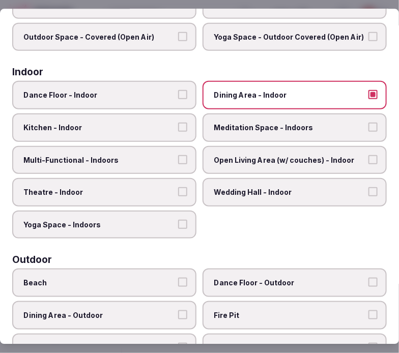
click at [178, 156] on button "Multi-Functional - Indoors" at bounding box center [182, 159] width 9 height 9
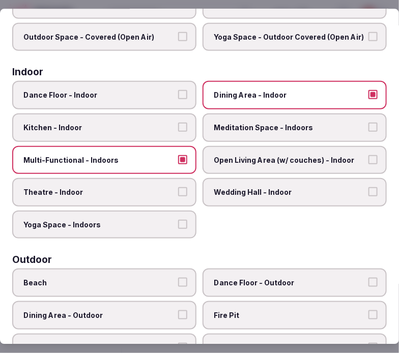
click at [175, 181] on label "Theatre - Indoor" at bounding box center [104, 192] width 184 height 28
click at [178, 187] on button "Theatre - Indoor" at bounding box center [182, 191] width 9 height 9
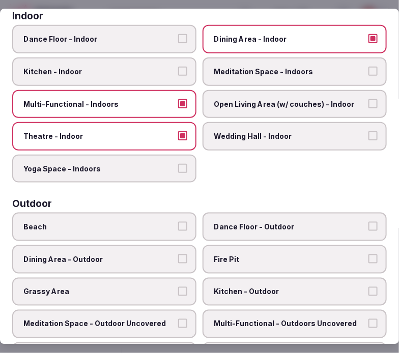
click at [268, 99] on span "Open Living Area (w/ couches) - Indoor" at bounding box center [290, 104] width 152 height 10
click at [368, 99] on button "Open Living Area (w/ couches) - Indoor" at bounding box center [372, 103] width 9 height 9
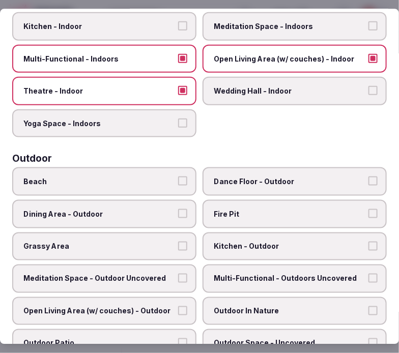
scroll to position [282, 0]
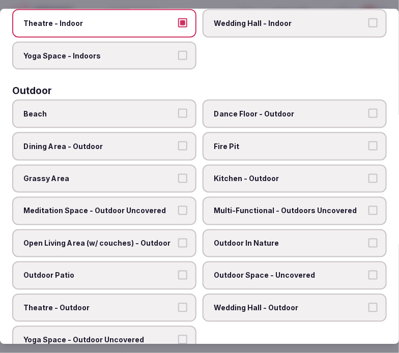
click at [168, 132] on label "Dining Area - Outdoor" at bounding box center [104, 146] width 184 height 28
click at [178, 141] on button "Dining Area - Outdoor" at bounding box center [182, 145] width 9 height 9
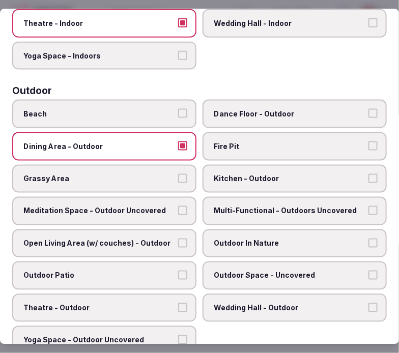
click at [169, 132] on label "Dining Area - Outdoor" at bounding box center [104, 146] width 184 height 28
click at [178, 141] on button "Dining Area - Outdoor" at bounding box center [182, 145] width 9 height 9
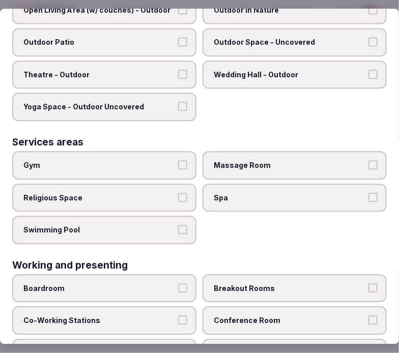
scroll to position [562, 0]
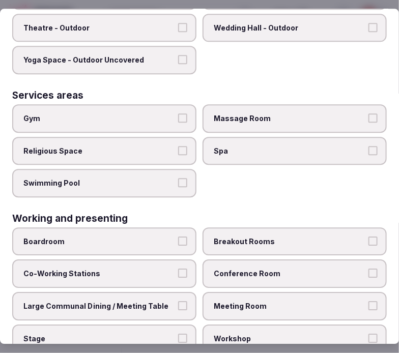
click at [369, 301] on button "Meeting Room" at bounding box center [372, 305] width 9 height 9
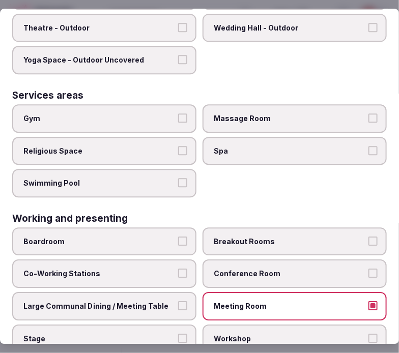
click at [179, 301] on button "Large Communal Dining / Meeting Table" at bounding box center [182, 305] width 9 height 9
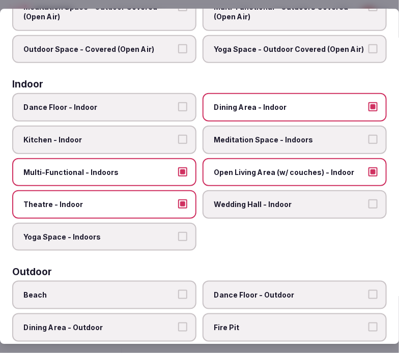
scroll to position [0, 0]
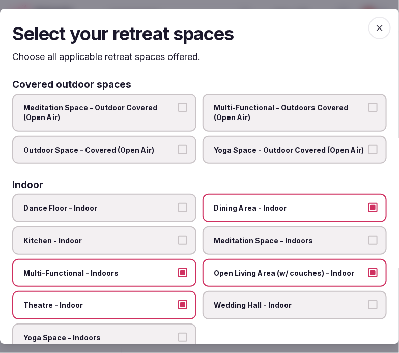
click at [371, 21] on span "button" at bounding box center [379, 28] width 22 height 22
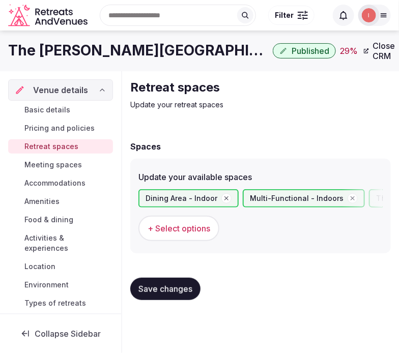
click at [144, 285] on span "Save changes" at bounding box center [165, 289] width 54 height 10
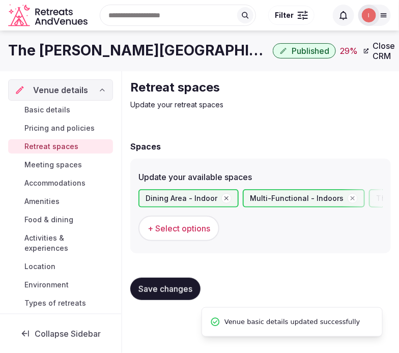
click at [70, 165] on span "Meeting spaces" at bounding box center [52, 165] width 57 height 10
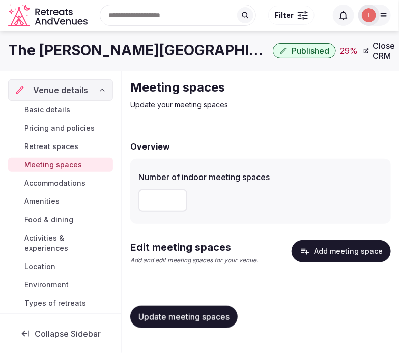
click at [153, 198] on input "number" at bounding box center [162, 200] width 49 height 22
type input "*"
click at [203, 319] on span "Update meeting spaces" at bounding box center [183, 317] width 91 height 10
click at [307, 255] on icon "button" at bounding box center [305, 251] width 10 height 10
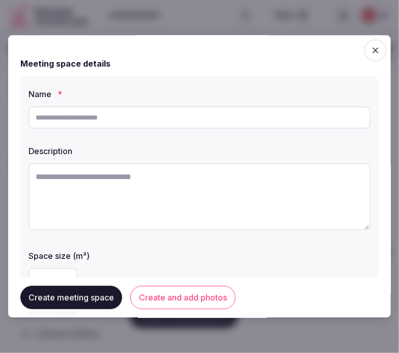
click at [196, 126] on input "text" at bounding box center [199, 117] width 342 height 22
type input "**********"
click at [155, 172] on textarea at bounding box center [199, 196] width 342 height 67
paste textarea "**********"
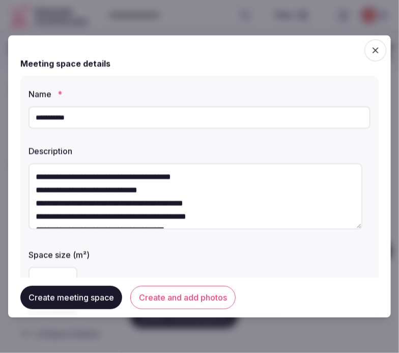
click at [32, 190] on textarea "**********" at bounding box center [195, 196] width 334 height 66
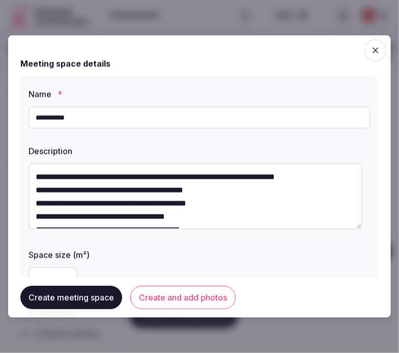
click at [35, 203] on textarea "**********" at bounding box center [195, 196] width 334 height 66
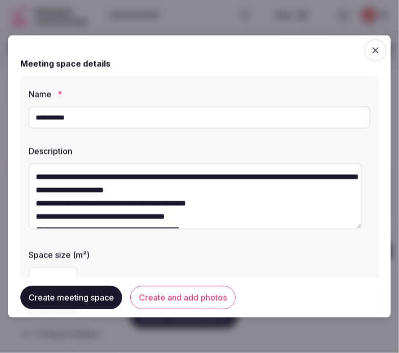
click at [37, 200] on textarea "**********" at bounding box center [195, 196] width 334 height 66
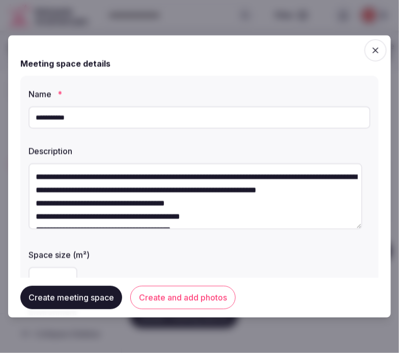
click at [35, 215] on textarea "**********" at bounding box center [195, 196] width 334 height 66
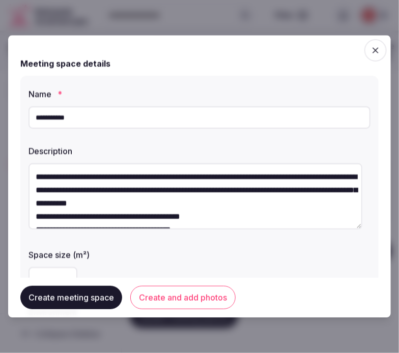
scroll to position [26, 0]
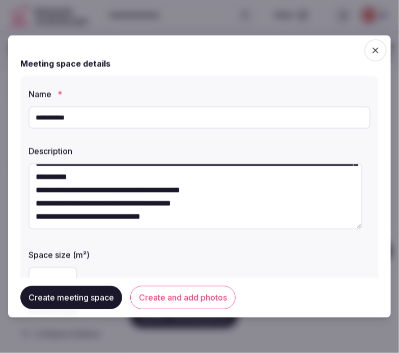
click at [35, 200] on textarea "**********" at bounding box center [195, 196] width 334 height 66
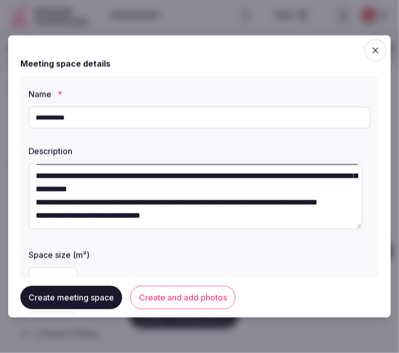
click at [35, 216] on textarea "**********" at bounding box center [195, 196] width 334 height 66
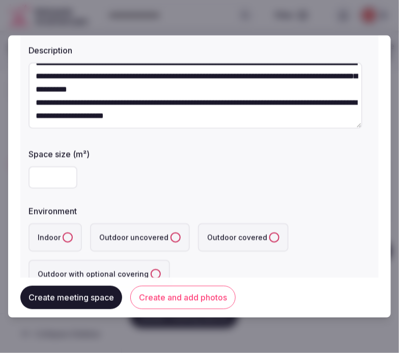
scroll to position [113, 0]
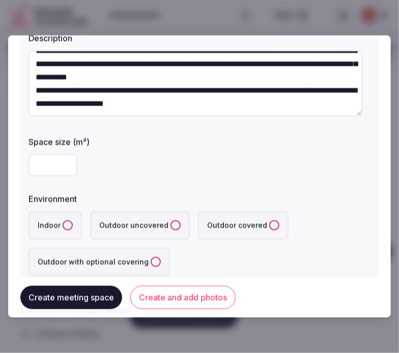
type textarea "**********"
click at [43, 166] on input "number" at bounding box center [52, 166] width 49 height 22
type input "**"
click at [67, 226] on button "Indoor" at bounding box center [68, 226] width 10 height 10
click at [204, 175] on div "**" at bounding box center [199, 166] width 342 height 22
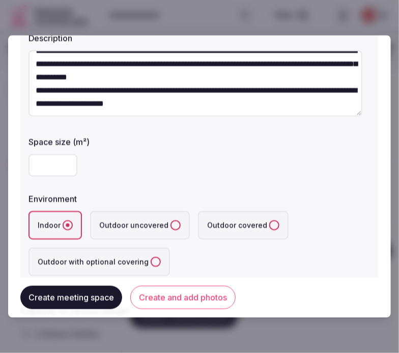
click at [170, 189] on div "Environment" at bounding box center [199, 196] width 342 height 14
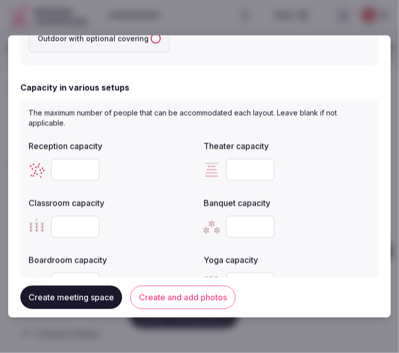
scroll to position [339, 0]
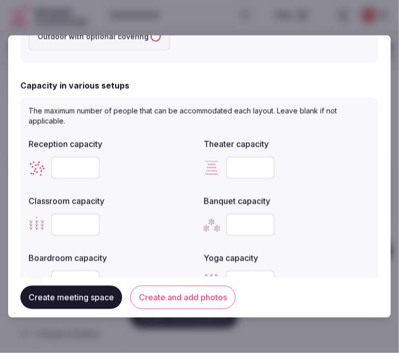
click at [60, 160] on input "number" at bounding box center [75, 168] width 49 height 22
type input "**"
drag, startPoint x: 128, startPoint y: 193, endPoint x: 133, endPoint y: 194, distance: 5.7
click at [131, 192] on div "Classroom capacity" at bounding box center [111, 198] width 167 height 14
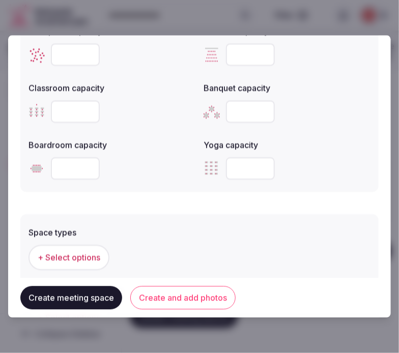
click at [83, 261] on button "+ Select options" at bounding box center [68, 257] width 81 height 25
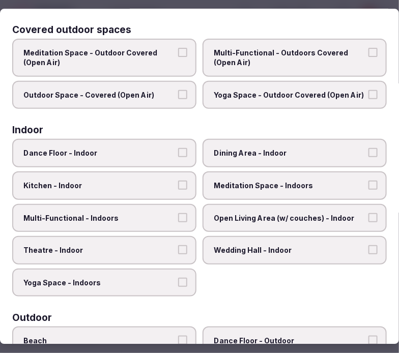
scroll to position [56, 0]
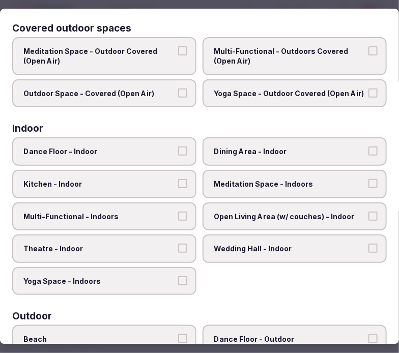
click at [261, 155] on label "Dining Area - Indoor" at bounding box center [294, 152] width 184 height 28
click at [368, 155] on button "Dining Area - Indoor" at bounding box center [372, 151] width 9 height 9
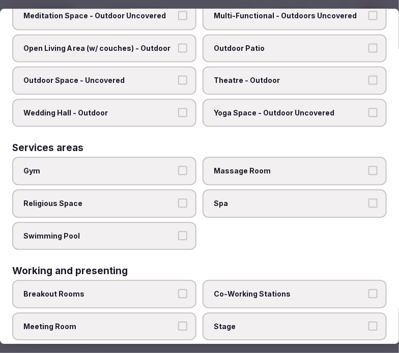
scroll to position [499, 0]
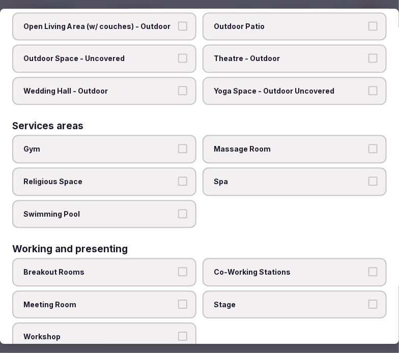
click at [181, 290] on label "Meeting Room" at bounding box center [104, 304] width 184 height 28
click at [181, 300] on button "Meeting Room" at bounding box center [182, 304] width 9 height 9
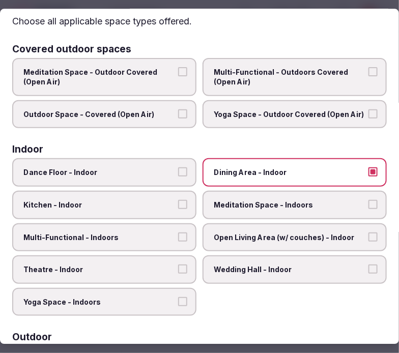
scroll to position [0, 0]
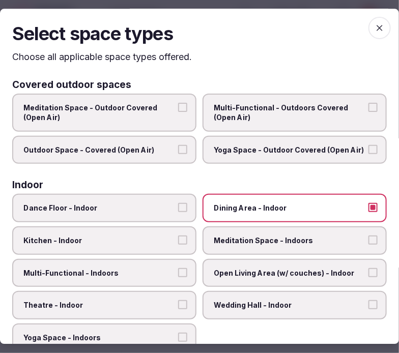
click at [368, 33] on span "button" at bounding box center [379, 28] width 22 height 22
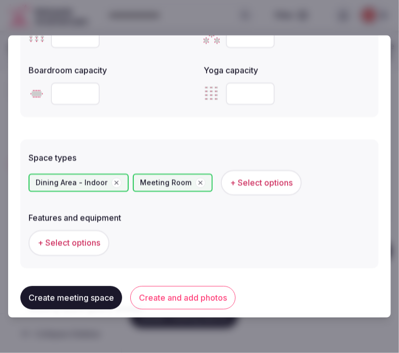
scroll to position [621, 0]
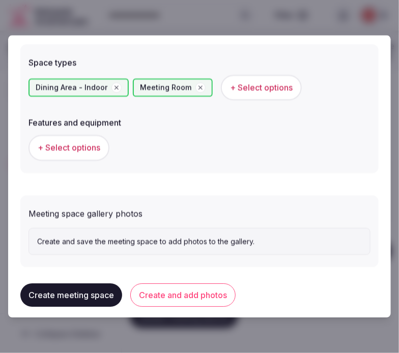
click at [160, 293] on button "Create and add photos" at bounding box center [182, 295] width 105 height 23
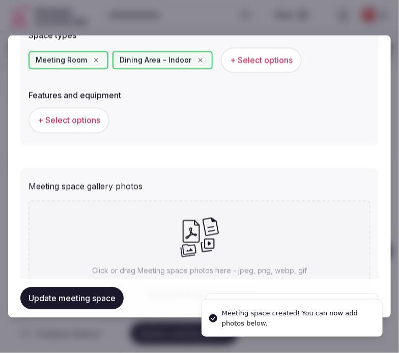
scroll to position [678, 0]
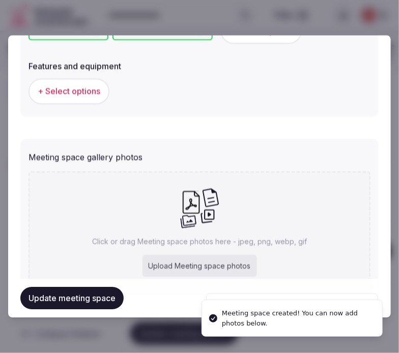
click at [58, 86] on span "+ Select options" at bounding box center [69, 91] width 63 height 11
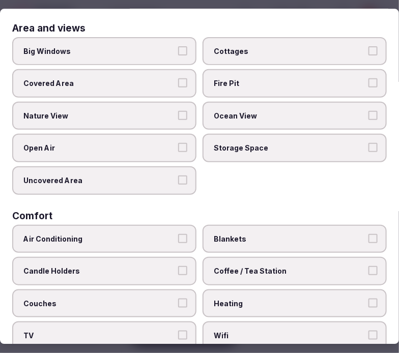
scroll to position [113, 0]
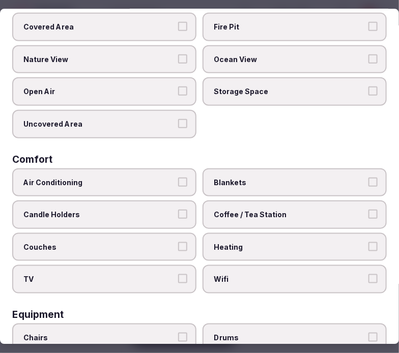
click at [188, 181] on label "Air Conditioning" at bounding box center [104, 182] width 184 height 28
click at [187, 181] on button "Air Conditioning" at bounding box center [182, 181] width 9 height 9
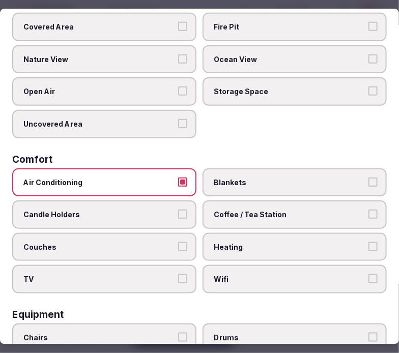
click at [319, 275] on span "Wifi" at bounding box center [290, 280] width 152 height 10
click at [368, 275] on button "Wifi" at bounding box center [372, 279] width 9 height 9
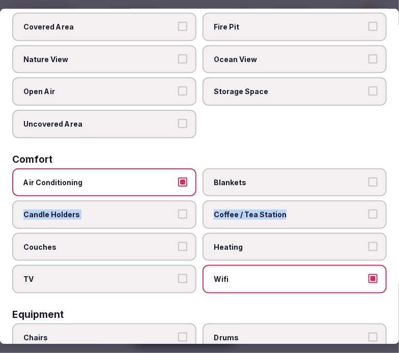
click at [350, 195] on div "Air Conditioning Blankets Candle Holders Coffee / Tea Station Couches Heating T…" at bounding box center [199, 230] width 374 height 125
click at [359, 211] on label "Coffee / Tea Station" at bounding box center [294, 214] width 184 height 28
click at [368, 211] on button "Coffee / Tea Station" at bounding box center [372, 214] width 9 height 9
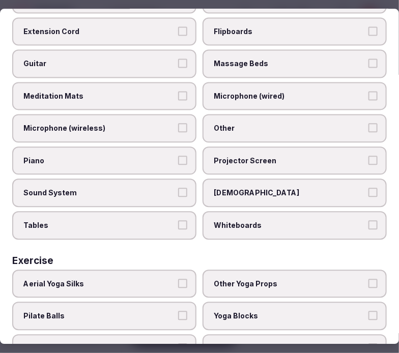
scroll to position [339, 0]
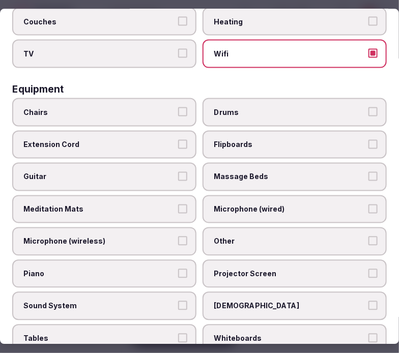
click at [230, 236] on span "Other" at bounding box center [290, 241] width 152 height 10
click at [368, 236] on button "Other" at bounding box center [372, 240] width 9 height 9
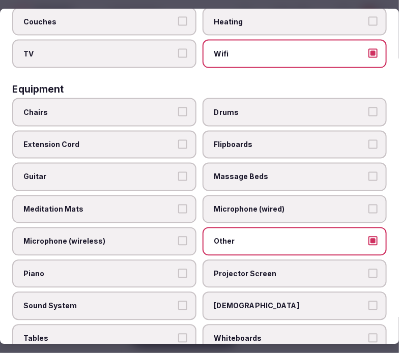
drag, startPoint x: 170, startPoint y: 101, endPoint x: 174, endPoint y: 112, distance: 11.7
click at [171, 102] on label "Chairs" at bounding box center [104, 112] width 184 height 28
click at [178, 107] on button "Chairs" at bounding box center [182, 111] width 9 height 9
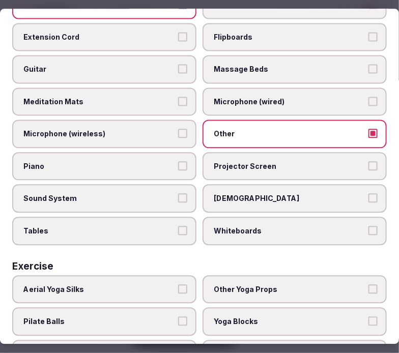
scroll to position [494, 0]
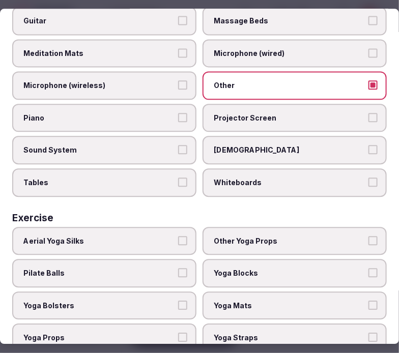
click at [178, 177] on button "Tables" at bounding box center [182, 181] width 9 height 9
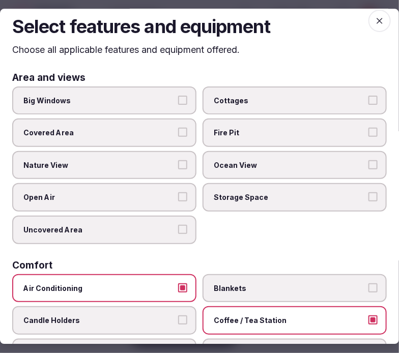
scroll to position [0, 0]
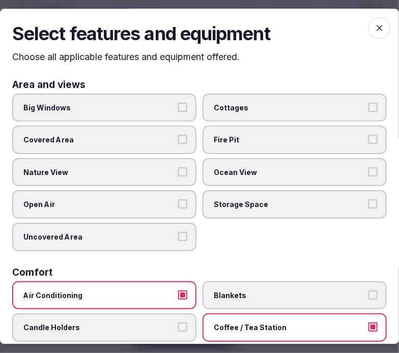
click at [370, 19] on span "button" at bounding box center [379, 28] width 22 height 22
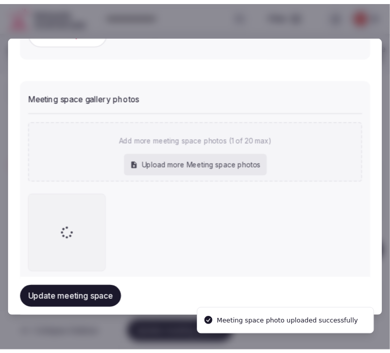
scroll to position [720, 0]
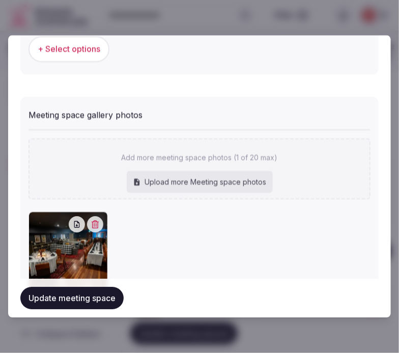
click at [77, 304] on button "Update meeting space" at bounding box center [71, 298] width 103 height 22
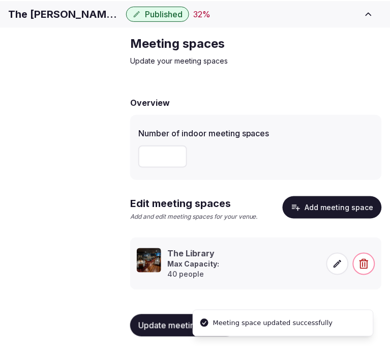
scroll to position [43, 0]
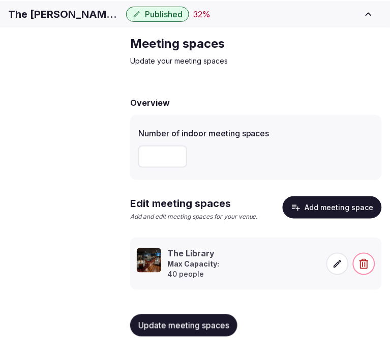
click at [0, 0] on span "Accommodations" at bounding box center [0, 0] width 0 height 0
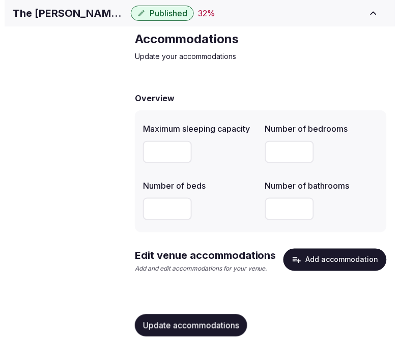
scroll to position [48, 0]
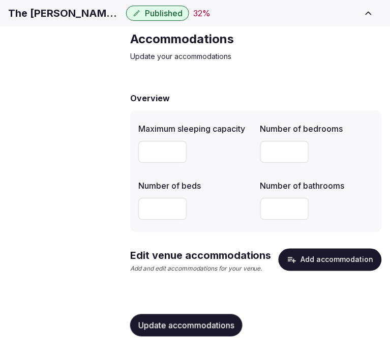
click at [337, 252] on button "Add accommodation" at bounding box center [330, 260] width 103 height 22
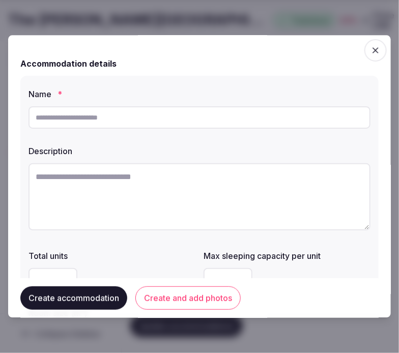
click at [153, 121] on input "text" at bounding box center [199, 117] width 342 height 22
paste input "**********"
type input "**********"
click at [201, 177] on textarea at bounding box center [199, 196] width 342 height 67
paste textarea "**********"
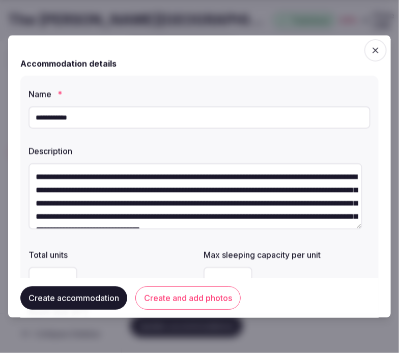
scroll to position [45, 0]
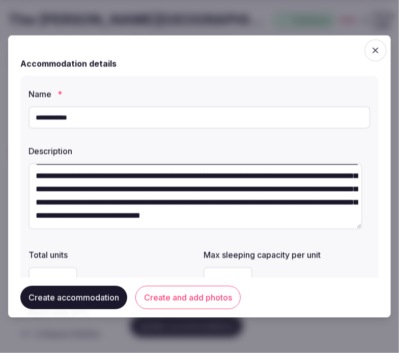
type textarea "**********"
drag, startPoint x: 236, startPoint y: 151, endPoint x: 241, endPoint y: 158, distance: 8.5
click at [239, 155] on label "Description" at bounding box center [199, 151] width 342 height 8
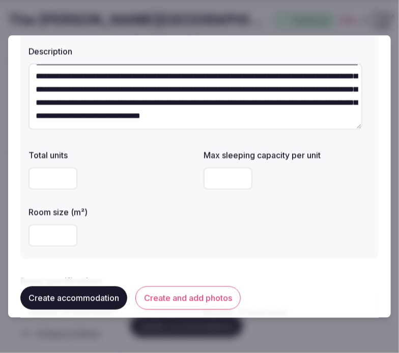
scroll to position [113, 0]
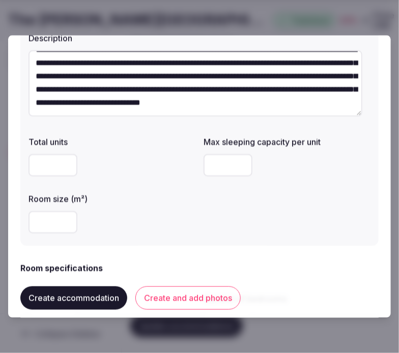
click at [48, 170] on input "number" at bounding box center [52, 166] width 49 height 22
click at [220, 165] on input "number" at bounding box center [227, 166] width 49 height 22
type input "*"
click at [31, 226] on input "number" at bounding box center [52, 223] width 49 height 22
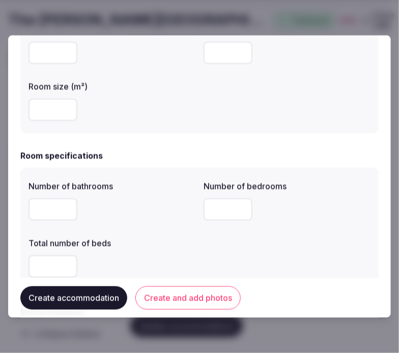
scroll to position [282, 0]
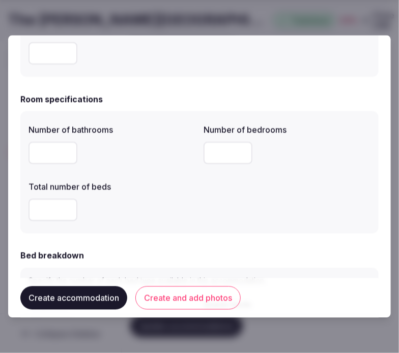
click at [38, 155] on input "number" at bounding box center [52, 153] width 49 height 22
type input "*"
click at [220, 155] on input "*" at bounding box center [227, 153] width 49 height 22
type input "*"
click at [46, 204] on input "number" at bounding box center [52, 210] width 49 height 22
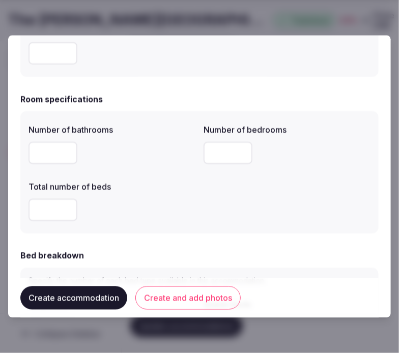
drag, startPoint x: 47, startPoint y: 211, endPoint x: 29, endPoint y: 206, distance: 18.4
click at [29, 206] on input "*" at bounding box center [52, 210] width 49 height 22
type input "*"
click at [189, 206] on div "*" at bounding box center [111, 210] width 167 height 22
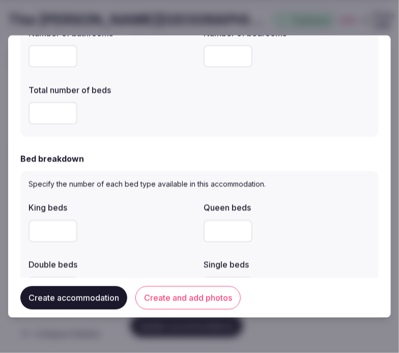
scroll to position [395, 0]
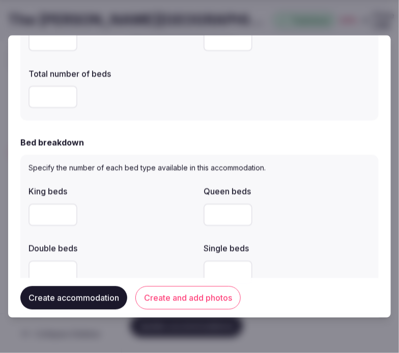
click at [51, 219] on input "number" at bounding box center [52, 215] width 49 height 22
type input "*"
click at [212, 215] on input "number" at bounding box center [227, 215] width 49 height 22
click at [332, 228] on div at bounding box center [286, 215] width 167 height 31
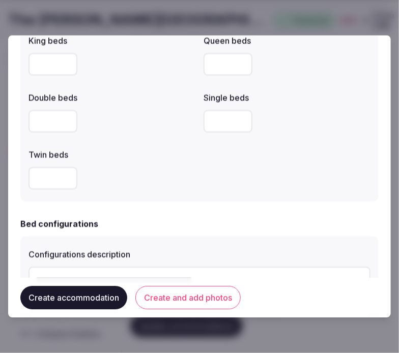
scroll to position [565, 0]
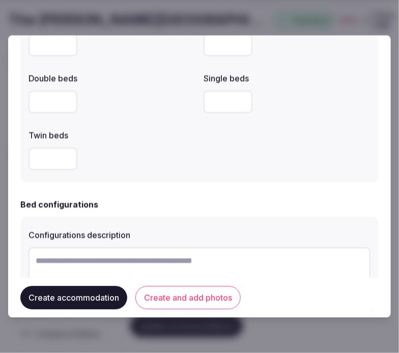
drag, startPoint x: 82, startPoint y: 266, endPoint x: 87, endPoint y: 261, distance: 7.2
click at [85, 263] on textarea at bounding box center [199, 281] width 342 height 67
paste textarea "**********"
drag, startPoint x: 38, startPoint y: 259, endPoint x: 26, endPoint y: 257, distance: 11.5
click at [27, 257] on div "**********" at bounding box center [199, 330] width 358 height 226
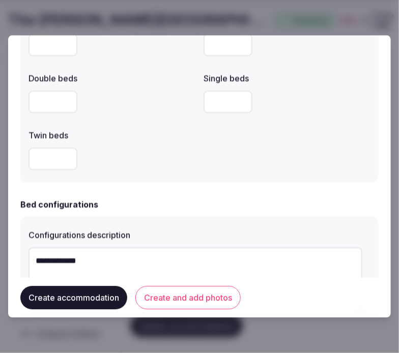
click at [120, 261] on textarea "**********" at bounding box center [195, 281] width 334 height 66
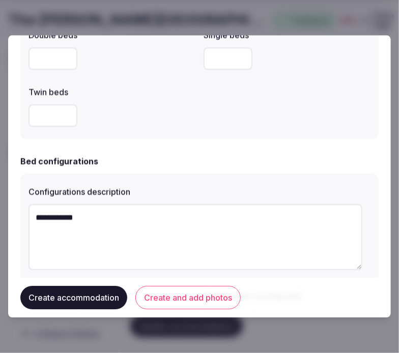
scroll to position [734, 0]
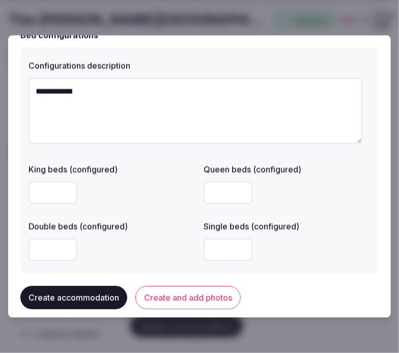
type textarea "**********"
click at [93, 300] on button "Create accommodation" at bounding box center [73, 297] width 107 height 23
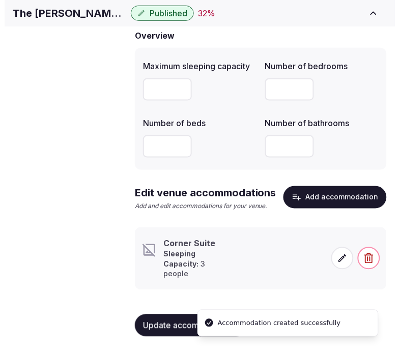
scroll to position [100, 0]
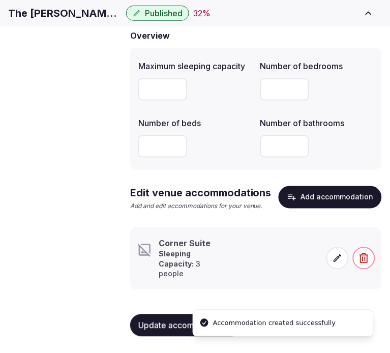
click at [334, 270] on span at bounding box center [338, 258] width 22 height 22
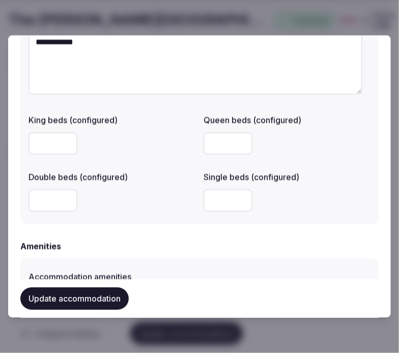
scroll to position [791, 0]
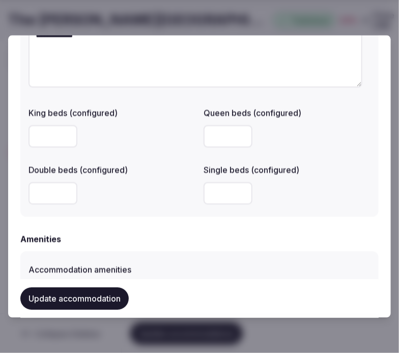
click at [224, 197] on input "number" at bounding box center [227, 194] width 49 height 22
type input "*"
drag, startPoint x: 256, startPoint y: 234, endPoint x: 83, endPoint y: 226, distance: 172.6
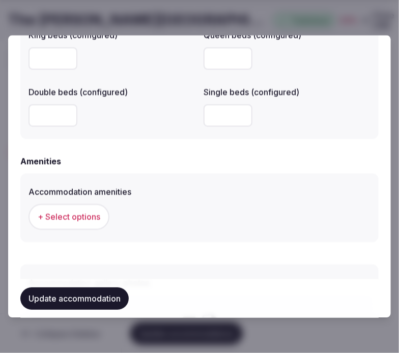
scroll to position [960, 0]
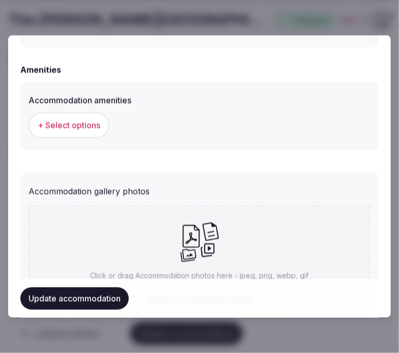
click at [67, 135] on button "+ Select options" at bounding box center [68, 125] width 81 height 25
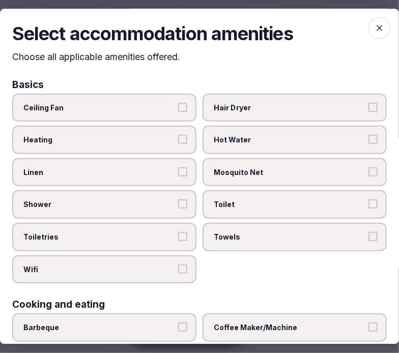
drag, startPoint x: 171, startPoint y: 175, endPoint x: 176, endPoint y: 181, distance: 7.6
click at [173, 179] on label "Linen" at bounding box center [104, 172] width 184 height 28
click at [178, 176] on button "Linen" at bounding box center [182, 171] width 9 height 9
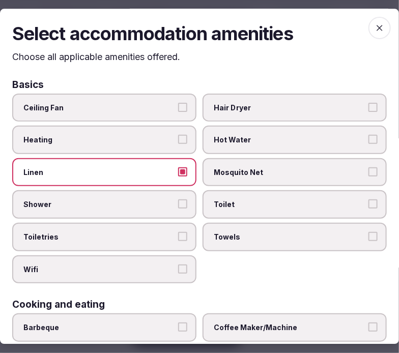
click at [181, 204] on button "Shower" at bounding box center [182, 204] width 9 height 9
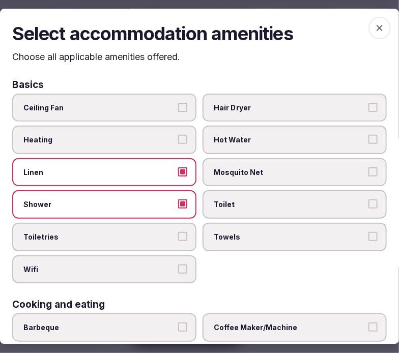
click at [178, 234] on button "Toiletries" at bounding box center [182, 236] width 9 height 9
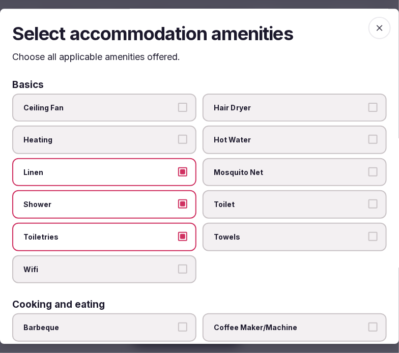
click at [184, 262] on label "Wifi" at bounding box center [104, 269] width 184 height 28
click at [184, 264] on button "Wifi" at bounding box center [182, 268] width 9 height 9
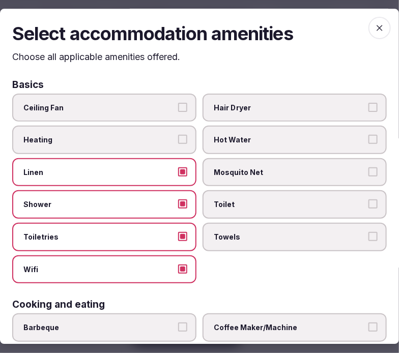
click at [262, 235] on span "Towels" at bounding box center [290, 237] width 152 height 10
click at [368, 235] on button "Towels" at bounding box center [372, 236] width 9 height 9
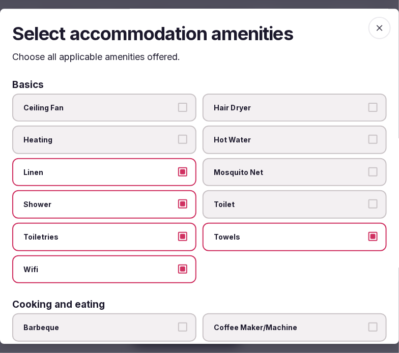
click at [374, 201] on label "Toilet" at bounding box center [294, 205] width 184 height 28
click at [374, 201] on button "Toilet" at bounding box center [372, 204] width 9 height 9
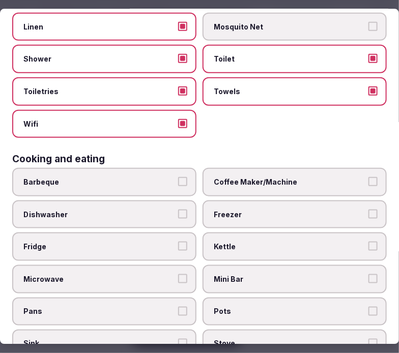
scroll to position [169, 0]
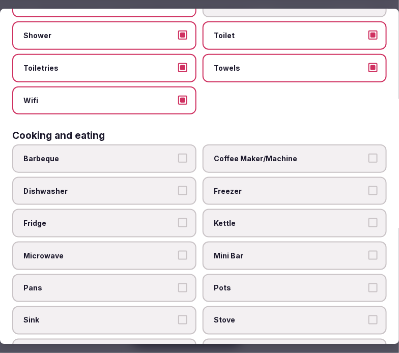
click at [229, 241] on label "Mini Bar" at bounding box center [294, 255] width 184 height 28
click at [368, 250] on button "Mini Bar" at bounding box center [372, 254] width 9 height 9
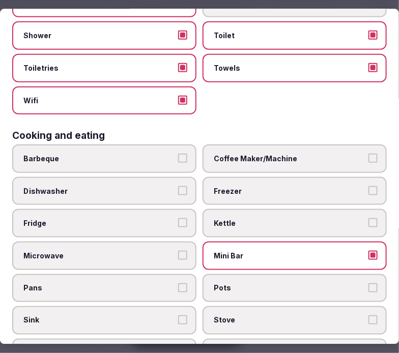
click at [342, 241] on label "Mini Bar" at bounding box center [294, 255] width 184 height 28
click at [368, 250] on button "Mini Bar" at bounding box center [372, 254] width 9 height 9
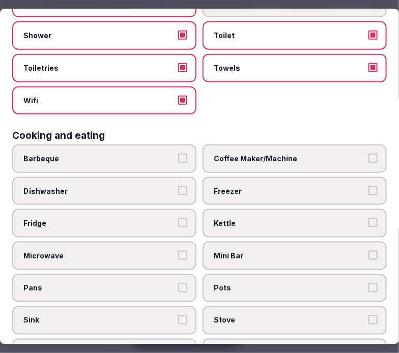
drag, startPoint x: 115, startPoint y: 214, endPoint x: 142, endPoint y: 214, distance: 27.5
click at [116, 218] on span "Fridge" at bounding box center [99, 223] width 152 height 10
click at [178, 218] on button "Fridge" at bounding box center [182, 222] width 9 height 9
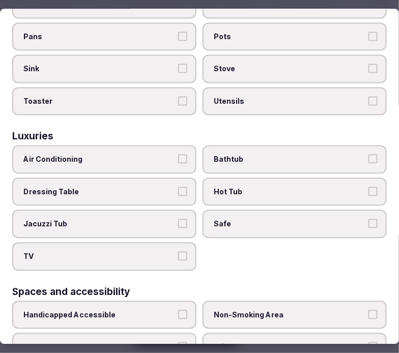
scroll to position [452, 0]
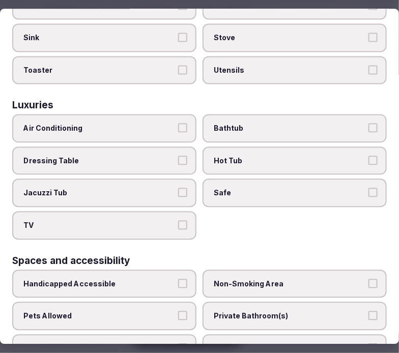
click at [143, 124] on span "Air Conditioning" at bounding box center [99, 129] width 152 height 10
click at [178, 124] on button "Air Conditioning" at bounding box center [182, 128] width 9 height 9
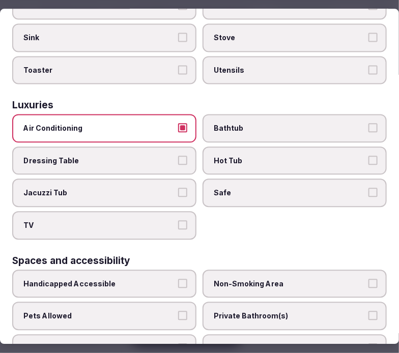
click at [233, 188] on span "Safe" at bounding box center [290, 193] width 152 height 10
click at [368, 188] on button "Safe" at bounding box center [372, 192] width 9 height 9
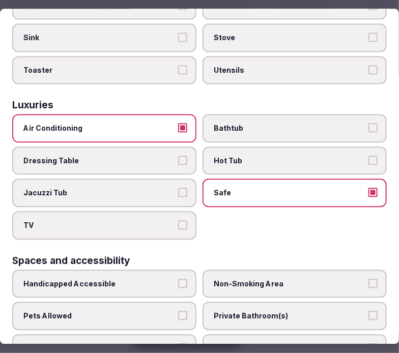
click at [128, 211] on label "TV" at bounding box center [104, 225] width 184 height 28
click at [178, 220] on button "TV" at bounding box center [182, 224] width 9 height 9
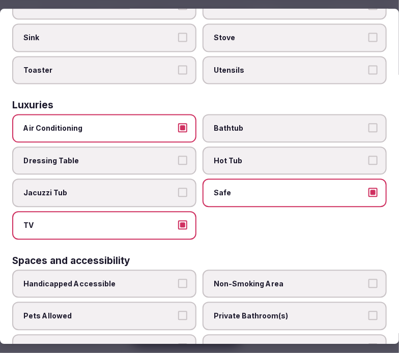
scroll to position [621, 0]
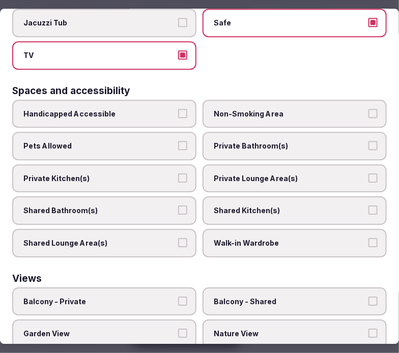
drag, startPoint x: 243, startPoint y: 129, endPoint x: 251, endPoint y: 132, distance: 8.2
click at [245, 141] on span "Private Bathroom(s)" at bounding box center [290, 146] width 152 height 10
click at [368, 141] on button "Private Bathroom(s)" at bounding box center [372, 145] width 9 height 9
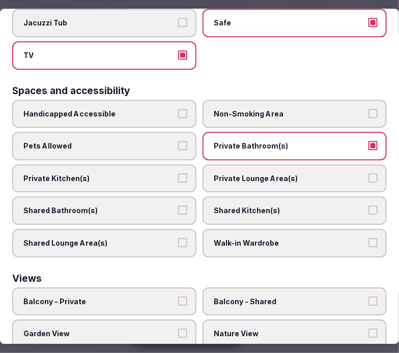
drag, startPoint x: 261, startPoint y: 161, endPoint x: 243, endPoint y: 166, distance: 19.0
click at [259, 173] on span "Private Lounge Area(s)" at bounding box center [290, 178] width 152 height 10
click at [368, 173] on button "Private Lounge Area(s)" at bounding box center [372, 177] width 9 height 9
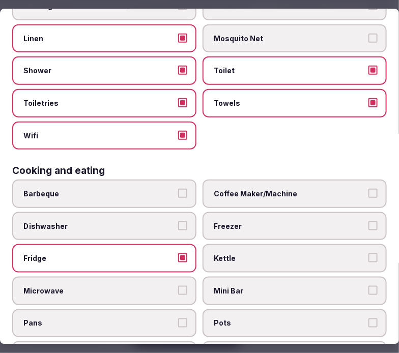
scroll to position [0, 0]
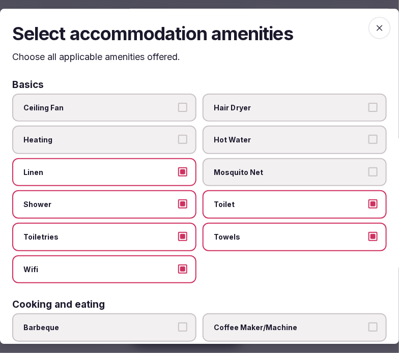
click at [368, 21] on span "button" at bounding box center [379, 28] width 22 height 22
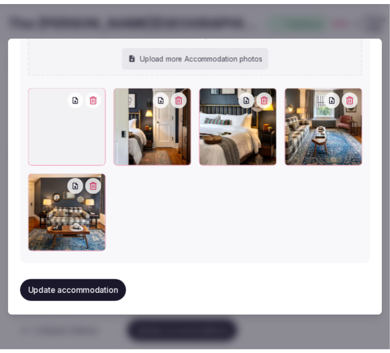
scroll to position [1163, 0]
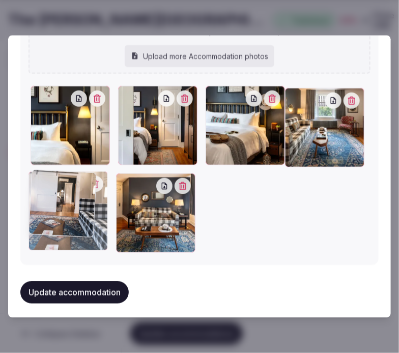
drag, startPoint x: 41, startPoint y: 97, endPoint x: 45, endPoint y: 175, distance: 78.4
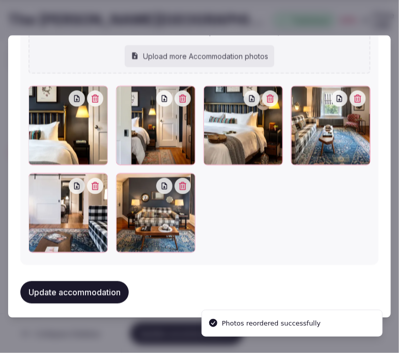
click at [72, 281] on button "Update accommodation" at bounding box center [74, 292] width 108 height 22
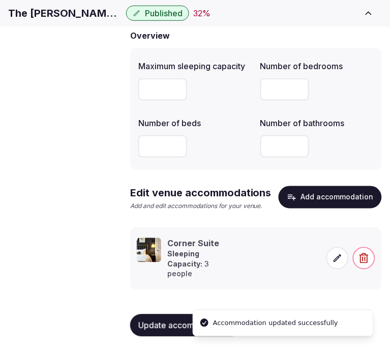
scroll to position [110, 0]
click at [0, 0] on span "Amenities" at bounding box center [0, 0] width 0 height 0
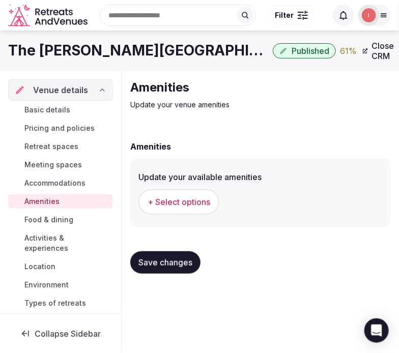
click at [194, 210] on button "+ Select options" at bounding box center [178, 201] width 81 height 25
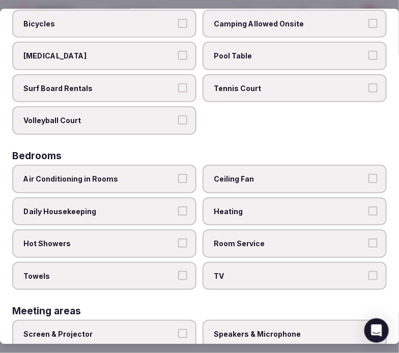
scroll to position [113, 0]
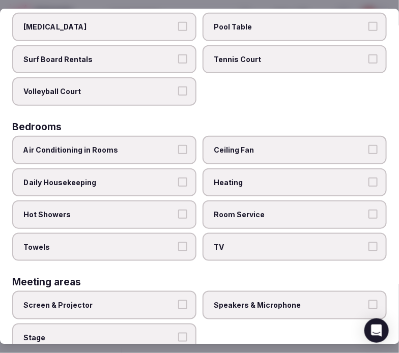
click at [164, 146] on span "Air Conditioning in Rooms" at bounding box center [99, 150] width 152 height 10
click at [178, 146] on button "Air Conditioning in Rooms" at bounding box center [182, 149] width 9 height 9
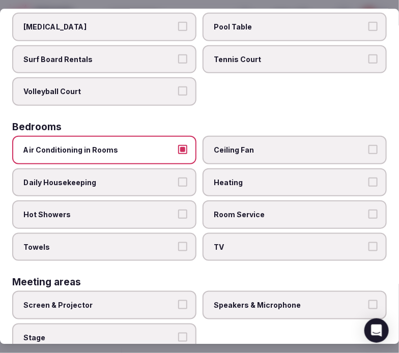
click at [179, 177] on button "Daily Housekeeping" at bounding box center [182, 181] width 9 height 9
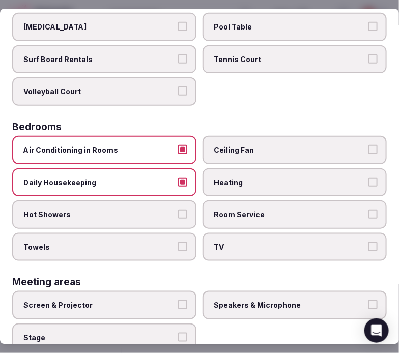
click at [179, 210] on button "Hot Showers" at bounding box center [182, 214] width 9 height 9
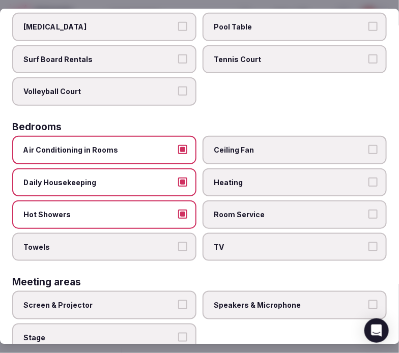
click at [184, 246] on label "Towels" at bounding box center [104, 247] width 184 height 28
click at [184, 246] on button "Towels" at bounding box center [182, 246] width 9 height 9
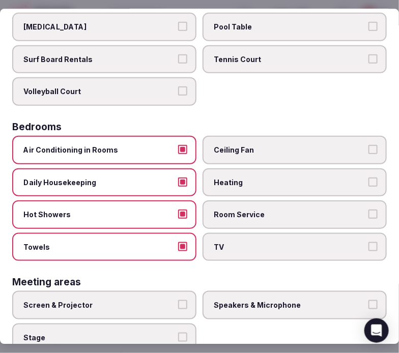
drag, startPoint x: 302, startPoint y: 249, endPoint x: 328, endPoint y: 229, distance: 32.7
click at [304, 250] on label "TV" at bounding box center [294, 247] width 184 height 28
click at [368, 250] on button "TV" at bounding box center [372, 246] width 9 height 9
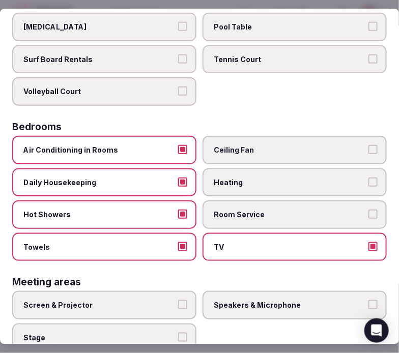
click at [366, 214] on label "Room Service" at bounding box center [294, 214] width 184 height 28
click at [368, 214] on button "Room Service" at bounding box center [372, 214] width 9 height 9
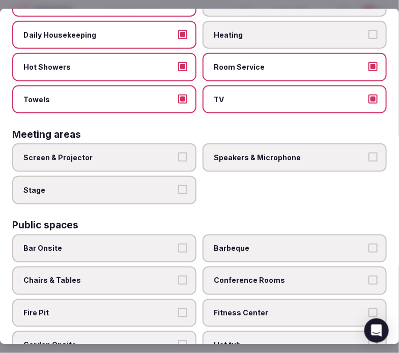
scroll to position [282, 0]
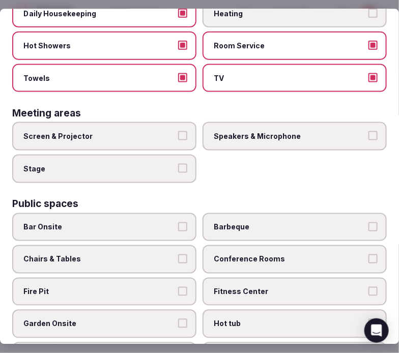
click at [163, 132] on span "Screen & Projector" at bounding box center [99, 136] width 152 height 10
click at [178, 132] on button "Screen & Projector" at bounding box center [182, 135] width 9 height 9
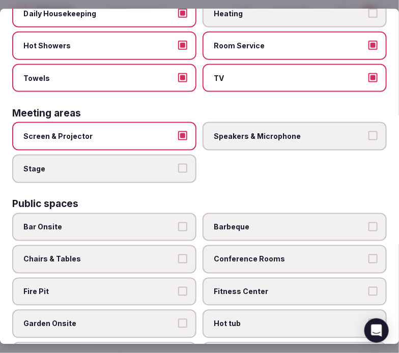
click at [251, 131] on span "Speakers & Microphone" at bounding box center [290, 136] width 152 height 10
click at [368, 131] on button "Speakers & Microphone" at bounding box center [372, 135] width 9 height 9
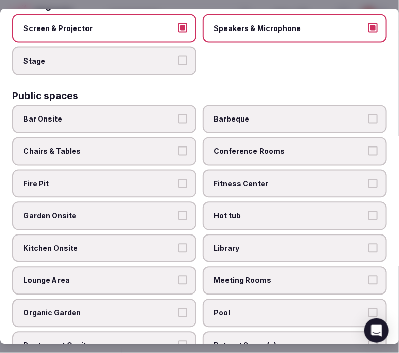
scroll to position [395, 0]
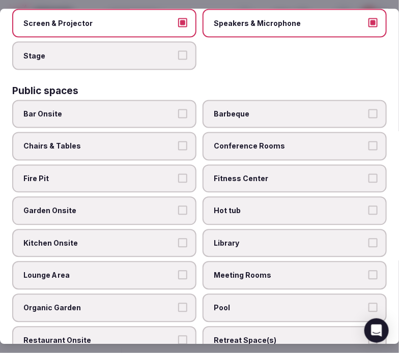
click at [165, 141] on span "Chairs & Tables" at bounding box center [99, 146] width 152 height 10
click at [178, 141] on button "Chairs & Tables" at bounding box center [182, 145] width 9 height 9
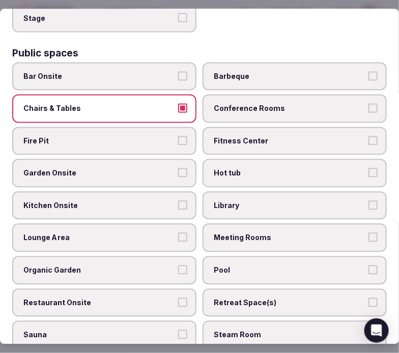
scroll to position [452, 0]
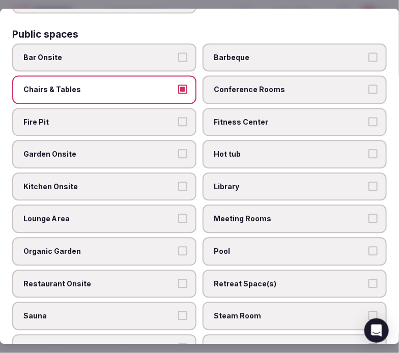
click at [258, 84] on span "Conference Rooms" at bounding box center [290, 89] width 152 height 10
click at [368, 84] on button "Conference Rooms" at bounding box center [372, 88] width 9 height 9
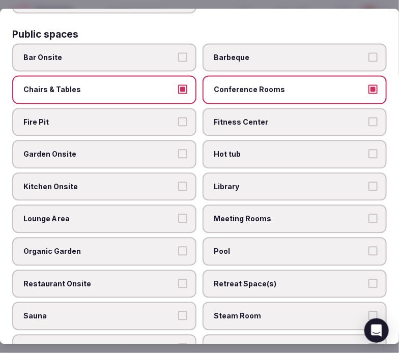
click at [260, 117] on span "Fitness Center" at bounding box center [290, 122] width 152 height 10
click at [368, 117] on button "Fitness Center" at bounding box center [372, 121] width 9 height 9
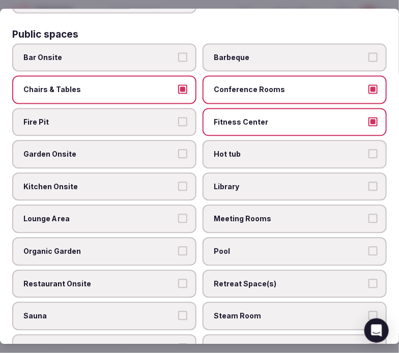
click at [297, 117] on span "Fitness Center" at bounding box center [290, 122] width 152 height 10
click at [368, 117] on button "Fitness Center" at bounding box center [372, 121] width 9 height 9
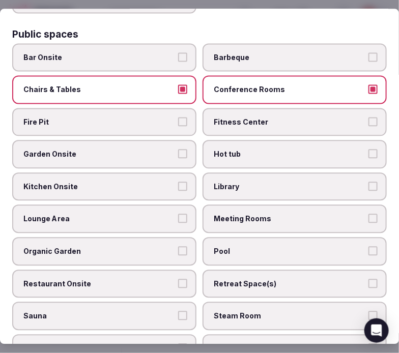
click at [217, 120] on label "Fitness Center" at bounding box center [294, 122] width 184 height 28
click at [368, 120] on button "Fitness Center" at bounding box center [372, 121] width 9 height 9
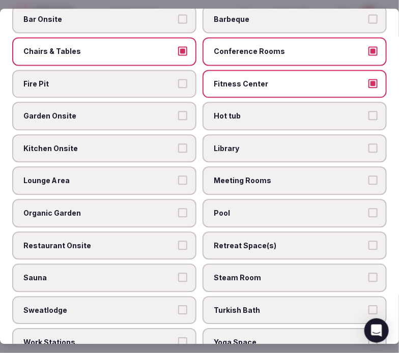
scroll to position [509, 0]
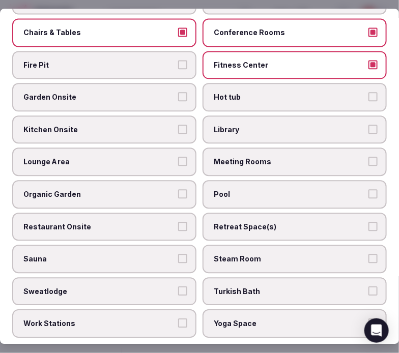
click at [140, 94] on label "Garden Onsite" at bounding box center [104, 97] width 184 height 28
click at [178, 94] on button "Garden Onsite" at bounding box center [182, 97] width 9 height 9
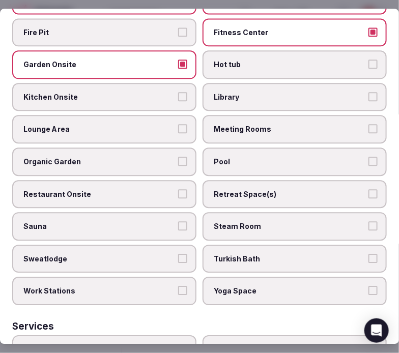
scroll to position [565, 0]
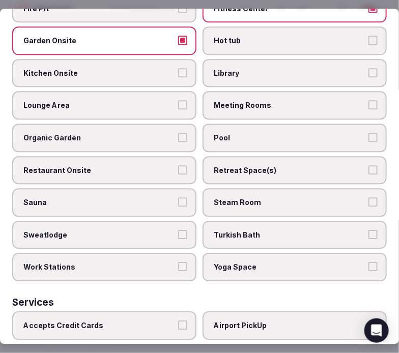
click at [261, 96] on label "Meeting Rooms" at bounding box center [294, 106] width 184 height 28
click at [368, 101] on button "Meeting Rooms" at bounding box center [372, 105] width 9 height 9
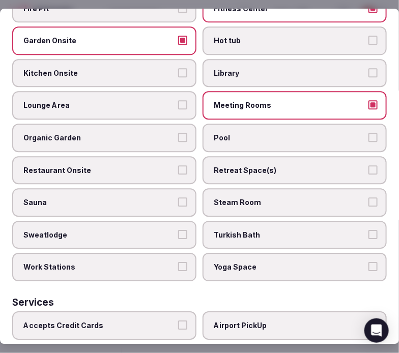
click at [260, 99] on label "Meeting Rooms" at bounding box center [294, 106] width 184 height 28
click at [368, 101] on button "Meeting Rooms" at bounding box center [372, 105] width 9 height 9
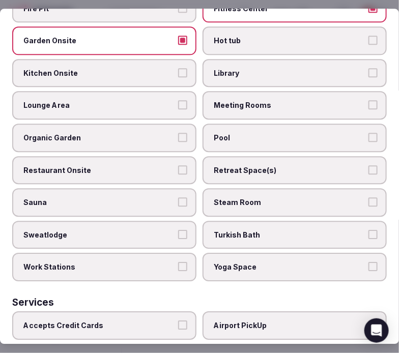
click at [140, 101] on span "Lounge Area" at bounding box center [99, 106] width 152 height 10
click at [178, 101] on button "Lounge Area" at bounding box center [182, 105] width 9 height 9
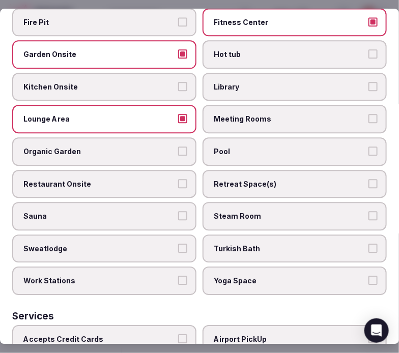
scroll to position [621, 0]
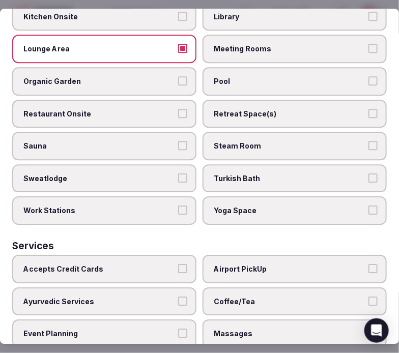
click at [234, 76] on span "Pool" at bounding box center [290, 81] width 152 height 10
click at [368, 76] on button "Pool" at bounding box center [372, 80] width 9 height 9
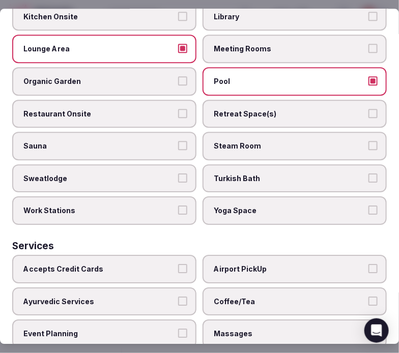
drag, startPoint x: 232, startPoint y: 68, endPoint x: 190, endPoint y: 85, distance: 45.8
click at [232, 76] on span "Pool" at bounding box center [290, 81] width 152 height 10
click at [368, 76] on button "Pool" at bounding box center [372, 80] width 9 height 9
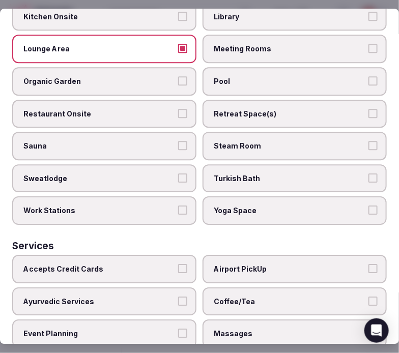
click at [167, 109] on span "Restaurant Onsite" at bounding box center [99, 114] width 152 height 10
click at [178, 109] on button "Restaurant Onsite" at bounding box center [182, 113] width 9 height 9
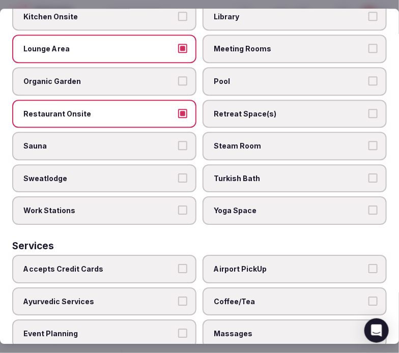
scroll to position [678, 0]
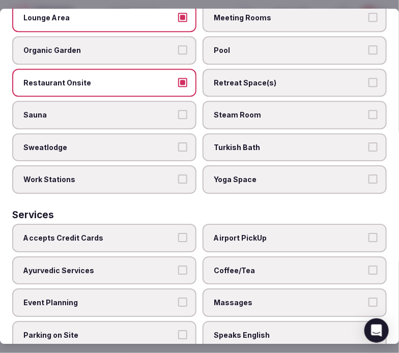
type button "on"
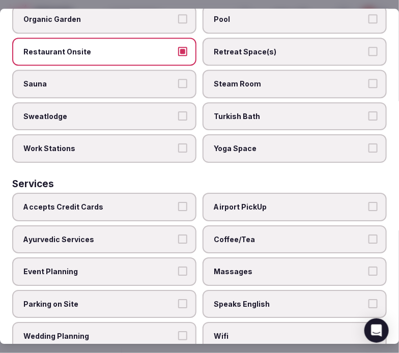
scroll to position [709, 0]
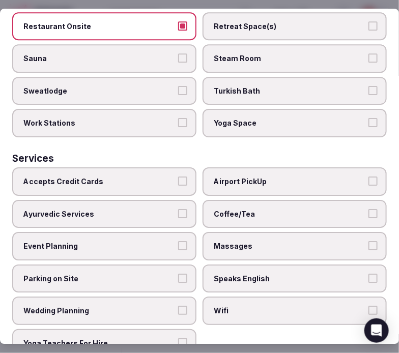
click at [224, 205] on label "Coffee/Tea" at bounding box center [294, 214] width 184 height 28
click at [368, 209] on button "Coffee/Tea" at bounding box center [372, 213] width 9 height 9
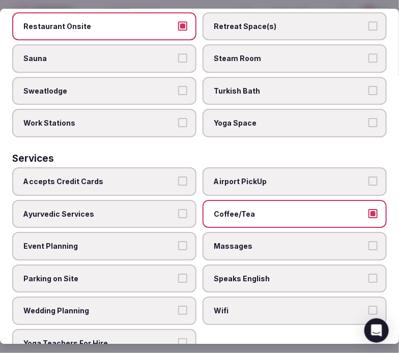
drag, startPoint x: 237, startPoint y: 254, endPoint x: 236, endPoint y: 295, distance: 41.2
click at [238, 274] on span "Speaks English" at bounding box center [290, 279] width 152 height 10
click at [368, 274] on button "Speaks English" at bounding box center [372, 278] width 9 height 9
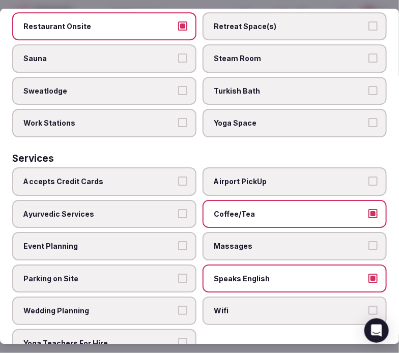
click at [238, 306] on span "Wifi" at bounding box center [290, 311] width 152 height 10
click at [368, 306] on button "Wifi" at bounding box center [372, 310] width 9 height 9
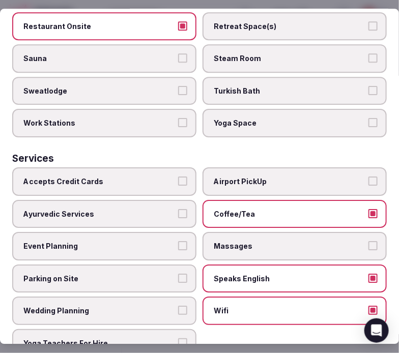
click at [153, 176] on span "Accepts Credit Cards" at bounding box center [99, 181] width 152 height 10
click at [178, 176] on button "Accepts Credit Cards" at bounding box center [182, 180] width 9 height 9
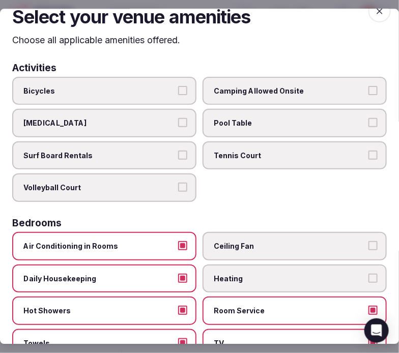
scroll to position [0, 0]
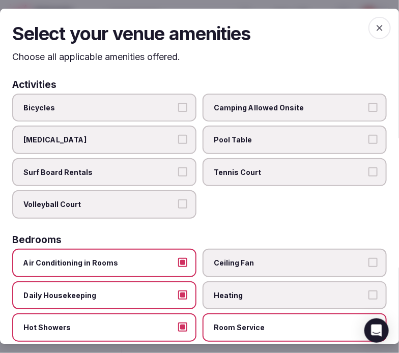
click at [377, 23] on span "button" at bounding box center [379, 28] width 22 height 22
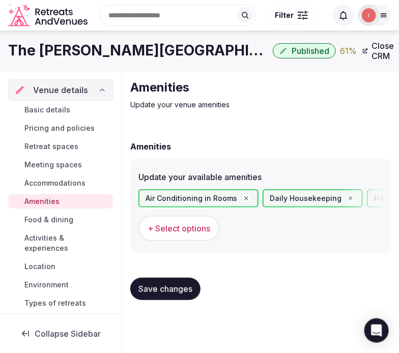
click at [147, 295] on button "Save changes" at bounding box center [165, 289] width 70 height 22
click at [212, 126] on div "Amenities Update your venue amenities Amenities Update your available amenities…" at bounding box center [260, 193] width 277 height 245
click at [195, 130] on div "Amenities Update your available amenities Air Conditioning in Rooms Daily House…" at bounding box center [260, 219] width 260 height 178
click at [41, 221] on span "Food & dining" at bounding box center [48, 220] width 49 height 10
click at [45, 217] on span "Food & dining" at bounding box center [48, 220] width 49 height 10
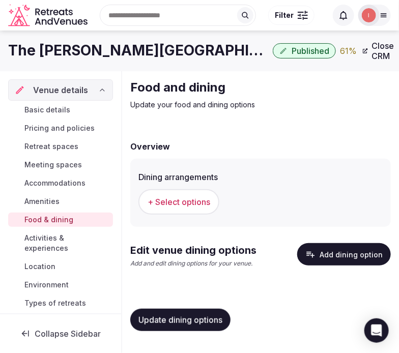
click at [192, 201] on span "+ Select options" at bounding box center [178, 201] width 63 height 11
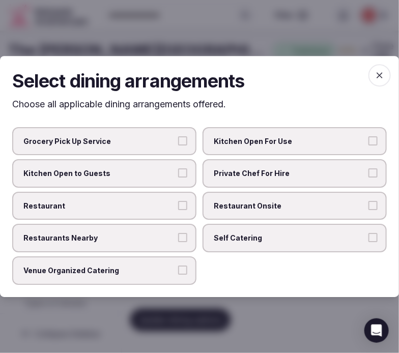
click at [237, 205] on span "Restaurant Onsite" at bounding box center [290, 206] width 152 height 10
click at [368, 205] on button "Restaurant Onsite" at bounding box center [372, 205] width 9 height 9
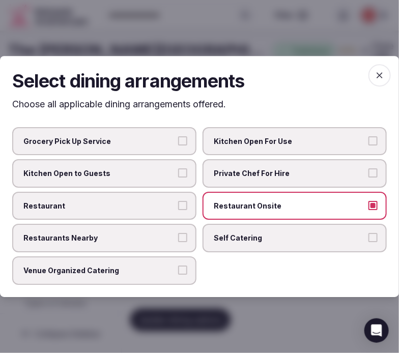
drag, startPoint x: 173, startPoint y: 208, endPoint x: 177, endPoint y: 202, distance: 6.6
click at [173, 206] on span "Restaurant" at bounding box center [99, 206] width 152 height 10
click at [178, 206] on button "Restaurant" at bounding box center [182, 205] width 9 height 9
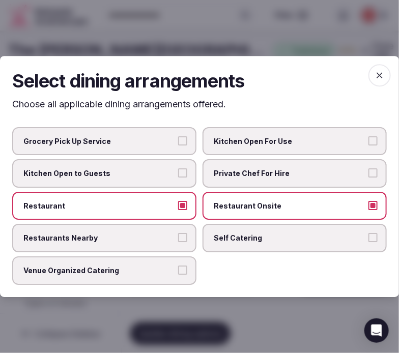
drag, startPoint x: 380, startPoint y: 75, endPoint x: 375, endPoint y: 73, distance: 5.3
click at [379, 75] on icon "button" at bounding box center [379, 75] width 10 height 10
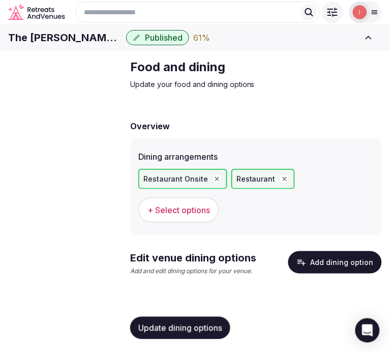
click at [199, 331] on span "Update dining options" at bounding box center [180, 328] width 84 height 10
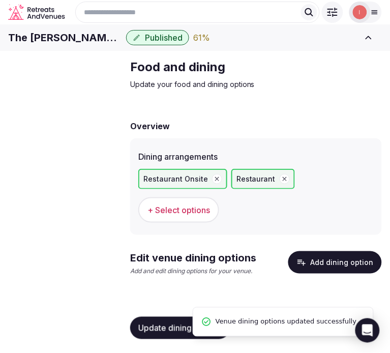
click at [337, 274] on button "Add dining option" at bounding box center [335, 262] width 94 height 22
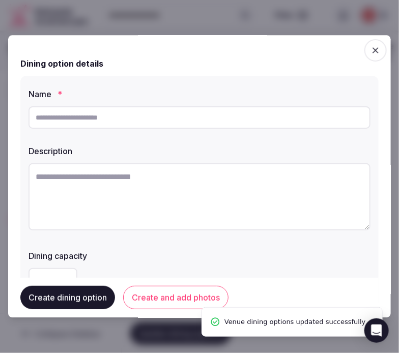
click at [123, 115] on input "text" at bounding box center [199, 117] width 342 height 22
paste input "**********"
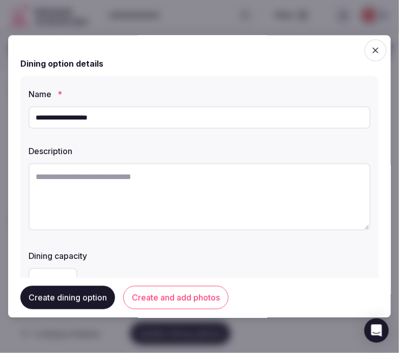
type input "**********"
click at [261, 201] on textarea at bounding box center [199, 196] width 342 height 67
paste textarea "**********"
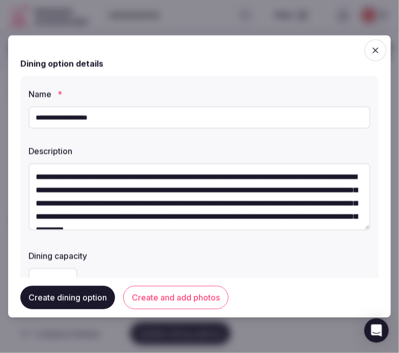
scroll to position [32, 0]
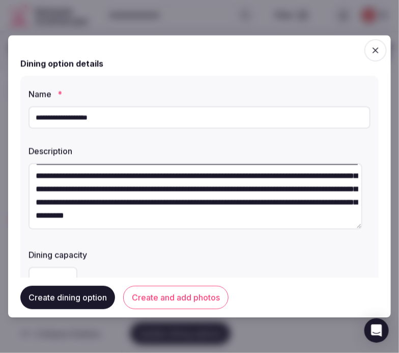
type textarea "**********"
click at [146, 299] on button "Create and add photos" at bounding box center [175, 297] width 105 height 23
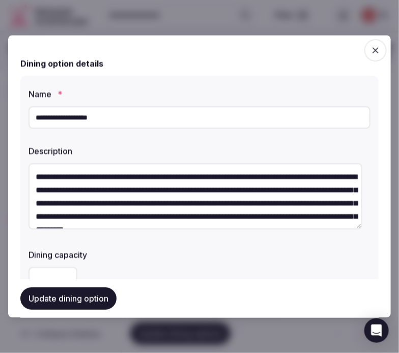
click at [374, 17] on div at bounding box center [199, 176] width 399 height 353
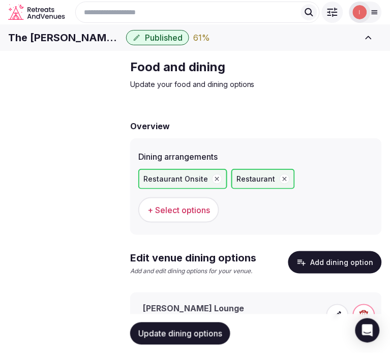
click at [194, 216] on span "+ Select options" at bounding box center [178, 209] width 63 height 11
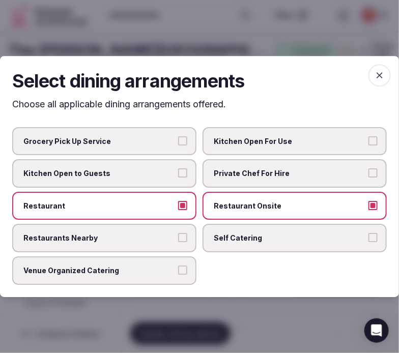
click at [384, 74] on icon "button" at bounding box center [379, 75] width 10 height 10
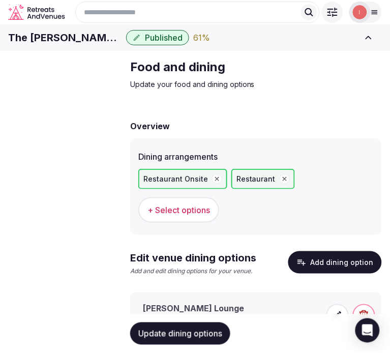
click at [307, 268] on icon "button" at bounding box center [302, 262] width 10 height 10
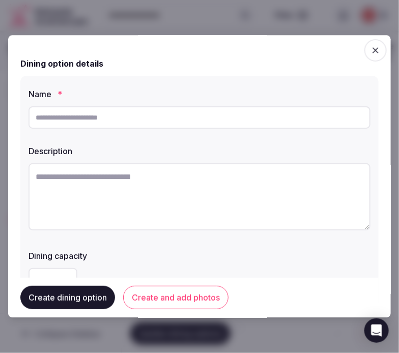
click at [243, 130] on div at bounding box center [199, 117] width 342 height 31
click at [247, 117] on input "text" at bounding box center [199, 117] width 342 height 22
paste input "**********"
type input "**********"
click at [225, 216] on textarea at bounding box center [199, 196] width 342 height 67
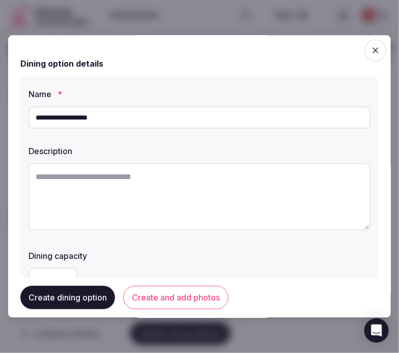
paste textarea "**********"
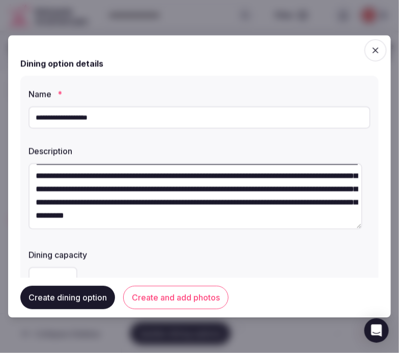
type textarea "**********"
click at [157, 302] on button "Create and add photos" at bounding box center [175, 297] width 105 height 23
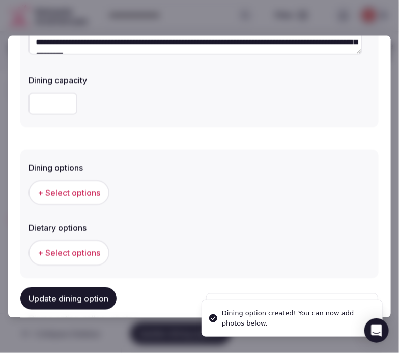
scroll to position [226, 0]
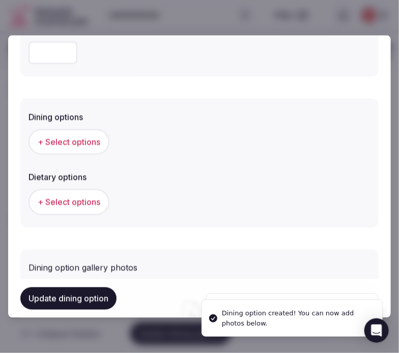
click at [94, 144] on span "+ Select options" at bounding box center [69, 141] width 63 height 11
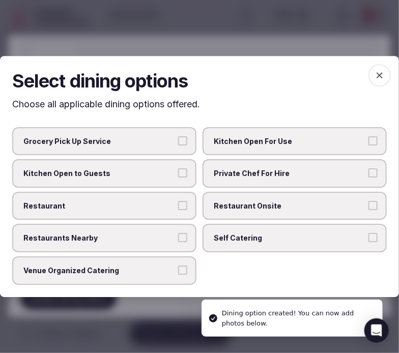
click at [230, 220] on div "Grocery Pick Up Service Kitchen Open For Use Kitchen Open to Guests Private Che…" at bounding box center [199, 206] width 374 height 158
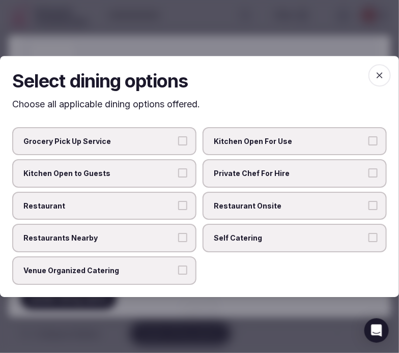
click at [225, 205] on span "Restaurant Onsite" at bounding box center [290, 206] width 152 height 10
click at [368, 205] on button "Restaurant Onsite" at bounding box center [372, 205] width 9 height 9
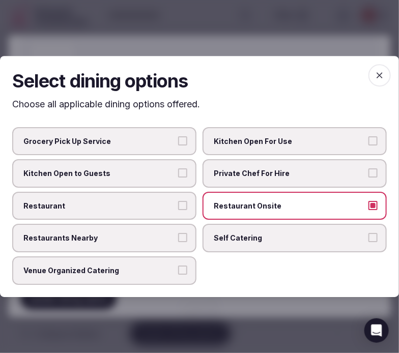
click at [184, 201] on button "Restaurant" at bounding box center [182, 205] width 9 height 9
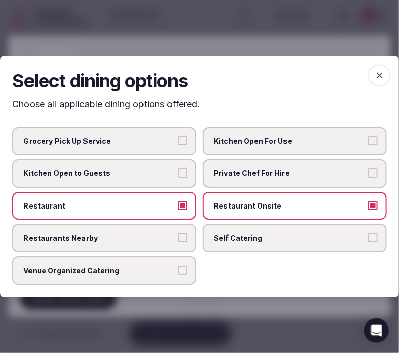
click at [380, 84] on span "button" at bounding box center [379, 75] width 22 height 22
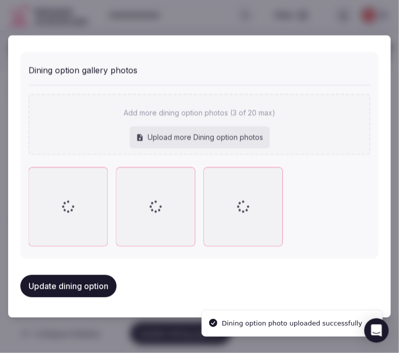
scroll to position [419, 0]
